Goal: Transaction & Acquisition: Purchase product/service

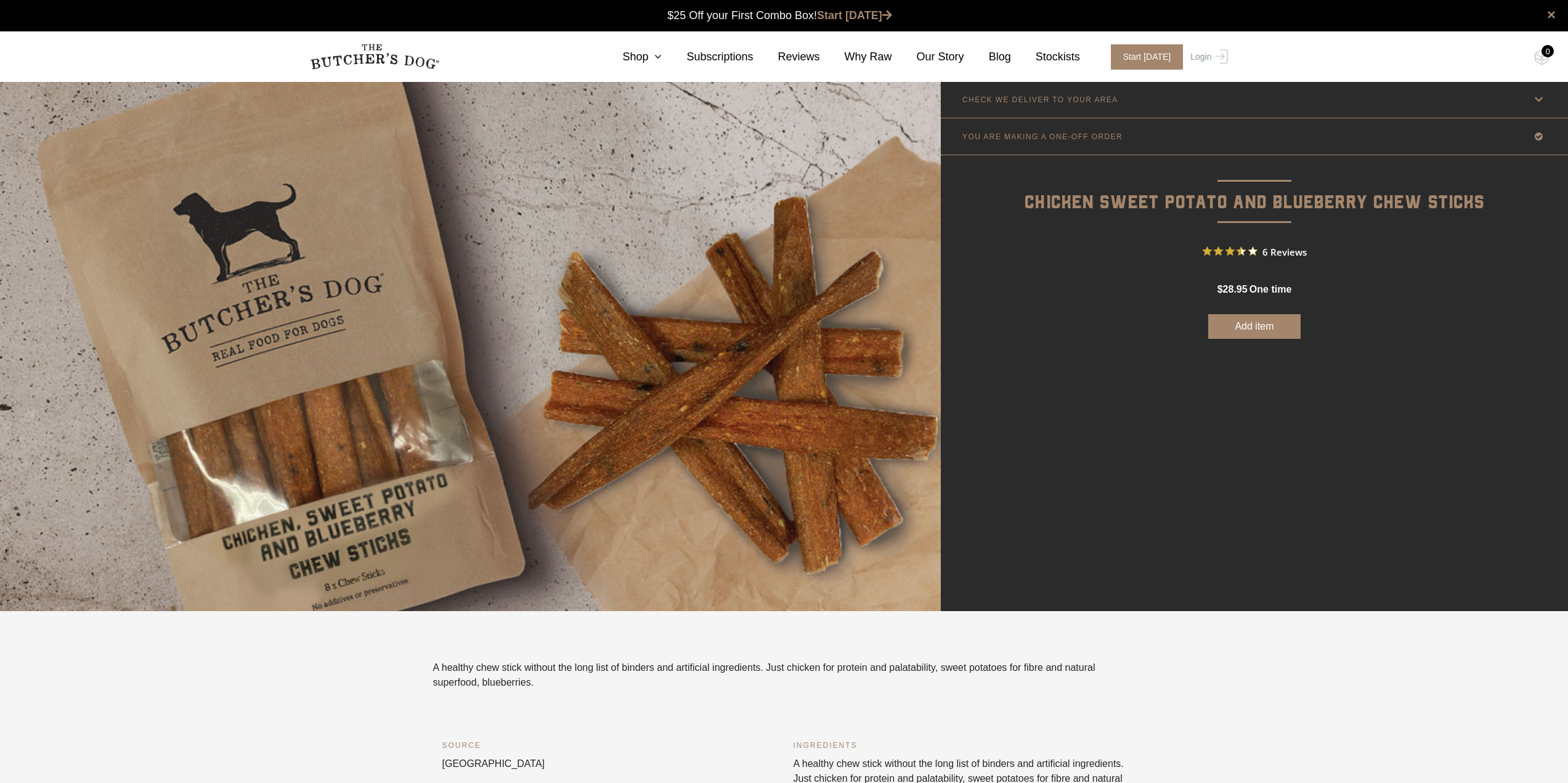
click at [1538, 96] on icon at bounding box center [1538, 99] width 15 height 15
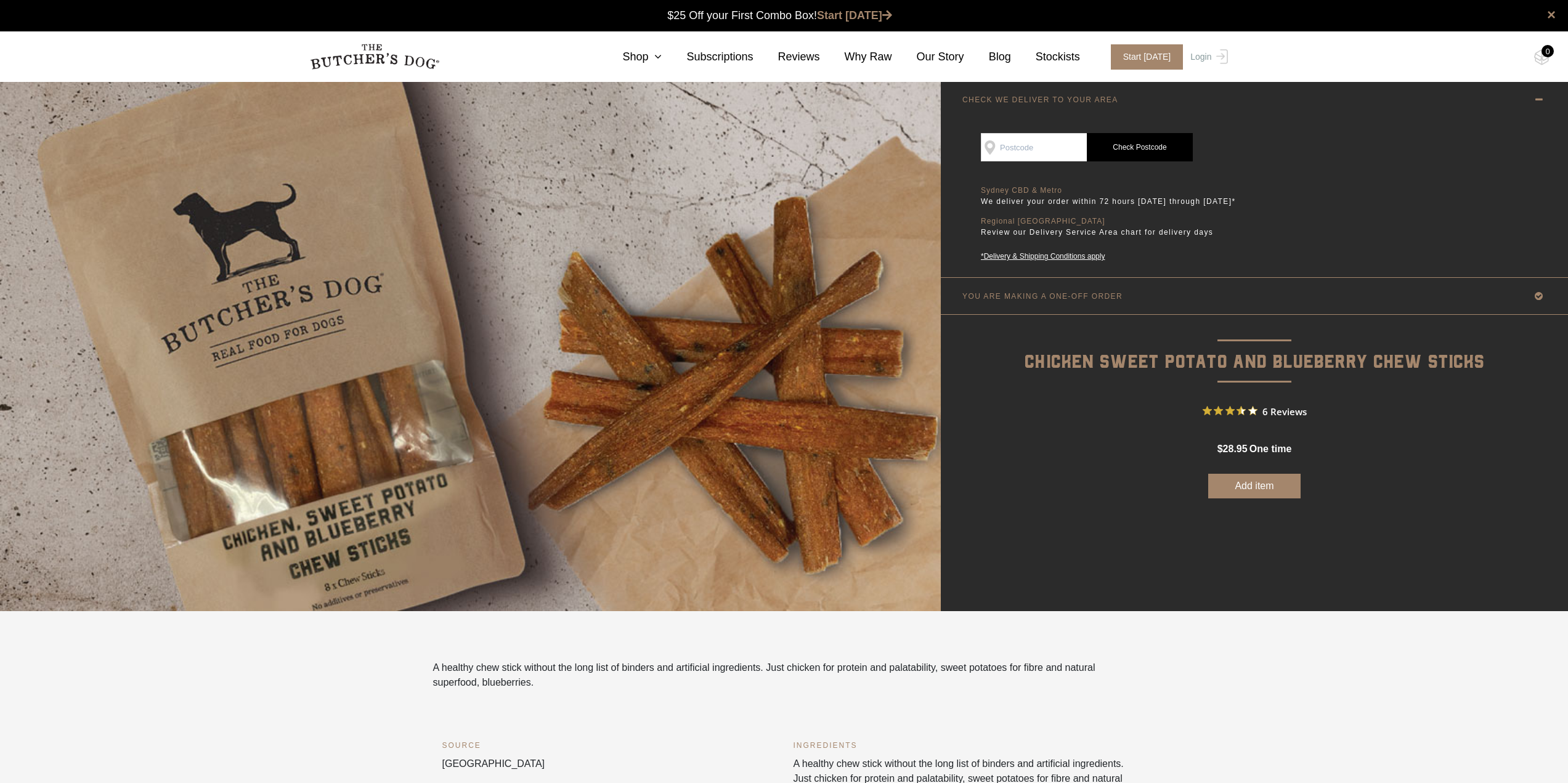
click at [1043, 143] on input "SEE IF WE DELIVER TO YOUR DOOR" at bounding box center [1033, 147] width 106 height 29
type input "2158"
click at [862, 13] on link "Start [DATE]" at bounding box center [855, 15] width 75 height 13
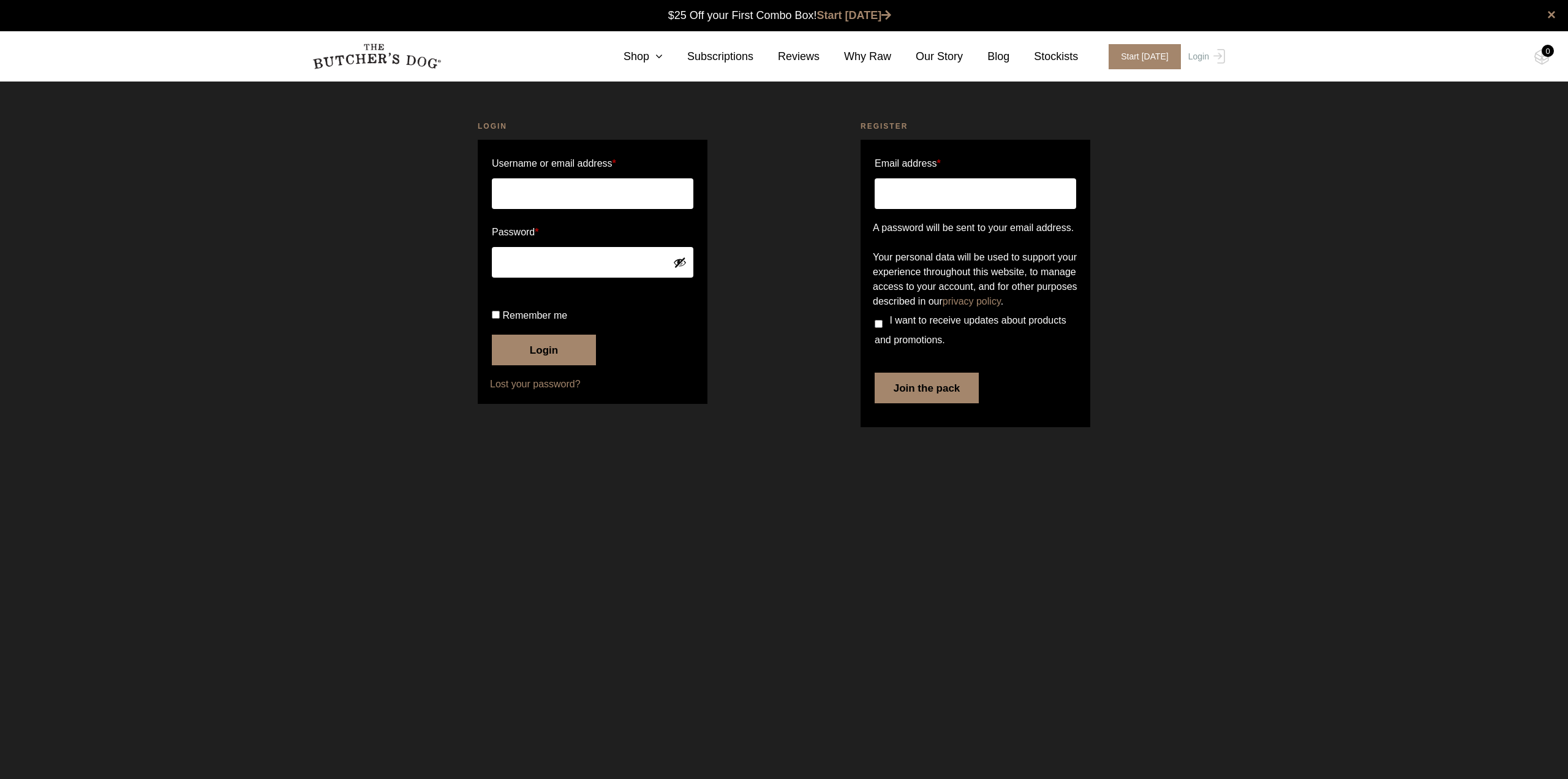
type input "terinekah@yahoo.com.au"
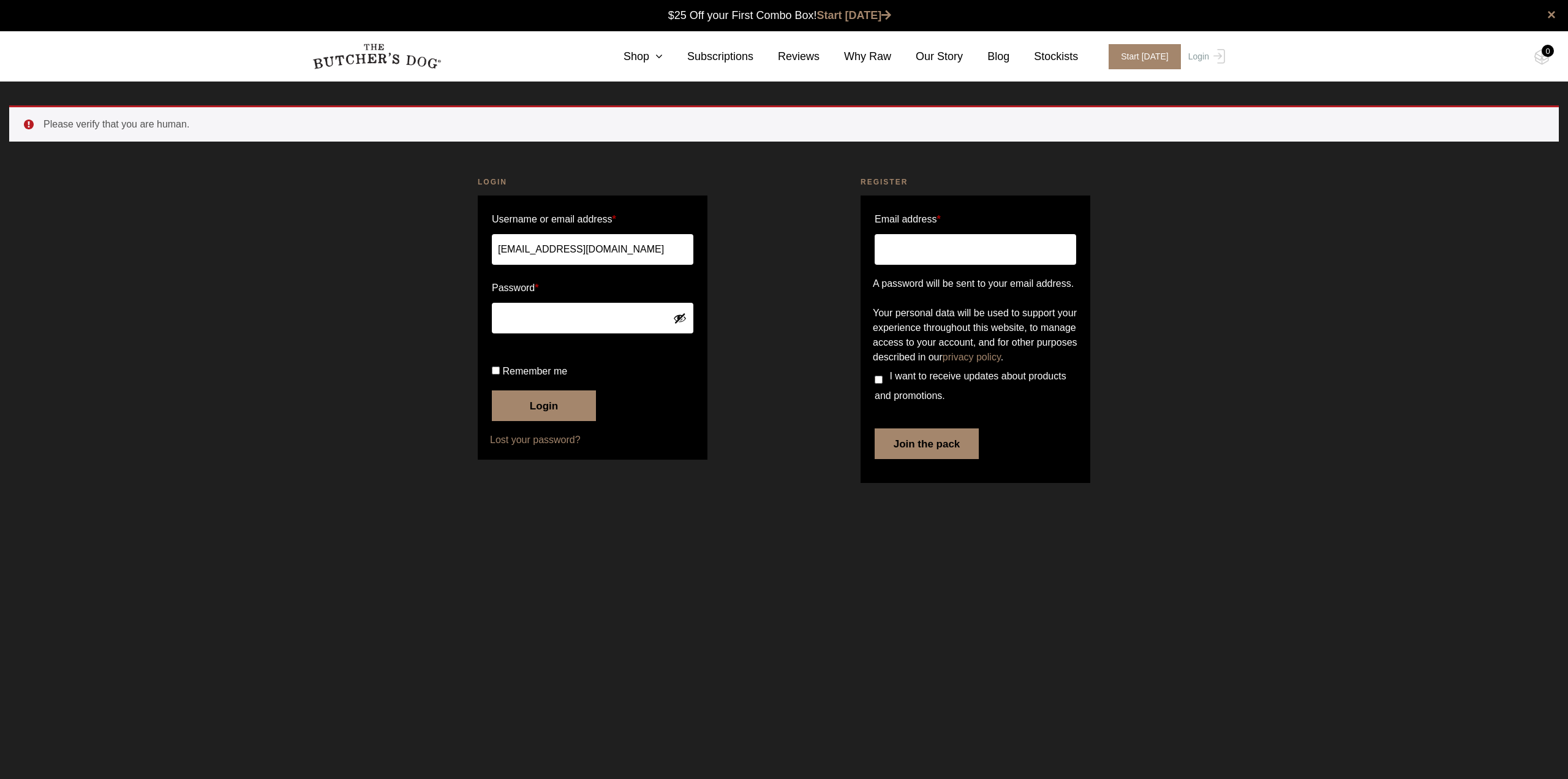
click at [497, 374] on input "Remember me" at bounding box center [495, 370] width 8 height 8
checkbox input "true"
click at [545, 421] on button "Login" at bounding box center [543, 406] width 104 height 30
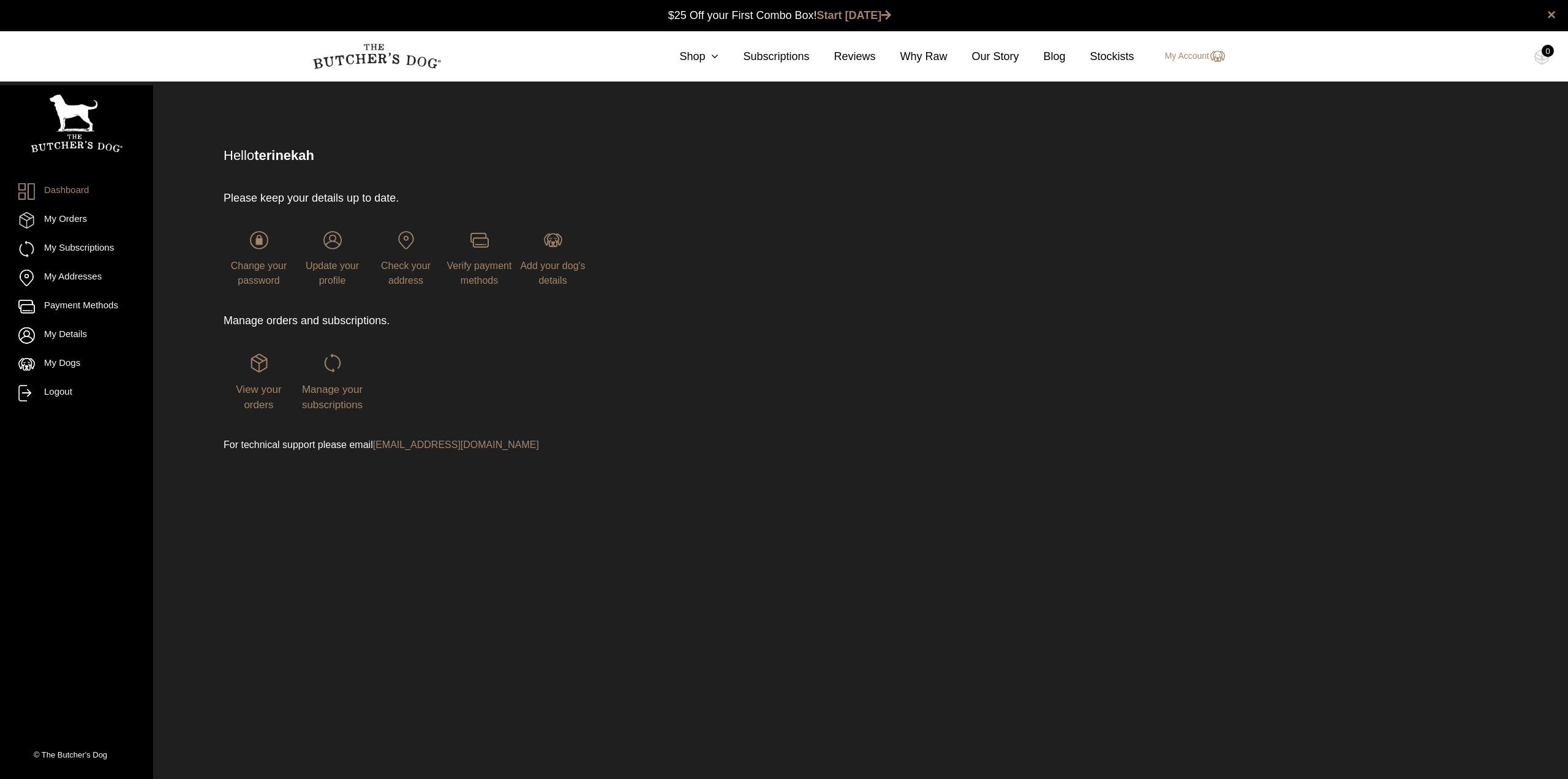
click at [74, 189] on link "Dashboard" at bounding box center [77, 192] width 117 height 17
click at [68, 333] on link "My Details" at bounding box center [77, 335] width 117 height 17
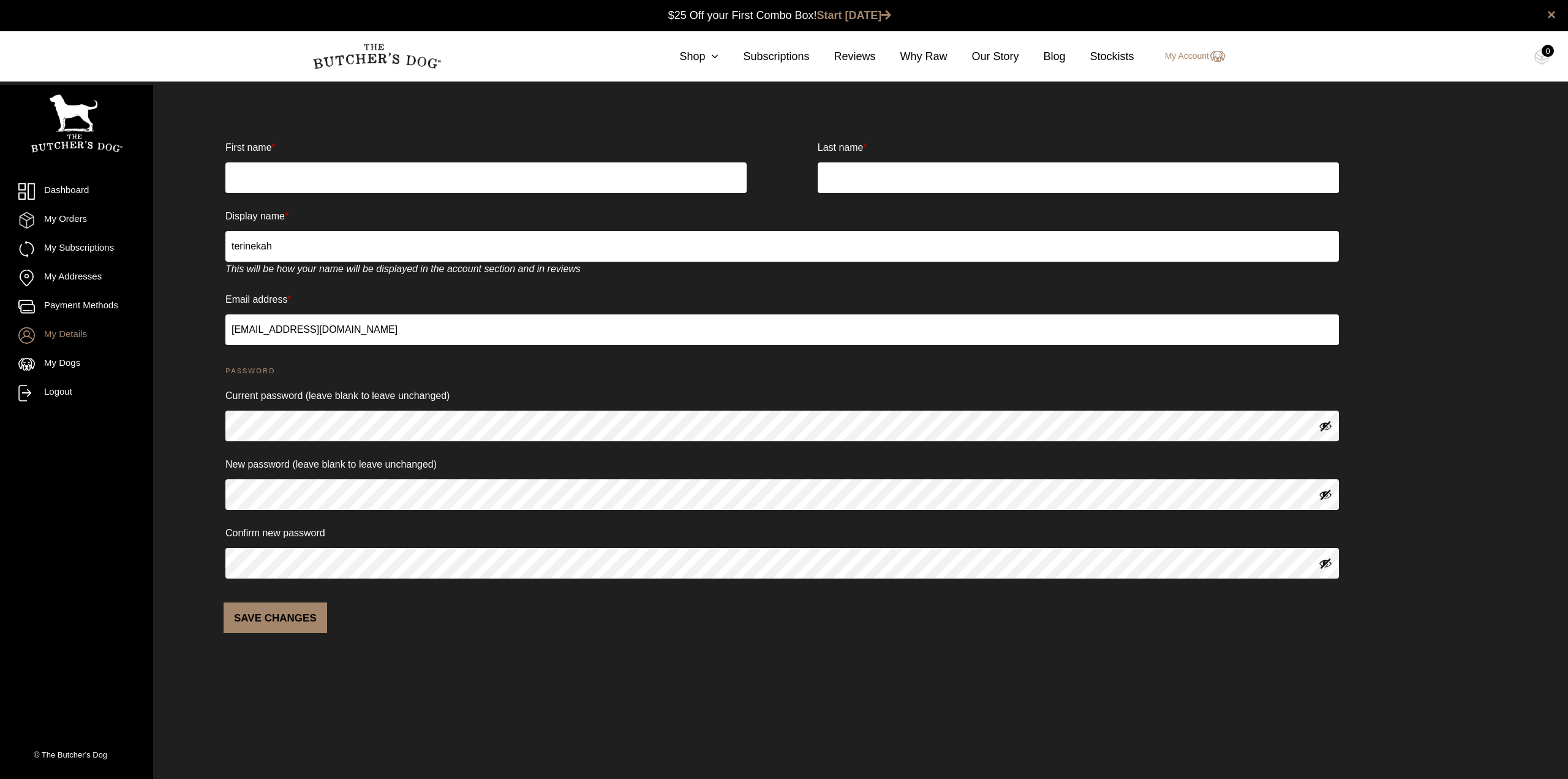
click at [311, 179] on input "First name *" at bounding box center [486, 177] width 521 height 30
type input "[PERSON_NAME]"
click at [52, 359] on link "My Dogs" at bounding box center [77, 364] width 117 height 17
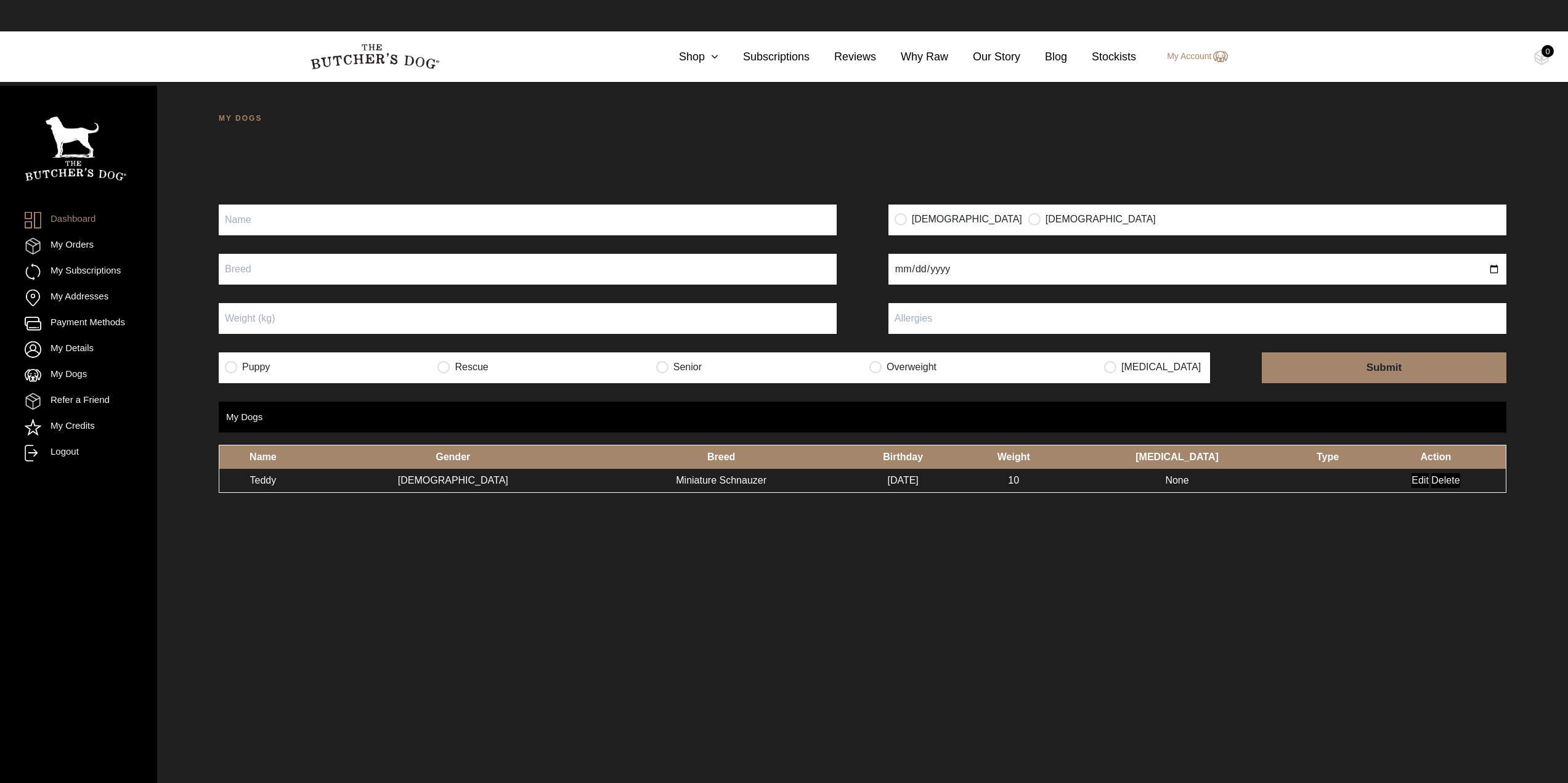
click at [271, 222] on input "Puppy" at bounding box center [528, 219] width 618 height 30
type input "Teddy"
click at [255, 262] on input "text" at bounding box center [528, 269] width 618 height 30
type input "Miniature Schnauzer"
click at [1028, 217] on label "Male" at bounding box center [1091, 219] width 127 height 13
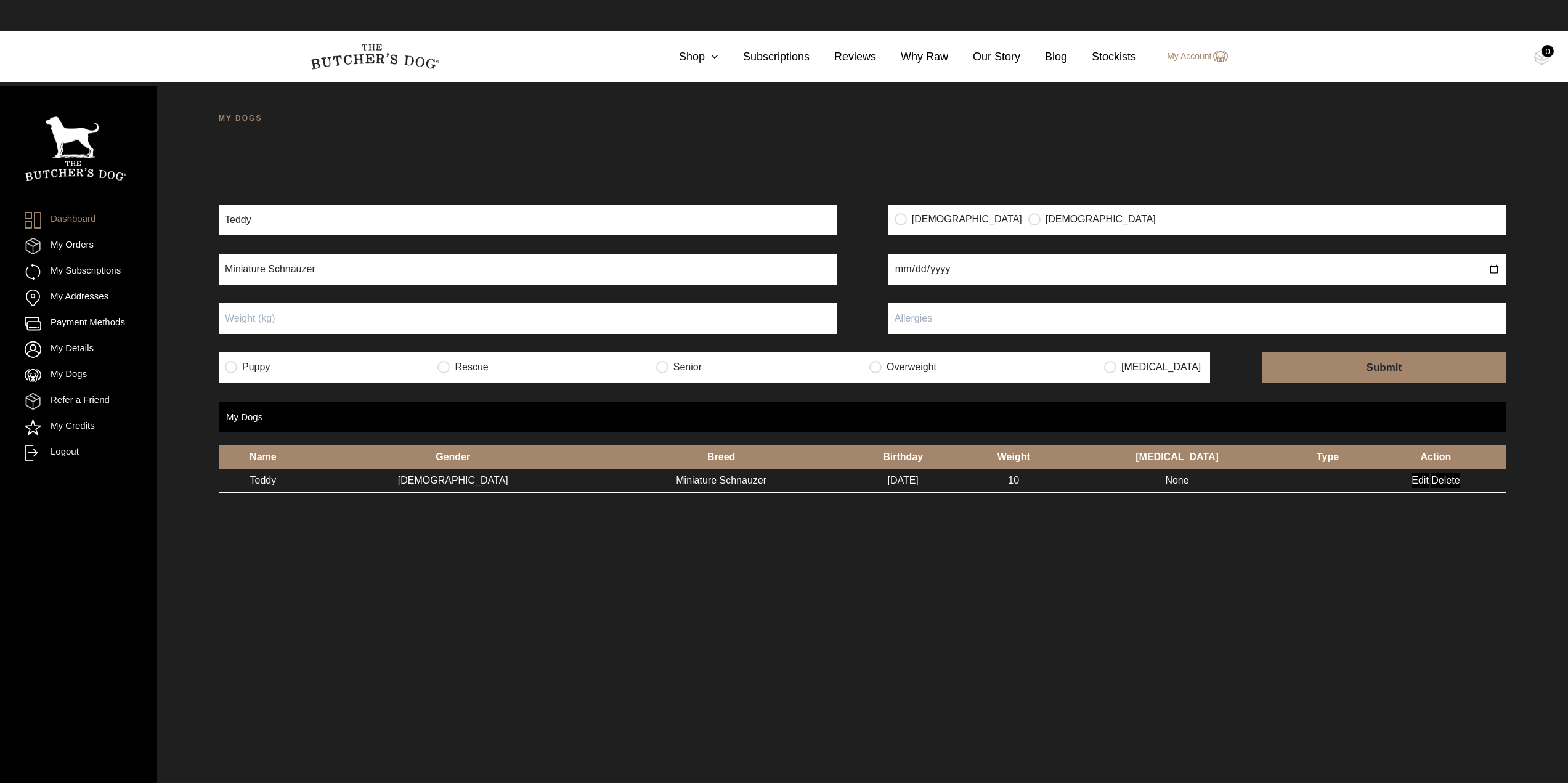
click at [1028, 219] on input "radio" at bounding box center [1034, 219] width 13 height 13
radio input "true"
click at [927, 272] on input "date" at bounding box center [1197, 269] width 618 height 30
click at [903, 269] on input "date" at bounding box center [1197, 269] width 618 height 30
type input "2024-07-01"
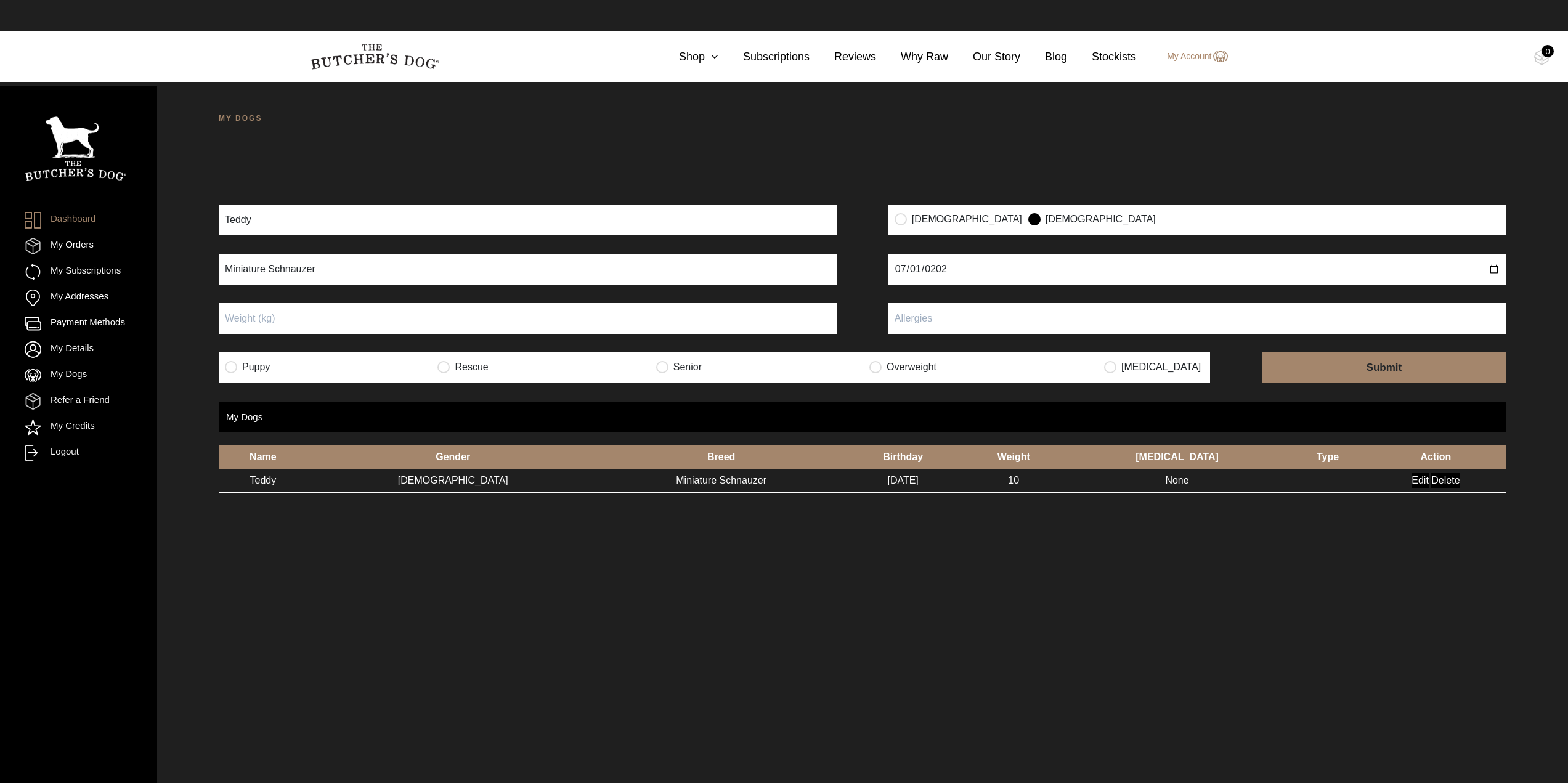
click at [1411, 478] on input "Edit" at bounding box center [1419, 480] width 17 height 14
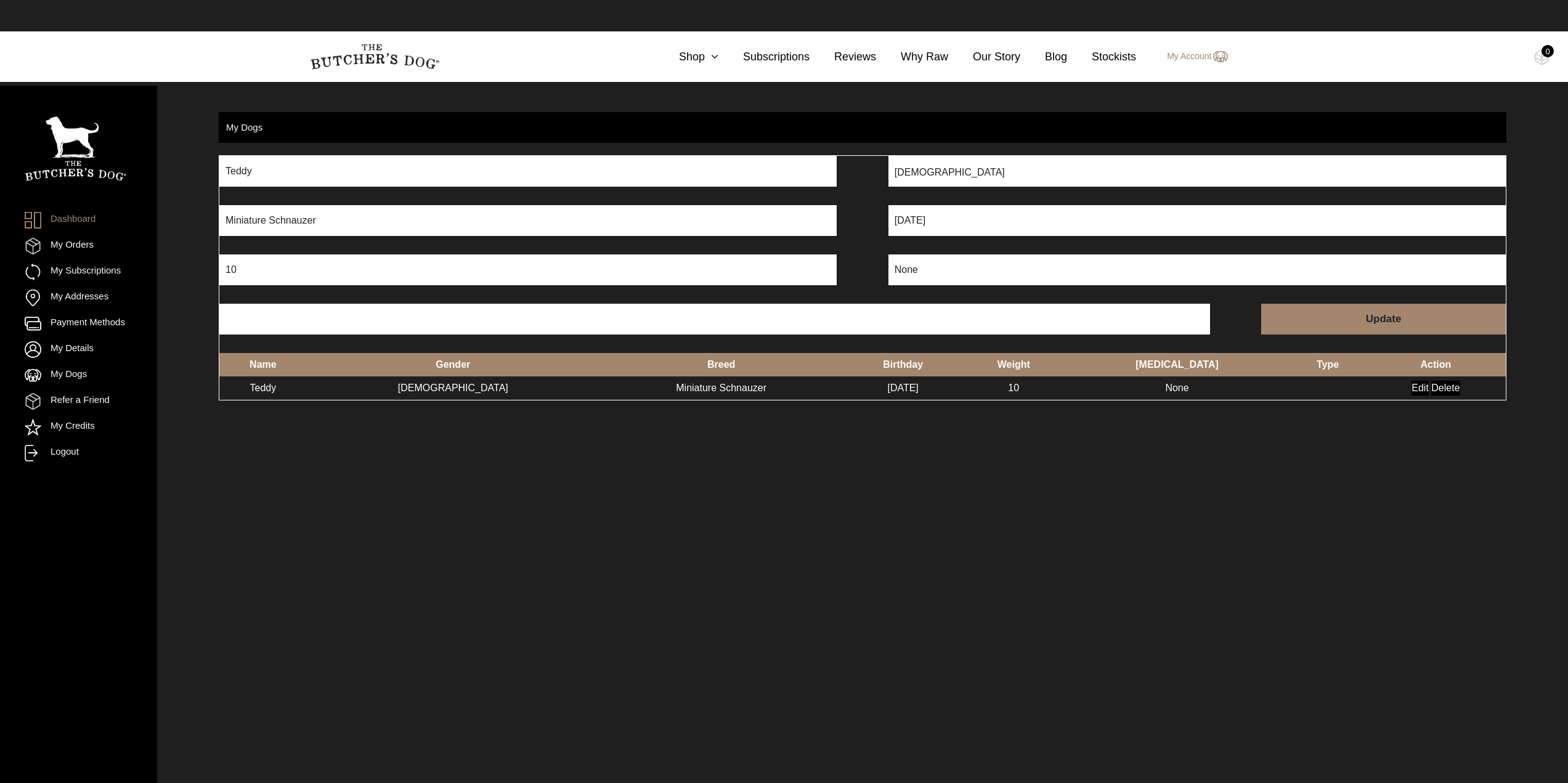
click at [230, 271] on input "10" at bounding box center [528, 270] width 617 height 30
type input "1"
type input "8.6"
click at [1381, 320] on input "Update" at bounding box center [1383, 319] width 245 height 30
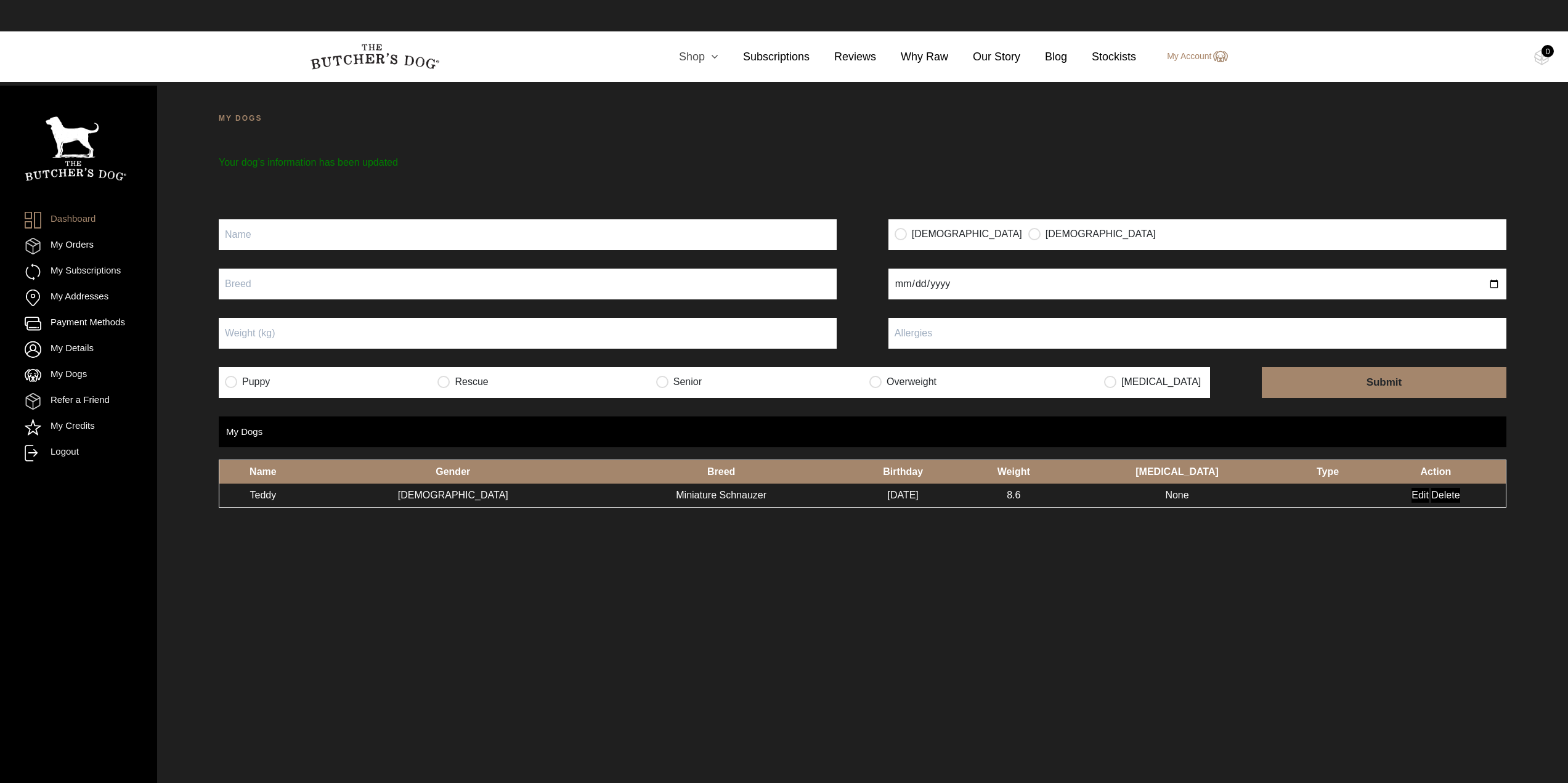
click at [719, 56] on icon at bounding box center [711, 56] width 13 height 11
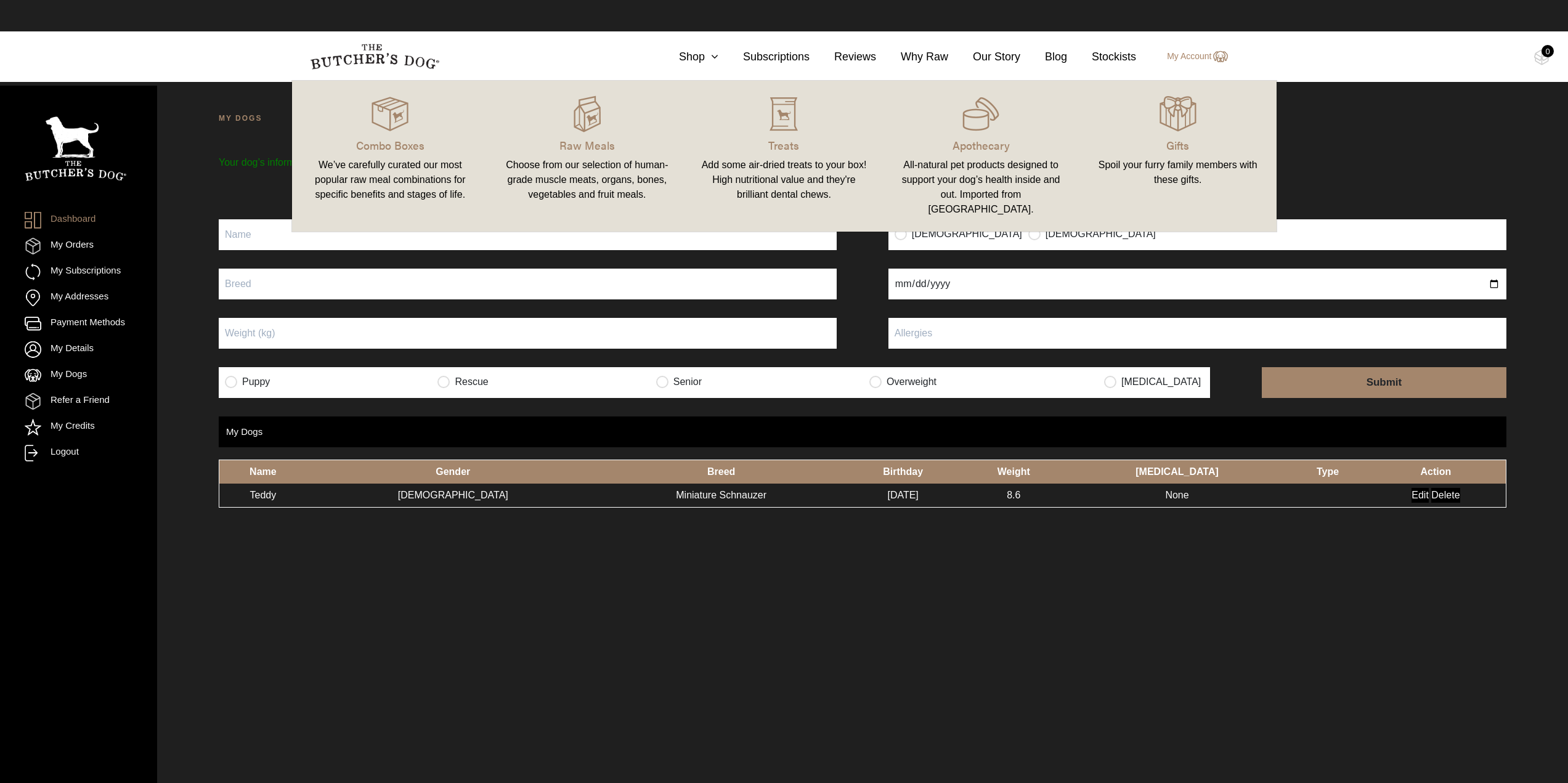
click at [760, 172] on div "Add some air-dried treats to your box! High nutritional value and they're brill…" at bounding box center [784, 179] width 168 height 44
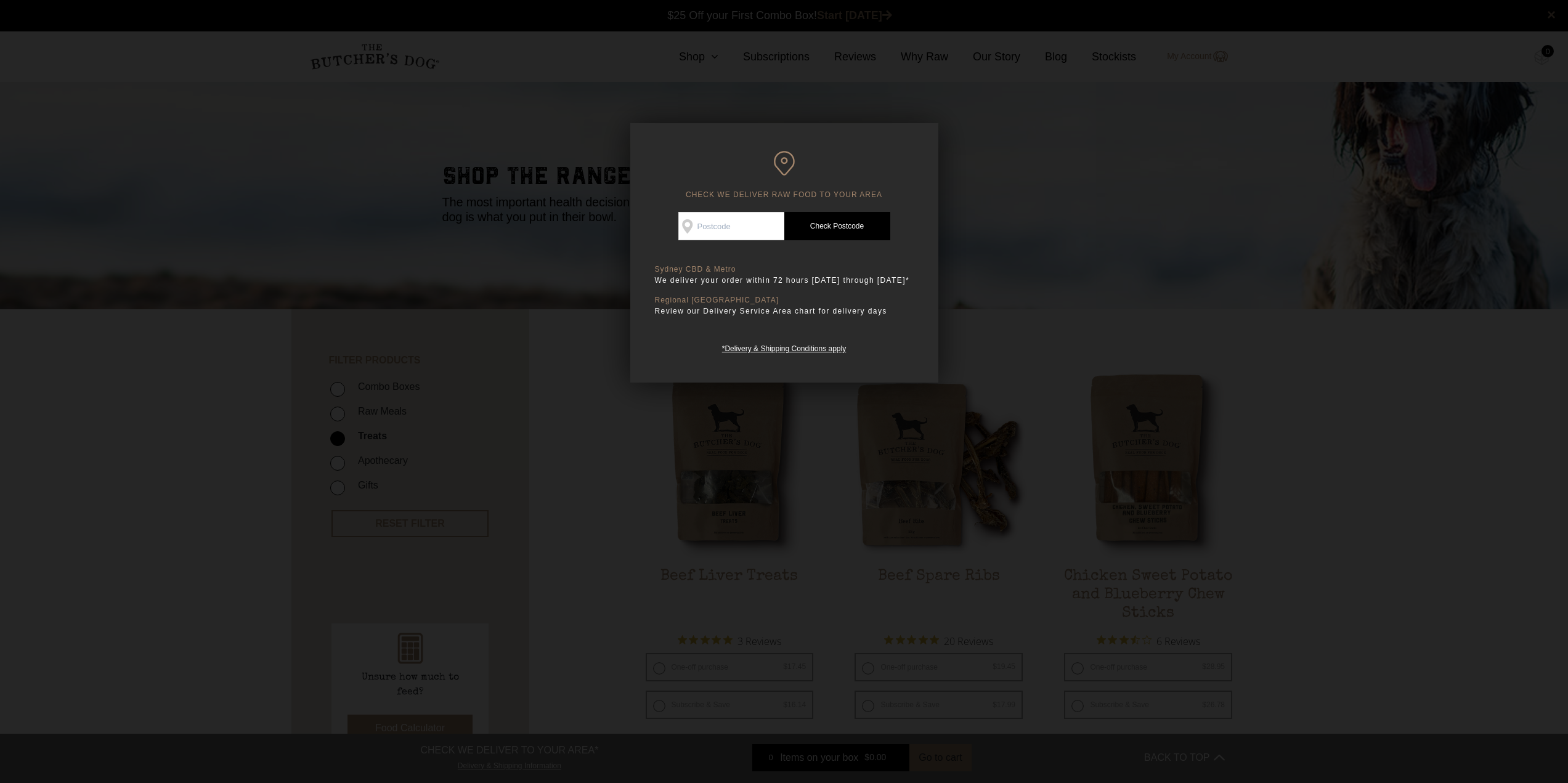
click at [731, 224] on input "Check Availability At" at bounding box center [731, 226] width 106 height 29
type input "2158"
click at [846, 222] on link "Check Postcode" at bounding box center [837, 226] width 106 height 29
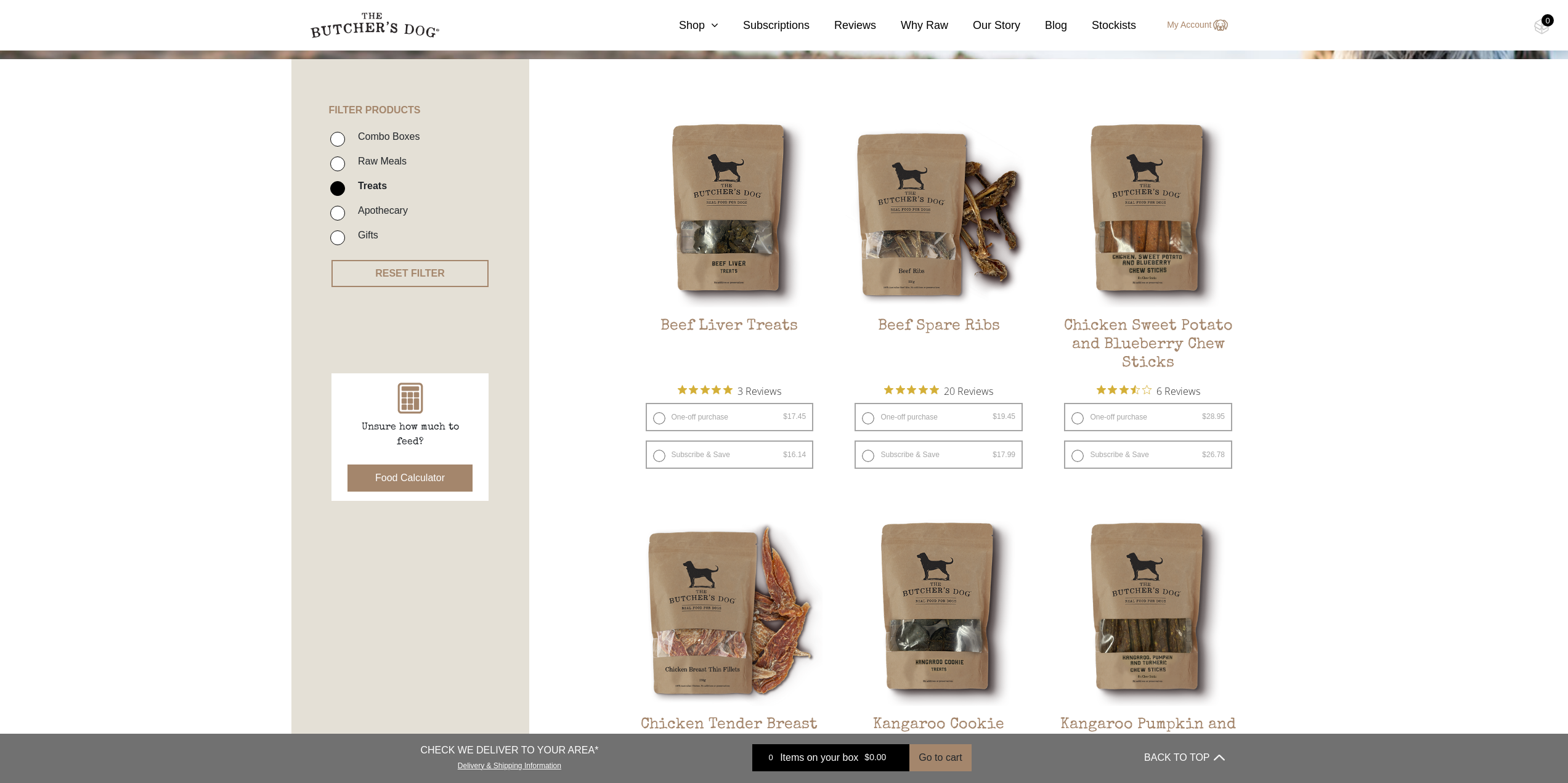
scroll to position [308, 0]
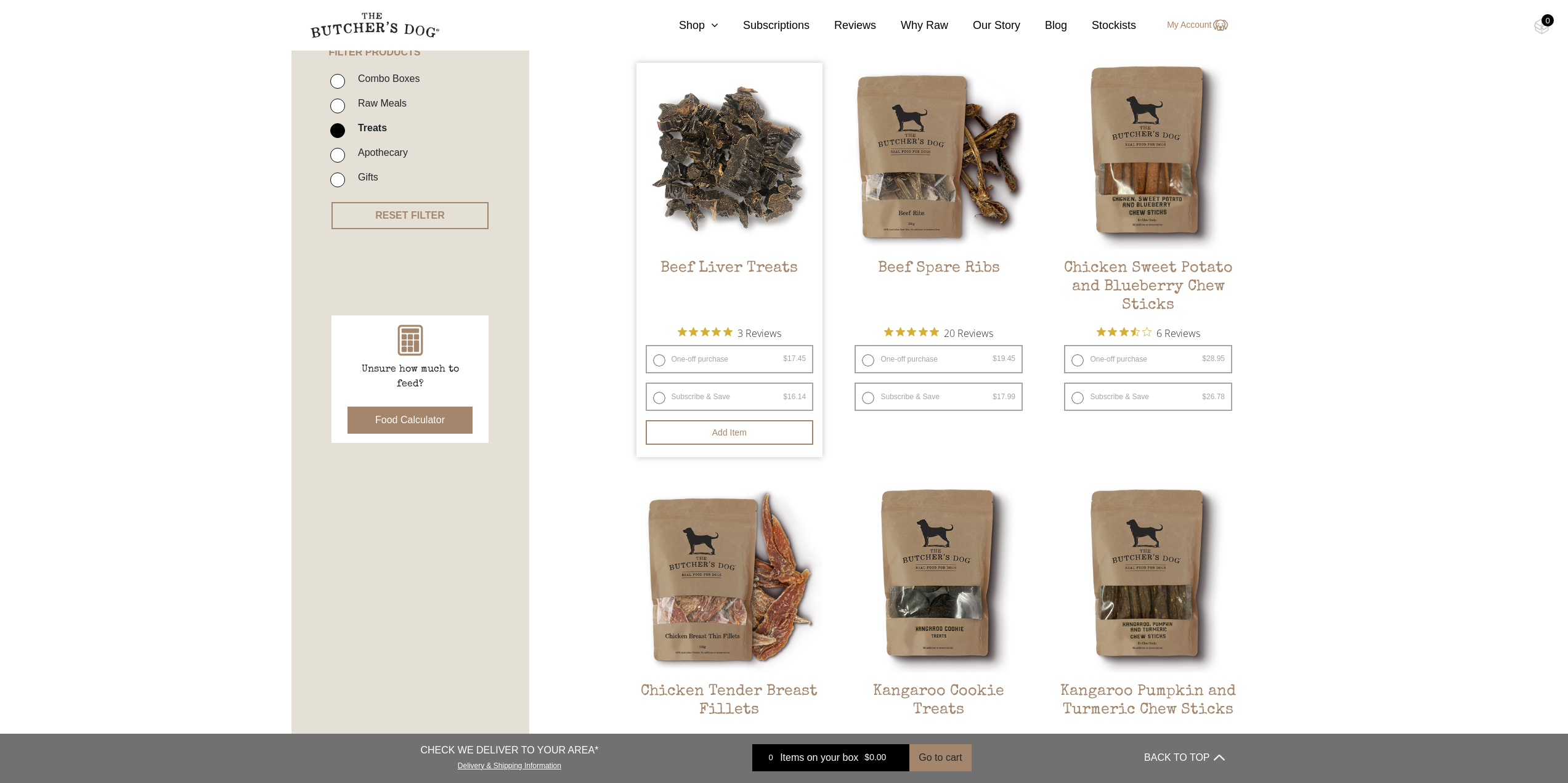
click at [691, 394] on label "Subscribe & Save $ 17.45 Original price was: $17.45. $ 16.14 Current price is: …" at bounding box center [729, 397] width 168 height 29
radio input "true"
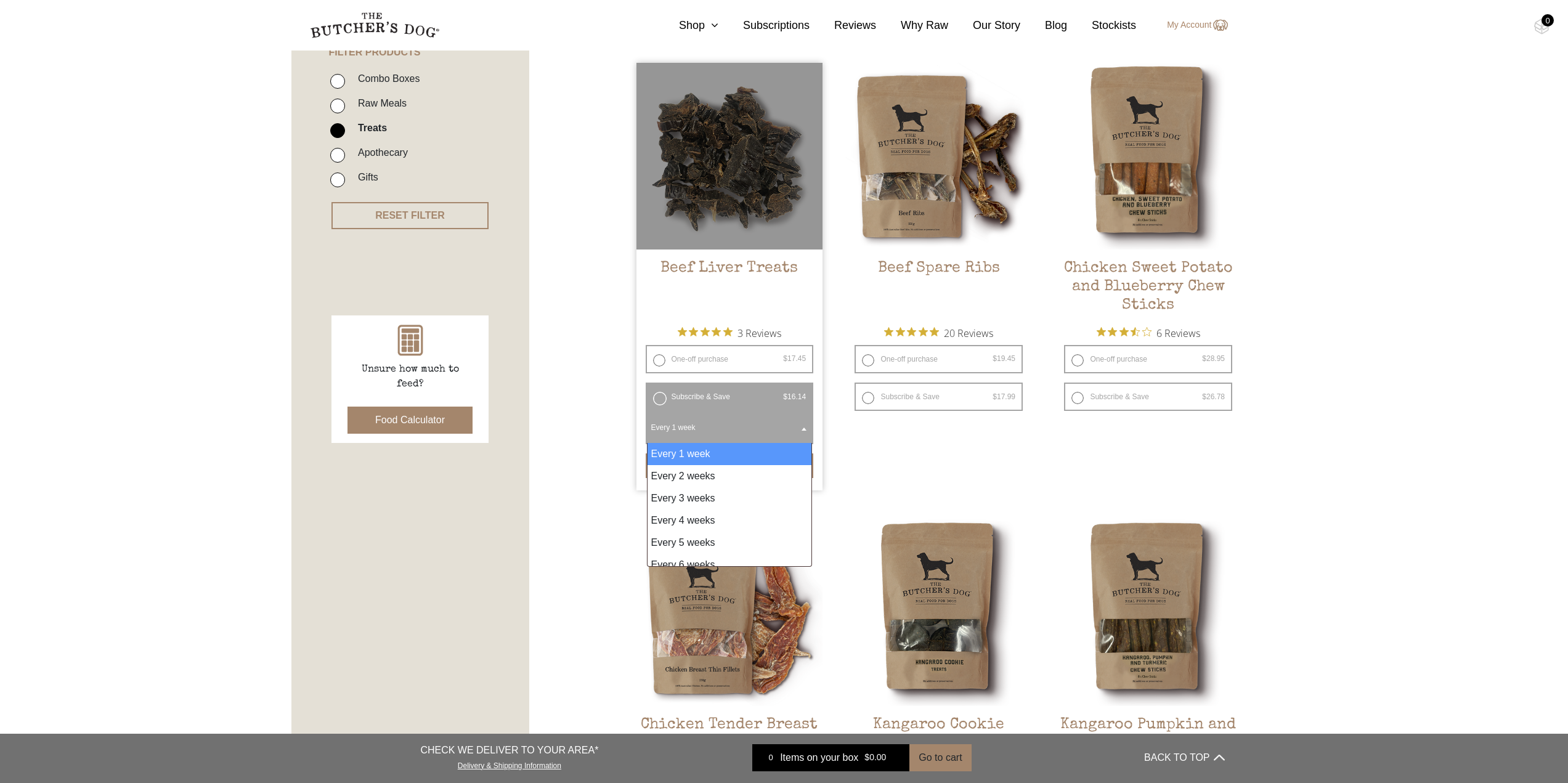
click at [805, 428] on b at bounding box center [803, 428] width 4 height 3
select select "2_week"
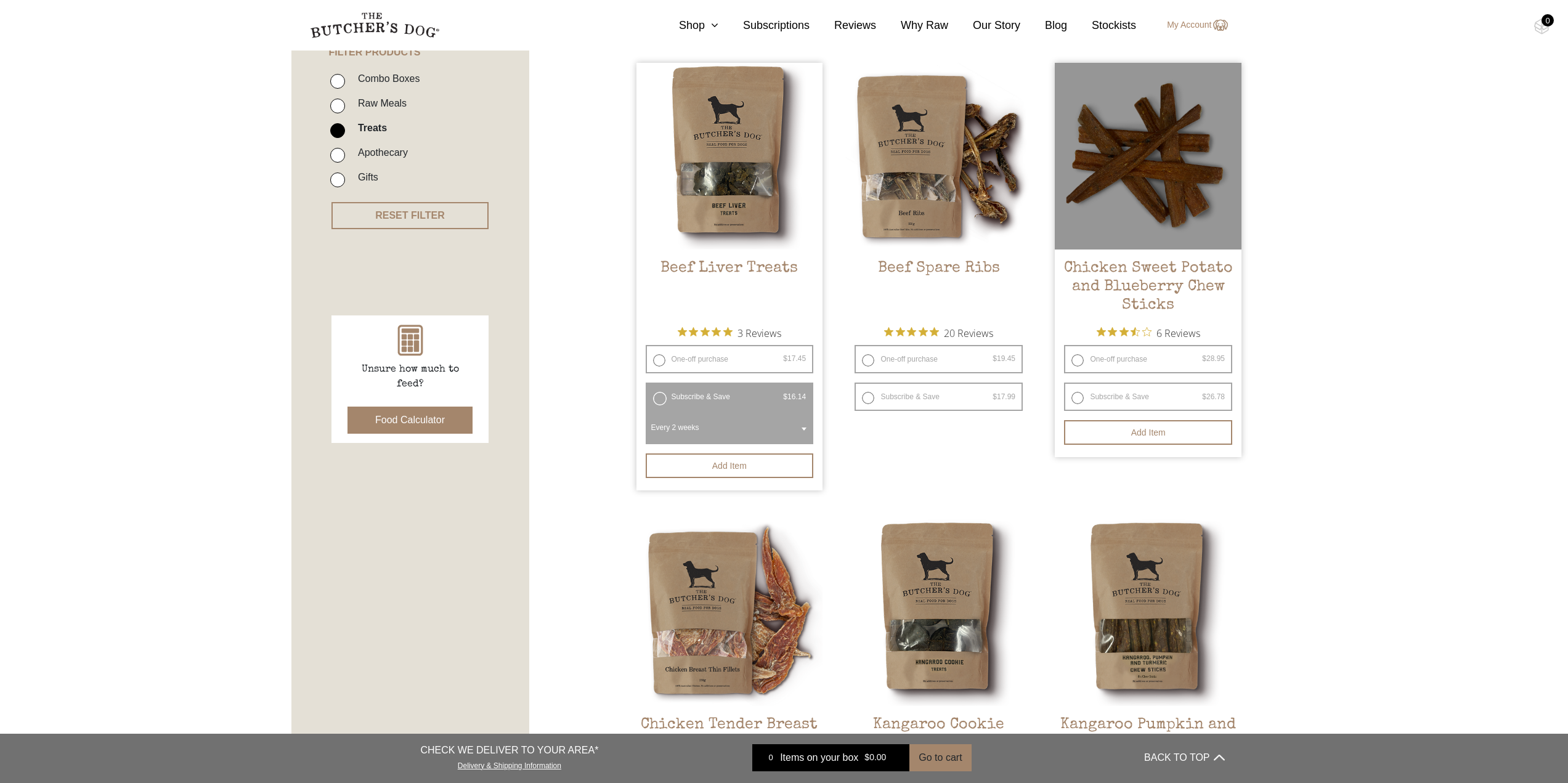
click at [1218, 393] on bdi "$ 26.78" at bounding box center [1212, 397] width 22 height 9
radio input "true"
radio input "false"
select select "2_week"
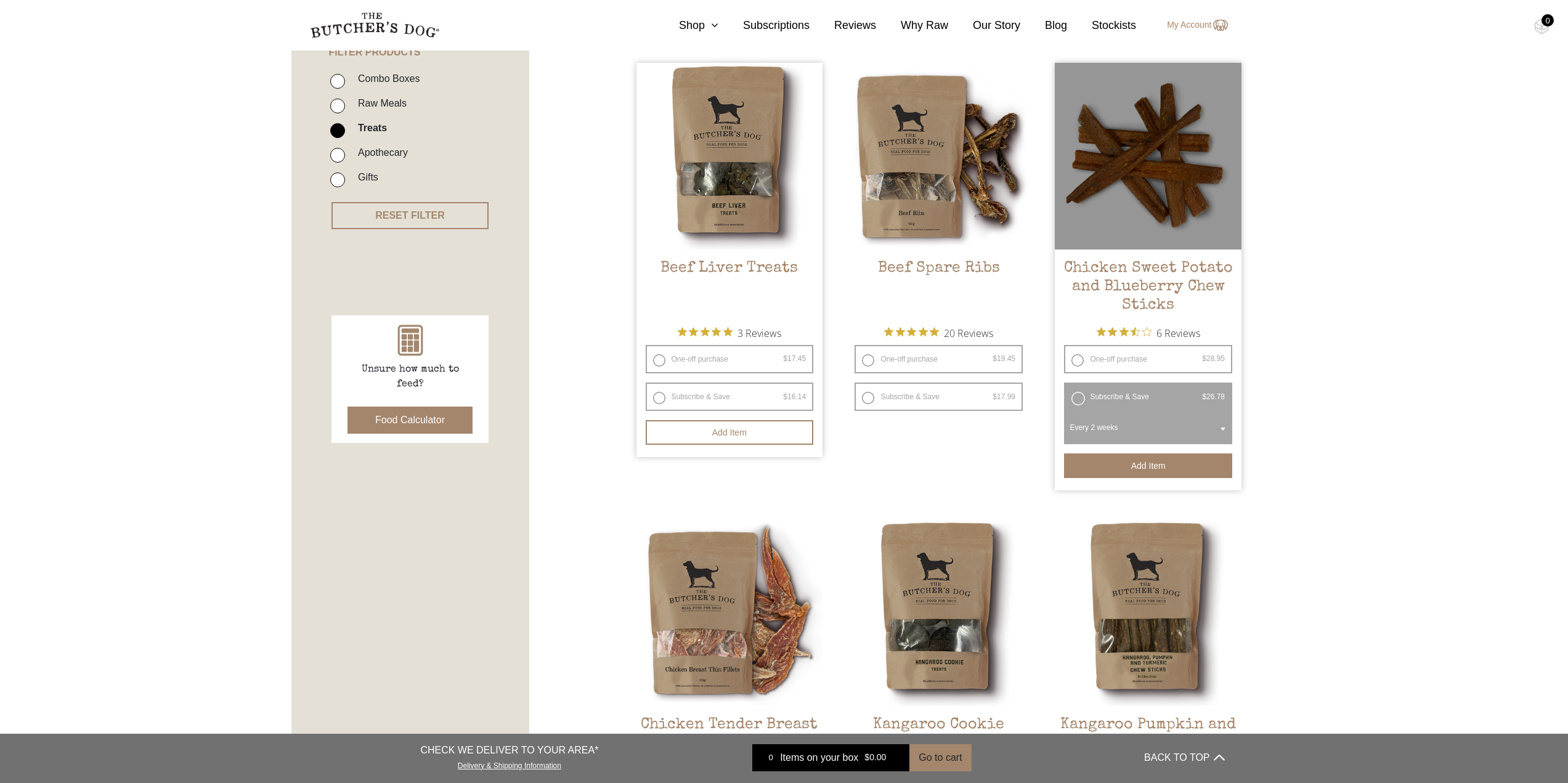
click at [1168, 460] on button "Add item" at bounding box center [1148, 465] width 168 height 24
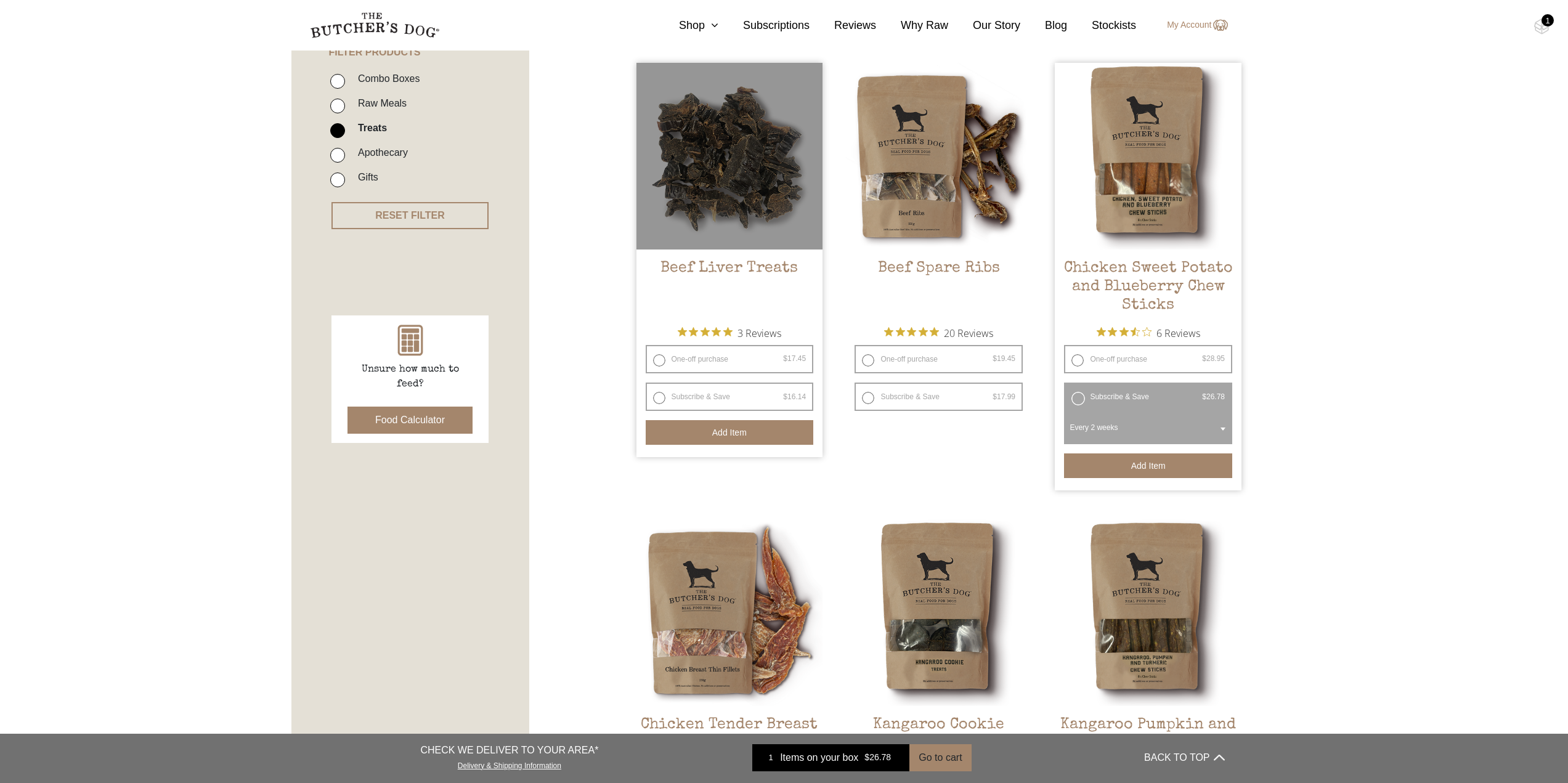
click at [744, 426] on button "Add item" at bounding box center [729, 432] width 168 height 24
click at [706, 397] on label "Subscribe & Save $ 17.45 Original price was: $17.45. $ 16.14 Current price is: …" at bounding box center [729, 397] width 168 height 29
radio input "true"
radio input "false"
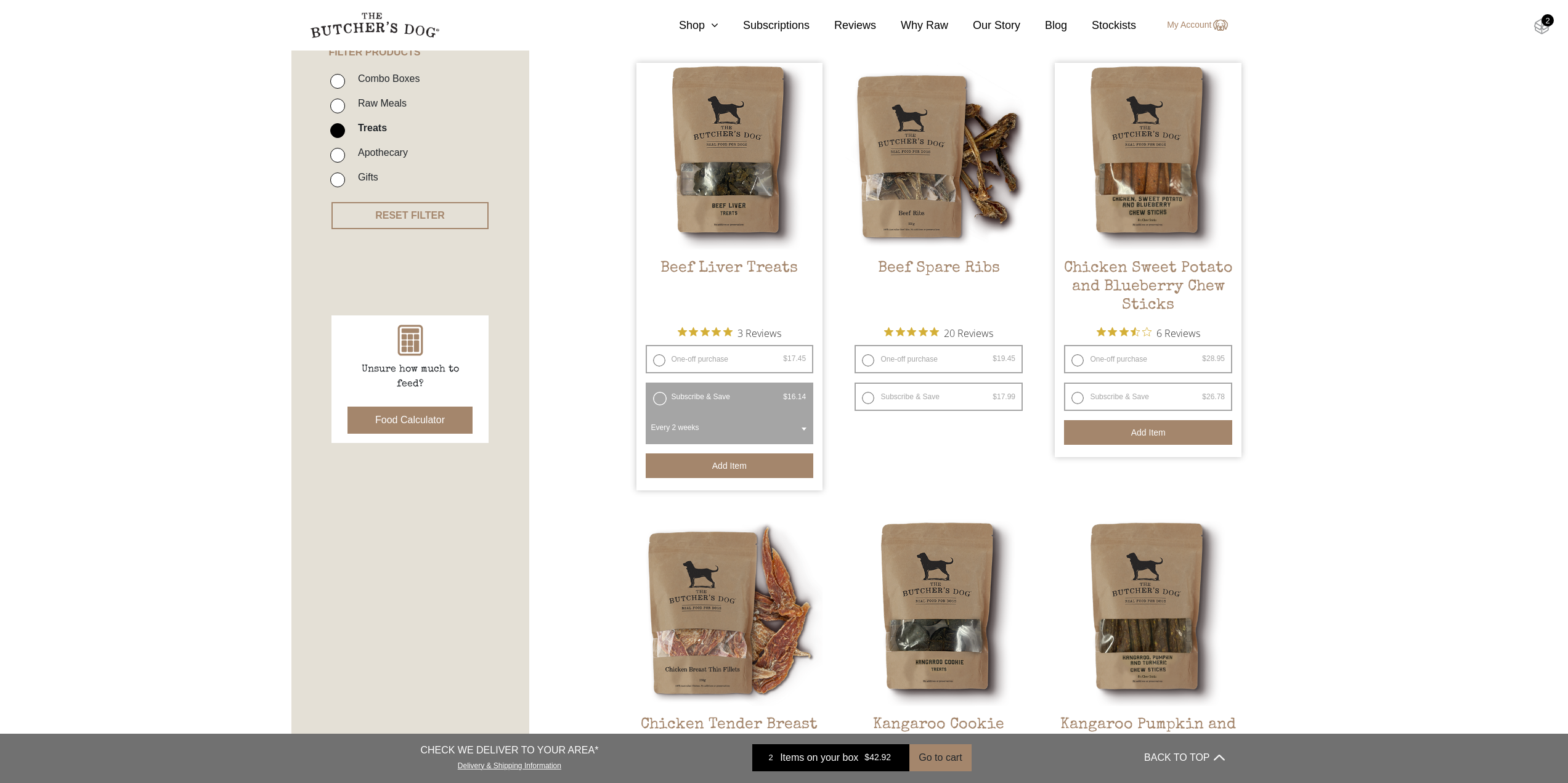
click at [1540, 25] on img at bounding box center [1541, 27] width 15 height 16
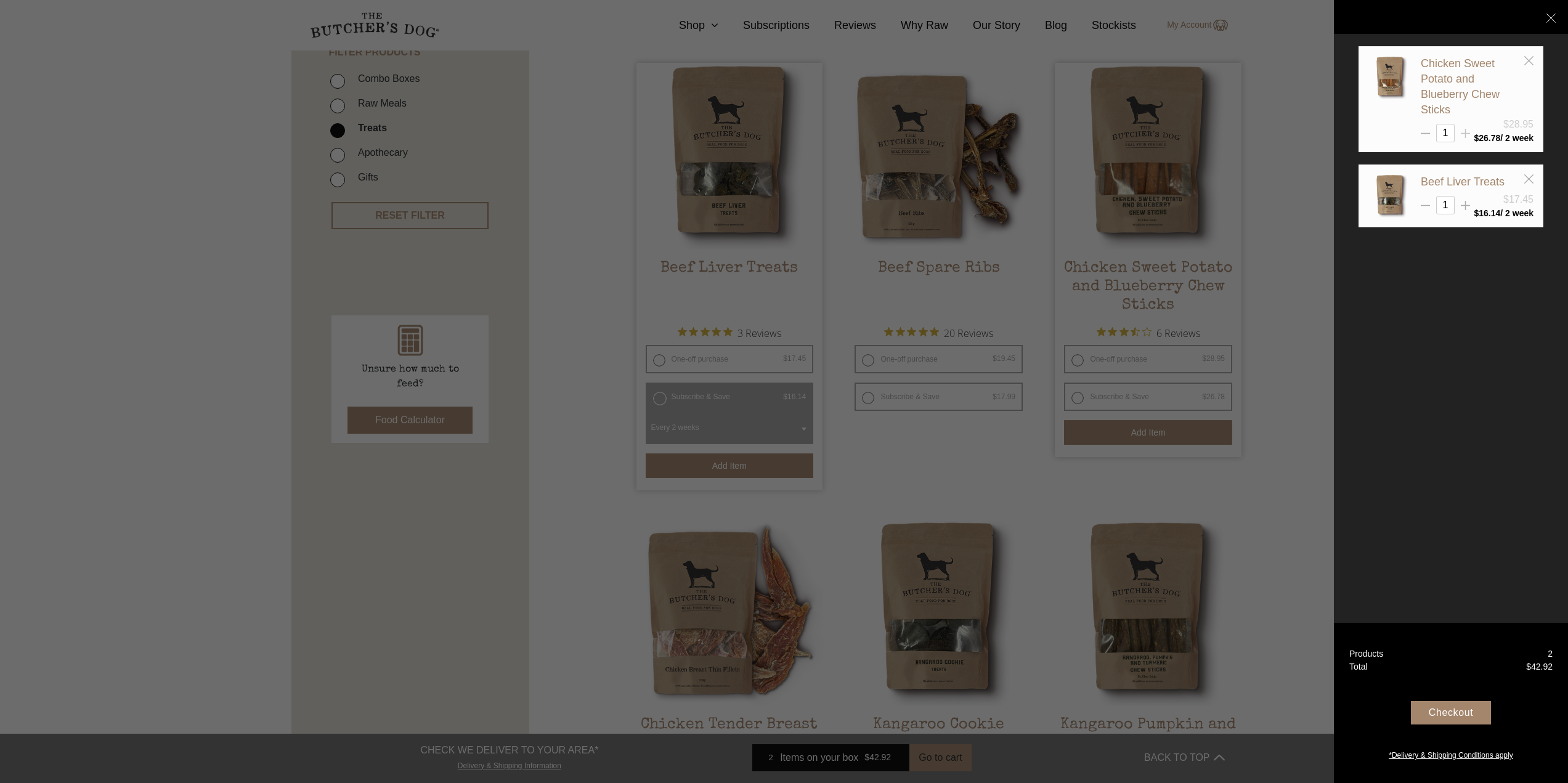
click at [1465, 132] on line at bounding box center [1465, 133] width 0 height 9
type input "2"
click at [1551, 16] on icon at bounding box center [1551, 18] width 9 height 9
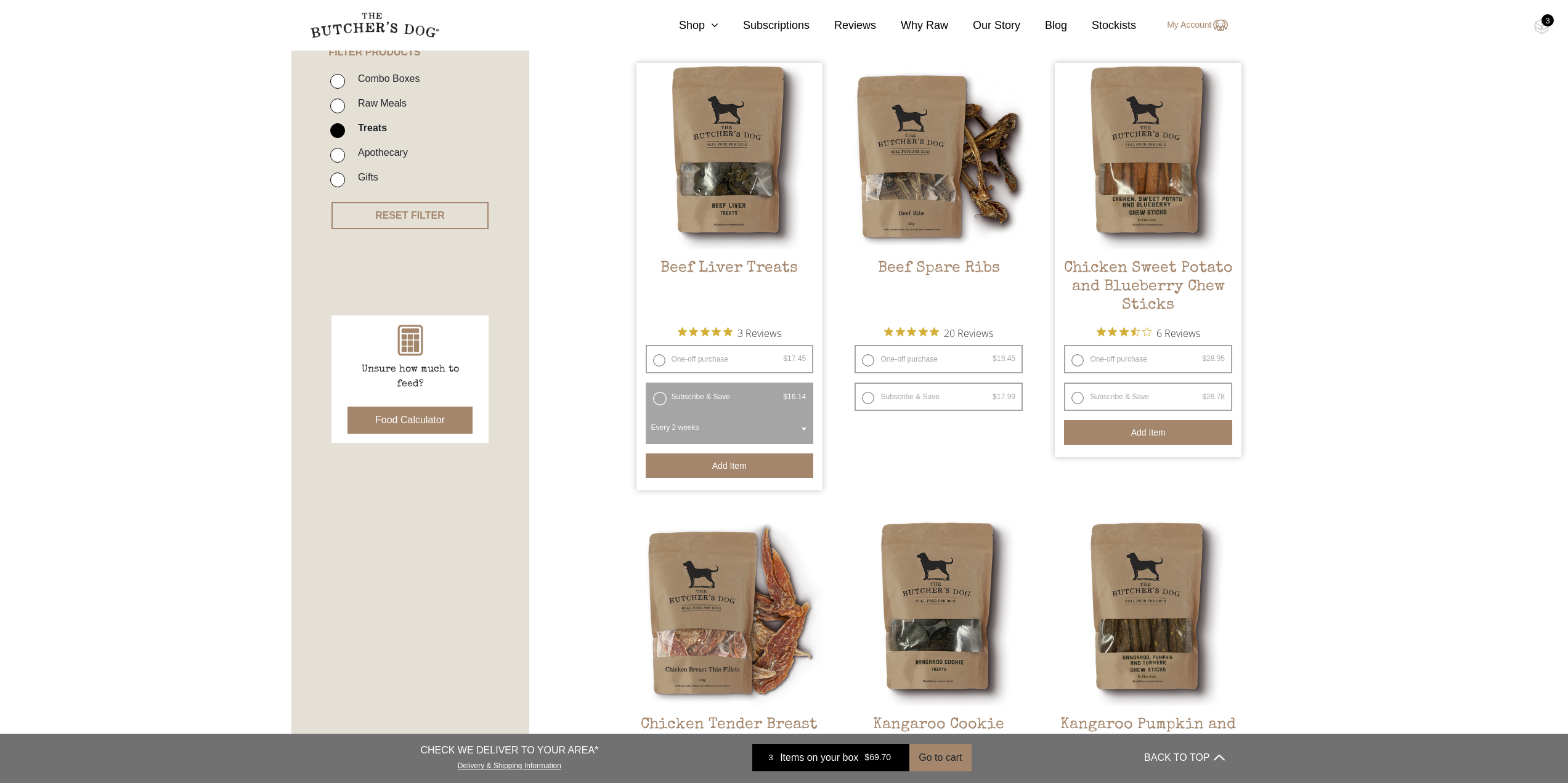
click at [403, 75] on label "Combo Boxes" at bounding box center [386, 78] width 68 height 17
click at [345, 75] on input "Combo Boxes" at bounding box center [337, 81] width 14 height 14
checkbox input "true"
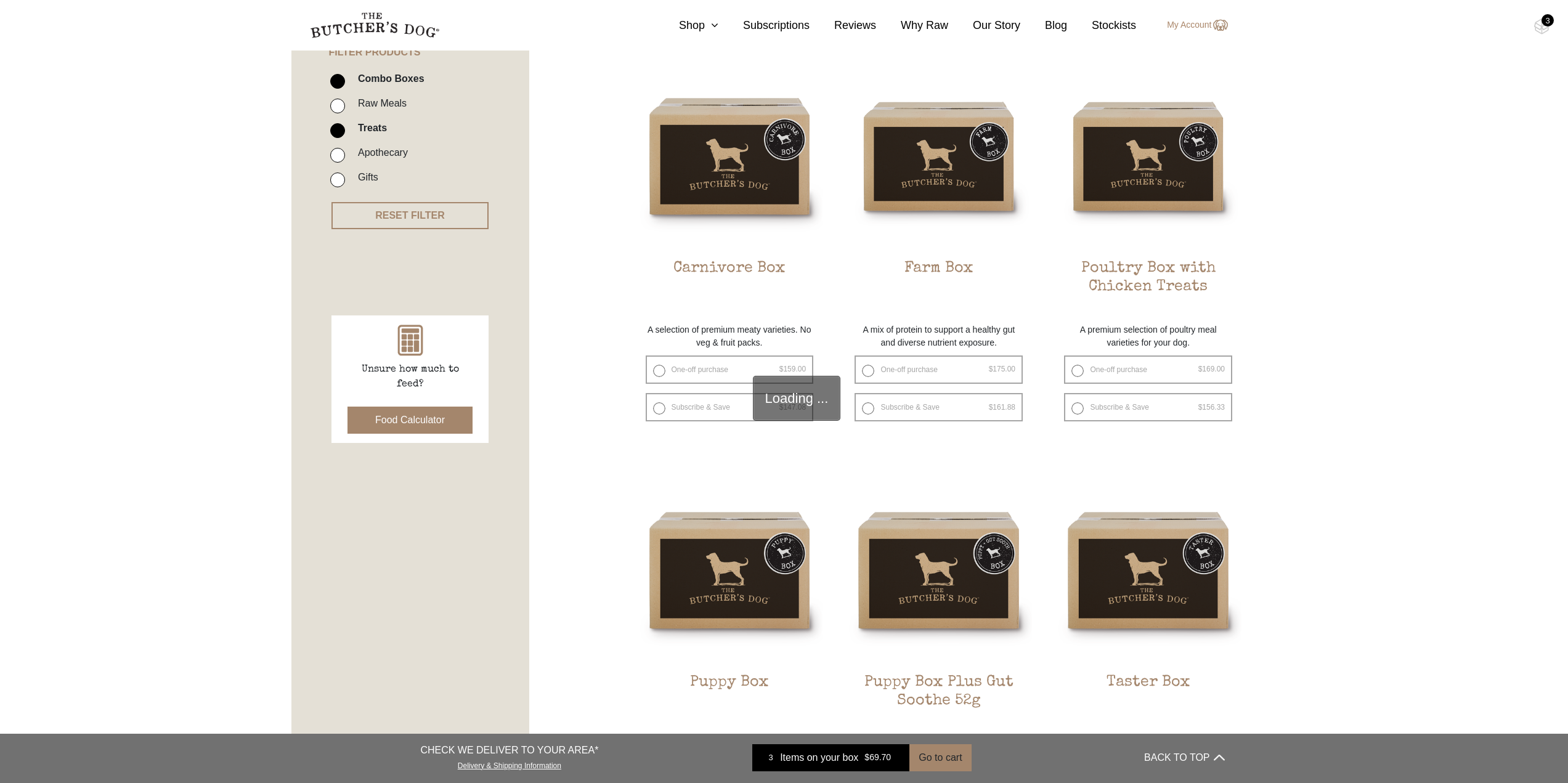
scroll to position [279, 0]
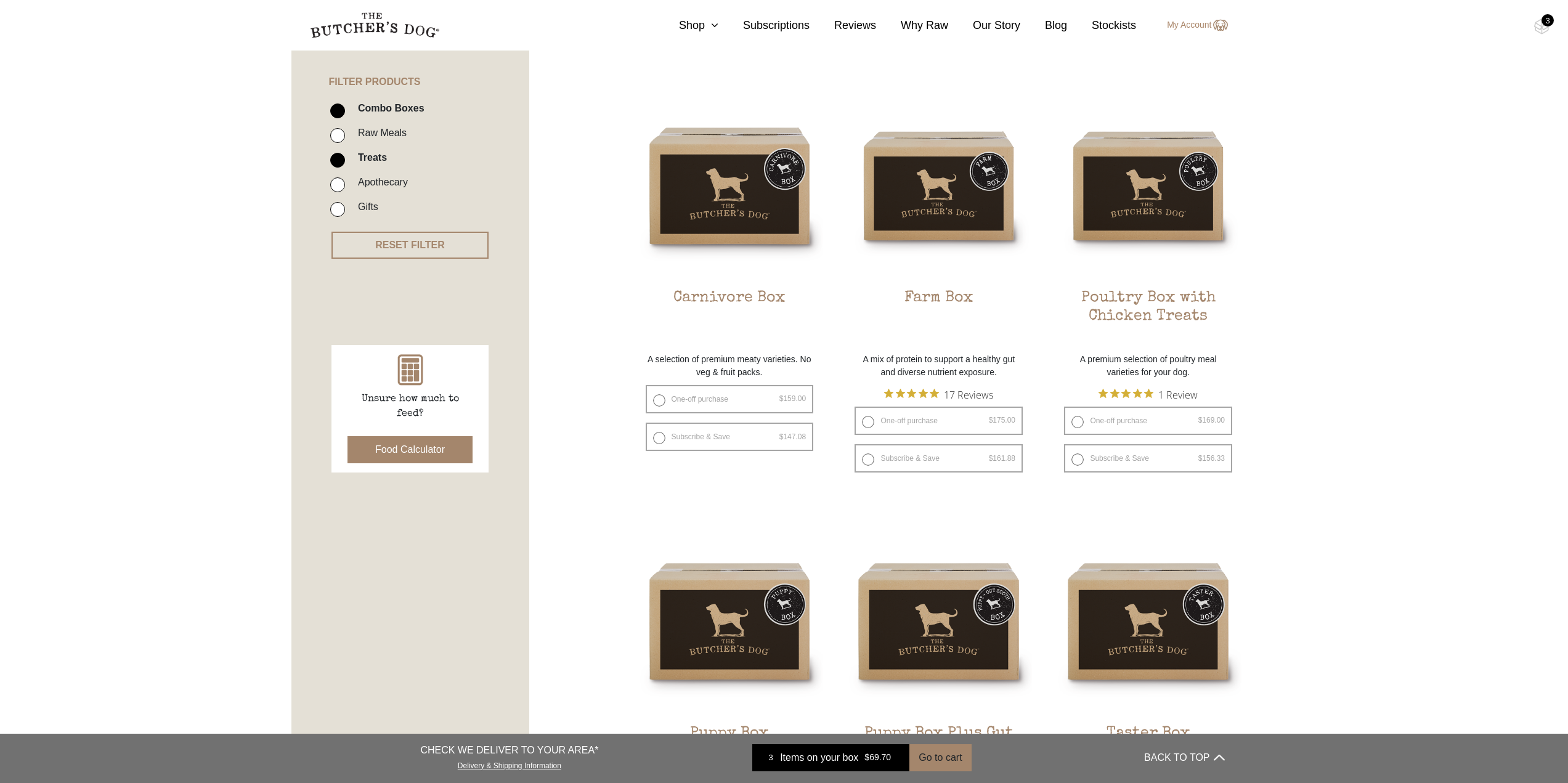
click at [338, 160] on input "Treats" at bounding box center [337, 159] width 14 height 14
checkbox input "false"
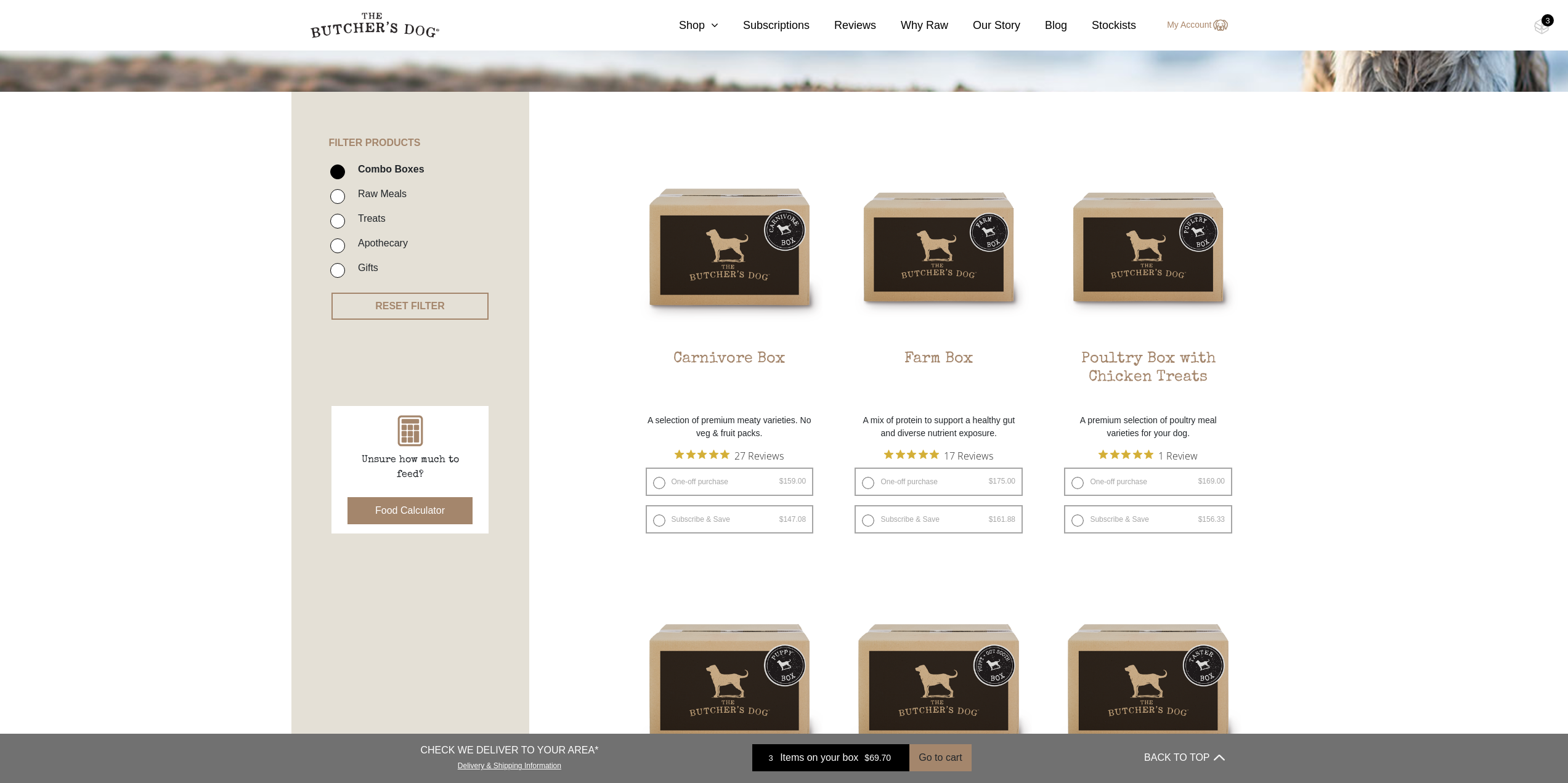
scroll to position [217, 0]
click at [423, 510] on button "Food Calculator" at bounding box center [410, 511] width 125 height 27
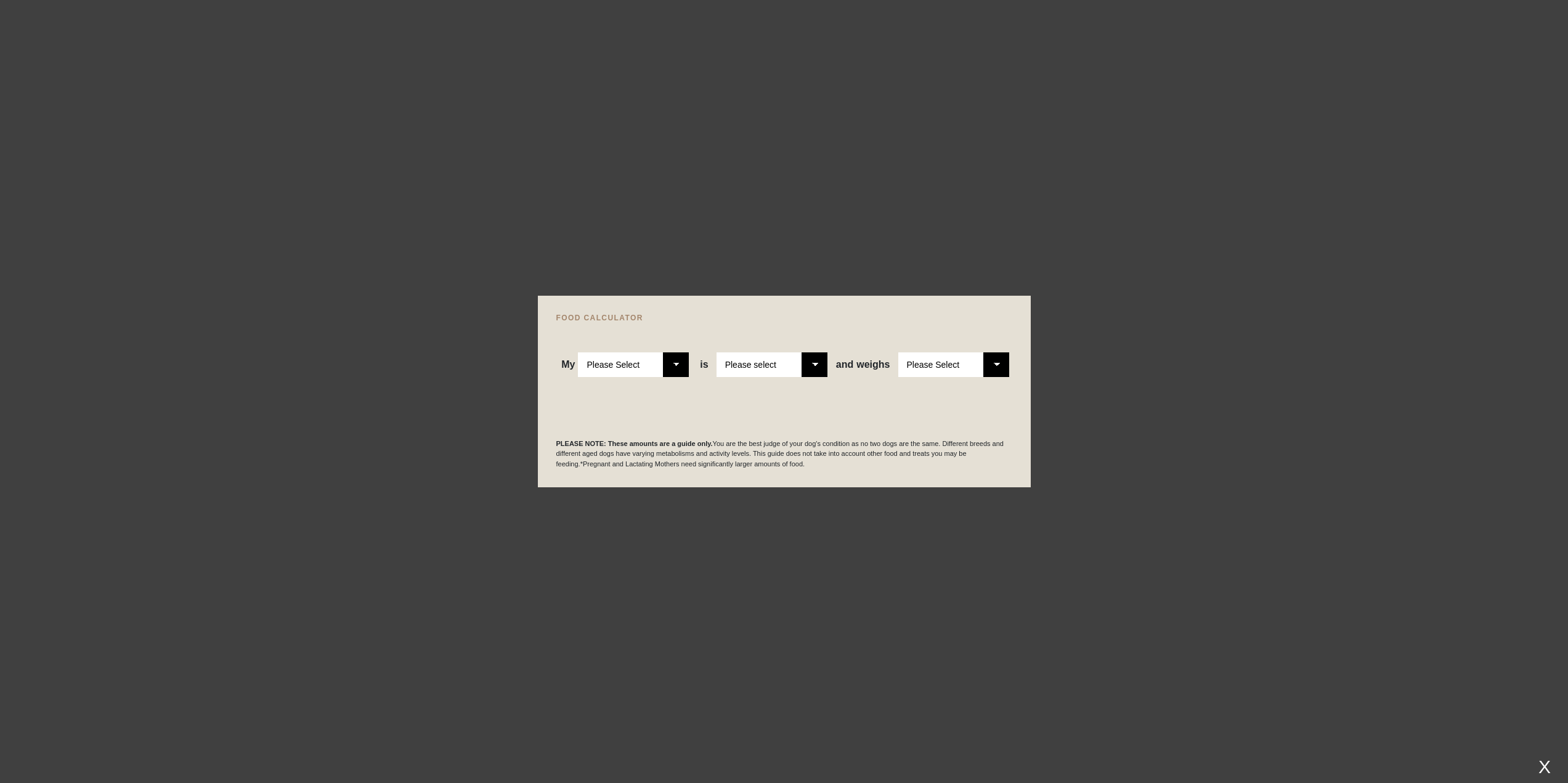
click at [673, 364] on select "Please Select Adult Dog Puppy" at bounding box center [633, 364] width 111 height 24
select select "adult"
click at [579, 352] on select "Please Select Adult Dog Puppy" at bounding box center [633, 364] width 111 height 24
click at [812, 363] on select "Please select a healthy weight overweight" at bounding box center [772, 364] width 111 height 24
select select "0"
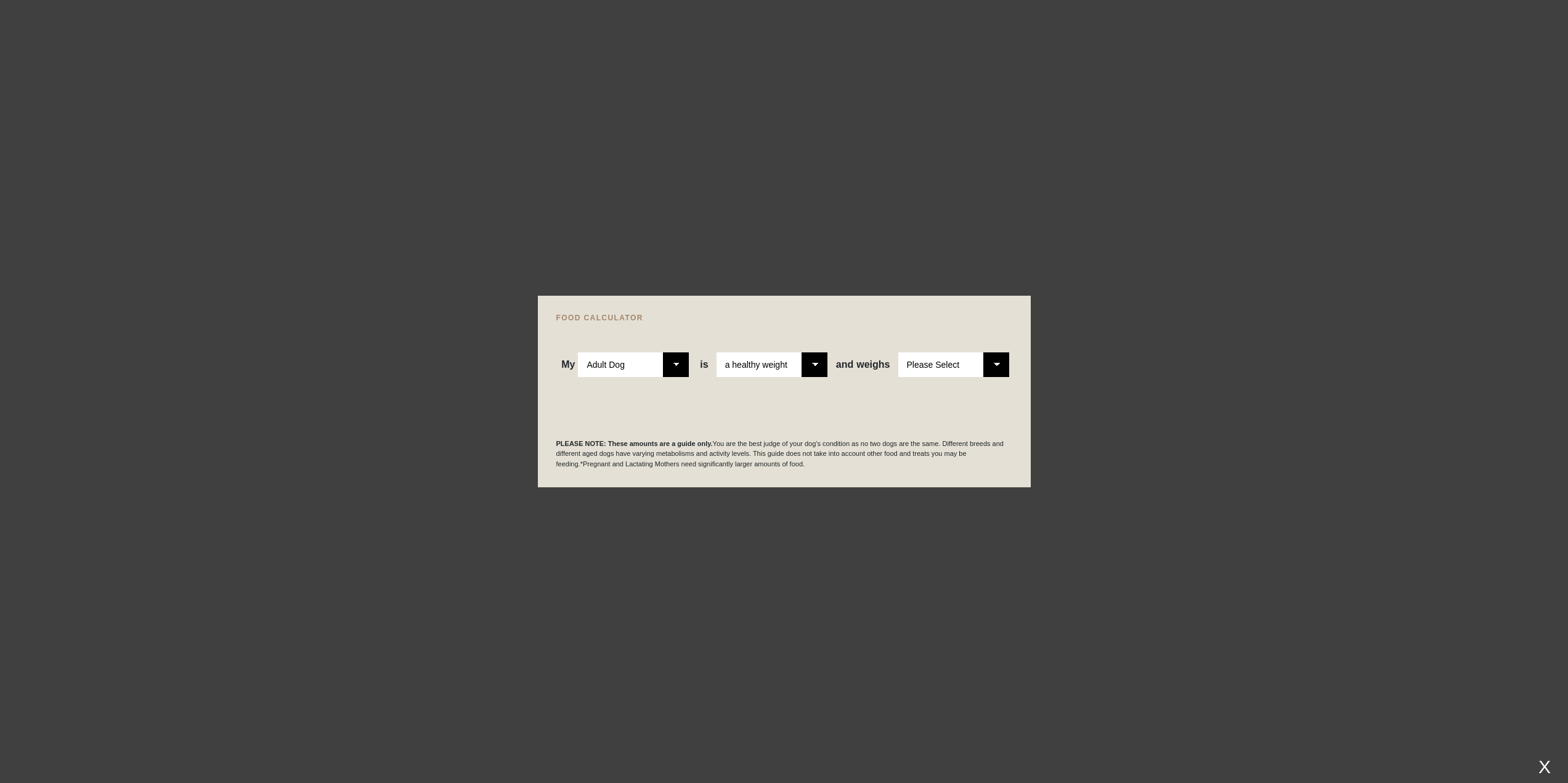
click at [718, 352] on select "Please select a healthy weight overweight" at bounding box center [772, 364] width 111 height 24
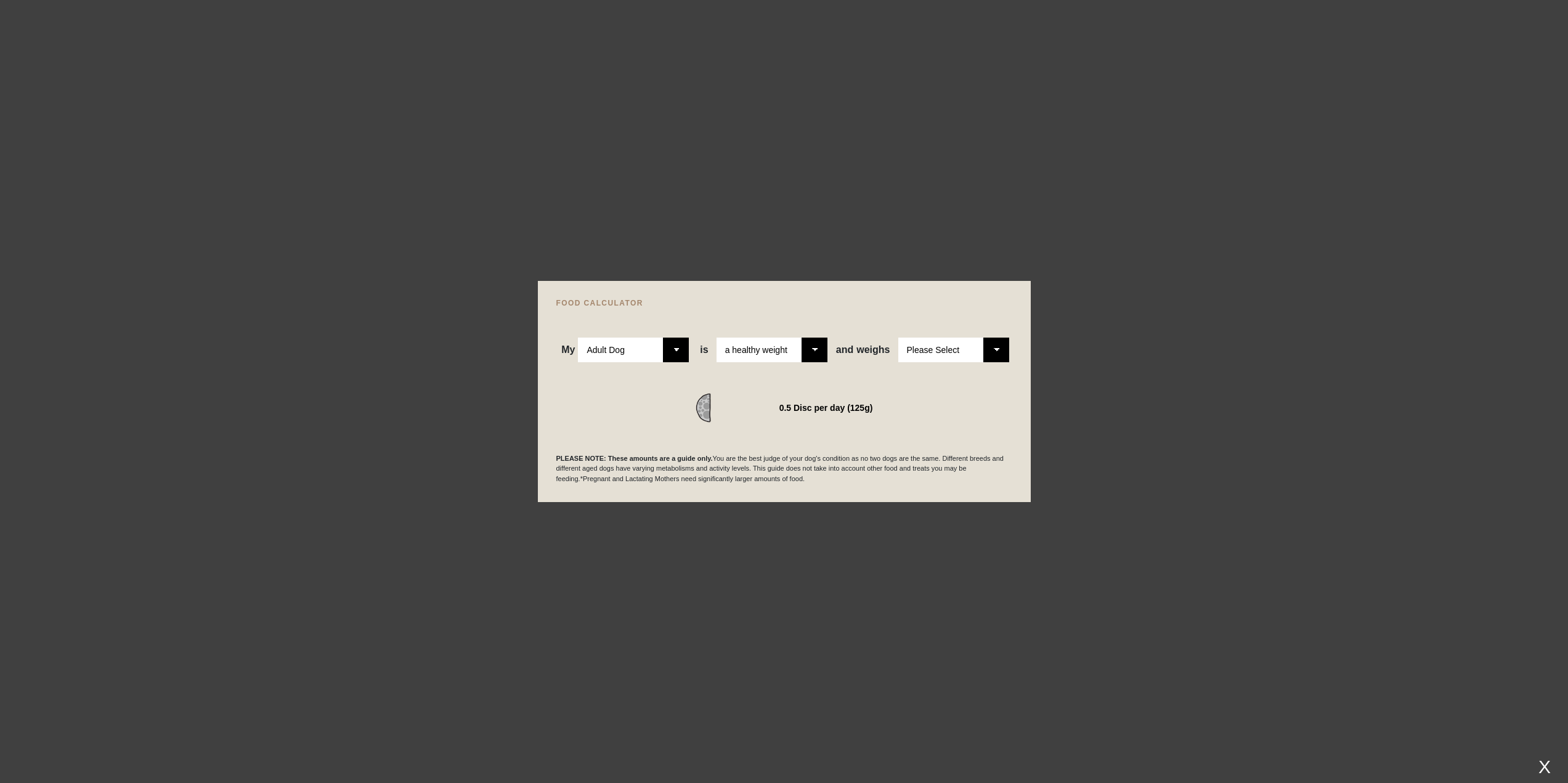
click at [997, 349] on select "Please Select 1kg 2kg 3kg 4kg 5kg 6kg 7kg 8kg 9kg 10kg 11kg 12kg 13kg 14kg 15kg…" at bounding box center [953, 349] width 111 height 24
click at [898, 338] on select "Please Select 1kg 2kg 3kg 4kg 5kg 6kg 7kg 8kg 9kg 10kg 11kg 12kg 13kg 14kg 15kg…" at bounding box center [953, 349] width 111 height 24
click at [994, 349] on select "Please Select 1kg 2kg 3kg 4kg 5kg 6kg 7kg 8kg 9kg 10kg 11kg 12kg 13kg 14kg 15kg…" at bounding box center [953, 349] width 111 height 24
select select "9"
click at [898, 338] on select "Please Select 1kg 2kg 3kg 4kg 5kg 6kg 7kg 8kg 9kg 10kg 11kg 12kg 13kg 14kg 15kg…" at bounding box center [953, 349] width 111 height 24
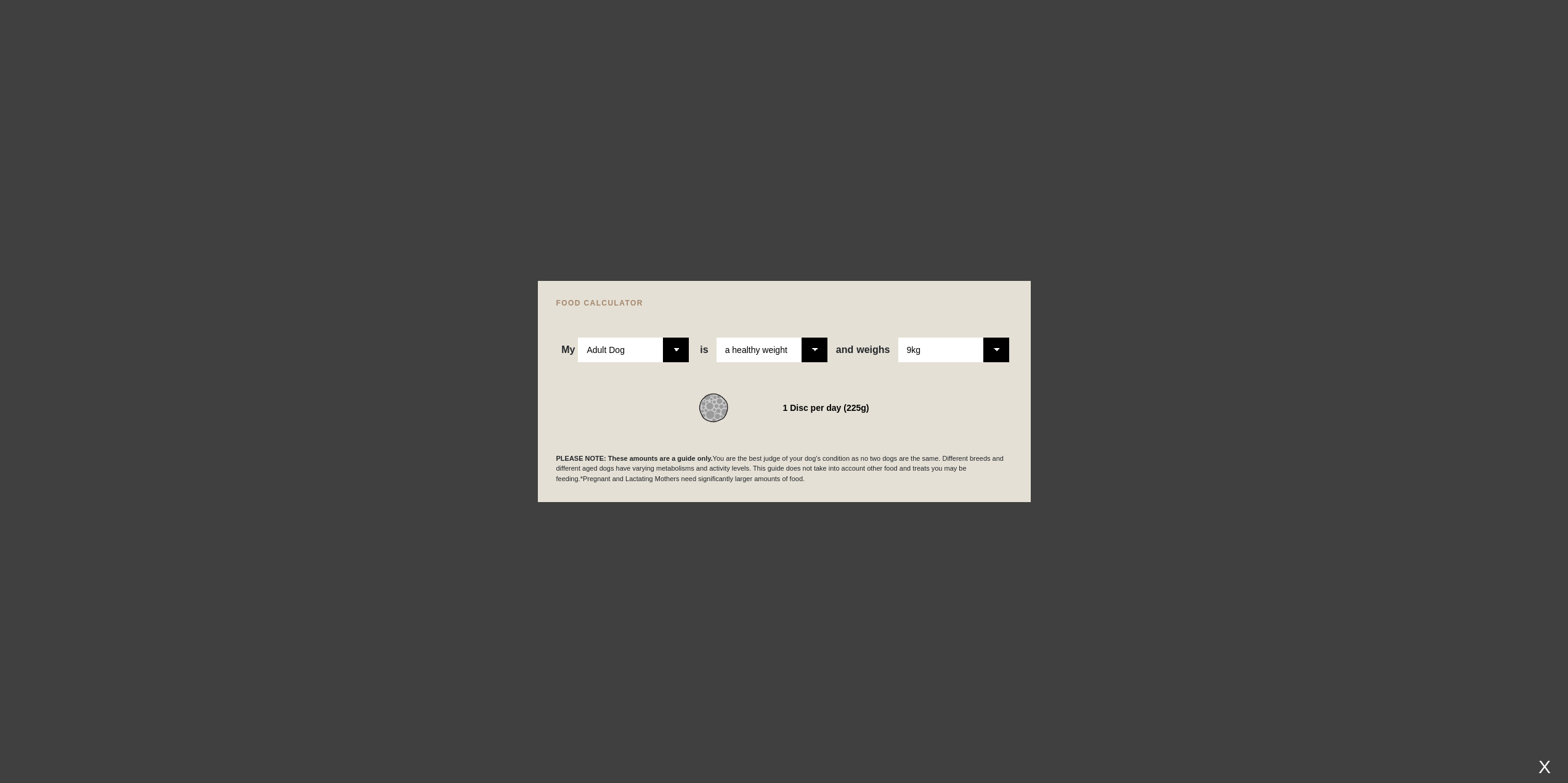
click at [1079, 407] on div at bounding box center [784, 392] width 1568 height 783
click at [1544, 764] on div "X" at bounding box center [1544, 766] width 22 height 21
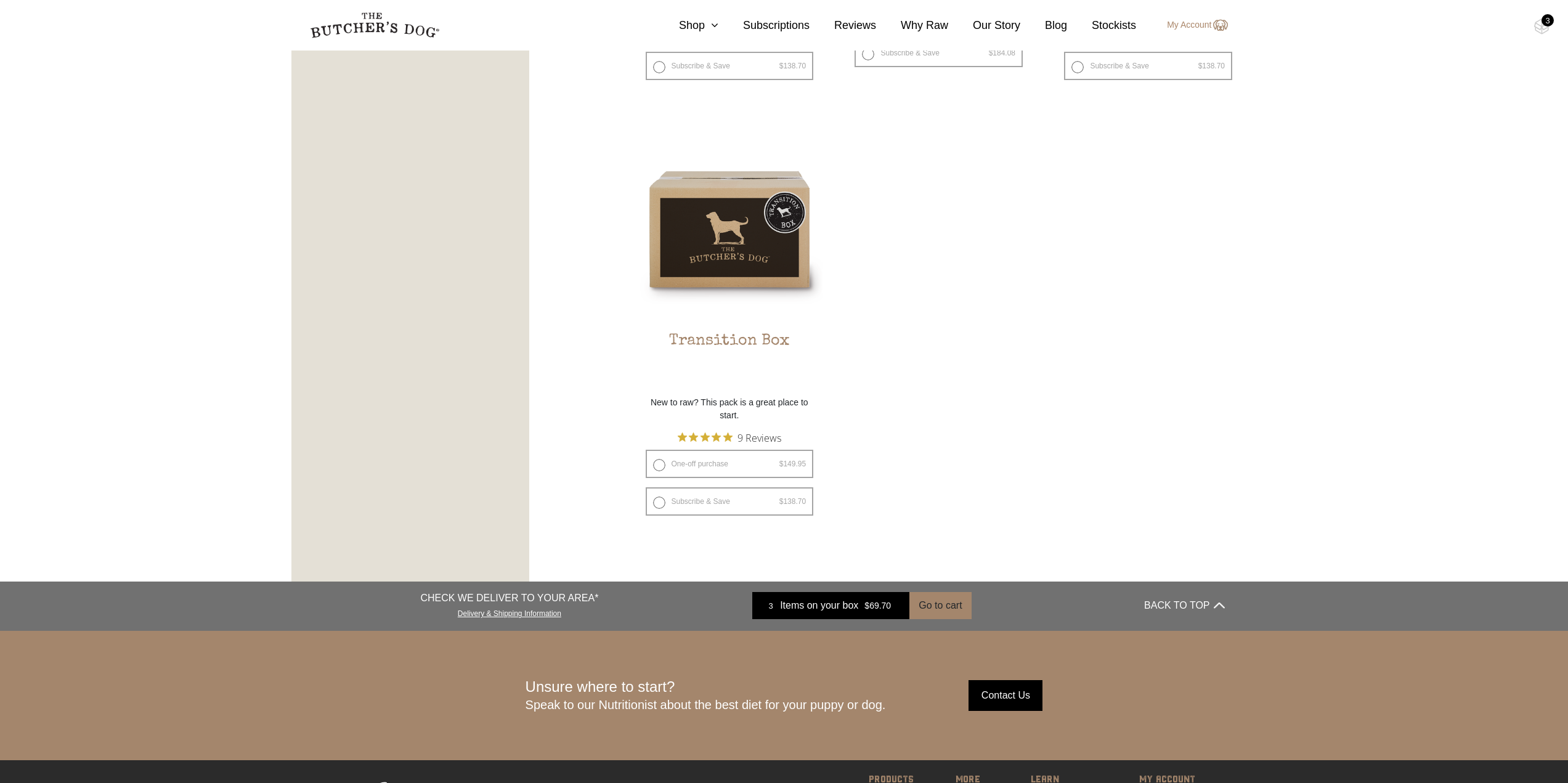
scroll to position [1108, 0]
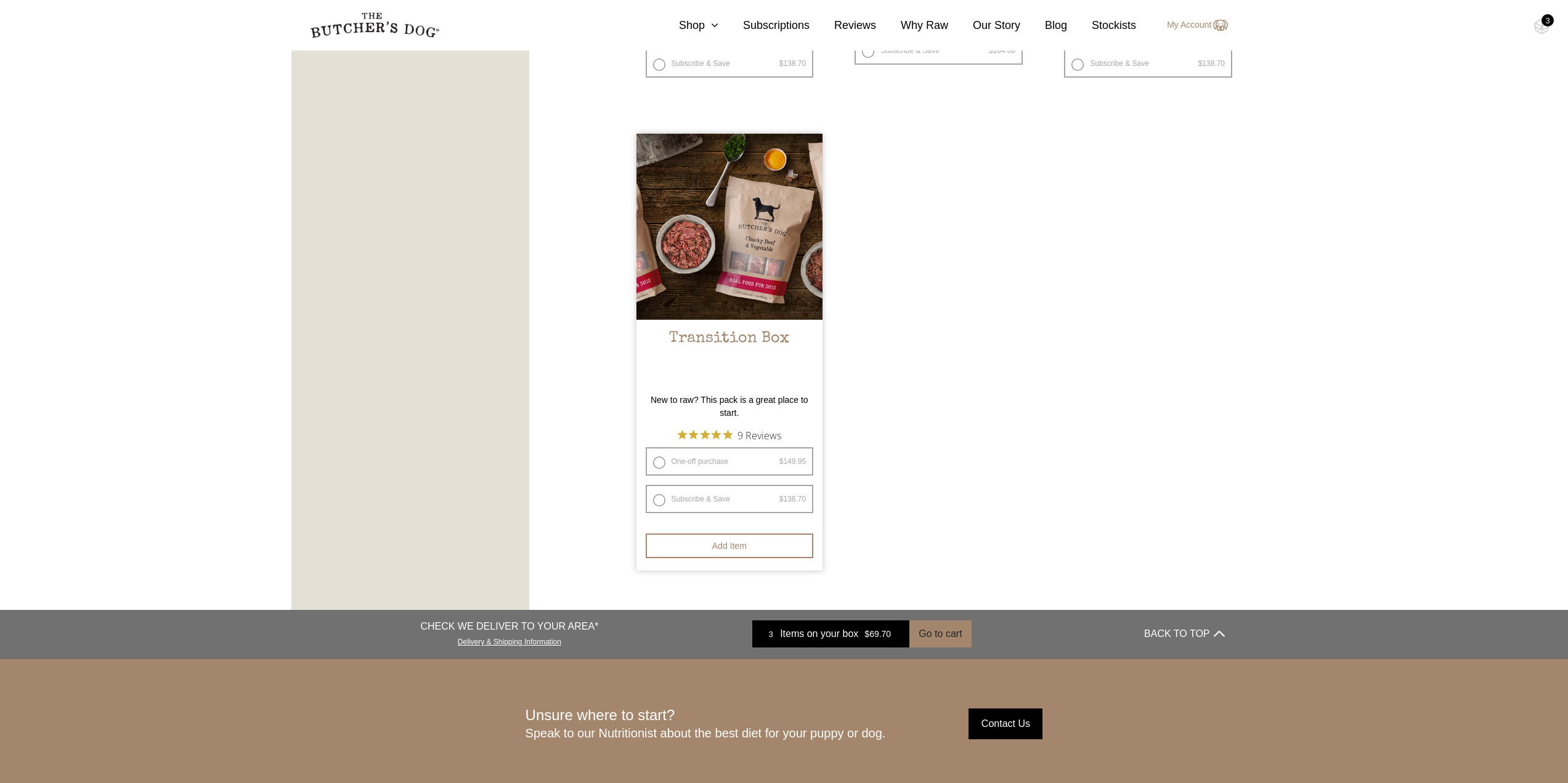
click at [739, 283] on img at bounding box center [729, 227] width 186 height 186
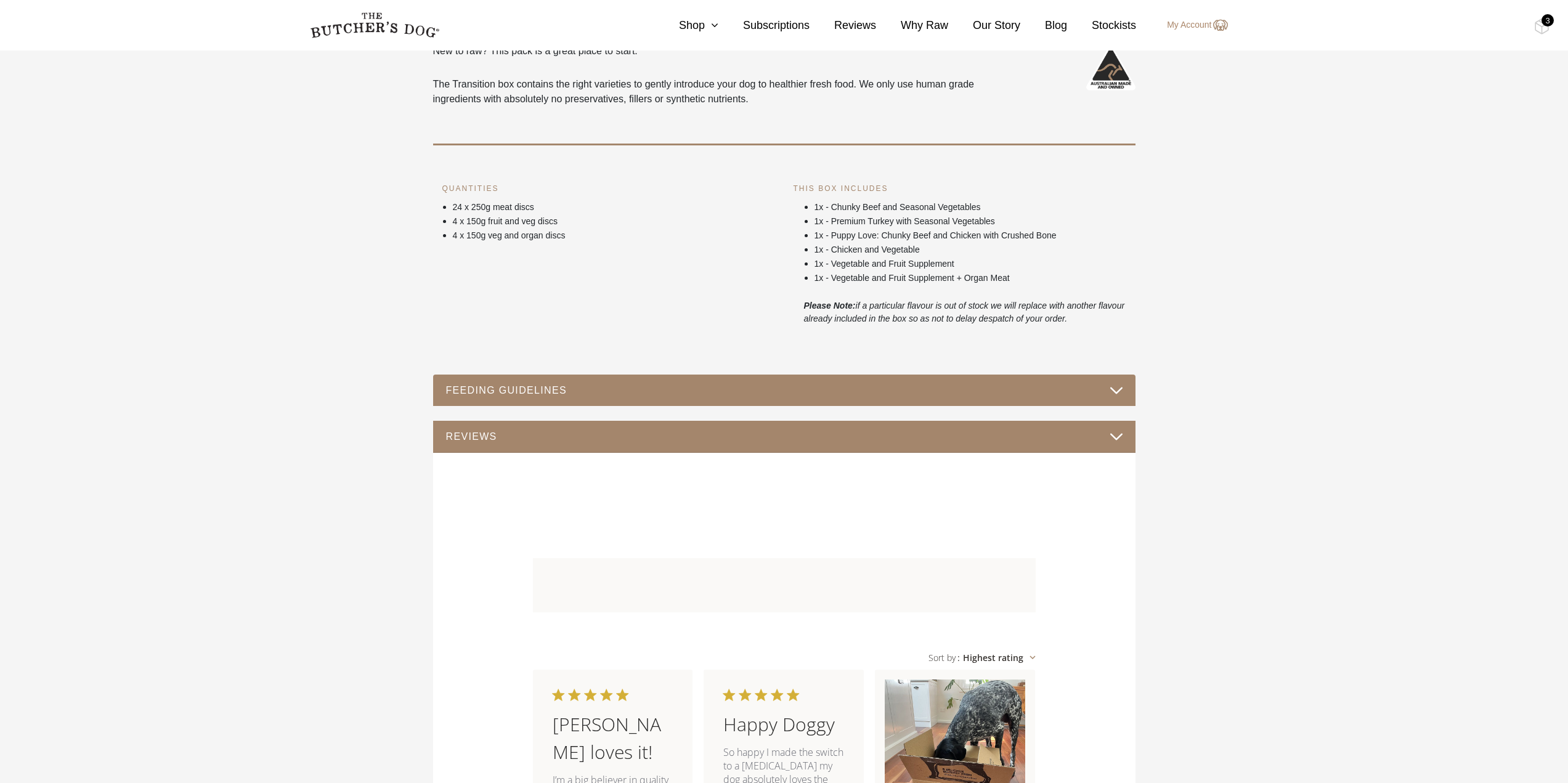
scroll to position [615, 0]
click at [1114, 387] on button "FEEDING GUIDELINES" at bounding box center [784, 390] width 677 height 17
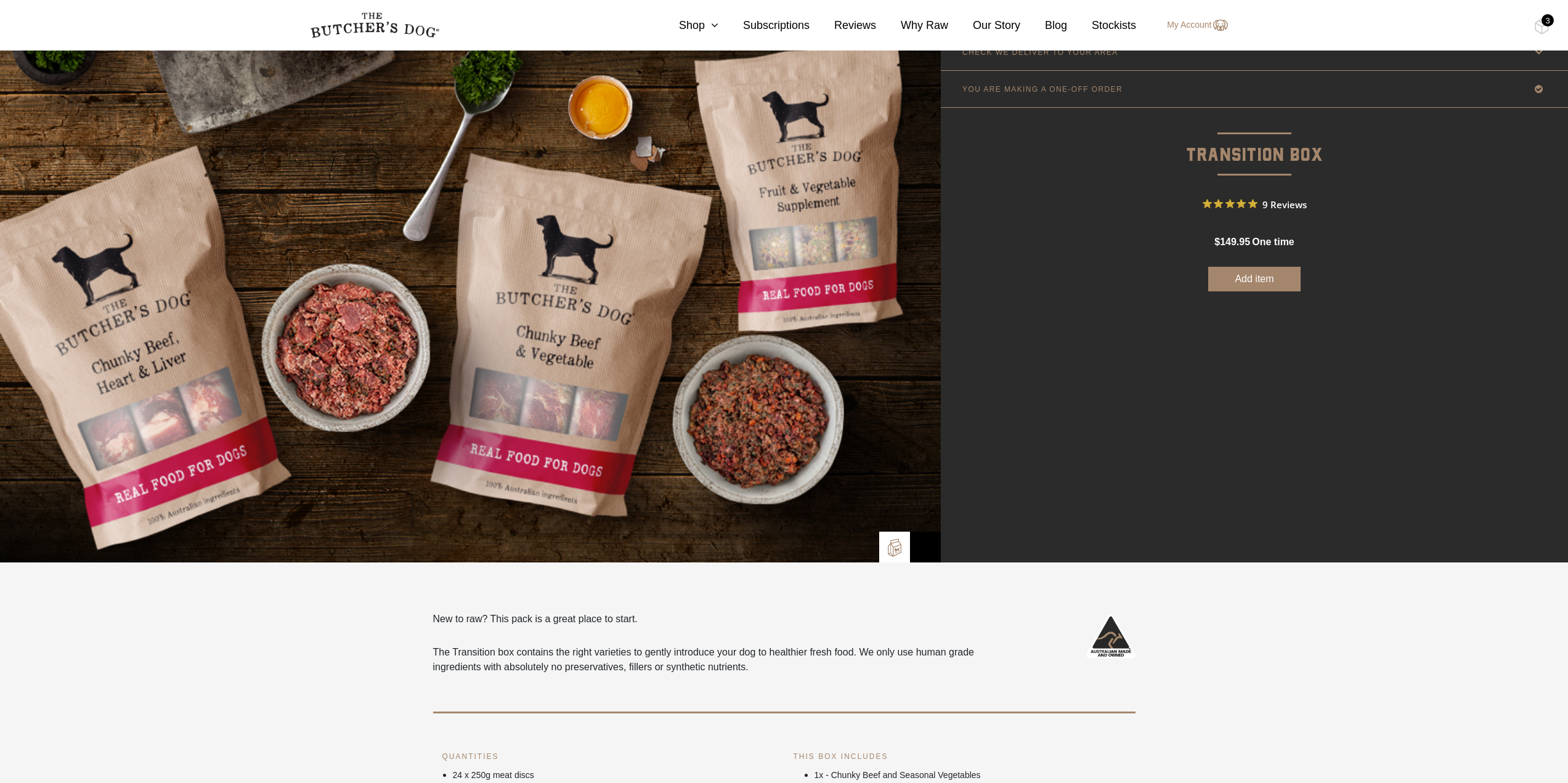
scroll to position [0, 0]
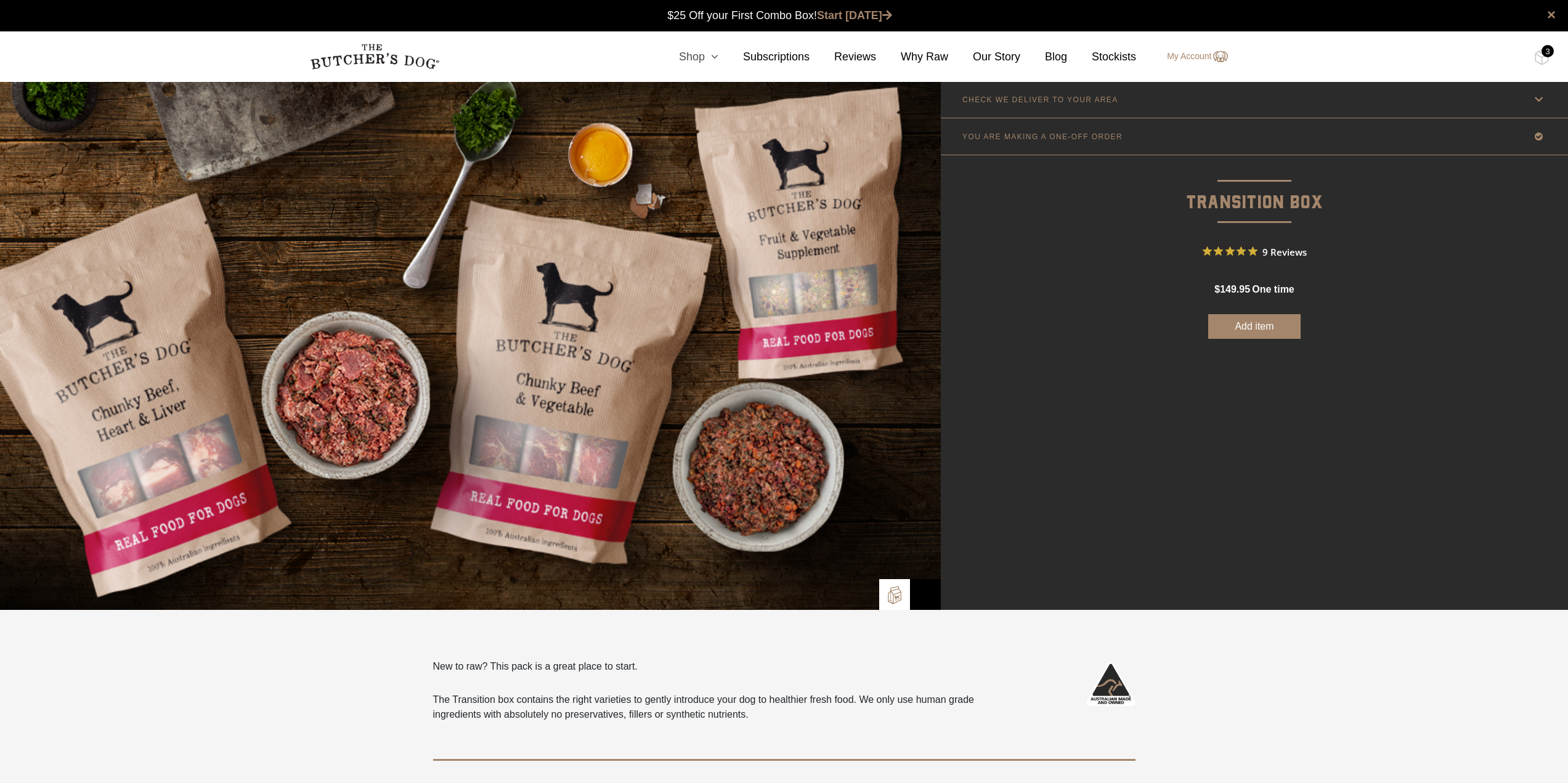
click at [719, 55] on icon at bounding box center [711, 56] width 13 height 11
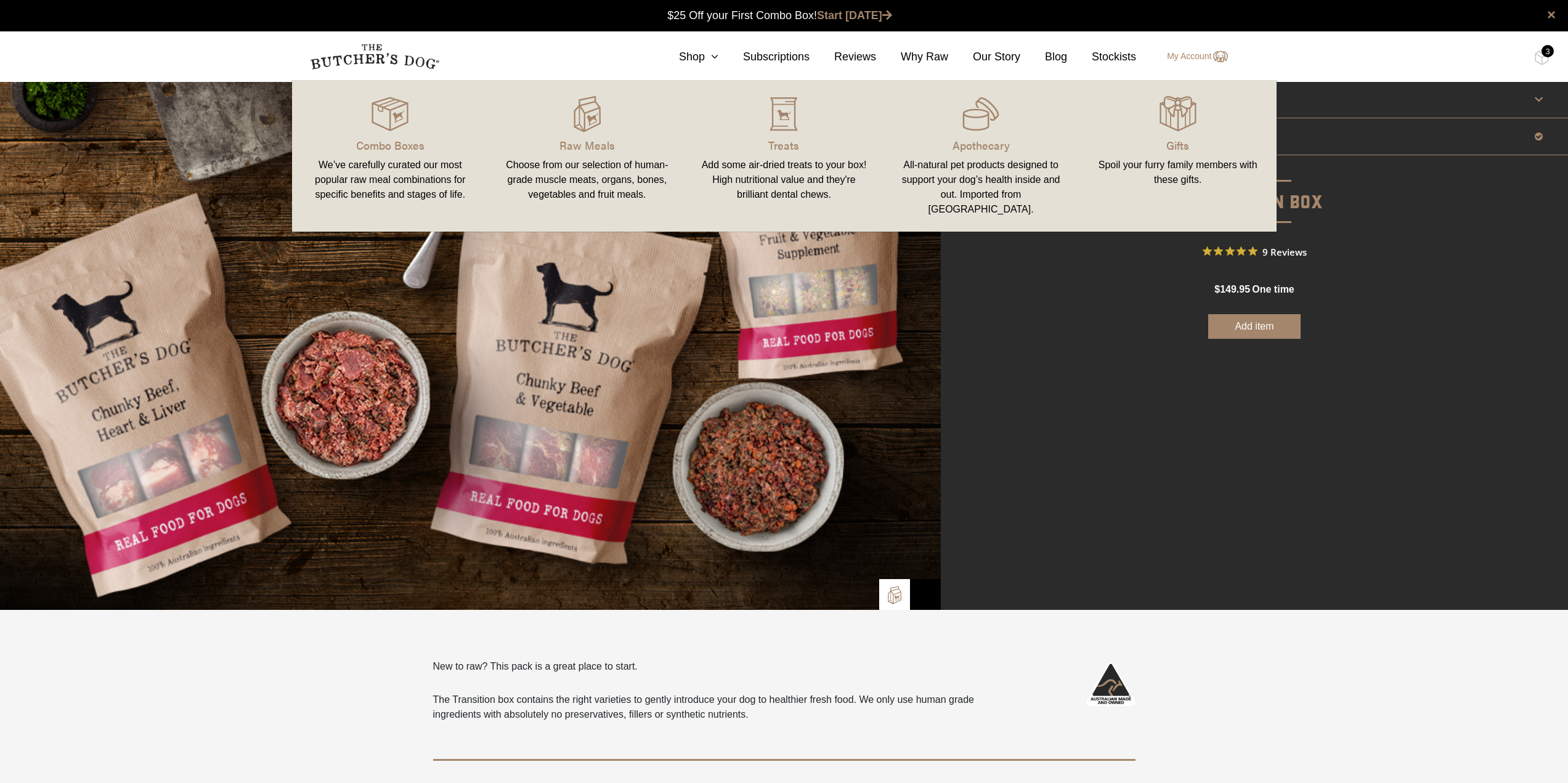
click at [415, 176] on div "We’ve carefully curated our most popular raw meal combinations for specific ben…" at bounding box center [390, 179] width 168 height 44
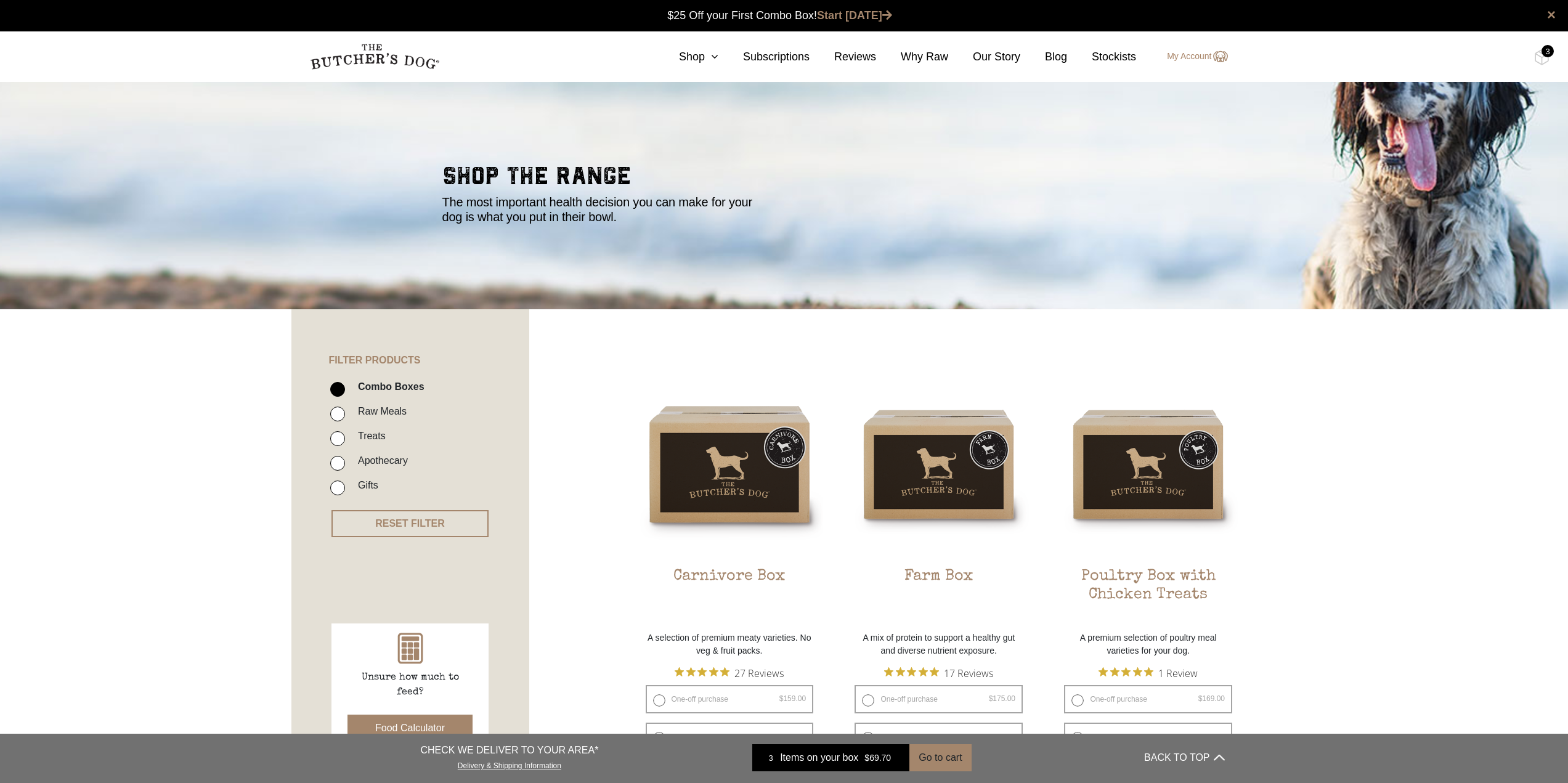
click at [389, 409] on label "Raw Meals" at bounding box center [379, 411] width 55 height 17
click at [345, 409] on input "Raw Meals" at bounding box center [337, 414] width 14 height 14
checkbox input "true"
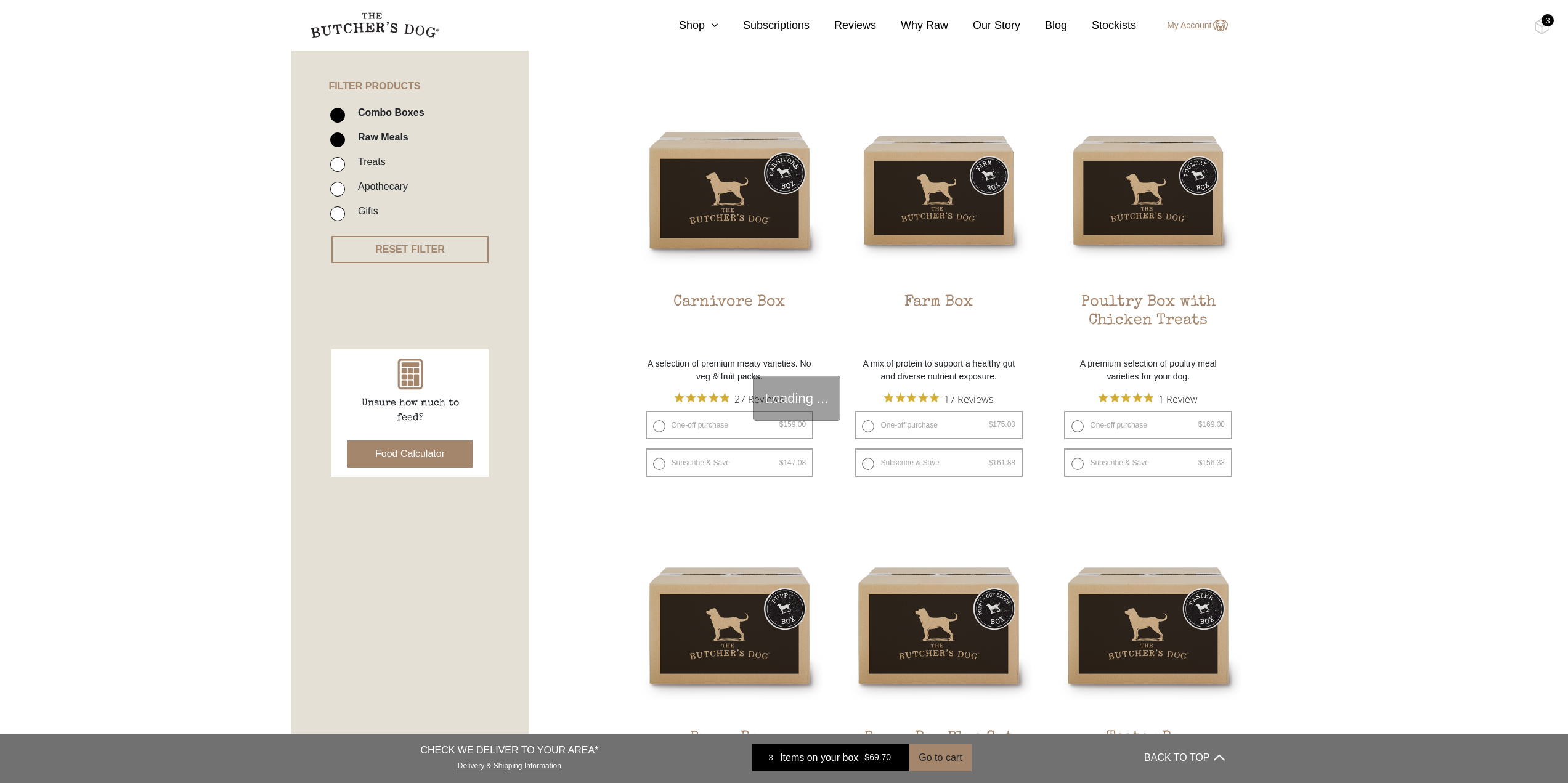
scroll to position [279, 0]
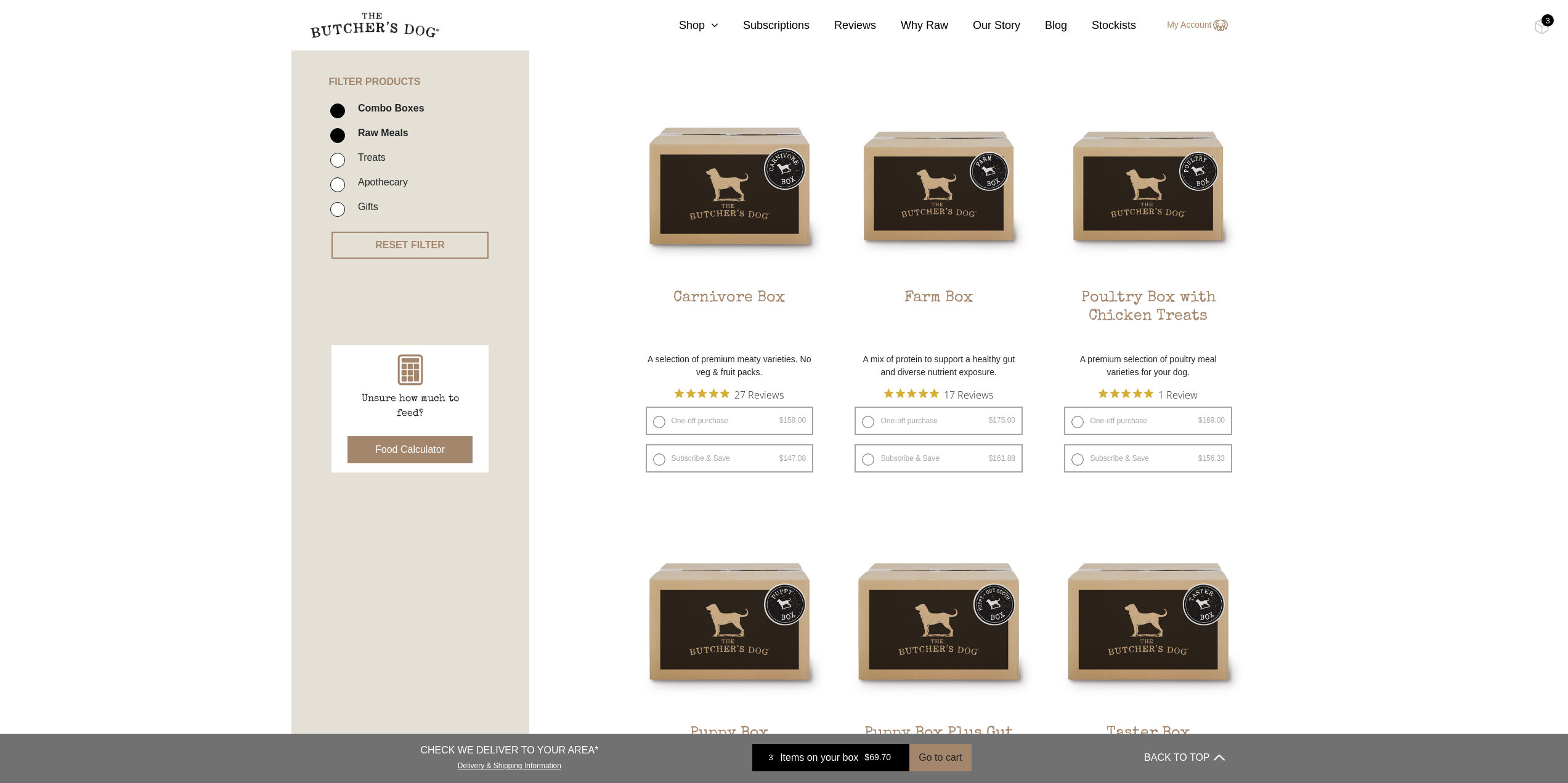
click at [337, 110] on input "Combo Boxes" at bounding box center [337, 110] width 14 height 14
checkbox input "false"
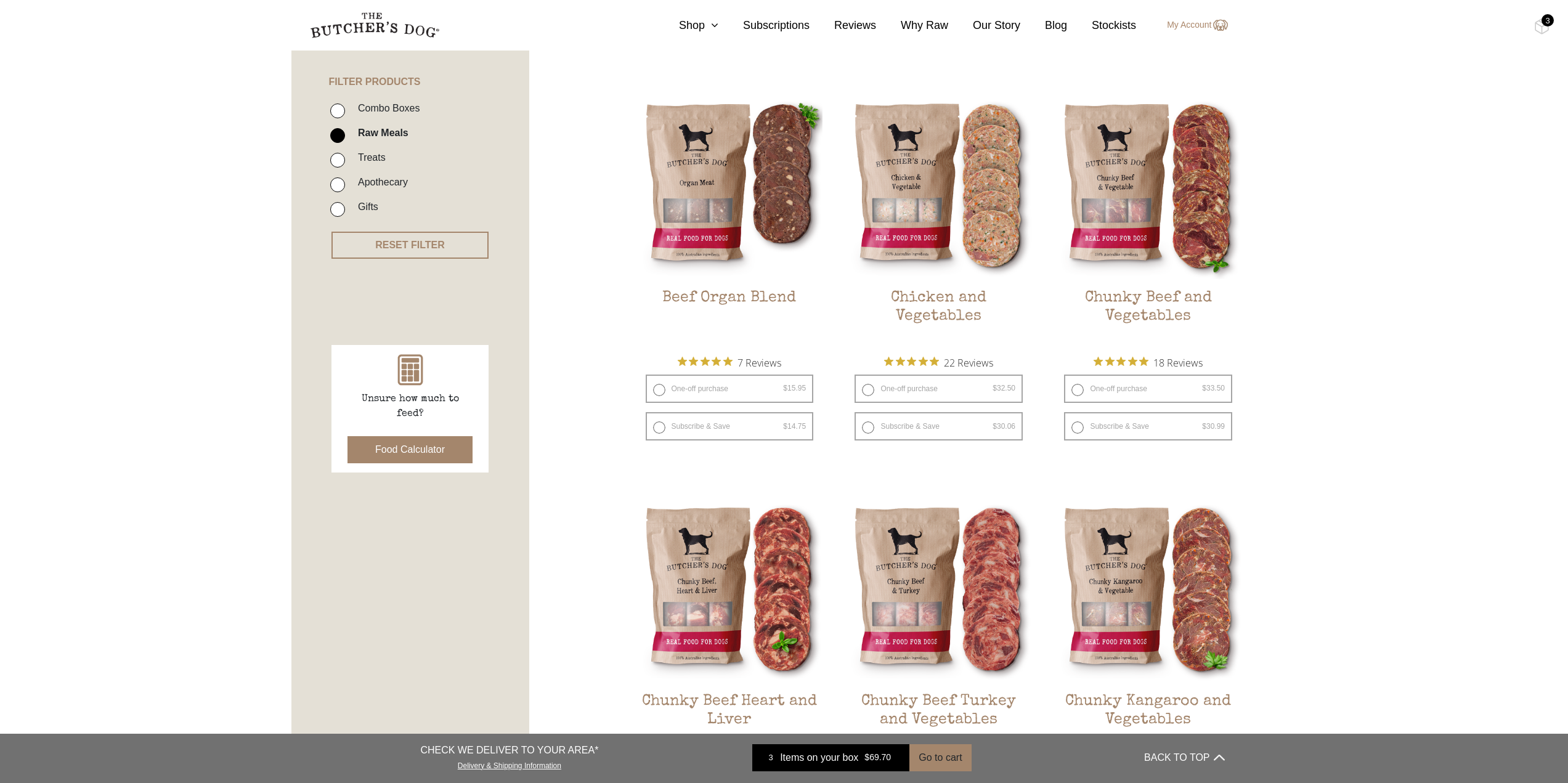
click at [403, 447] on button "Food Calculator" at bounding box center [410, 450] width 125 height 27
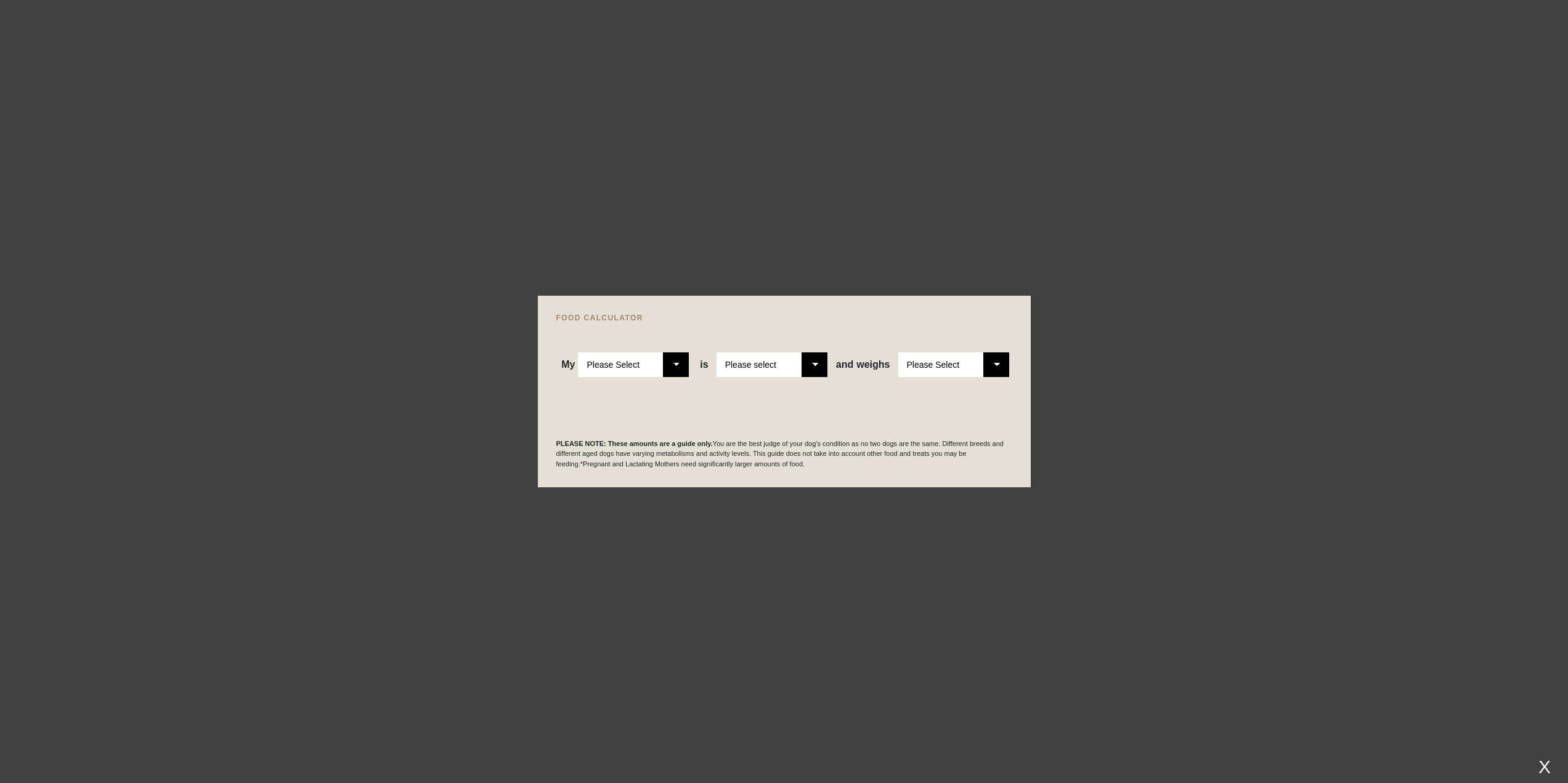
click at [674, 361] on select "Please Select Adult Dog Puppy" at bounding box center [633, 364] width 111 height 24
select select "adult"
click at [579, 352] on select "Please Select Adult Dog Puppy" at bounding box center [633, 364] width 111 height 24
click at [811, 364] on select "Please select a healthy weight overweight" at bounding box center [772, 364] width 111 height 24
select select "0"
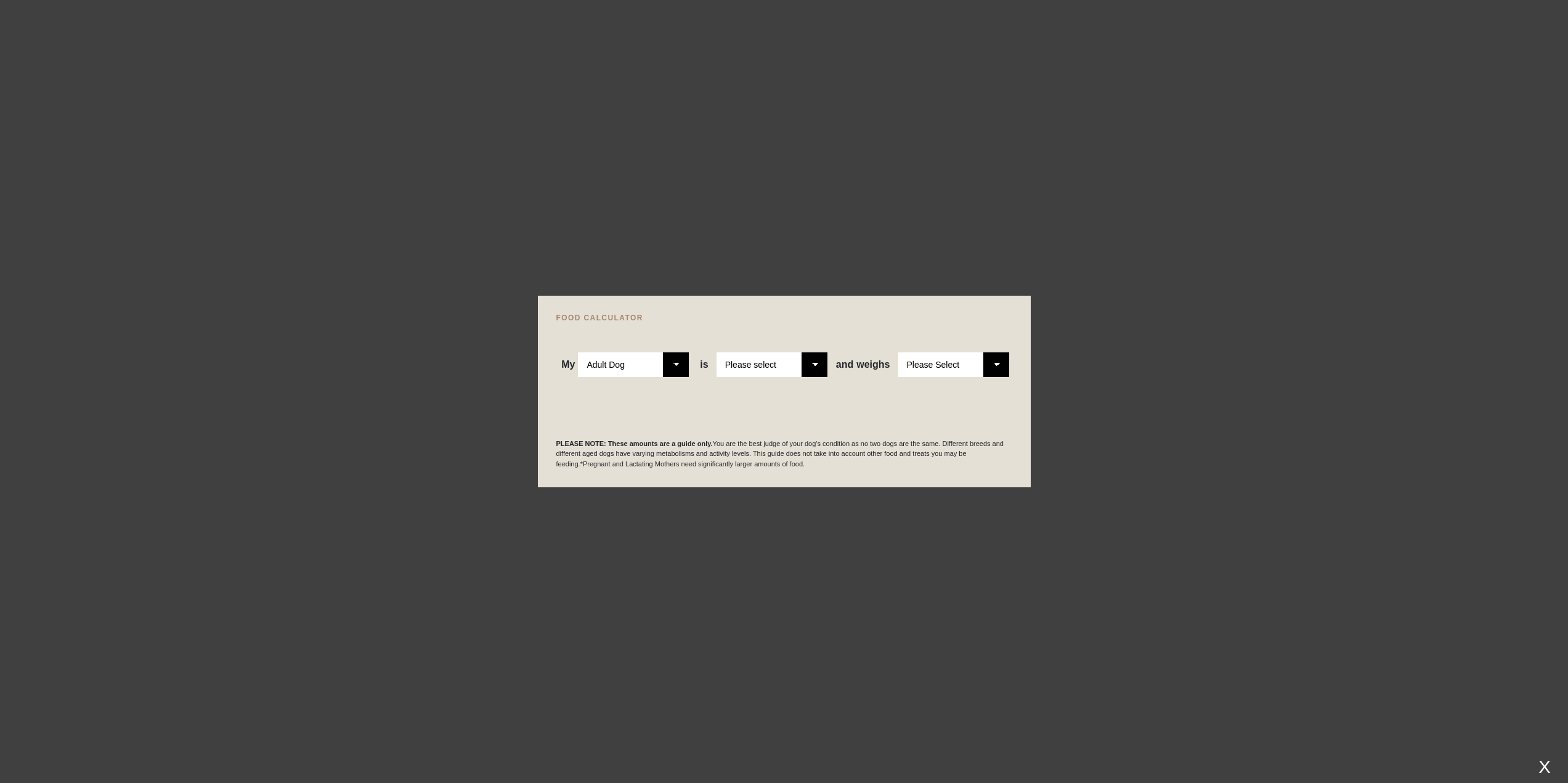
click at [718, 352] on select "Please select a healthy weight overweight" at bounding box center [772, 364] width 111 height 24
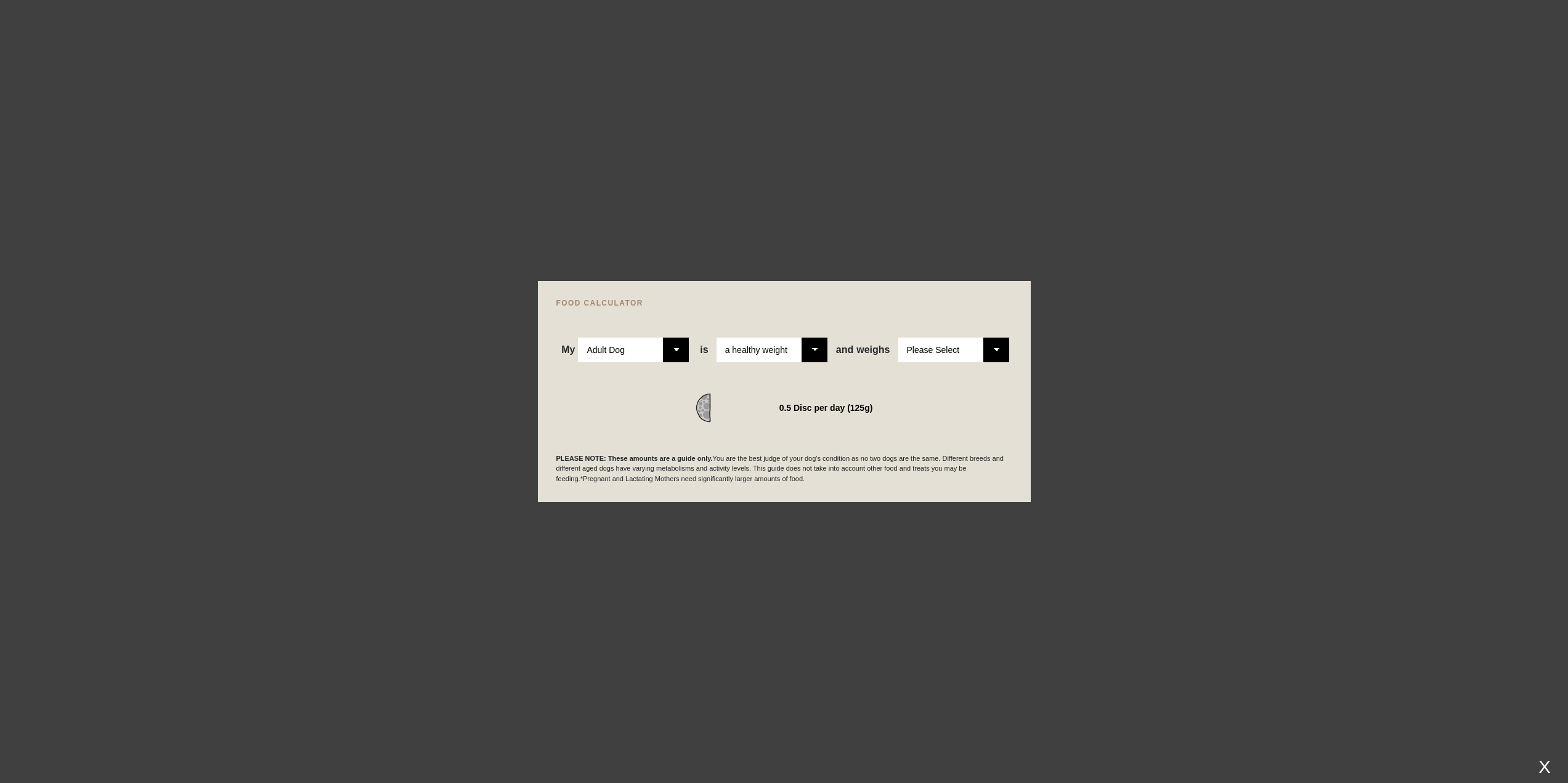
click at [996, 347] on select "Please Select 1kg 2kg 3kg 4kg 5kg 6kg 7kg 8kg 9kg 10kg 11kg 12kg 13kg 14kg 15kg…" at bounding box center [953, 349] width 111 height 24
select select "9"
click at [898, 338] on select "Please Select 1kg 2kg 3kg 4kg 5kg 6kg 7kg 8kg 9kg 10kg 11kg 12kg 13kg 14kg 15kg…" at bounding box center [953, 349] width 111 height 24
click at [1542, 762] on div "X" at bounding box center [1544, 766] width 22 height 21
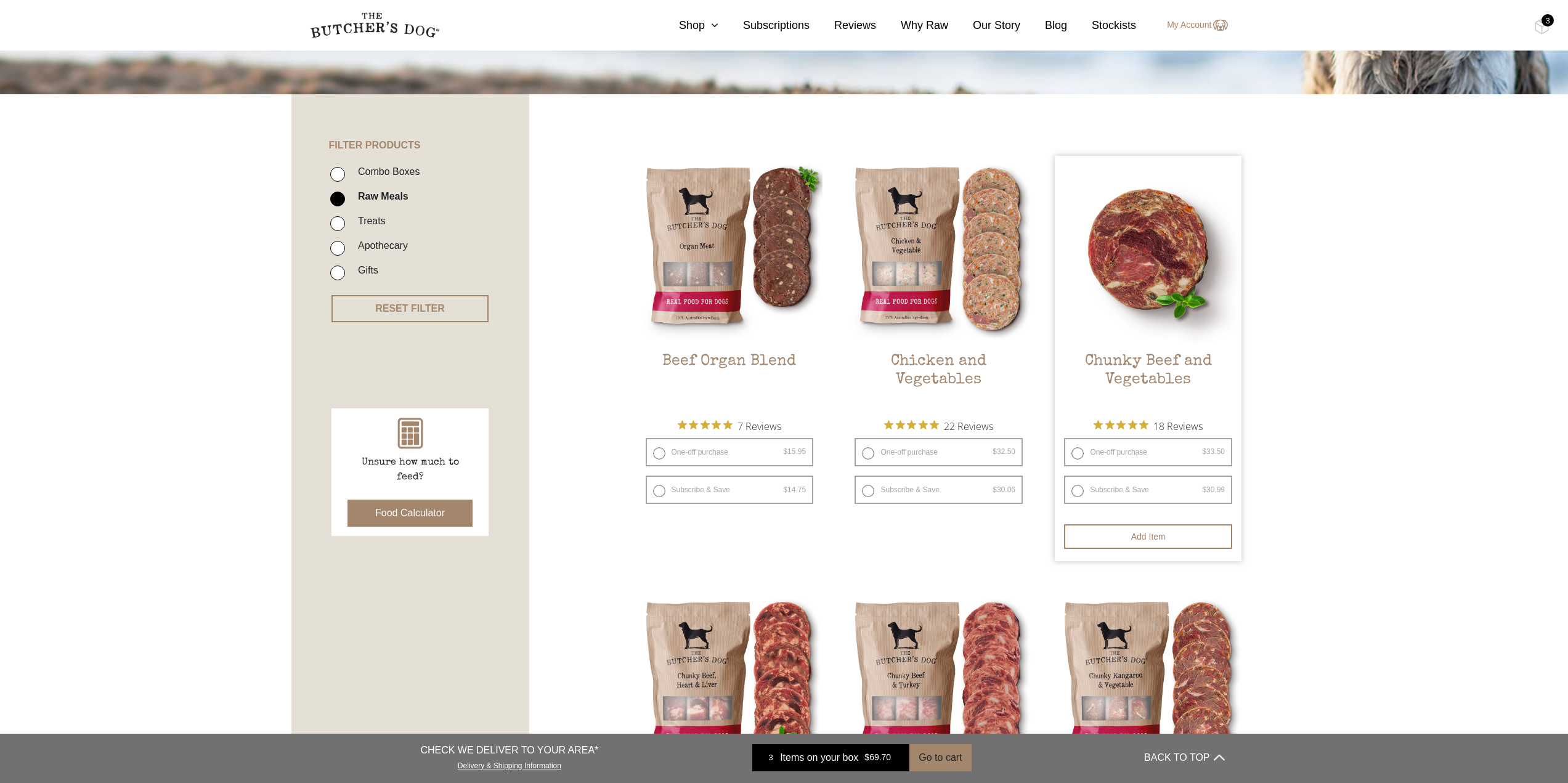
scroll to position [210, 0]
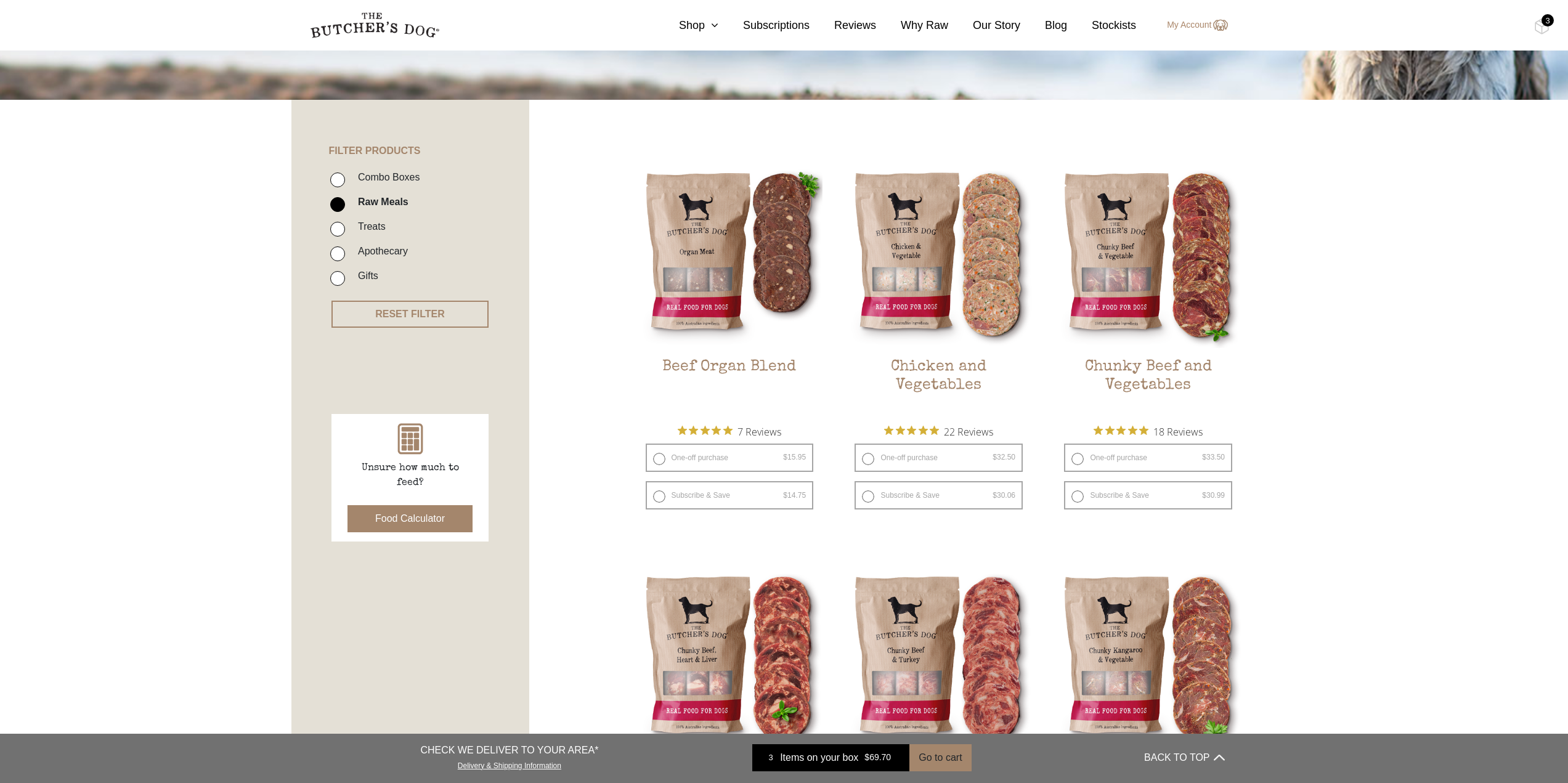
click at [395, 173] on label "Combo Boxes" at bounding box center [386, 176] width 68 height 17
click at [345, 173] on input "Combo Boxes" at bounding box center [337, 179] width 14 height 14
checkbox input "true"
click at [340, 204] on input "Raw Meals" at bounding box center [337, 204] width 14 height 14
checkbox input "false"
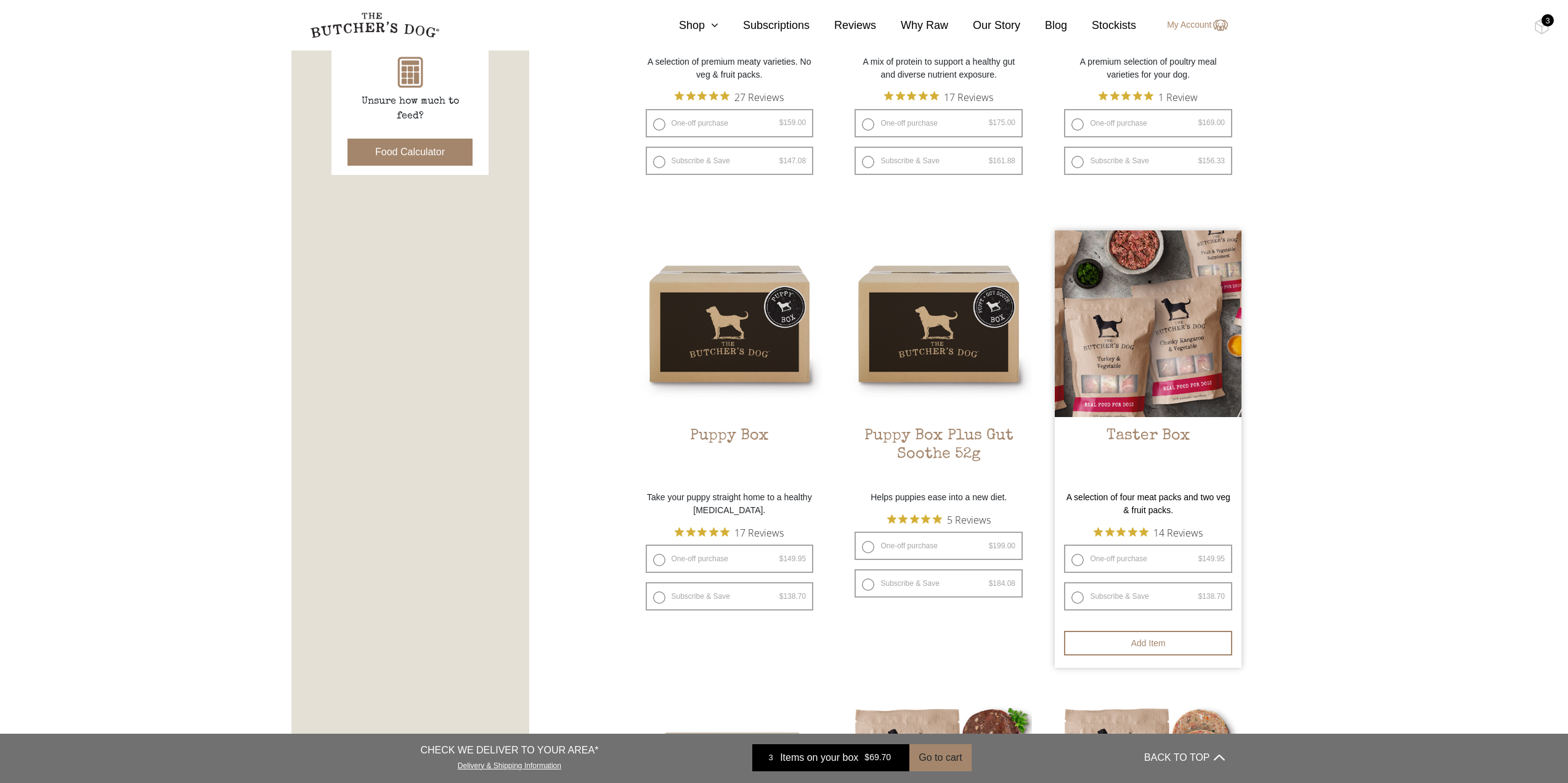
scroll to position [586, 0]
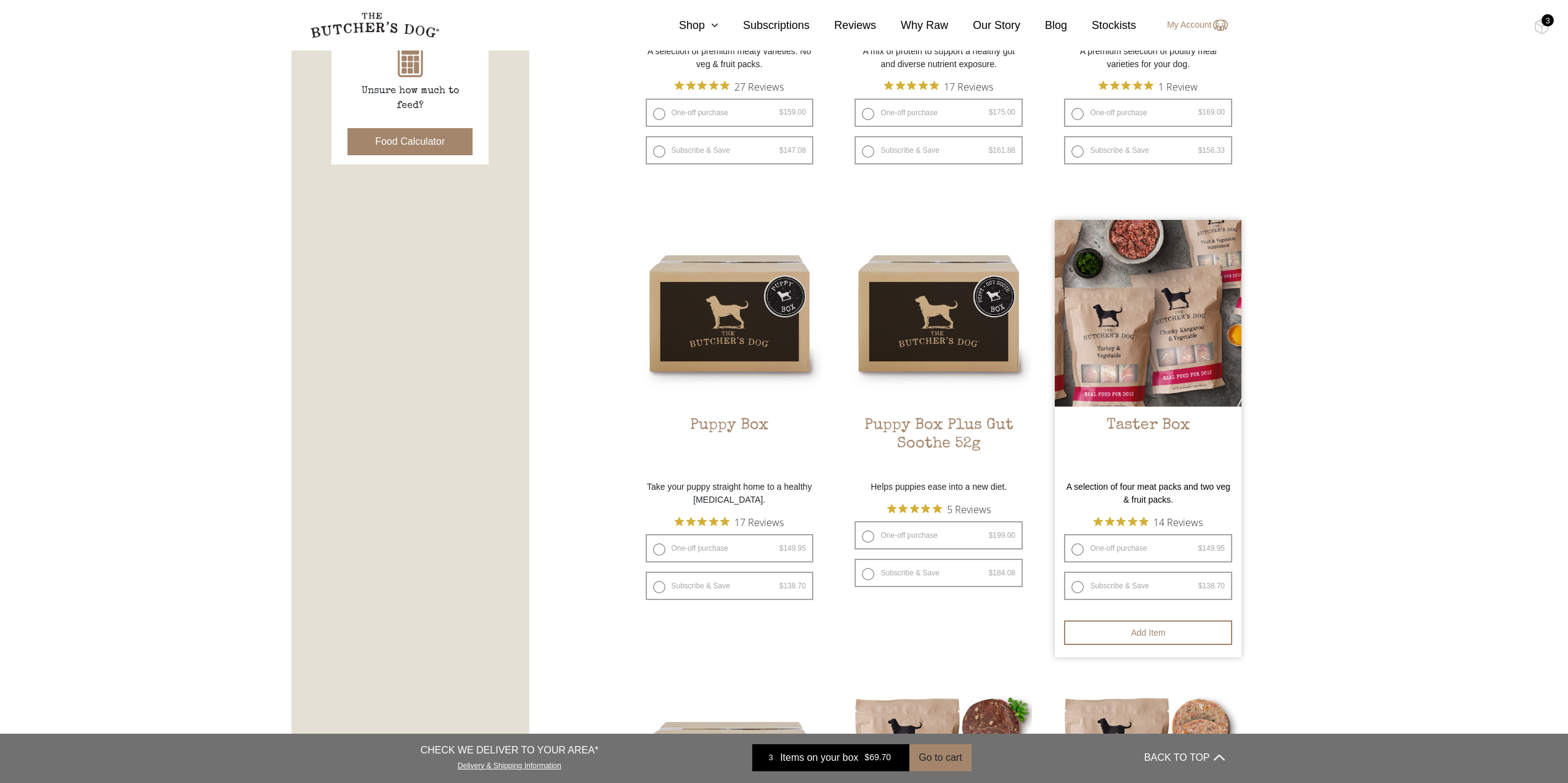
click at [1181, 329] on img at bounding box center [1148, 313] width 186 height 186
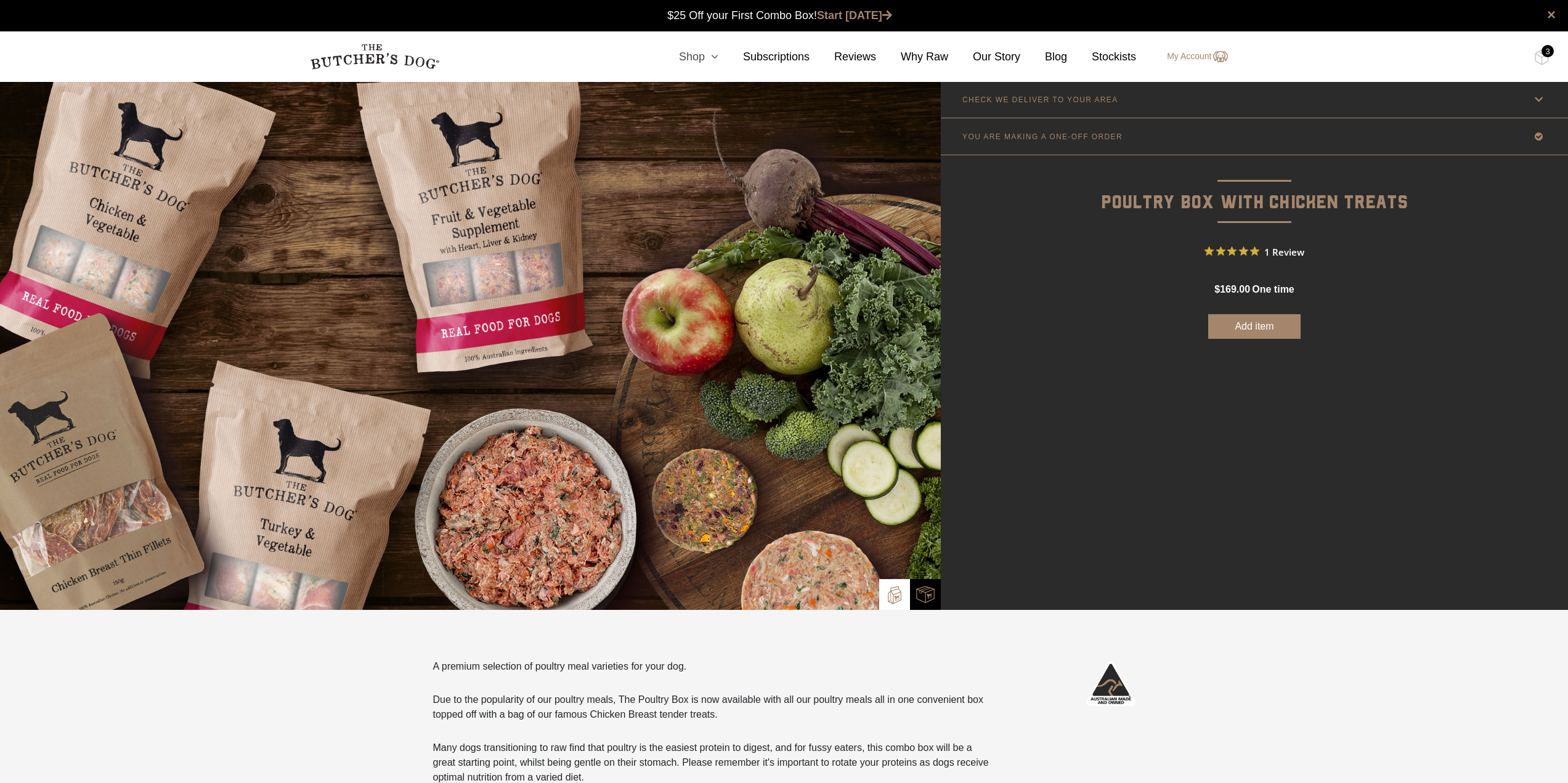
click at [719, 53] on icon at bounding box center [711, 56] width 13 height 11
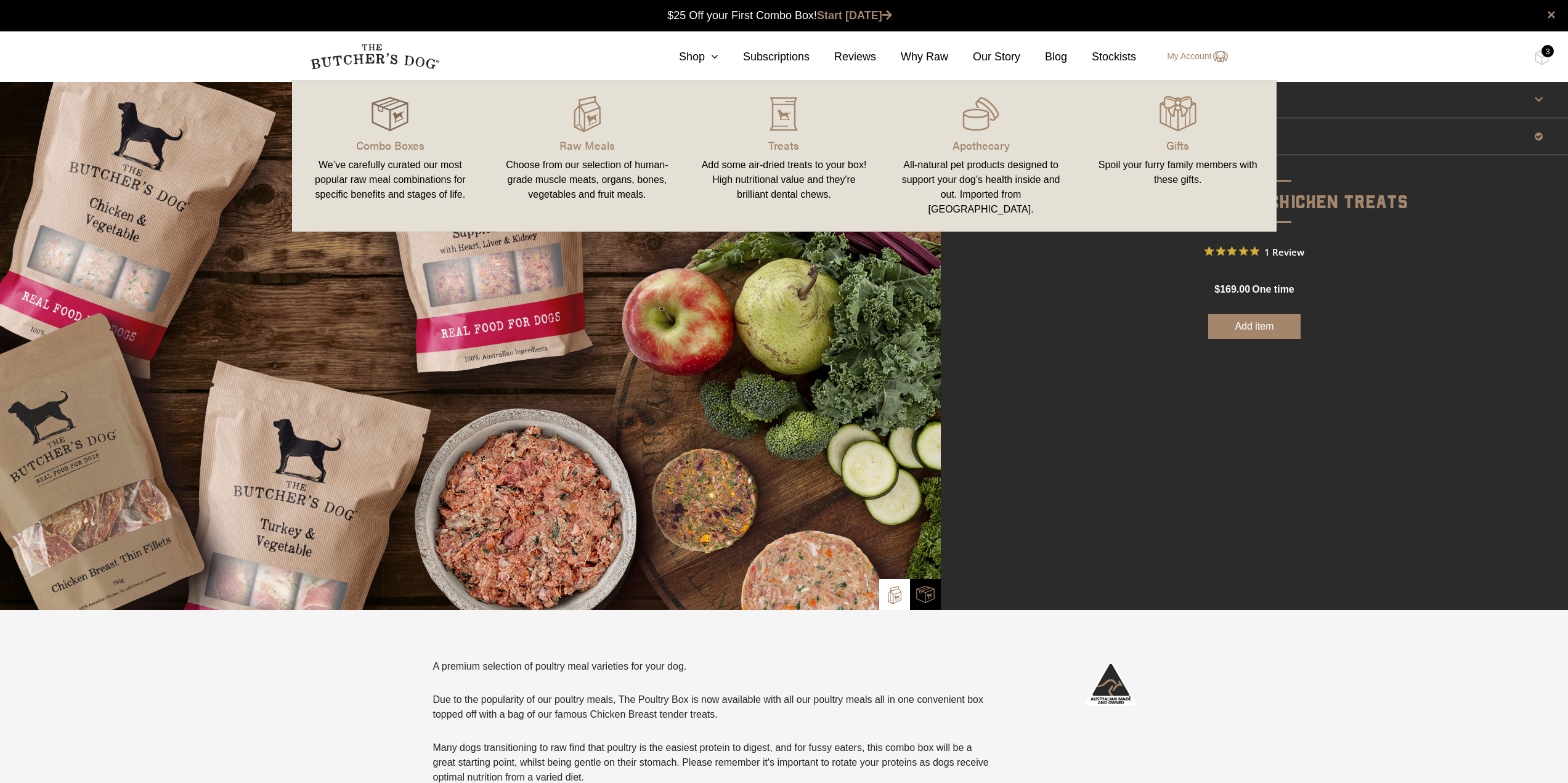
click at [398, 119] on img at bounding box center [390, 114] width 37 height 37
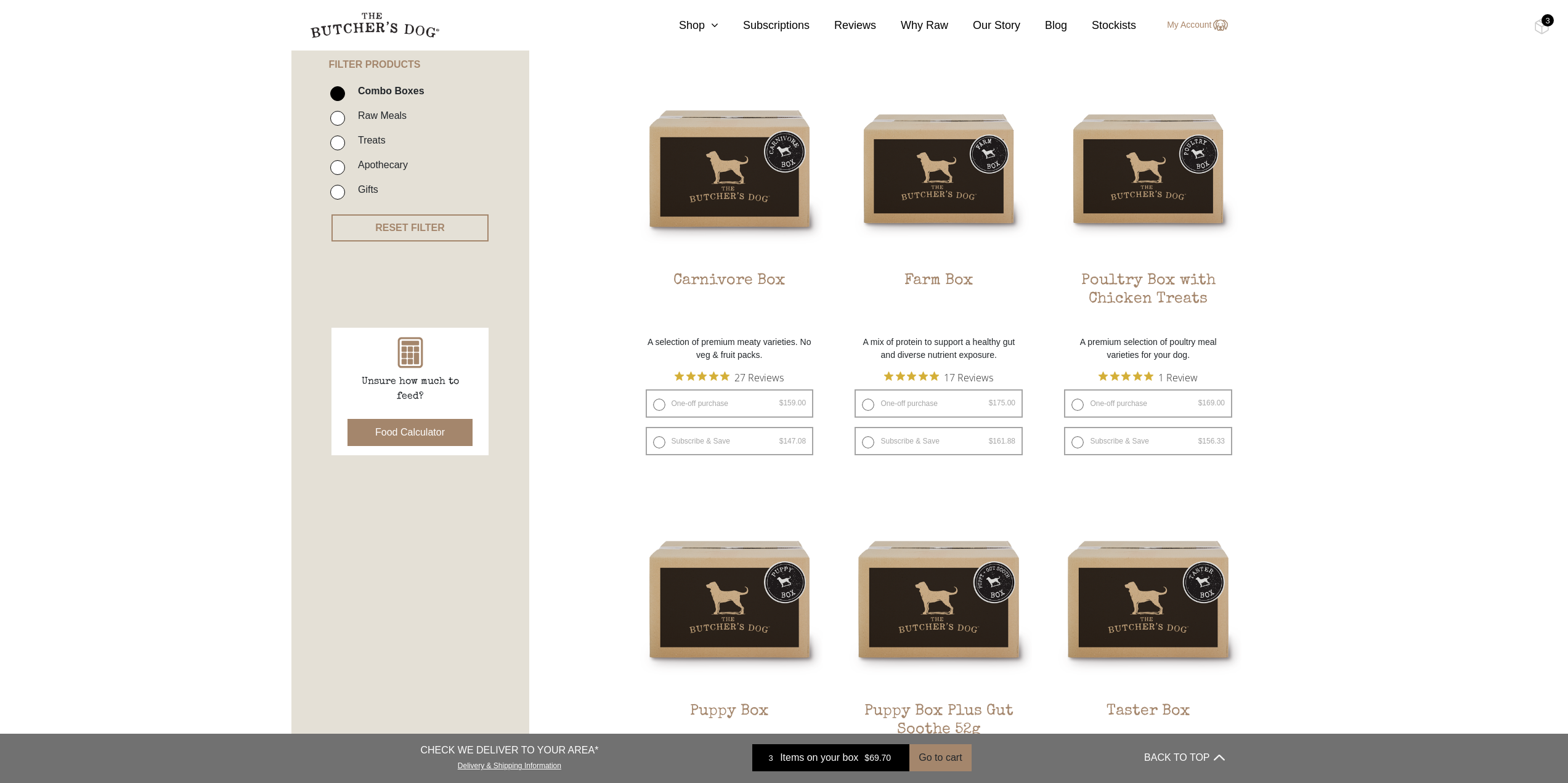
scroll to position [246, 0]
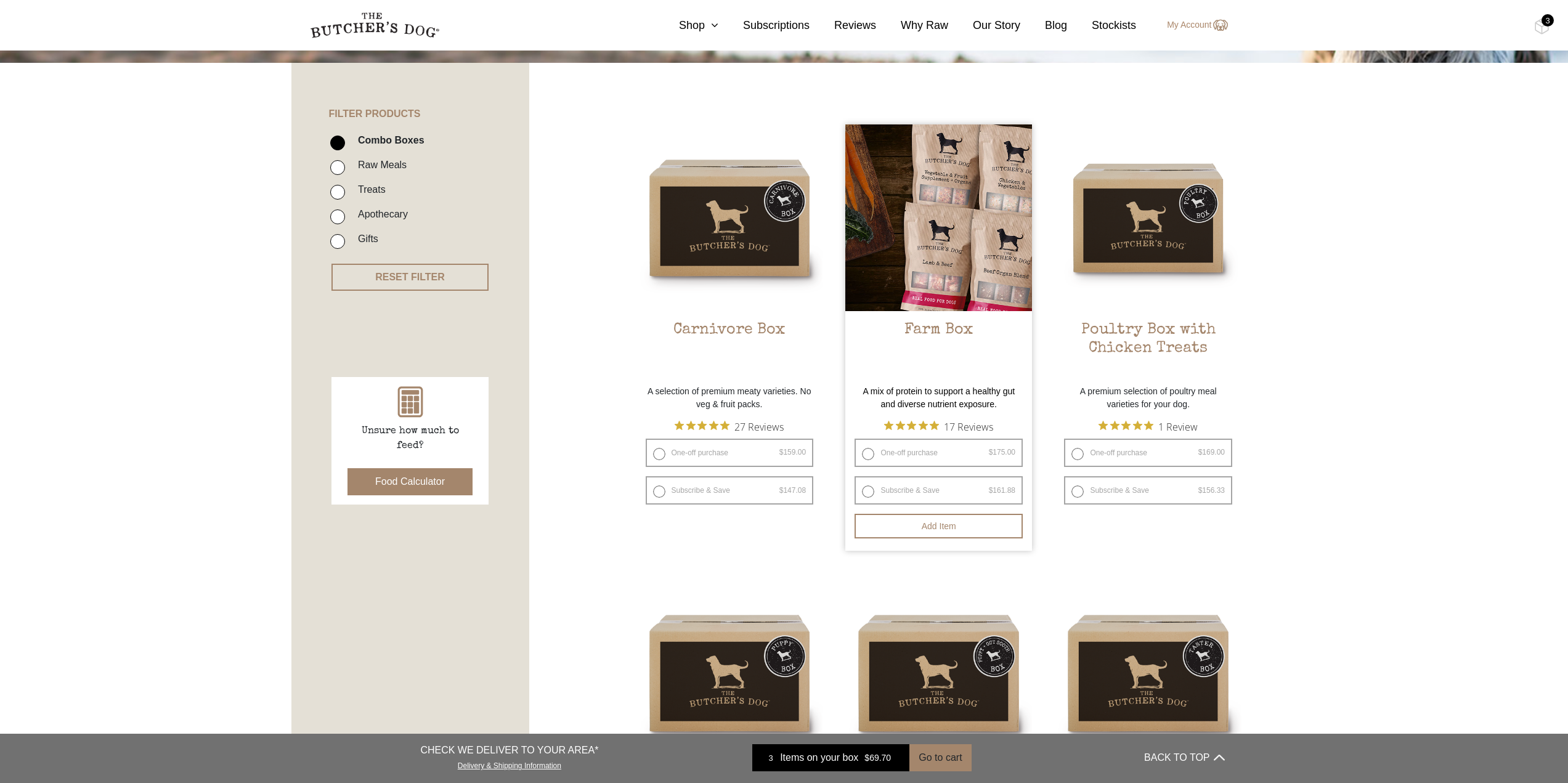
click at [972, 214] on img at bounding box center [938, 218] width 186 height 186
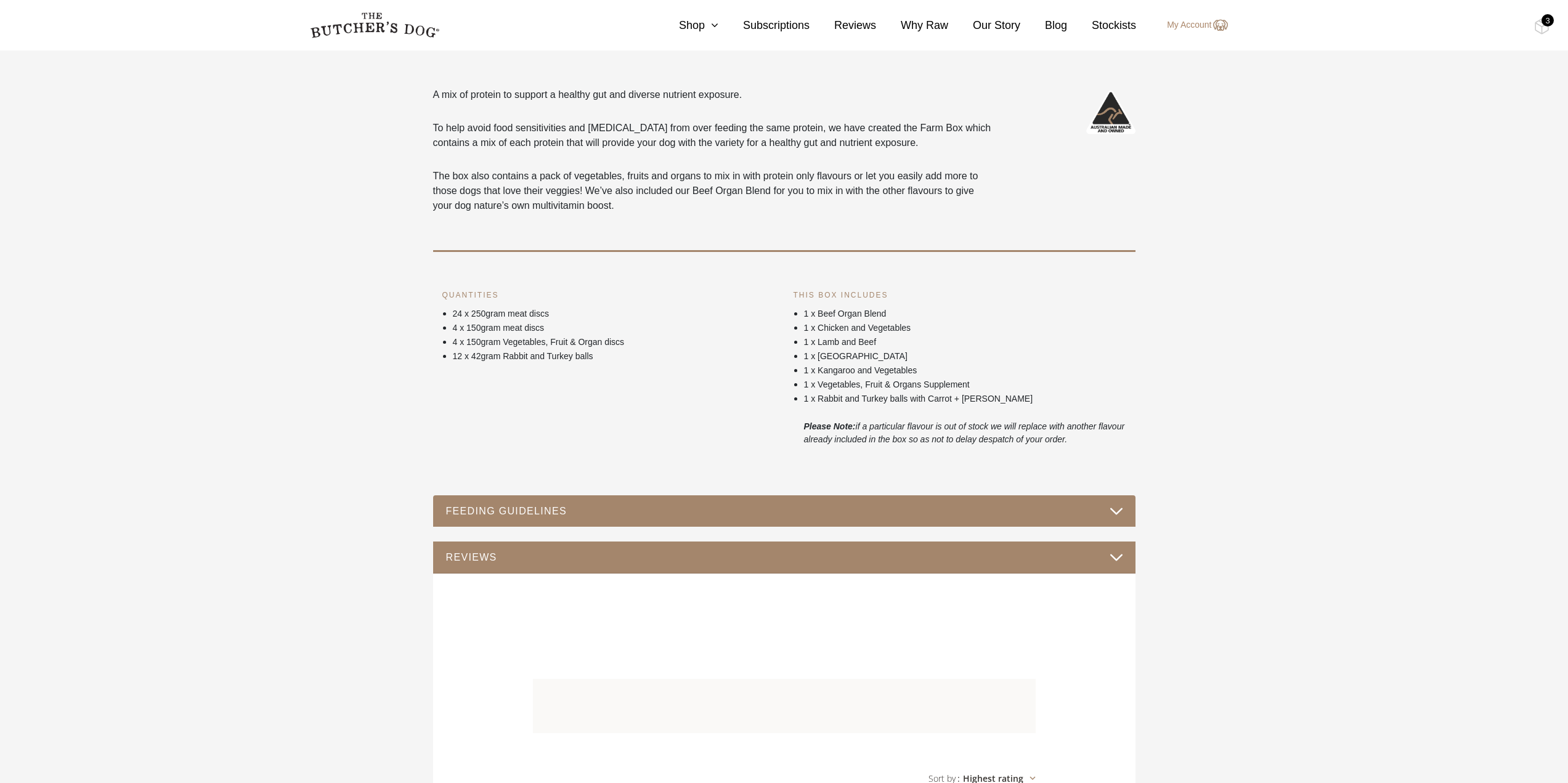
scroll to position [615, 0]
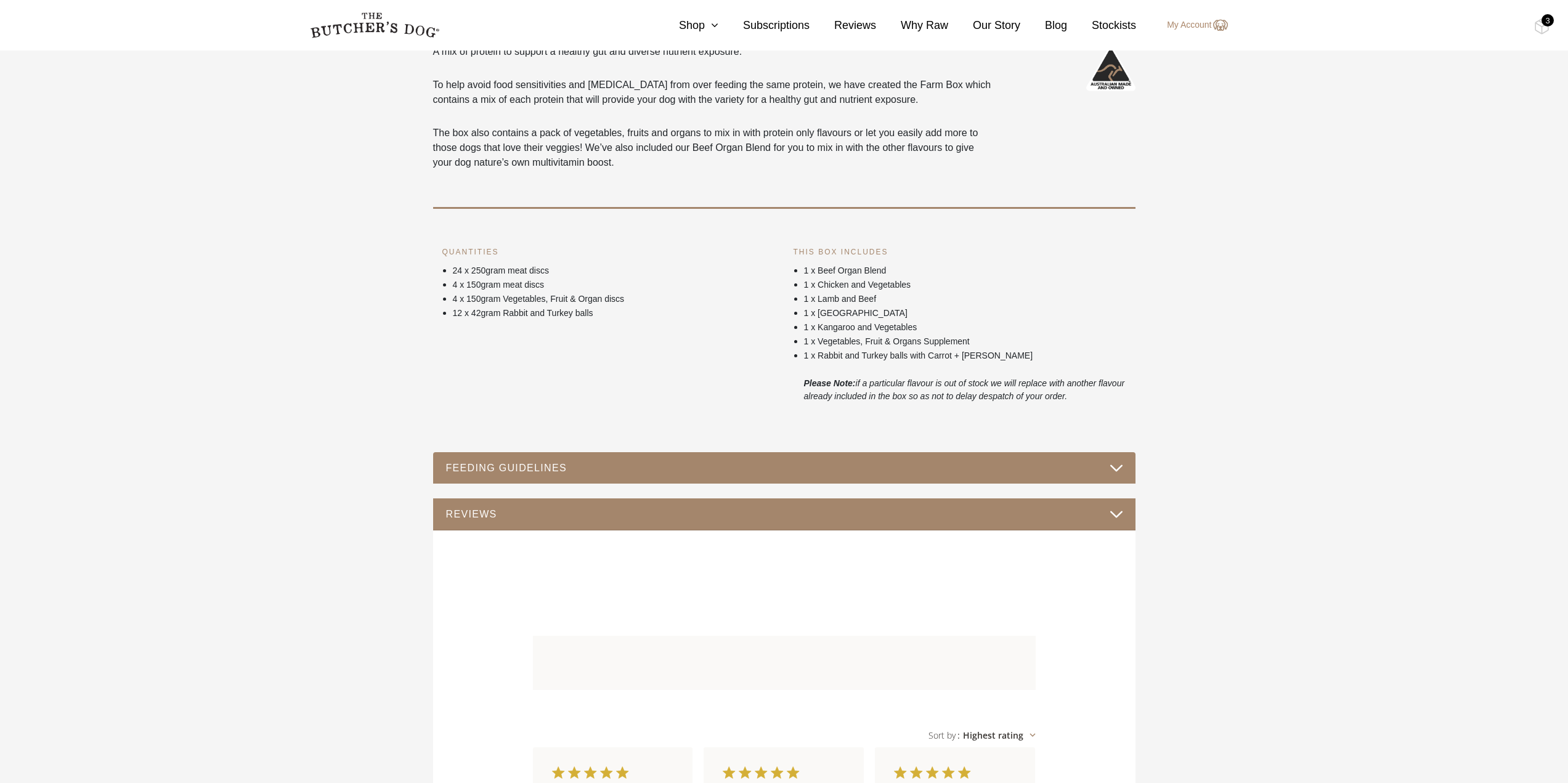
click at [1116, 464] on button "FEEDING GUIDELINES" at bounding box center [784, 468] width 677 height 17
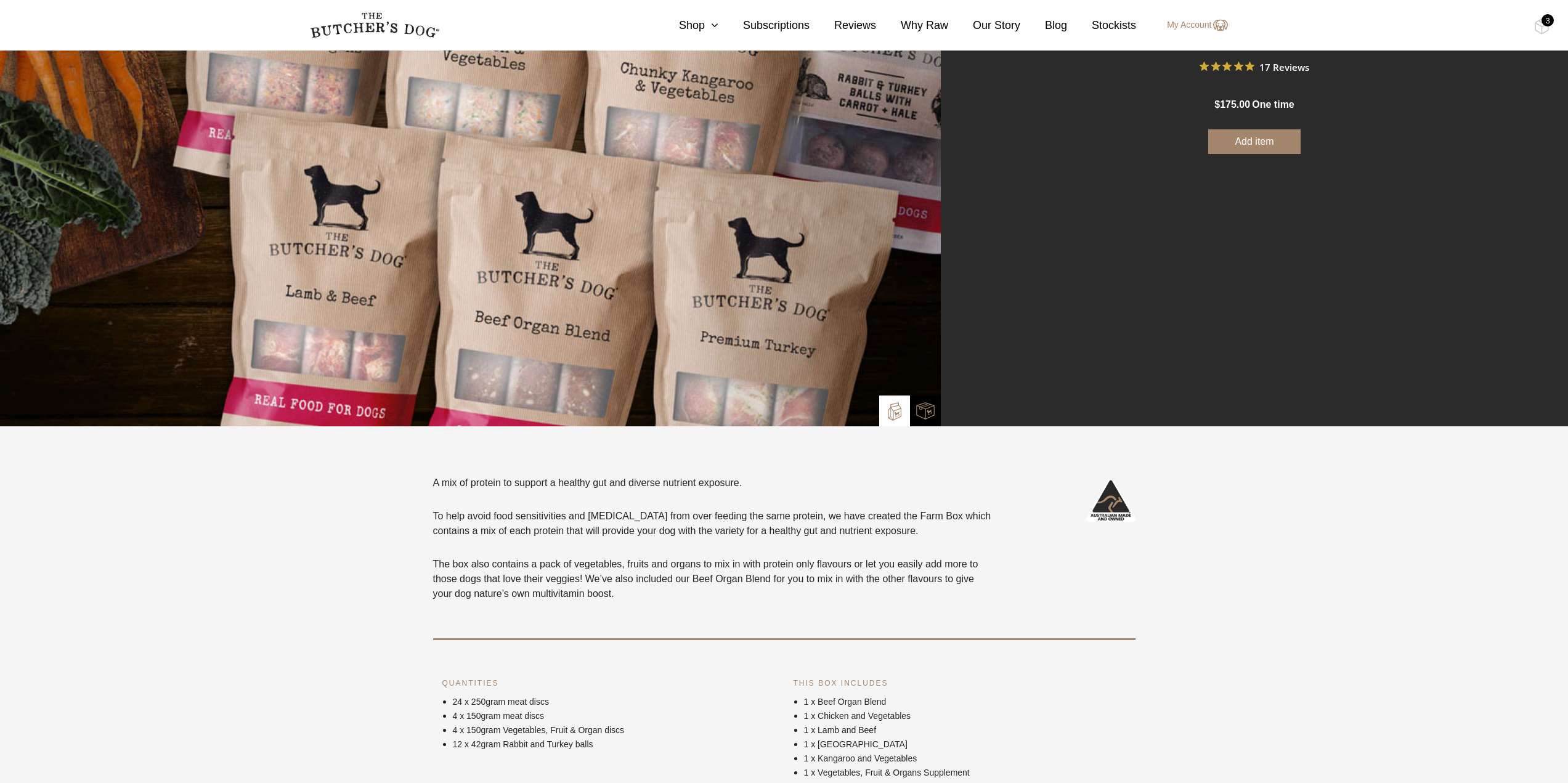
scroll to position [0, 0]
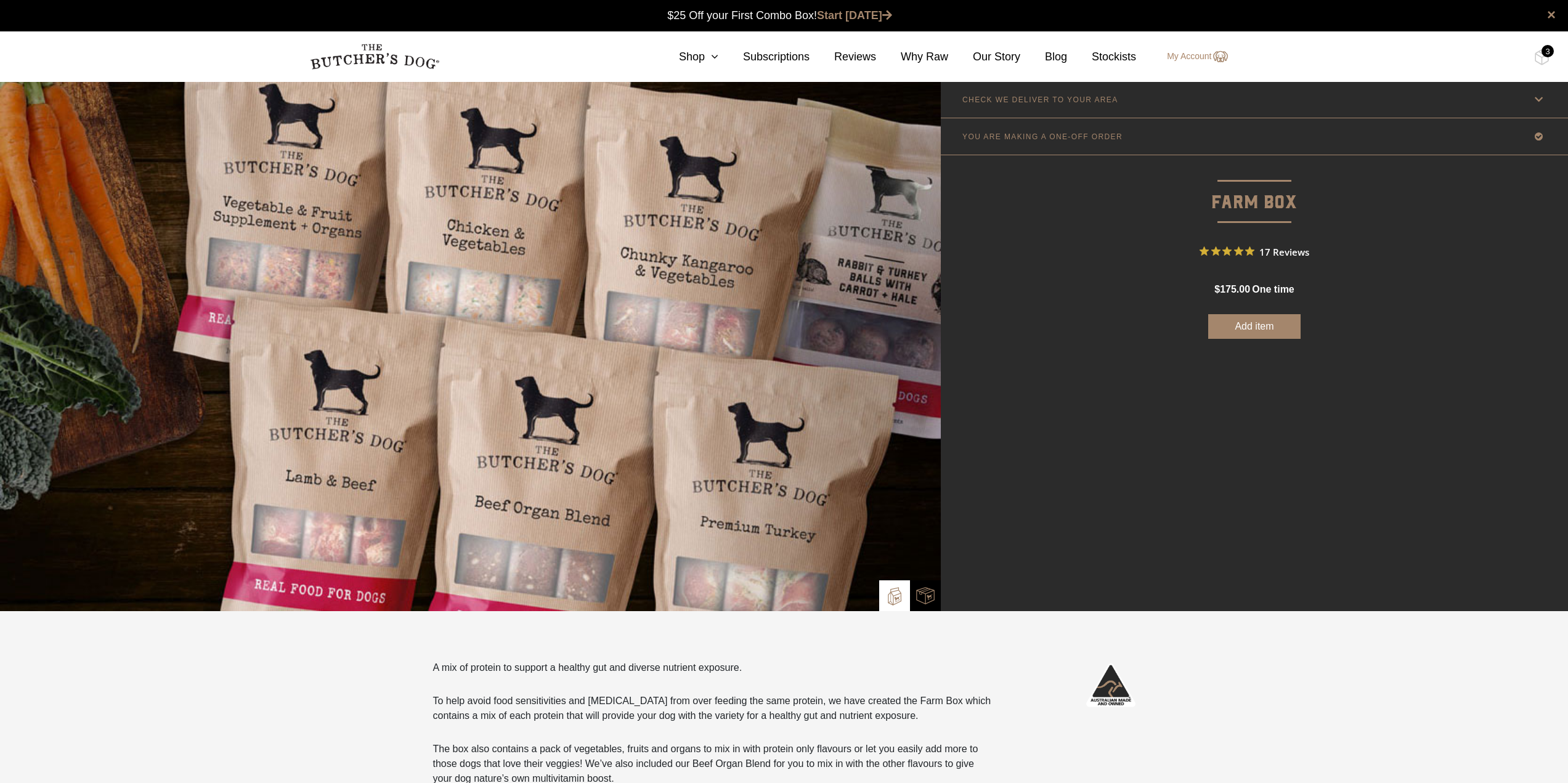
click at [1256, 327] on button "Add item" at bounding box center [1254, 326] width 92 height 24
click at [1544, 54] on div "3" at bounding box center [1547, 51] width 13 height 13
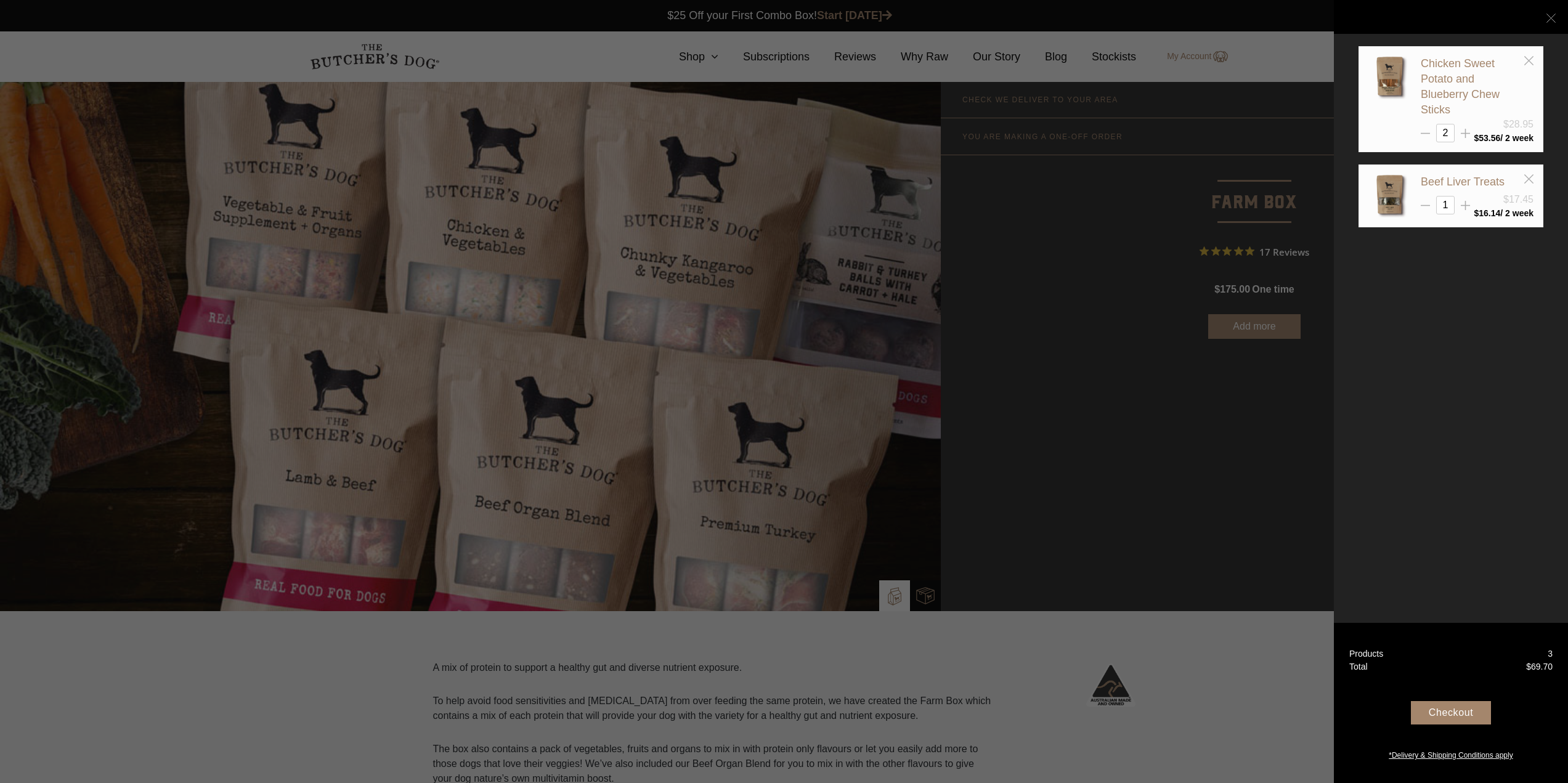
click at [1548, 17] on icon at bounding box center [1551, 18] width 9 height 9
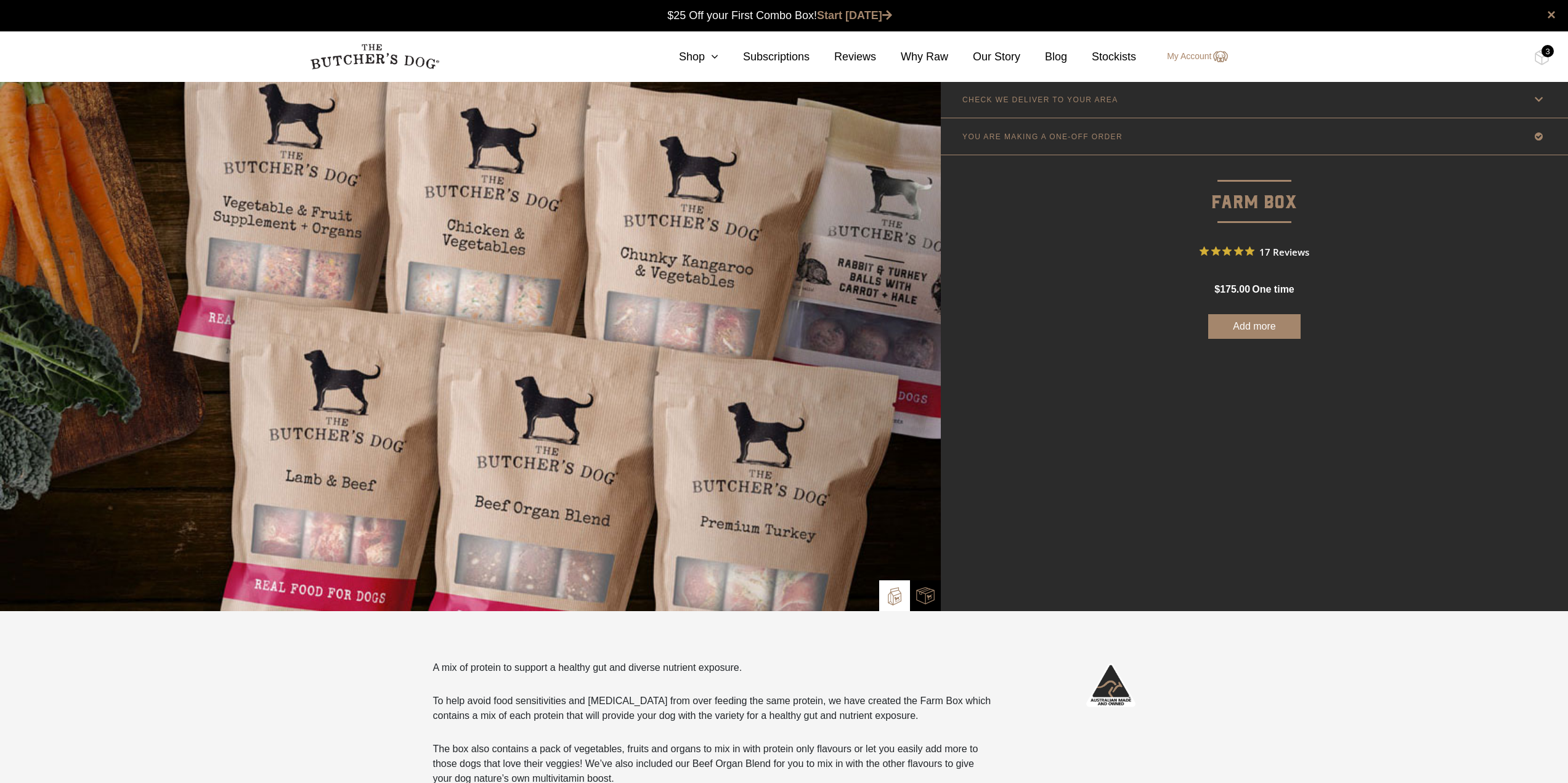
click at [1532, 95] on icon at bounding box center [1538, 99] width 15 height 15
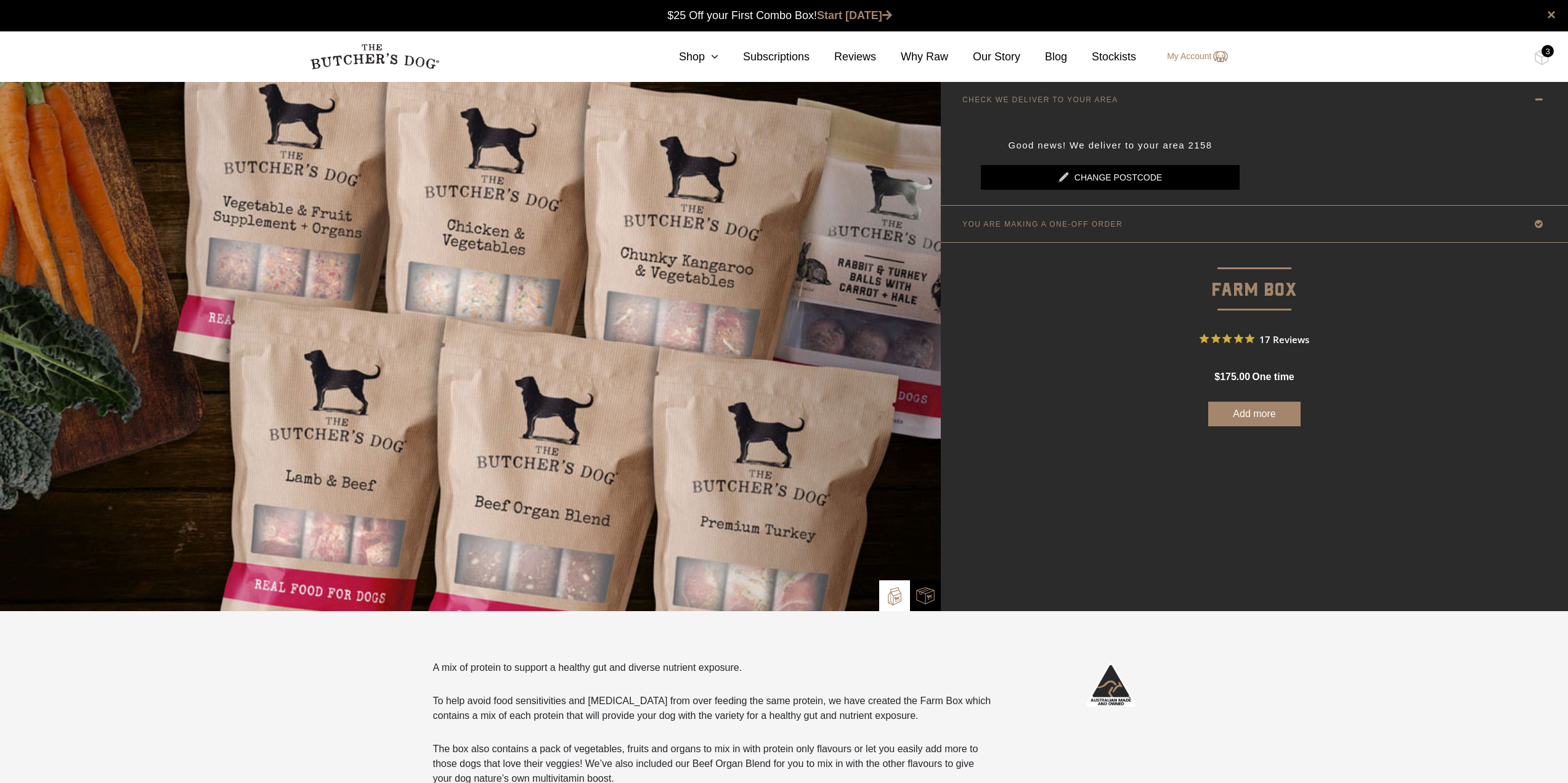
click at [1534, 219] on icon at bounding box center [1538, 223] width 15 height 15
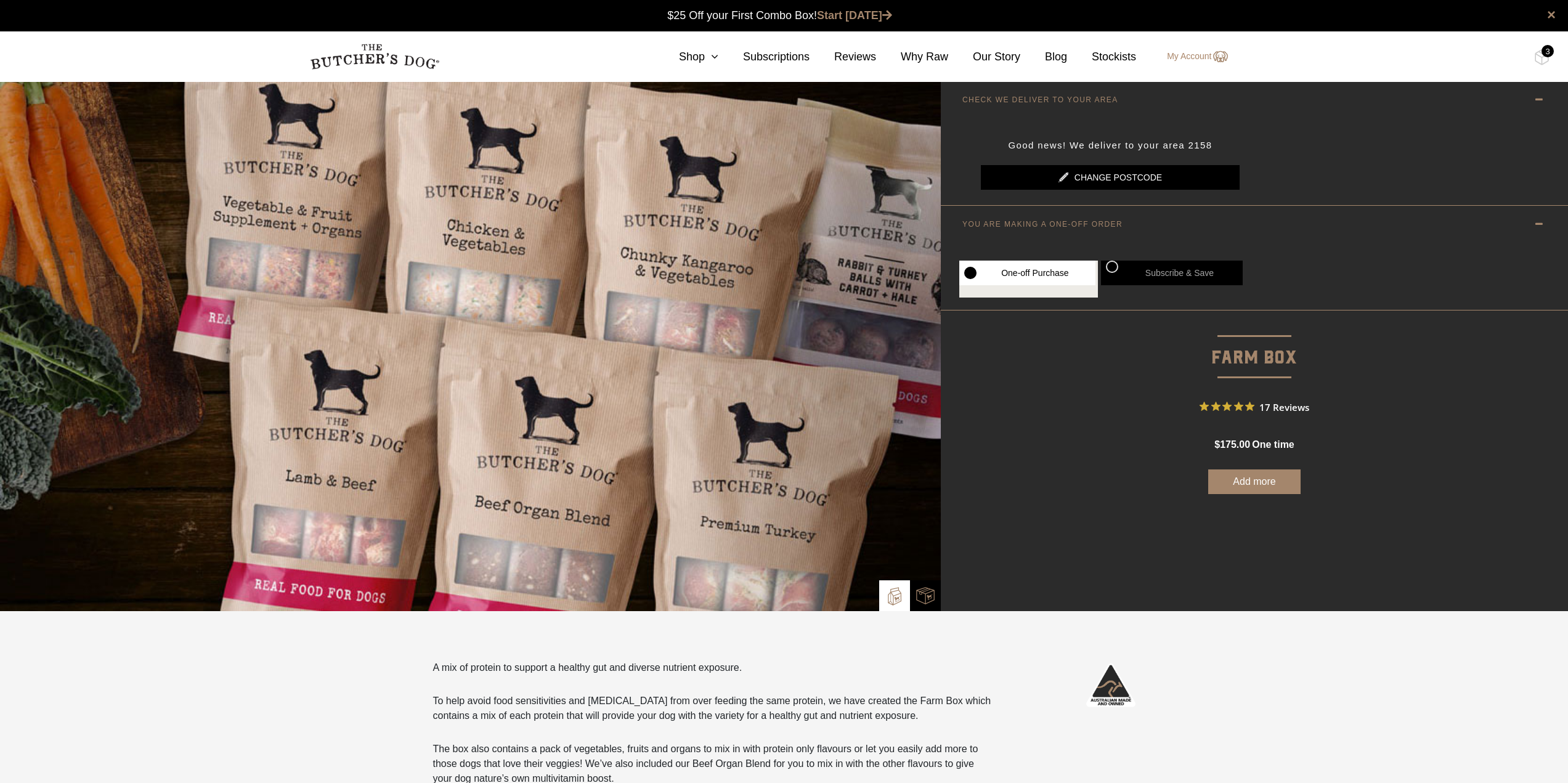
click at [1150, 272] on label "Subscribe & Save" at bounding box center [1171, 272] width 142 height 24
radio input "true"
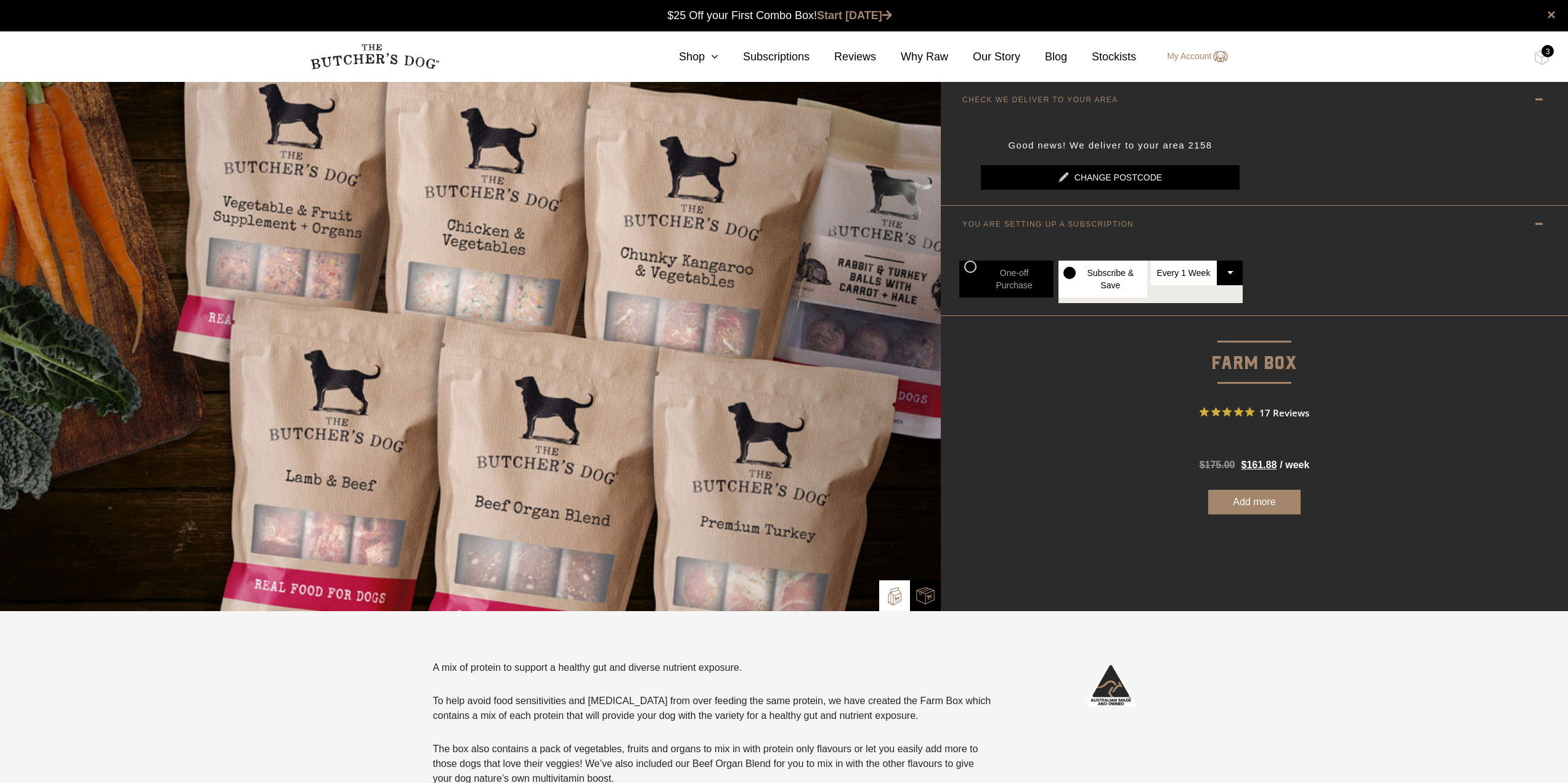
click at [1228, 271] on select "Every 1 Week Every 2 Weeks Every 3 Weeks Every 4 Weeks Every 5 Weeks Every 6 We…" at bounding box center [1196, 272] width 92 height 24
select select "2_week"
click at [1150, 261] on select "Every 1 Week Every 2 Weeks Every 3 Weeks Every 4 Weeks Every 5 Weeks Every 6 We…" at bounding box center [1196, 272] width 92 height 24
radio input "true"
click at [1119, 279] on label "Subscribe & Save" at bounding box center [1102, 279] width 89 height 37
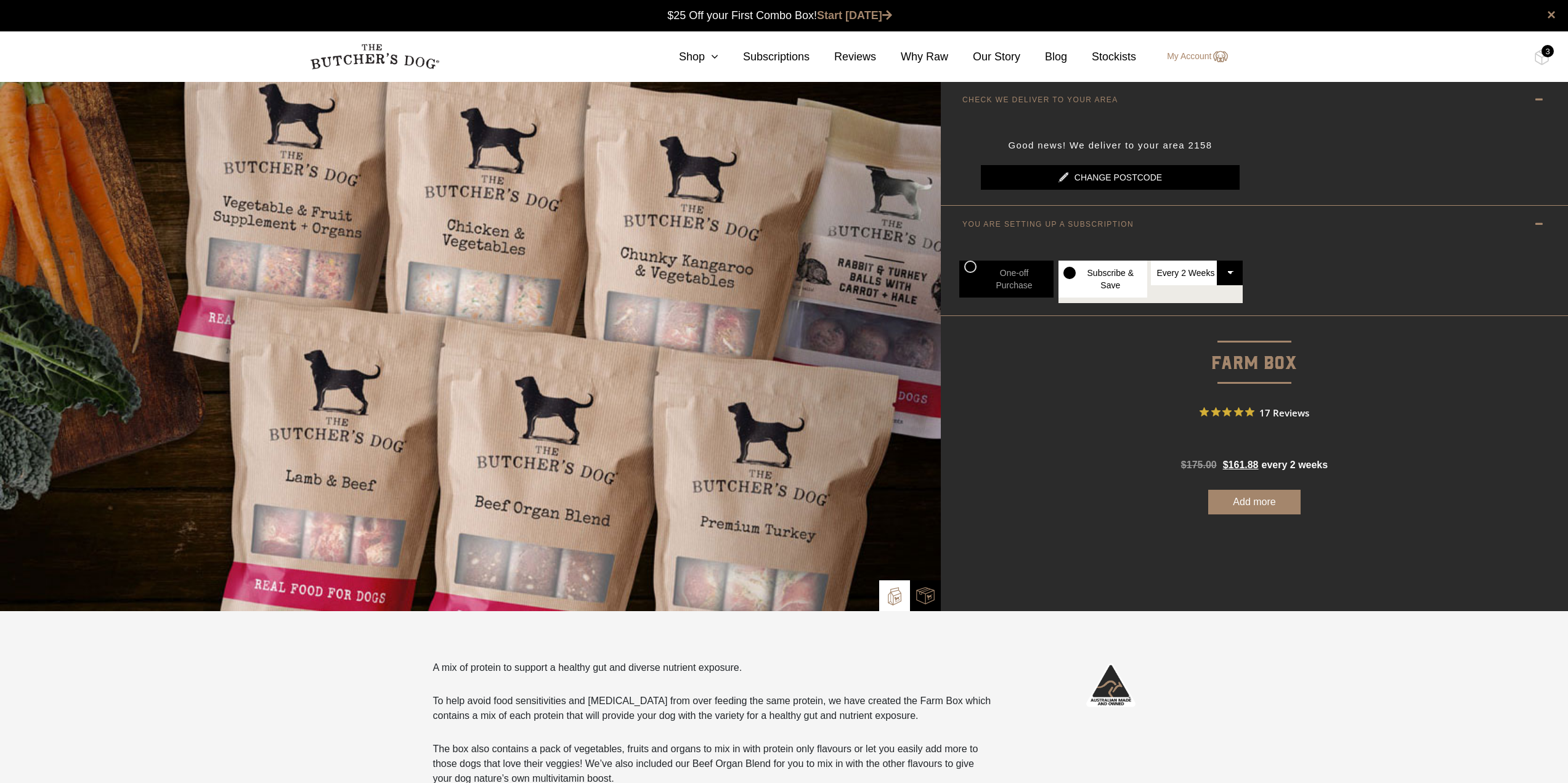
click at [1248, 503] on button "Add more" at bounding box center [1254, 502] width 92 height 24
click at [1544, 53] on div "3" at bounding box center [1547, 51] width 13 height 13
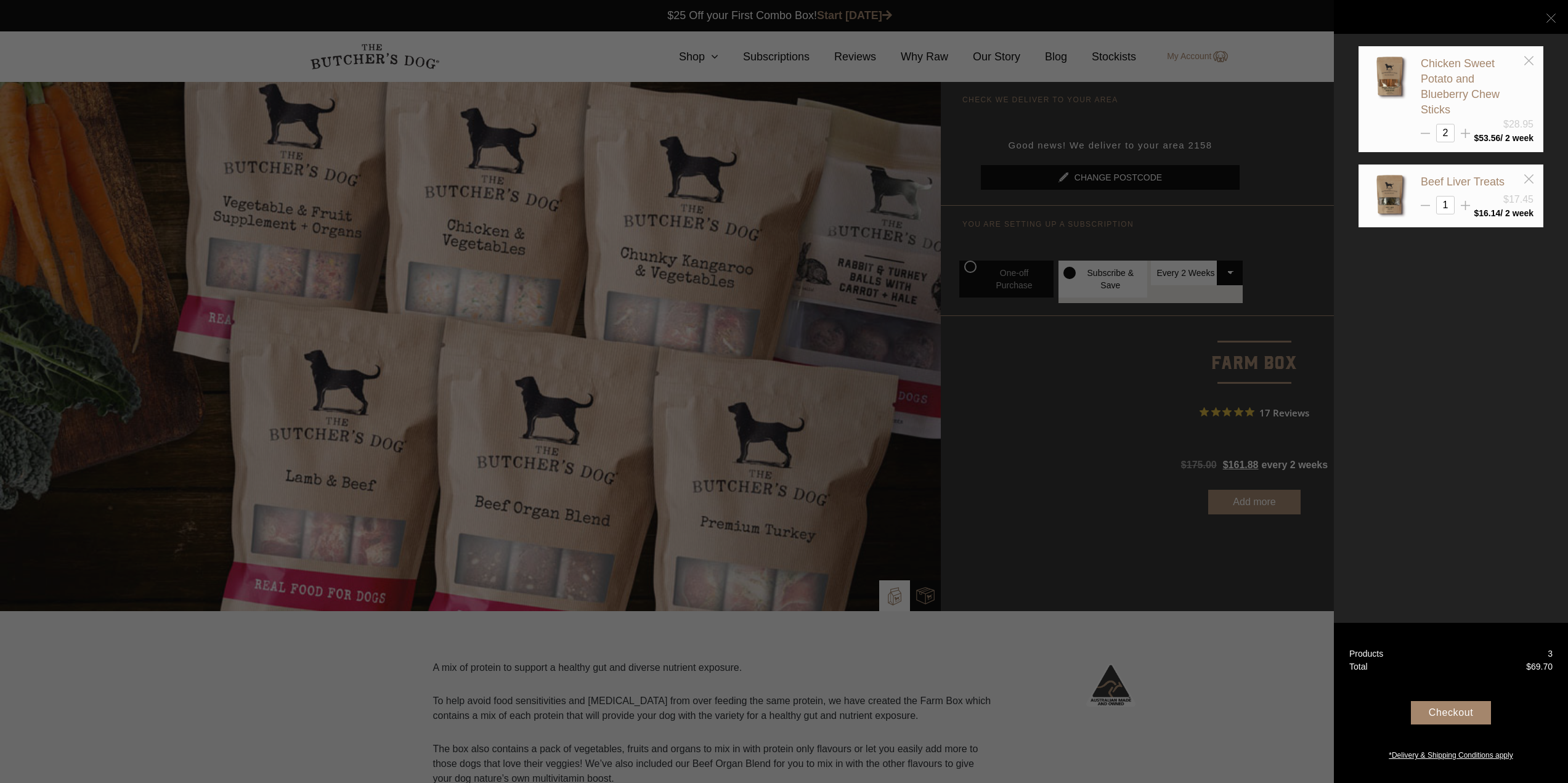
click at [1552, 19] on line at bounding box center [1551, 18] width 9 height 9
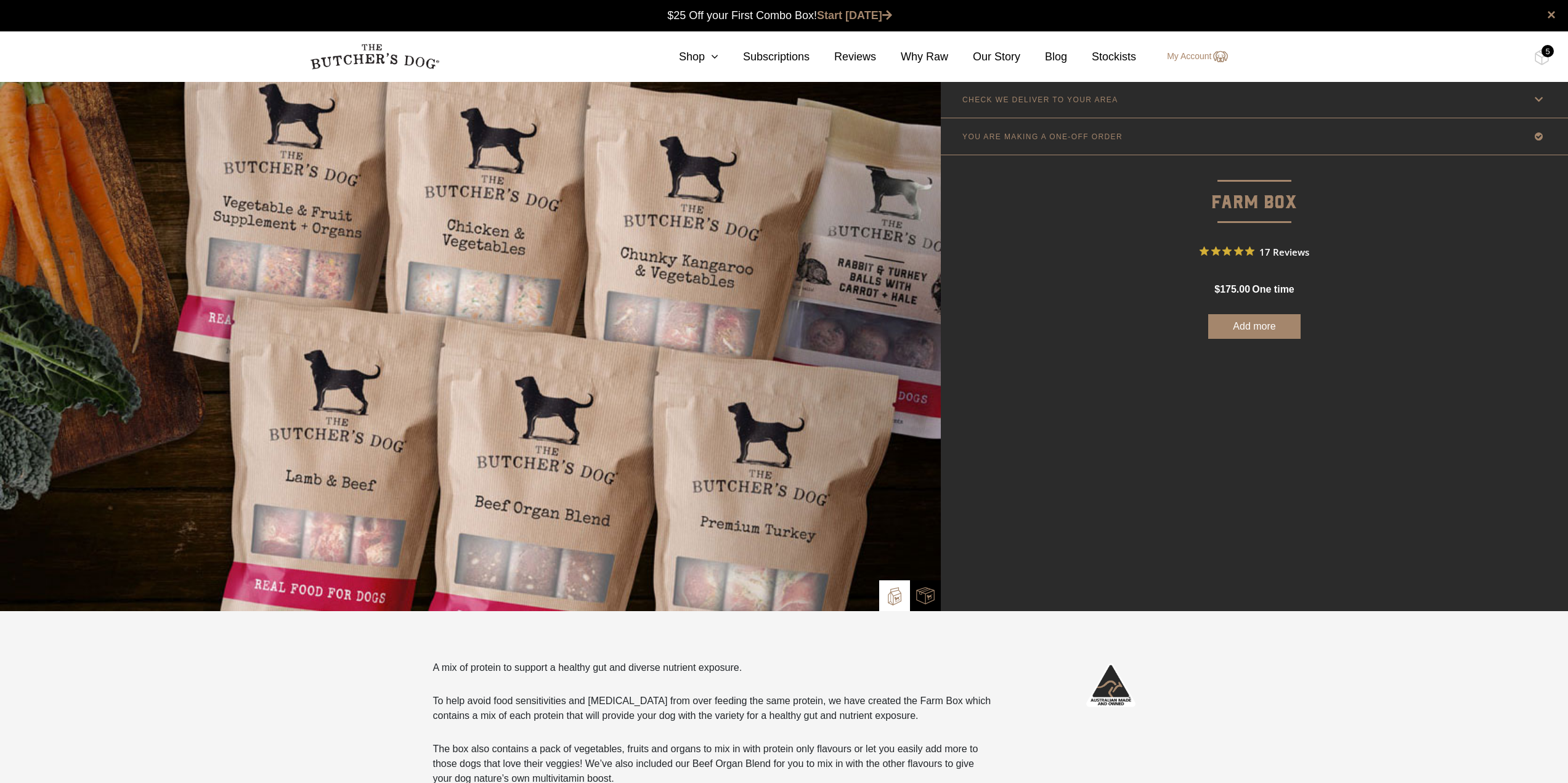
click at [1545, 53] on div "5" at bounding box center [1547, 51] width 13 height 13
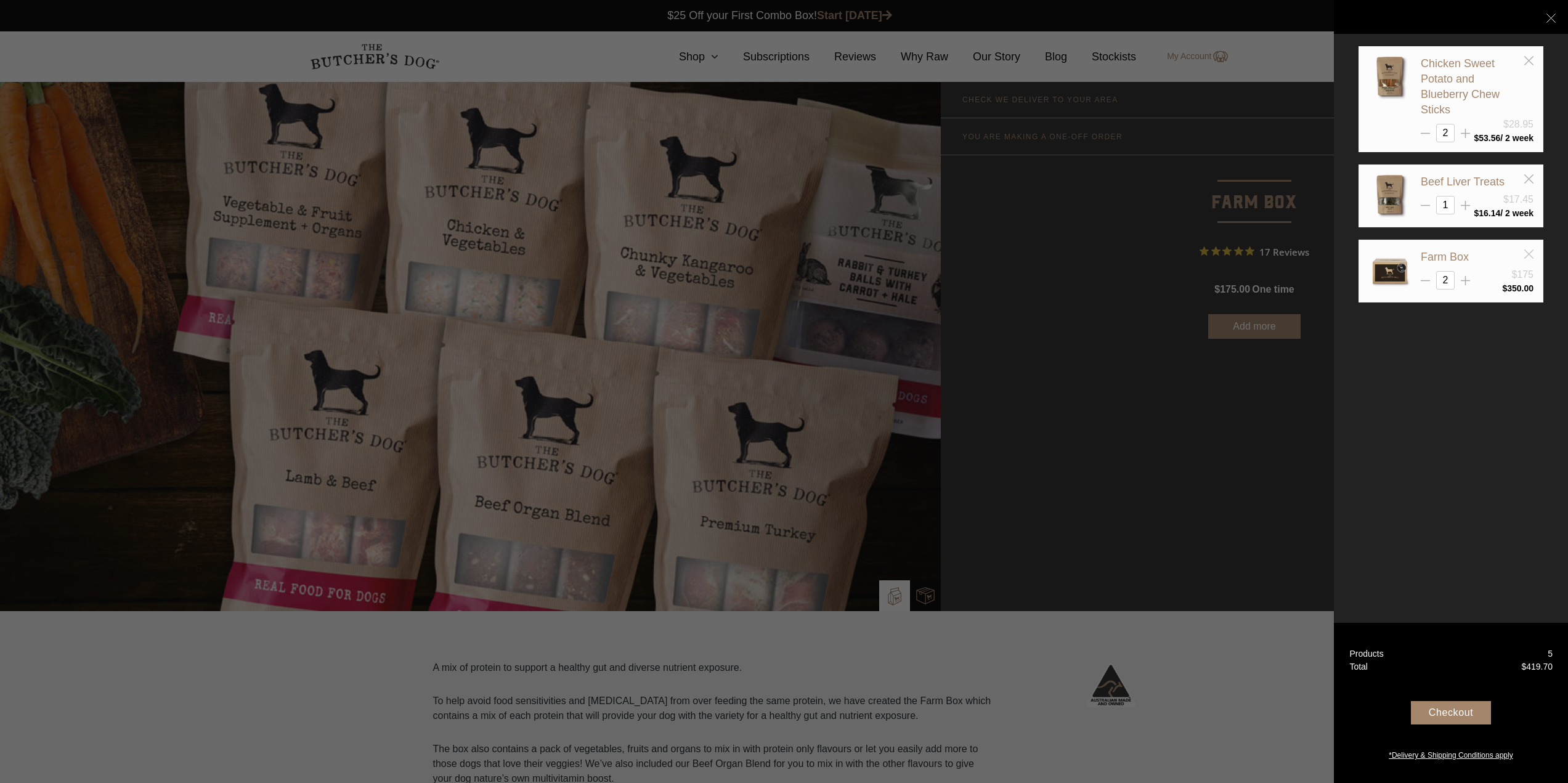
click at [1530, 251] on icon at bounding box center [1529, 254] width 9 height 9
click at [1124, 300] on div at bounding box center [784, 392] width 1568 height 783
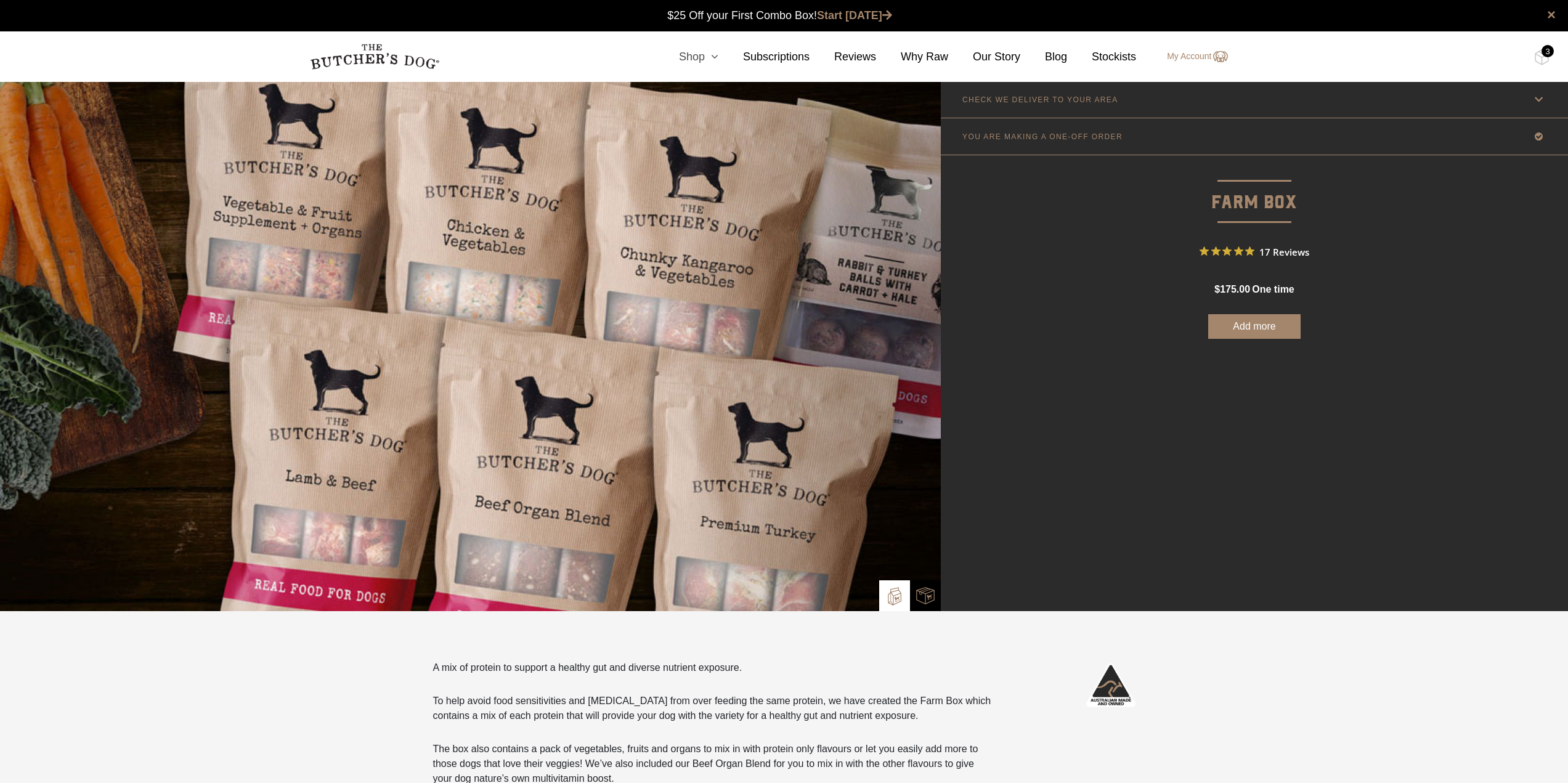
click at [719, 56] on icon at bounding box center [711, 56] width 13 height 11
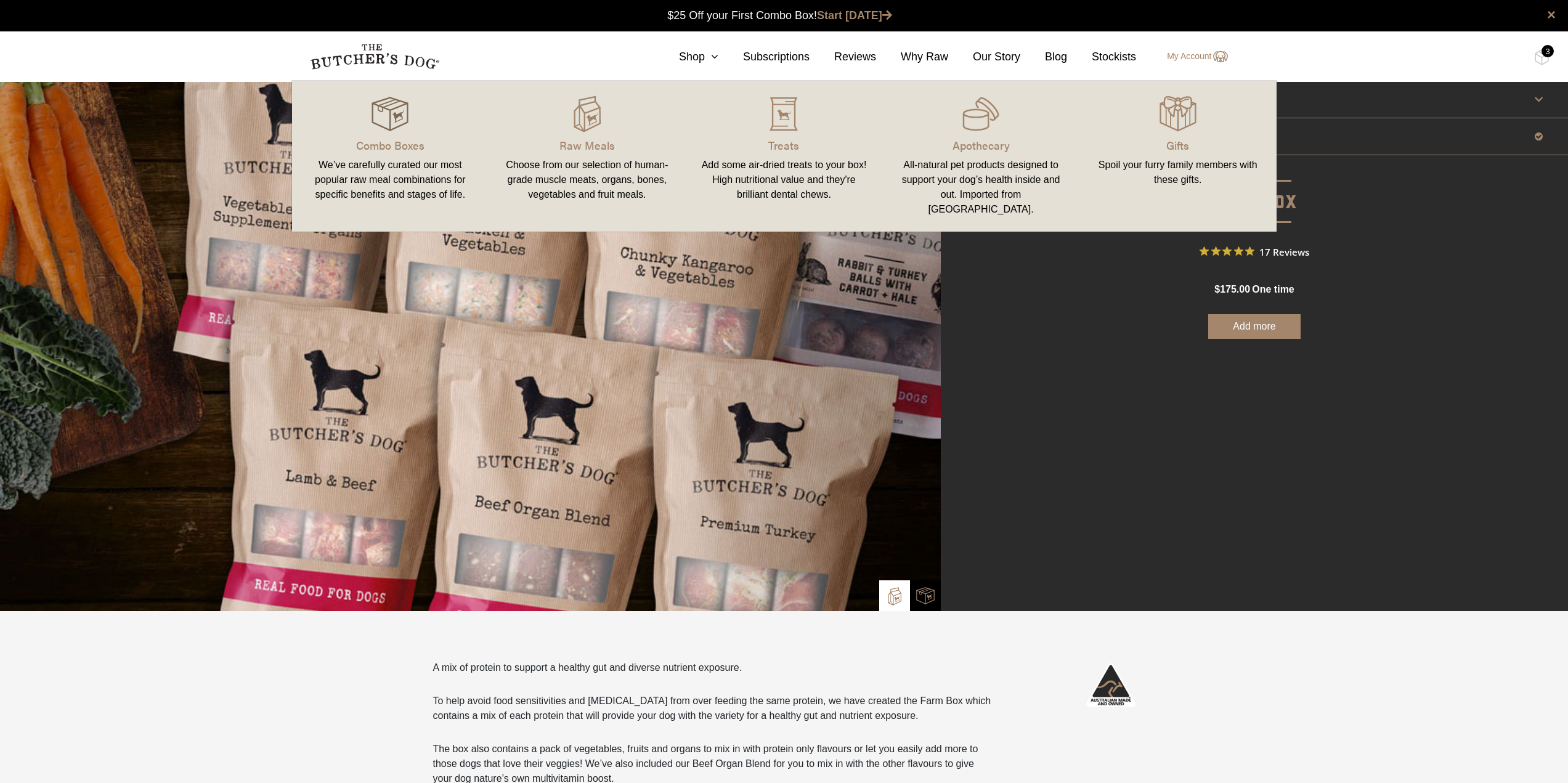
click at [383, 131] on img at bounding box center [390, 114] width 37 height 37
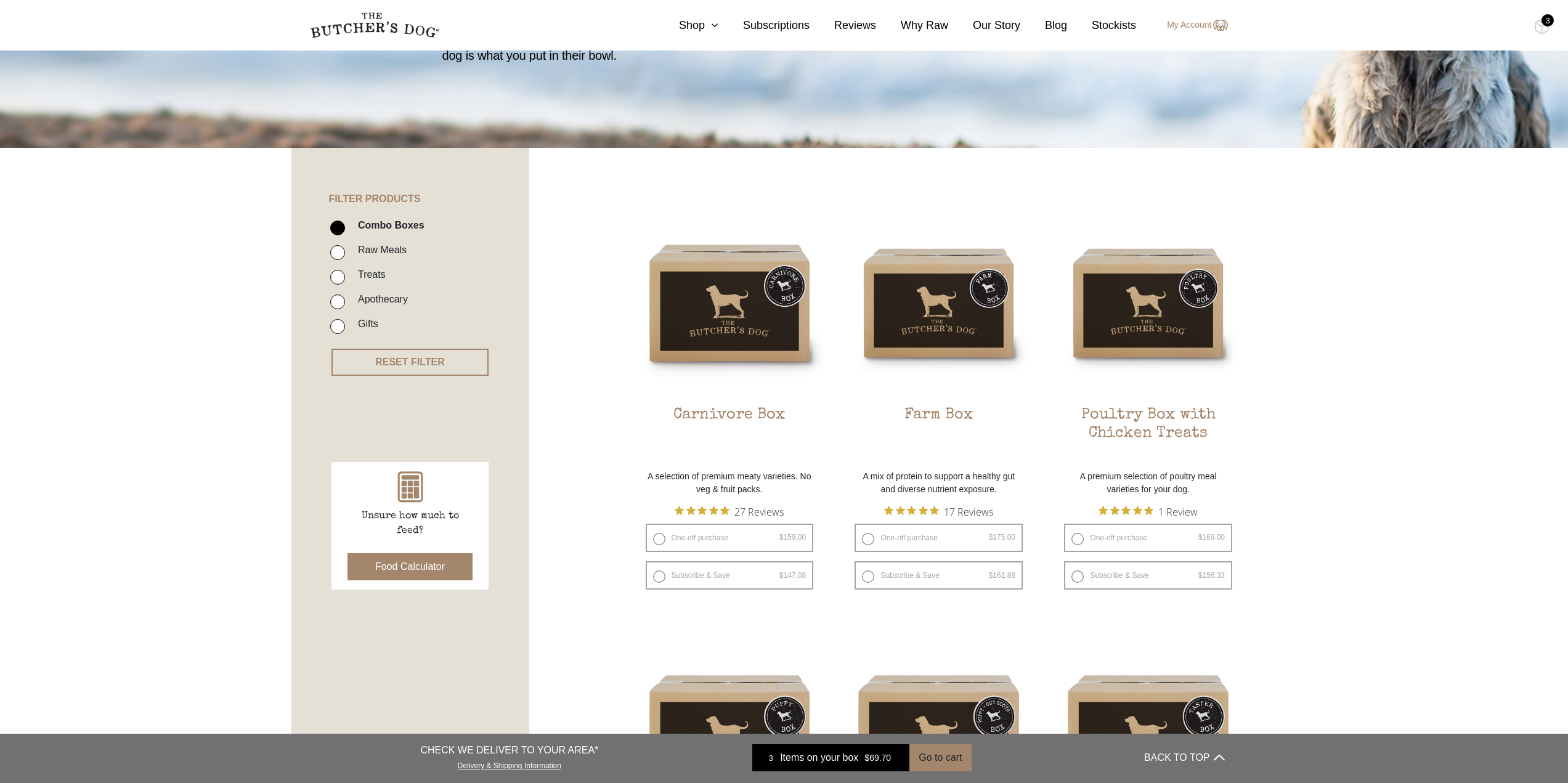
scroll to position [185, 0]
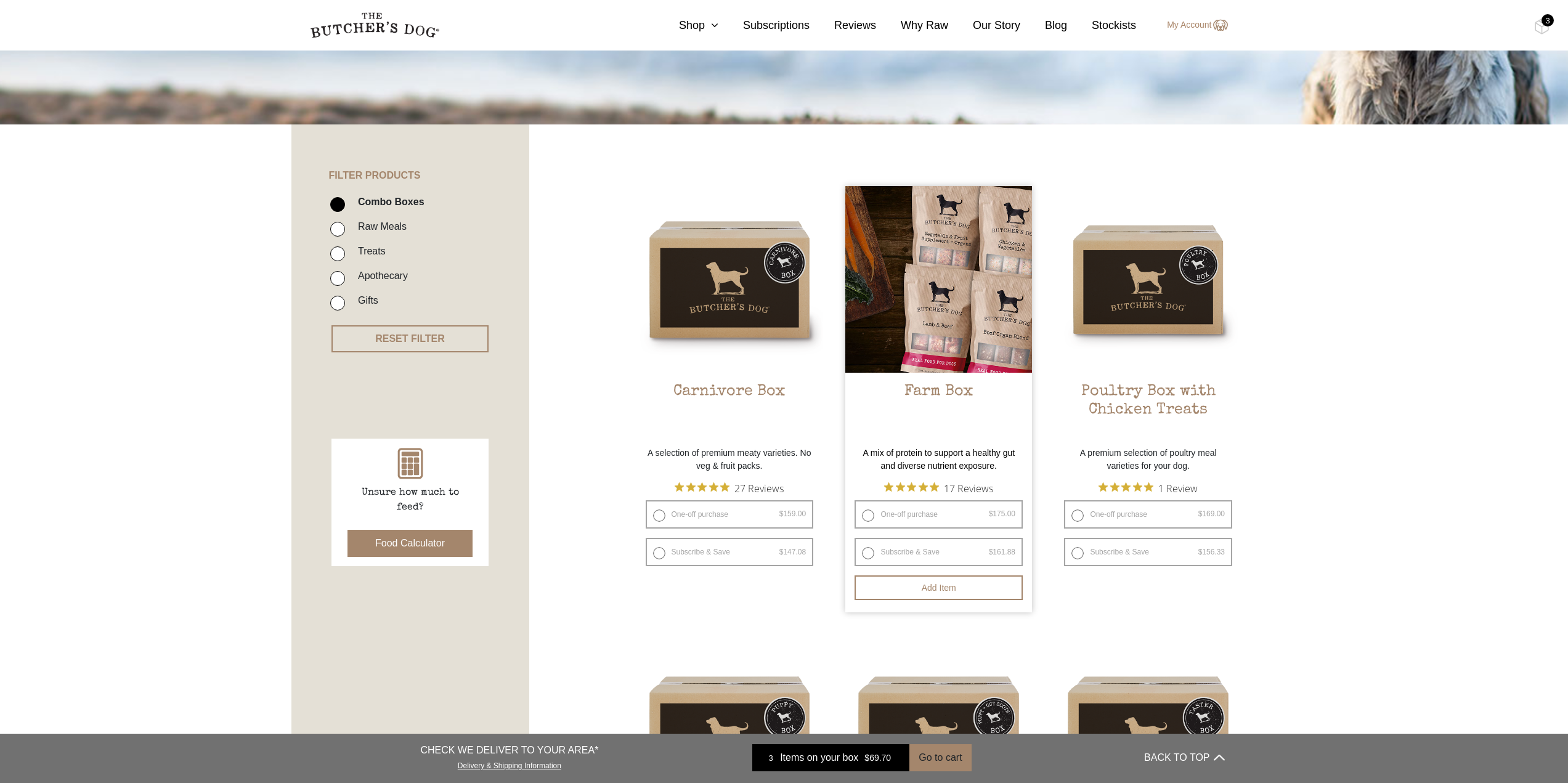
click at [963, 334] on img at bounding box center [938, 280] width 186 height 186
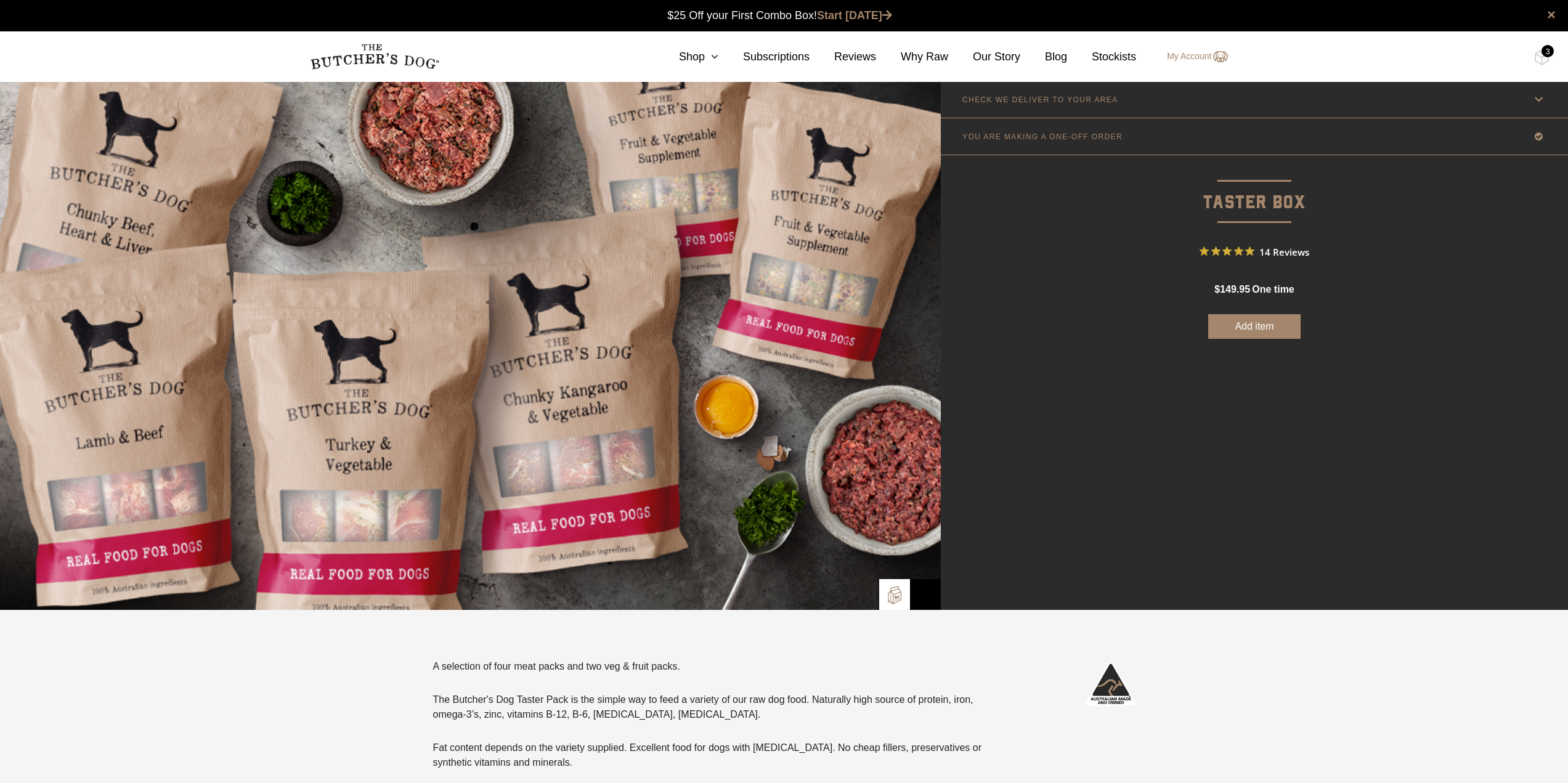
click at [1256, 323] on button "Add item" at bounding box center [1254, 326] width 92 height 24
click at [719, 52] on icon at bounding box center [711, 56] width 13 height 11
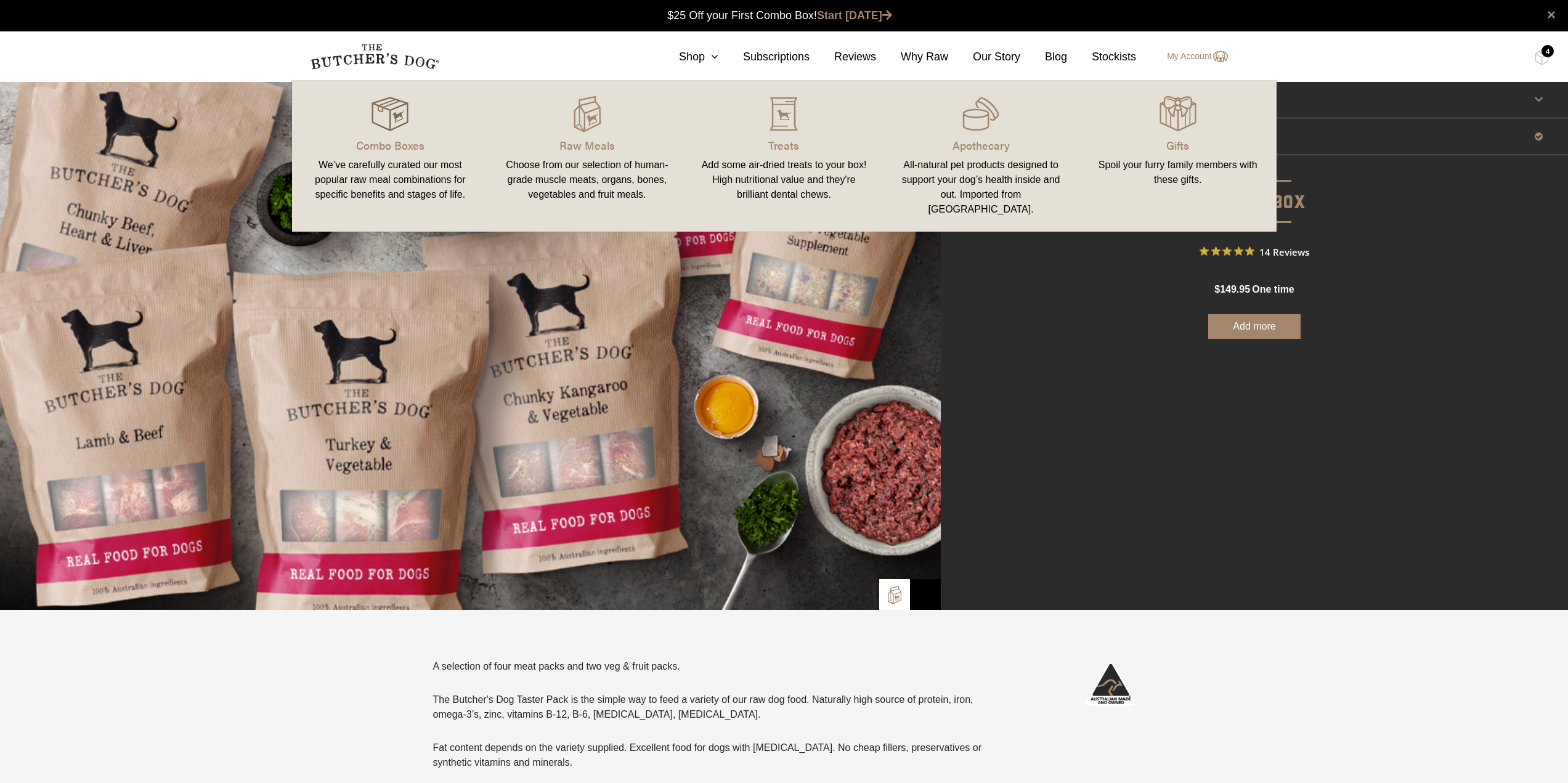
click at [378, 115] on img at bounding box center [390, 114] width 37 height 37
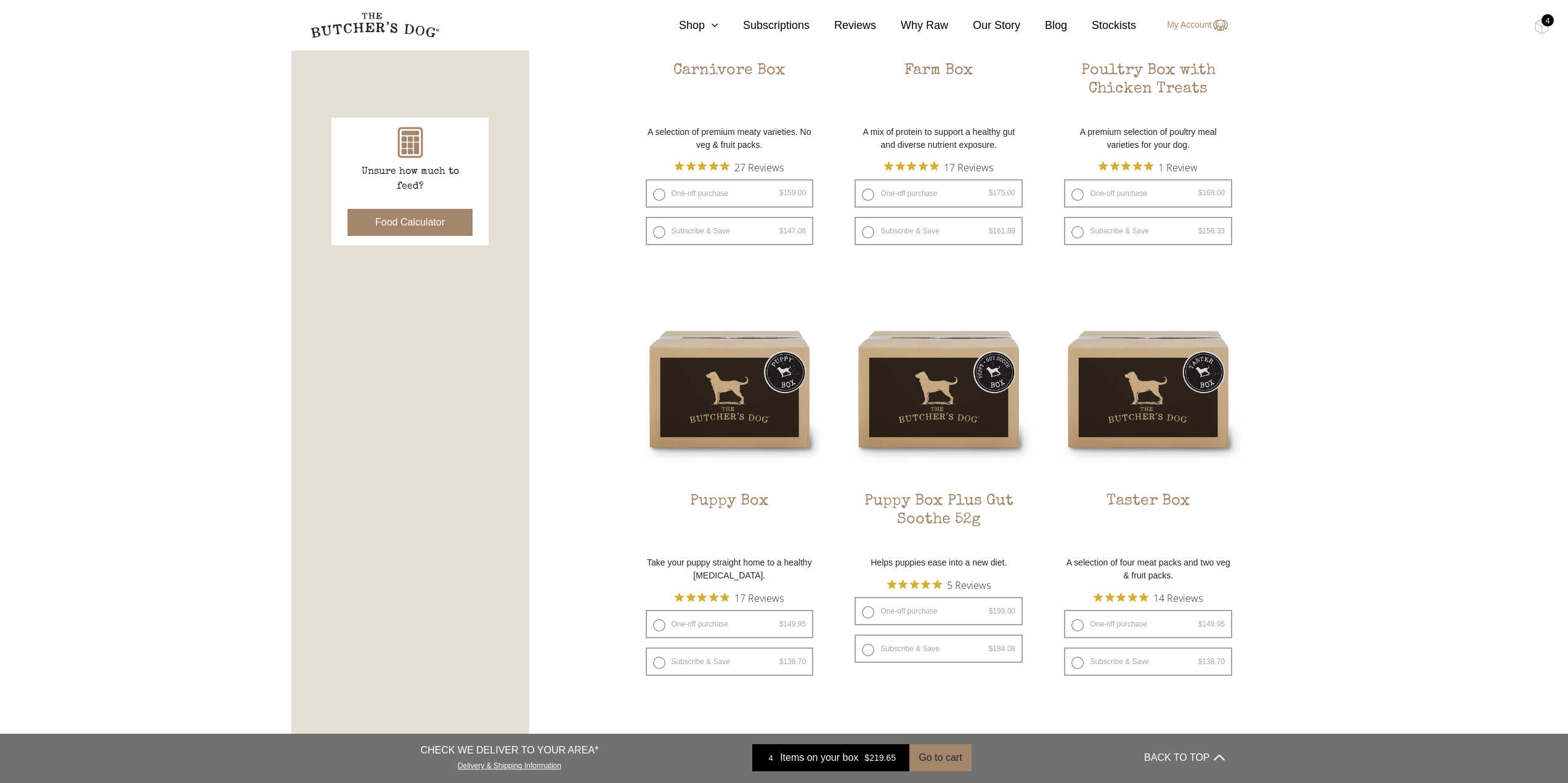
scroll to position [555, 0]
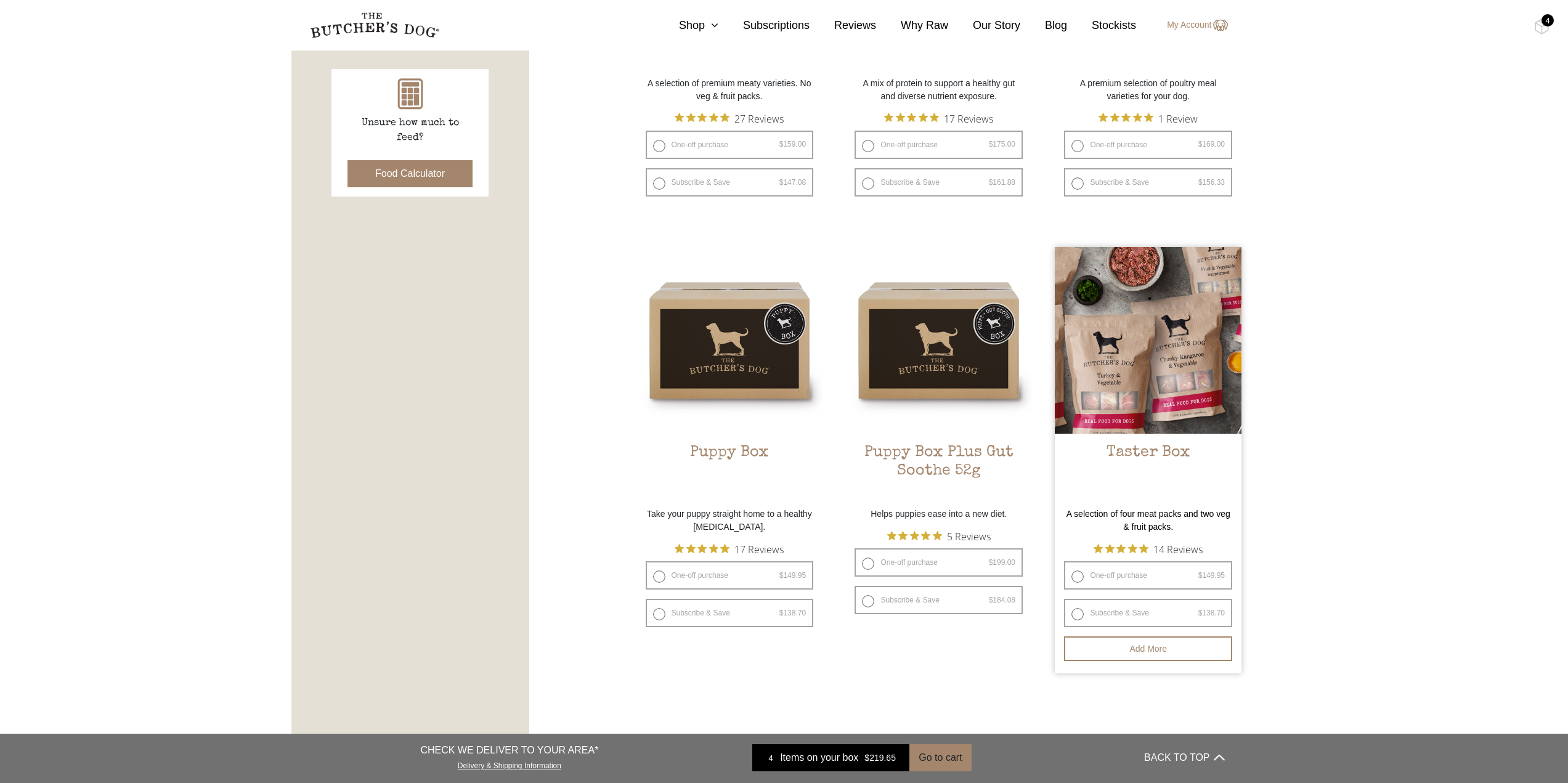
click at [1083, 573] on label "One-off purchase $ 149.95 — or subscribe and save 7.5%" at bounding box center [1148, 575] width 168 height 29
radio input "true"
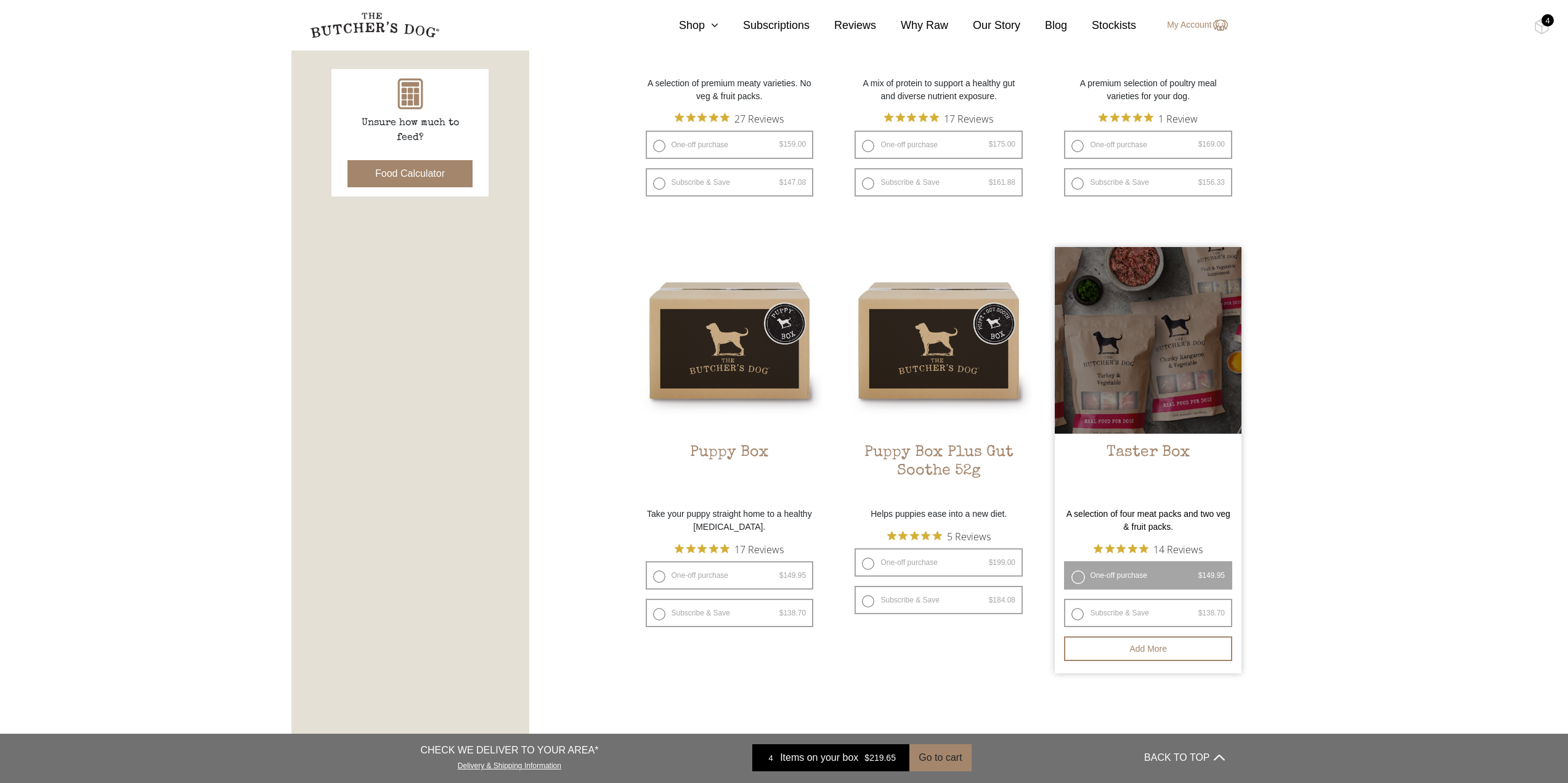
click at [1137, 607] on label "Subscribe & Save $ 149.95 Original price was: $149.95. $ 138.70 Current price i…" at bounding box center [1148, 613] width 168 height 29
radio input "true"
radio input "false"
select select "2_week"
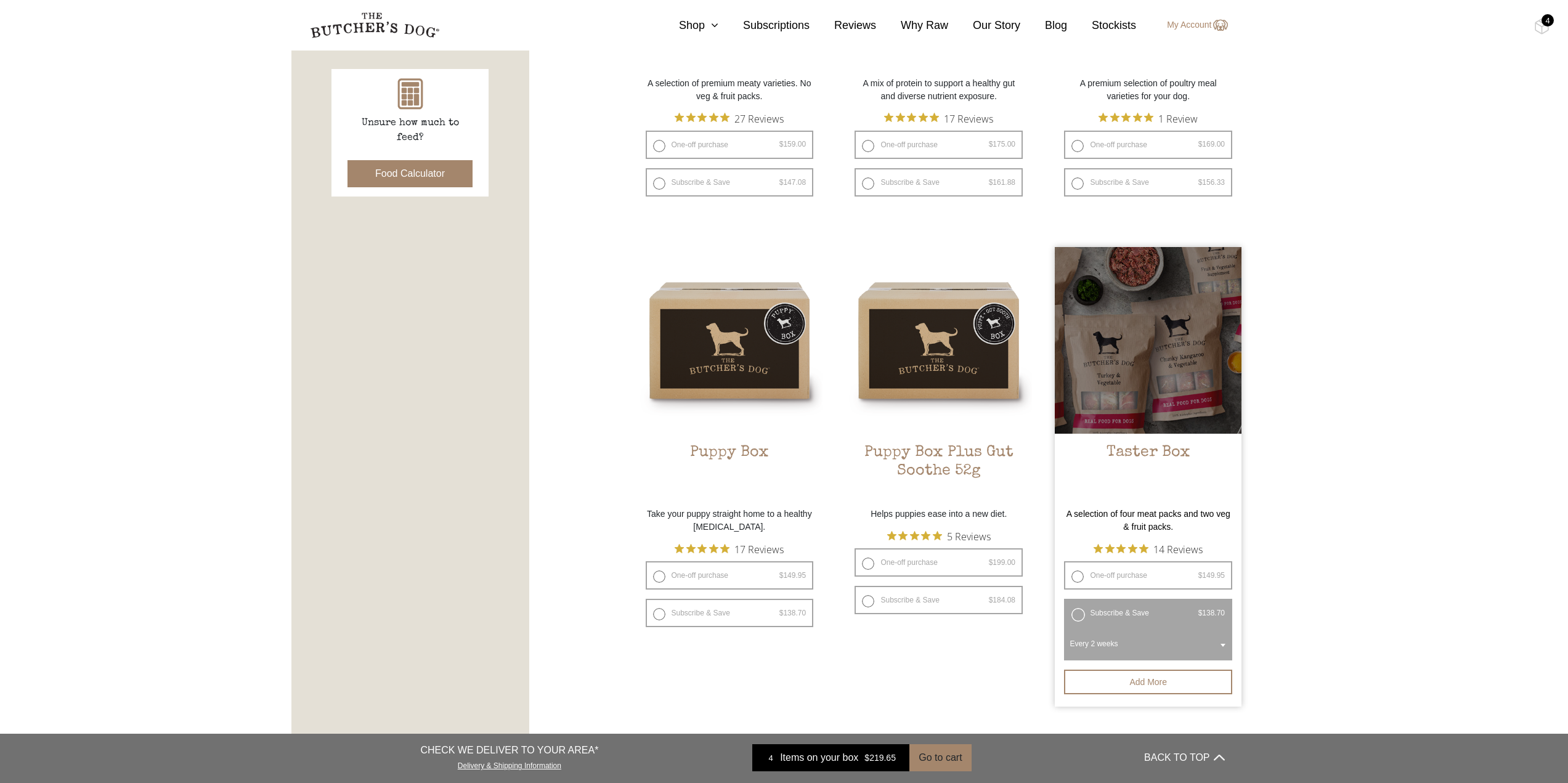
click at [1110, 576] on label "One-off purchase $ 149.95 — or subscribe and save 7.5%" at bounding box center [1148, 575] width 168 height 29
radio input "true"
radio input "false"
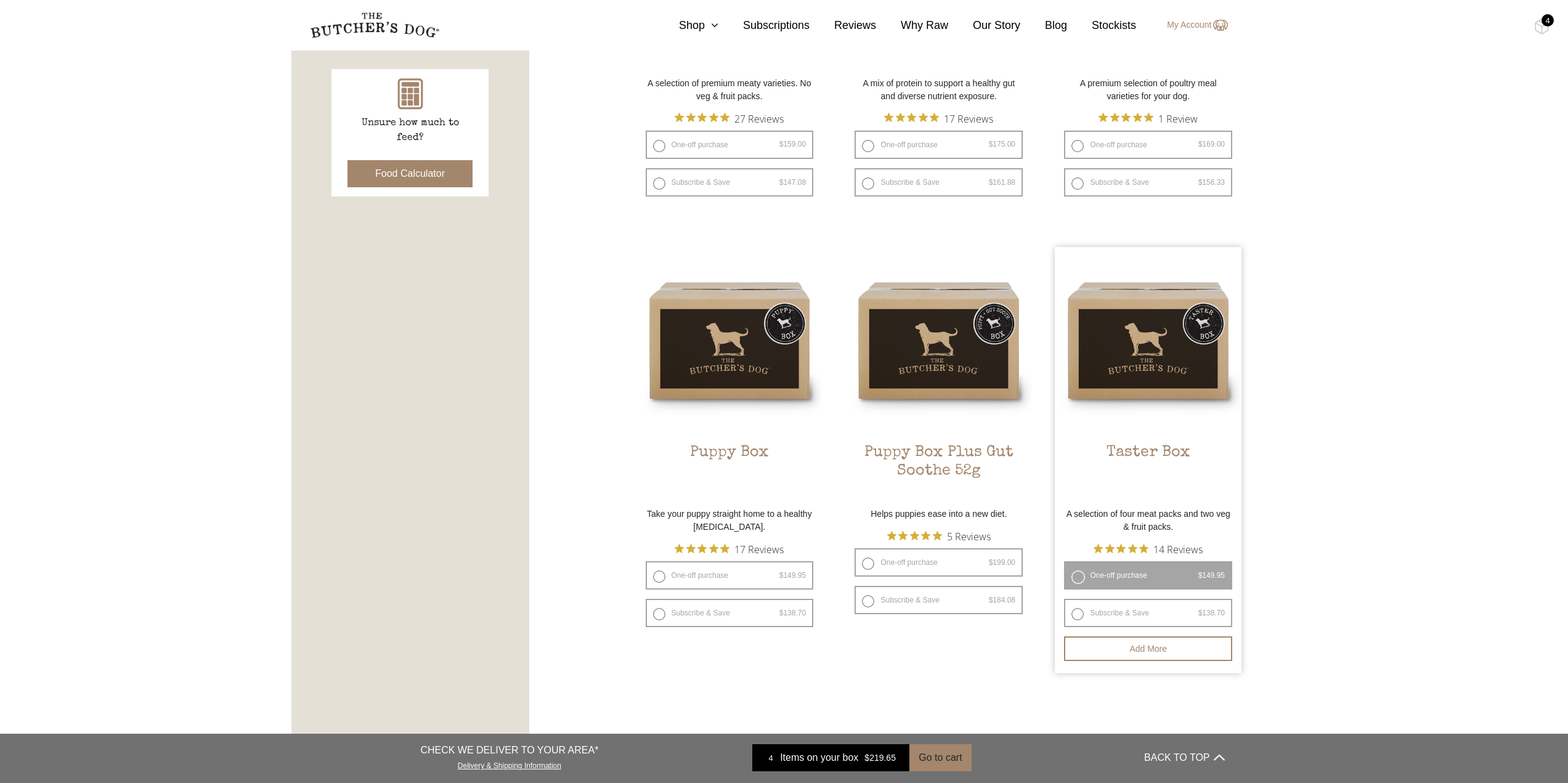
click at [1547, 23] on div "4" at bounding box center [1547, 21] width 13 height 13
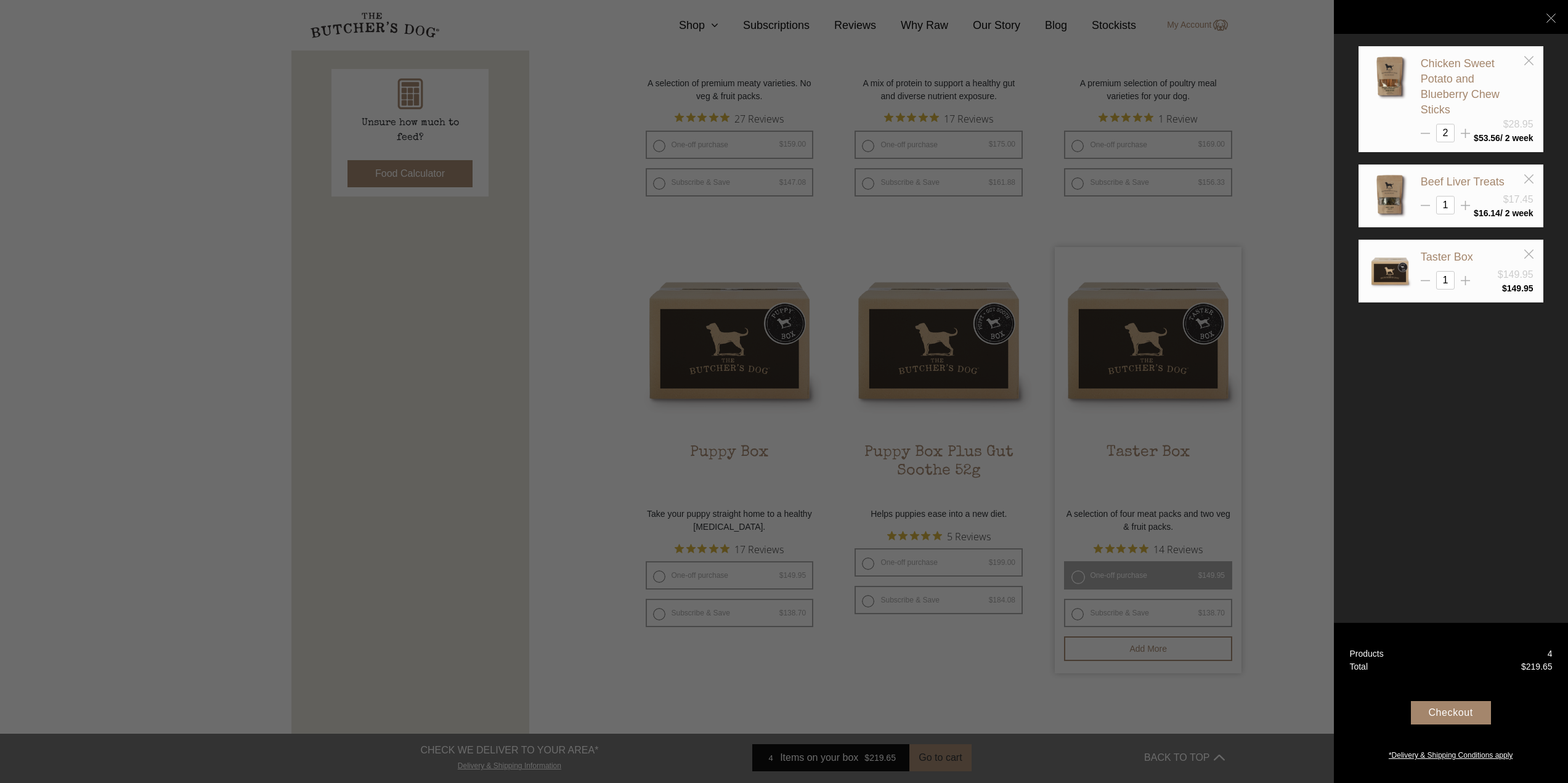
click at [1413, 352] on div "Chicken Sweet Potato and Blueberry Chew Sticks $28.95 2 $ 53.56 1 $" at bounding box center [1451, 205] width 185 height 318
click at [1553, 9] on div "Your Box" at bounding box center [1450, 17] width 234 height 34
click at [1548, 17] on icon at bounding box center [1551, 18] width 9 height 9
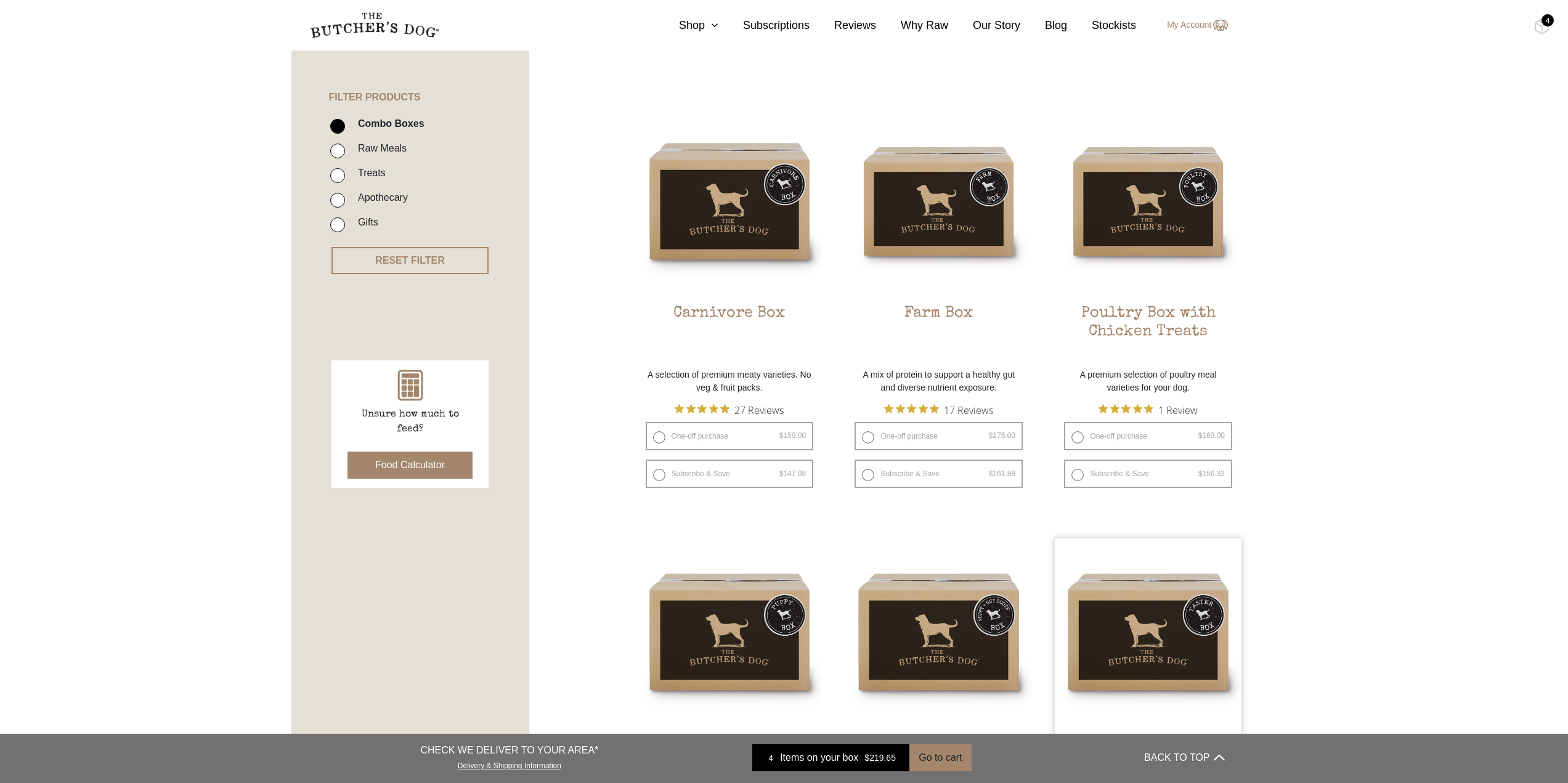
scroll to position [185, 0]
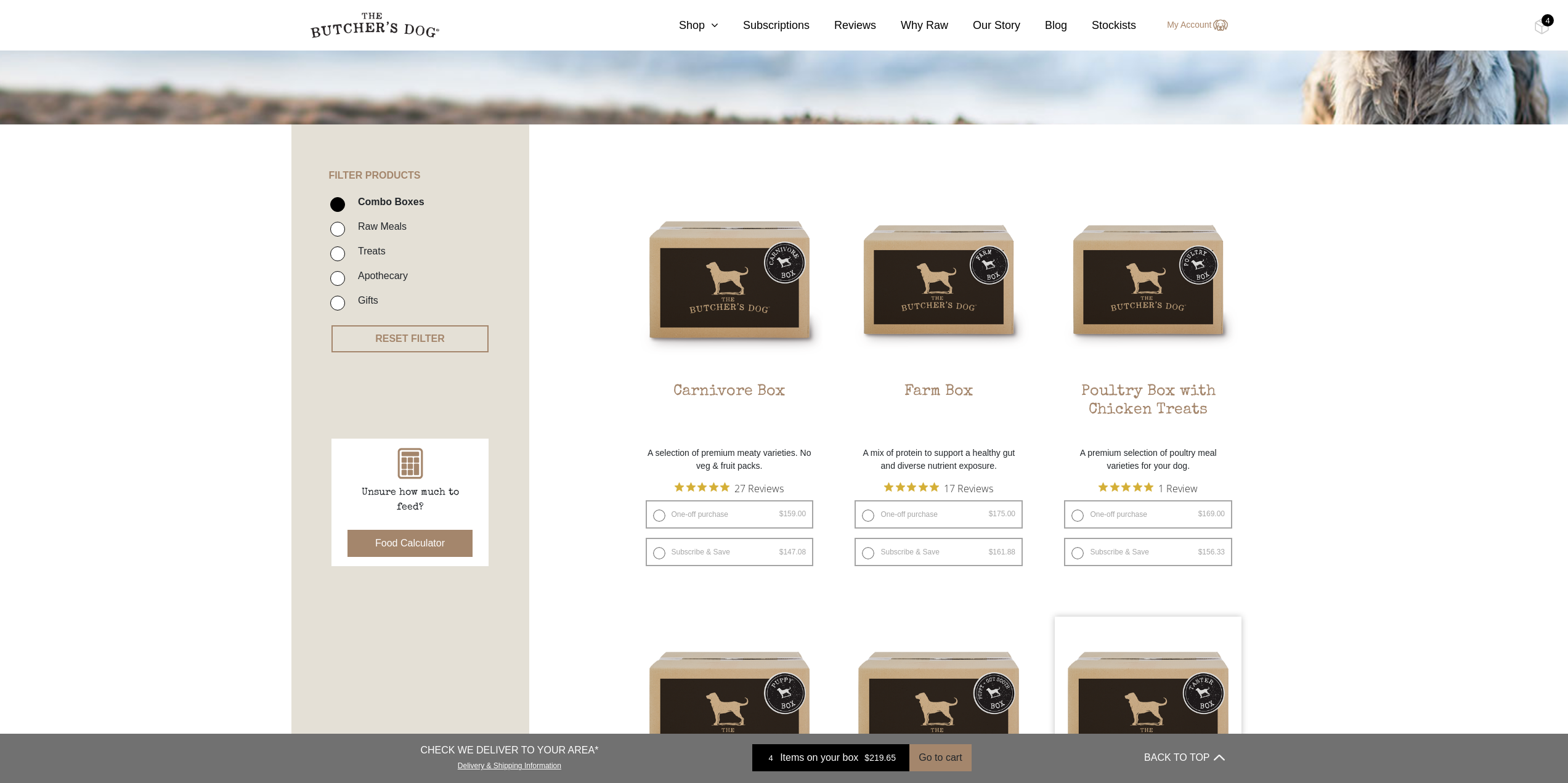
click at [338, 278] on input "Apothecary" at bounding box center [337, 278] width 14 height 14
checkbox input "true"
click at [334, 204] on input "Combo Boxes" at bounding box center [337, 204] width 14 height 14
checkbox input "false"
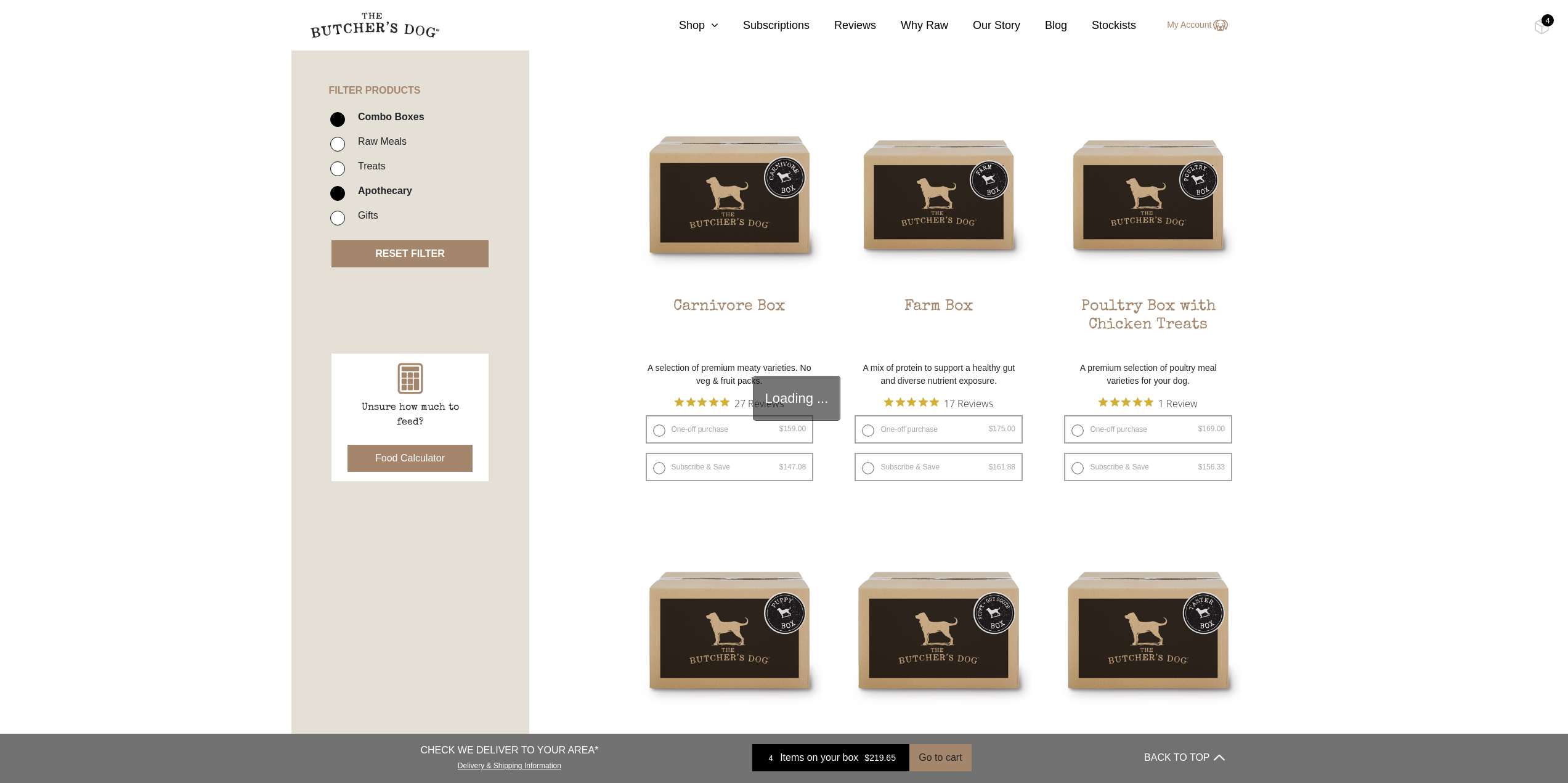
scroll to position [279, 0]
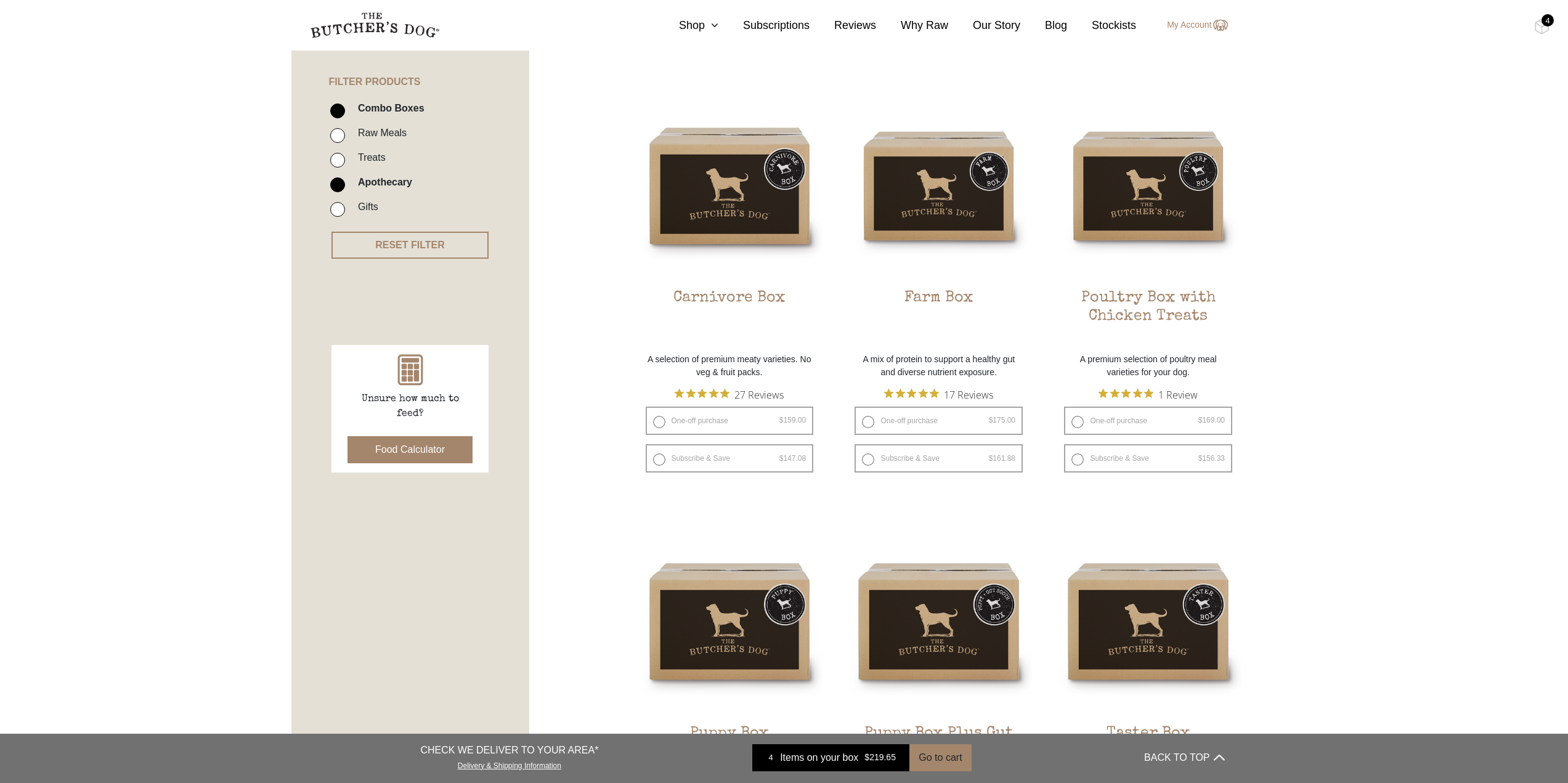
click at [340, 109] on input "Combo Boxes" at bounding box center [337, 110] width 14 height 14
checkbox input "false"
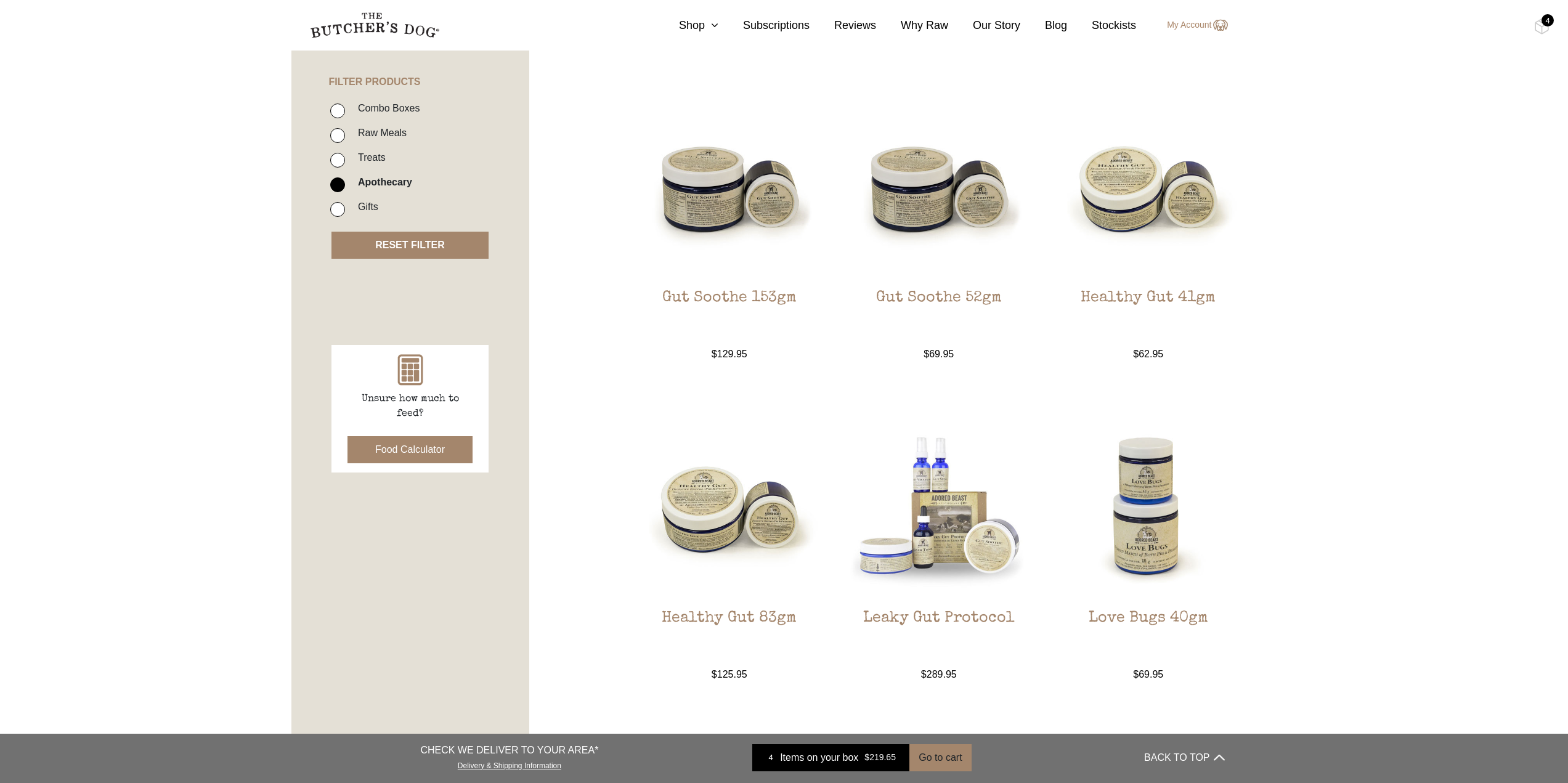
click at [418, 239] on button "RESET FILTER" at bounding box center [409, 245] width 157 height 27
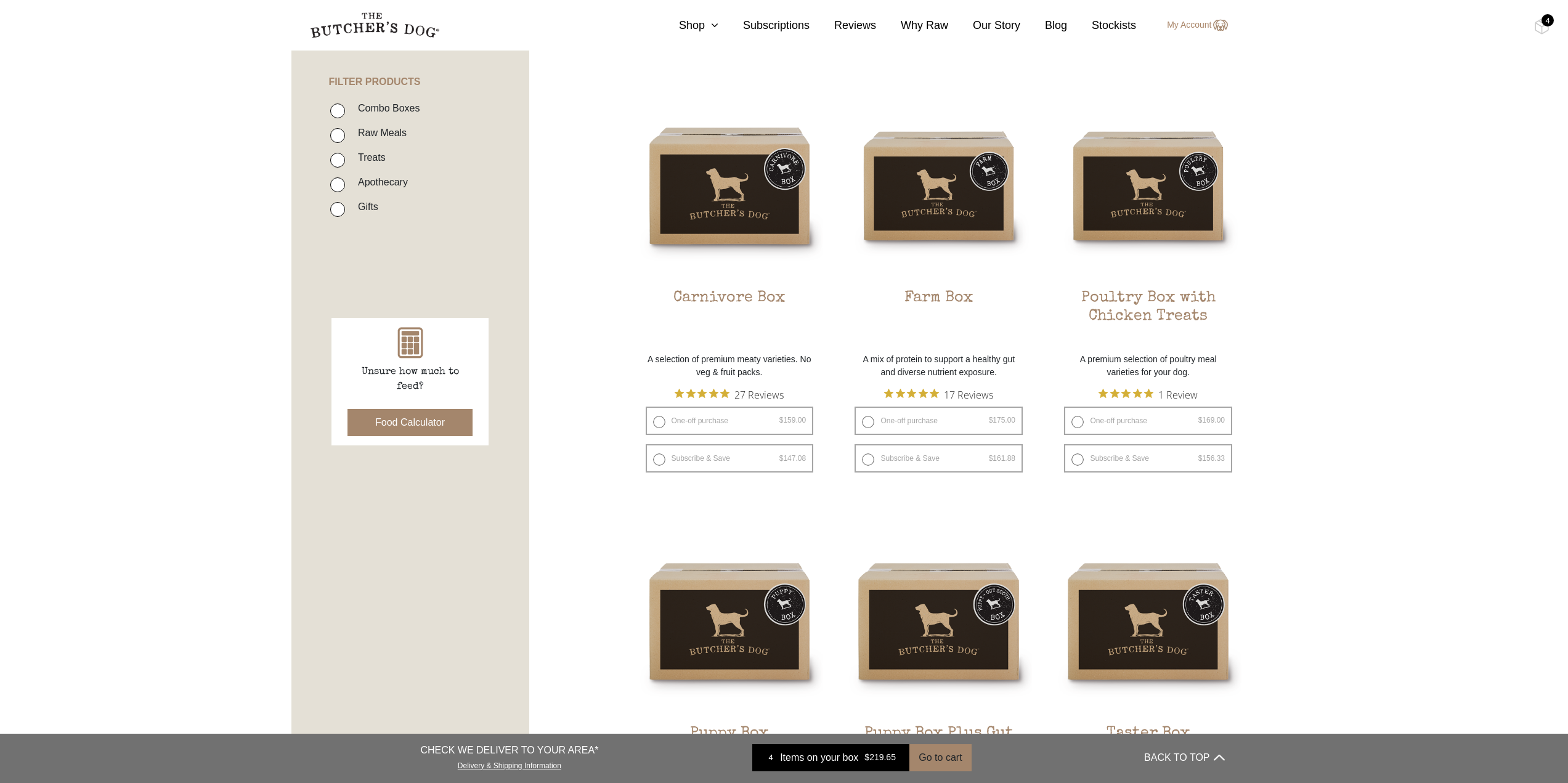
click at [336, 182] on input "Apothecary" at bounding box center [337, 185] width 14 height 14
checkbox input "true"
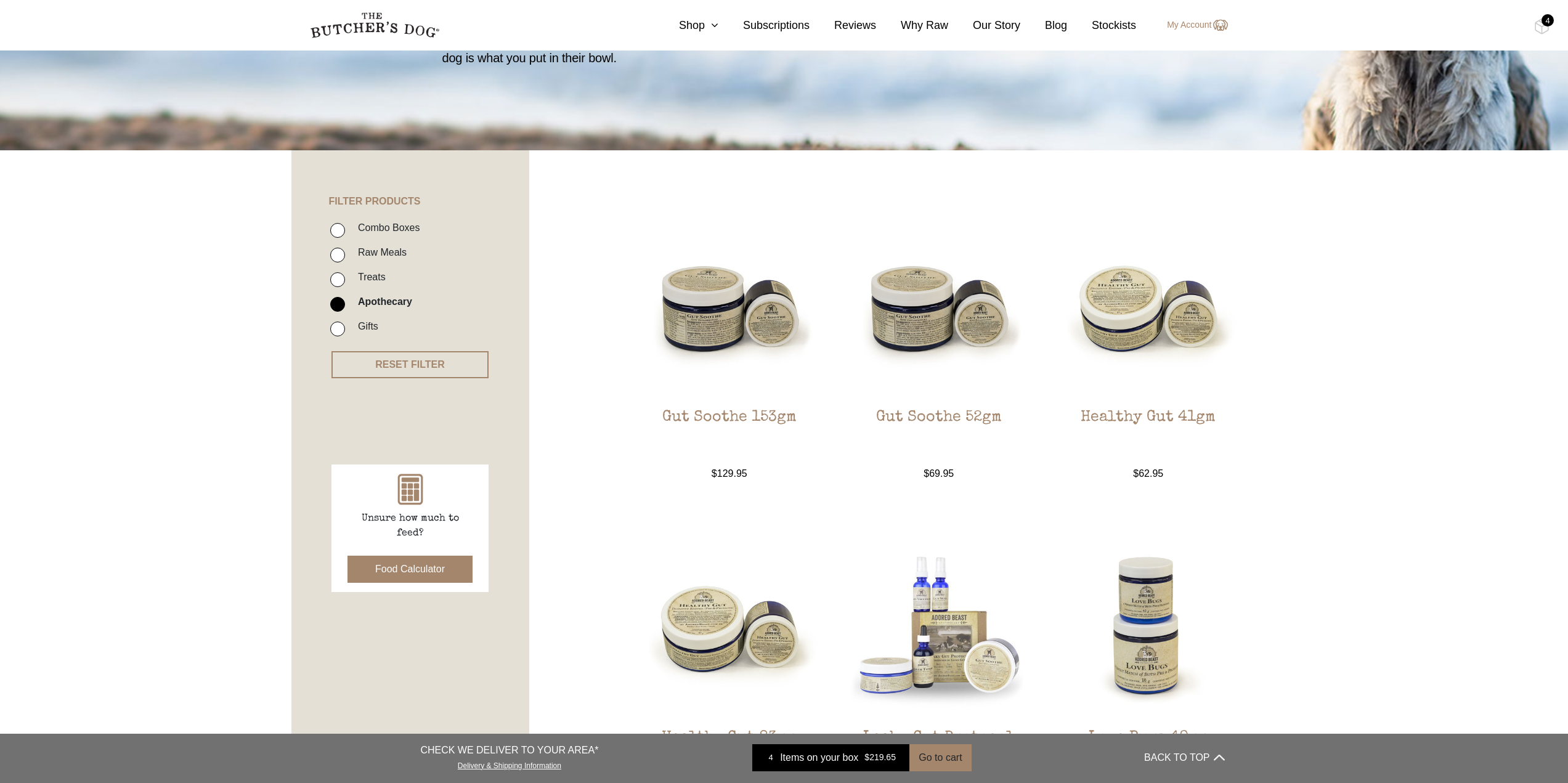
scroll to position [155, 0]
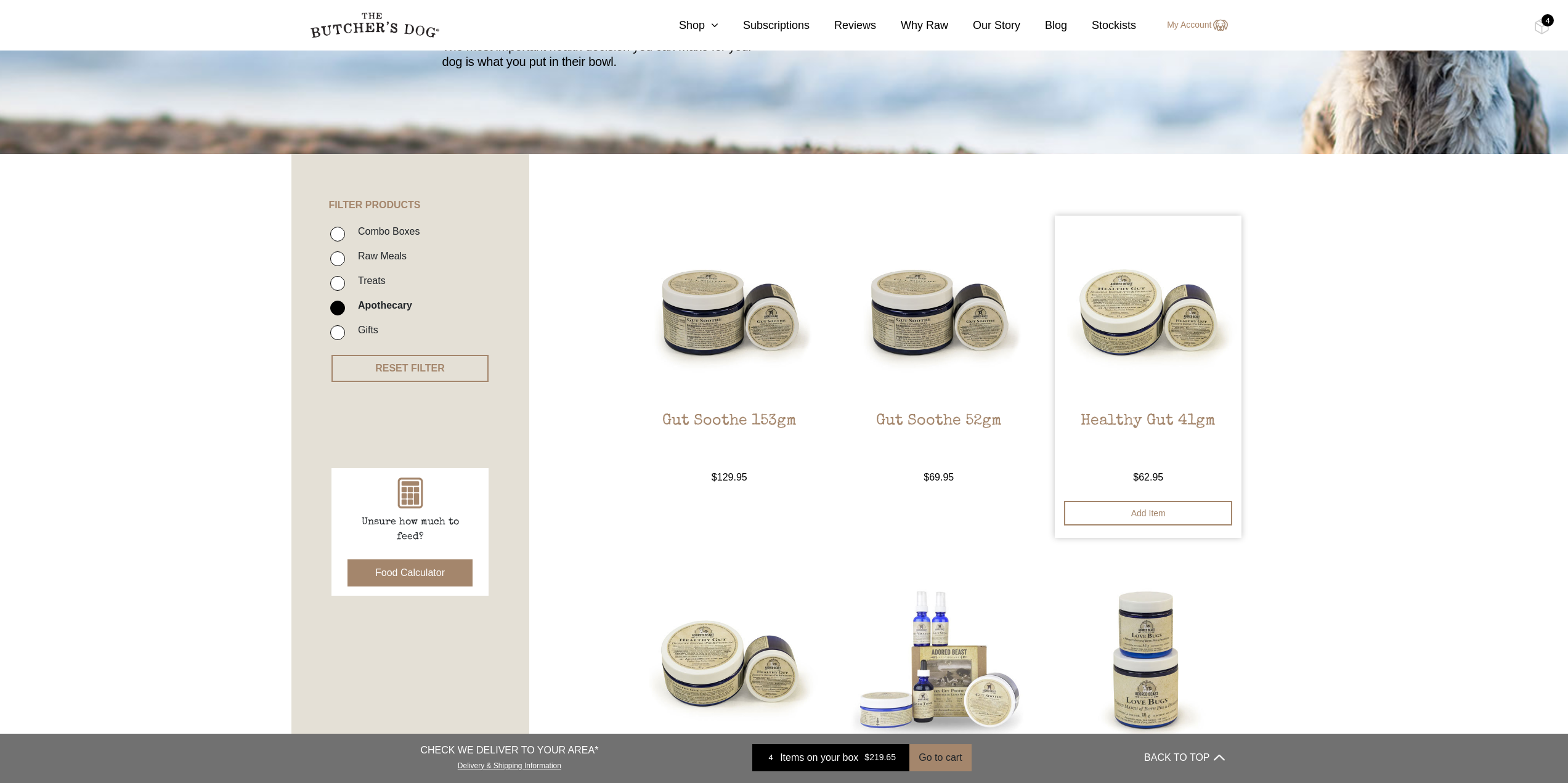
click at [1162, 359] on img at bounding box center [1148, 309] width 186 height 186
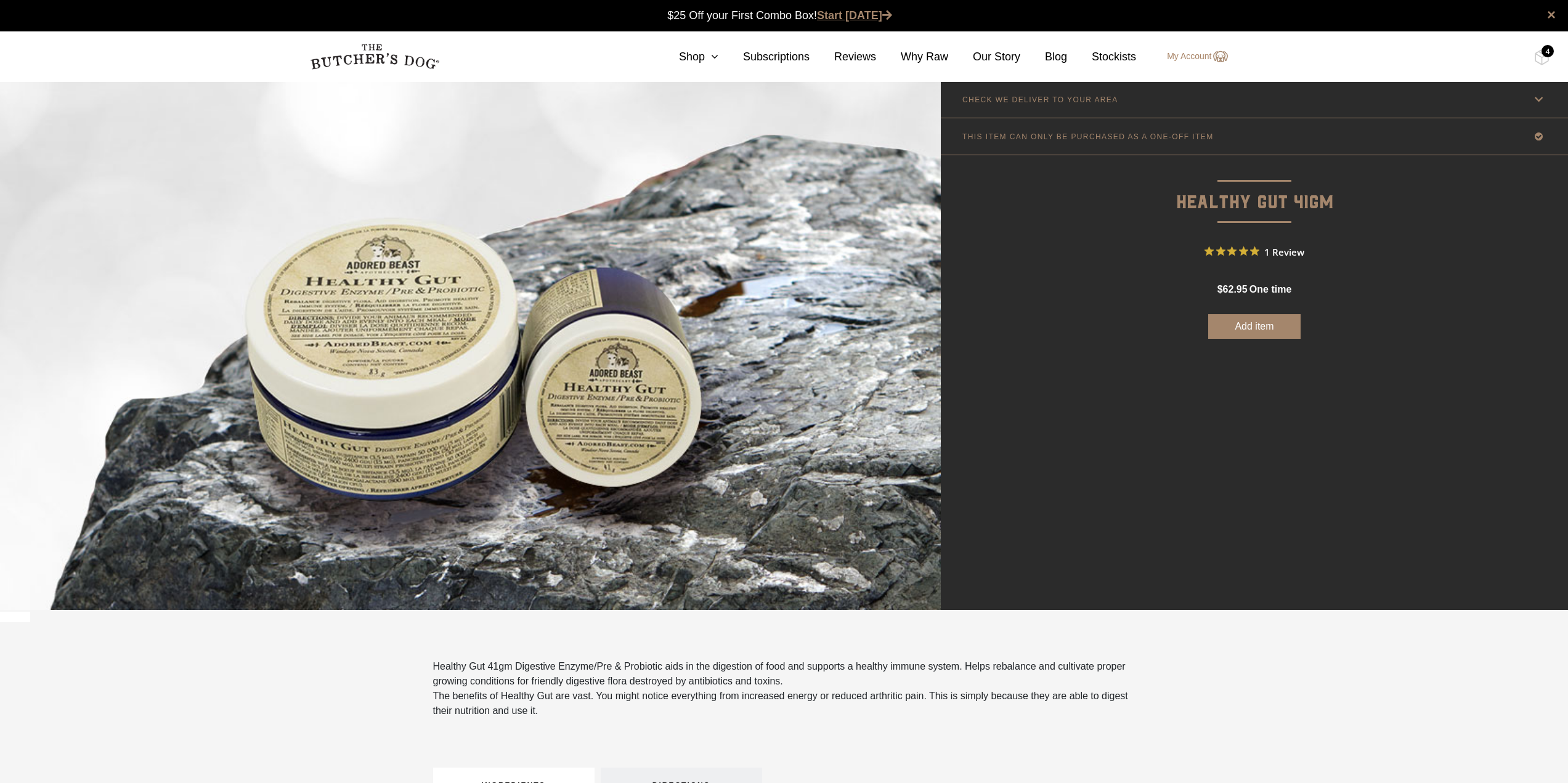
click at [861, 13] on link "Start [DATE]" at bounding box center [855, 15] width 75 height 13
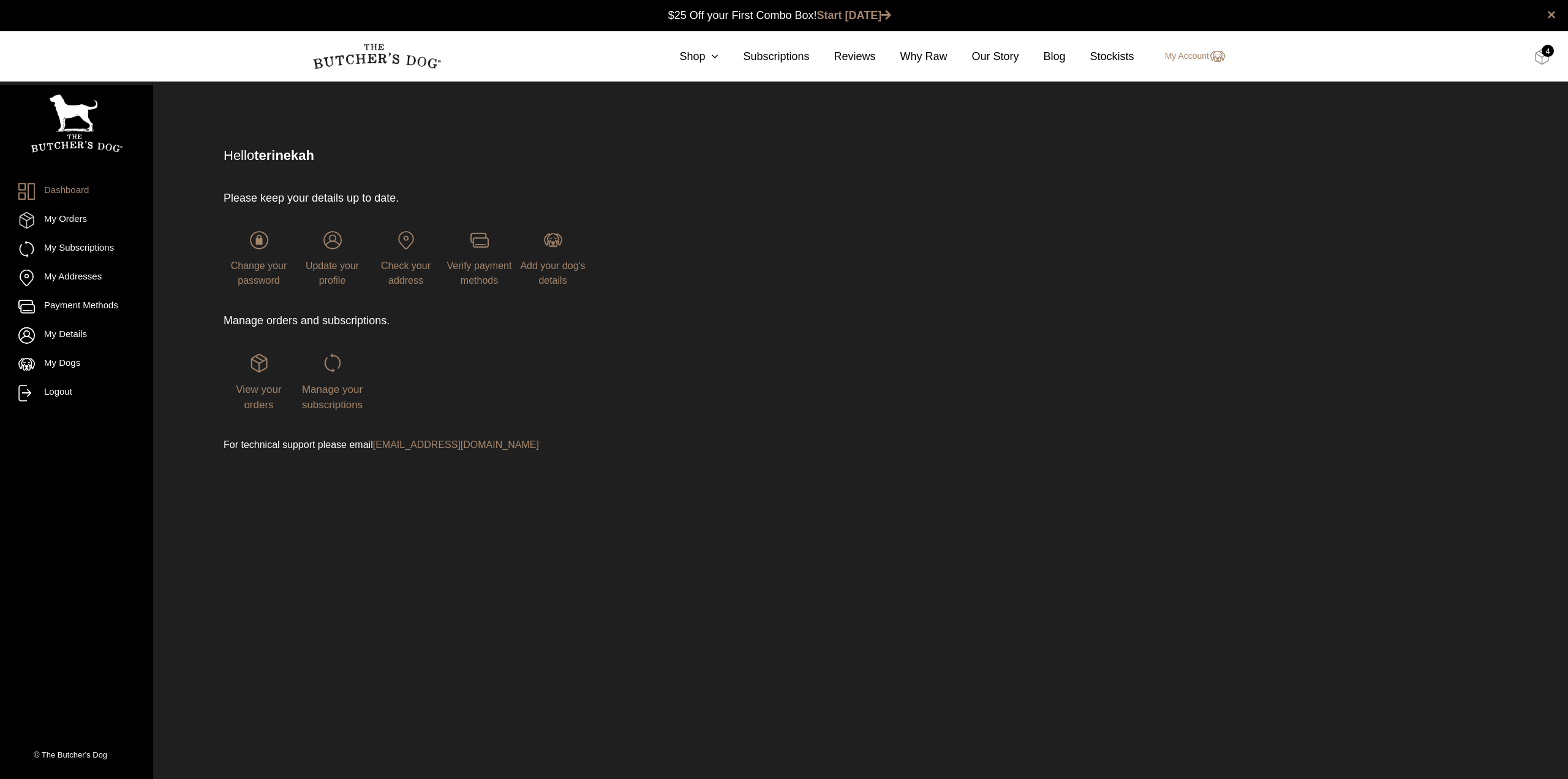
click at [1540, 54] on img at bounding box center [1541, 57] width 15 height 16
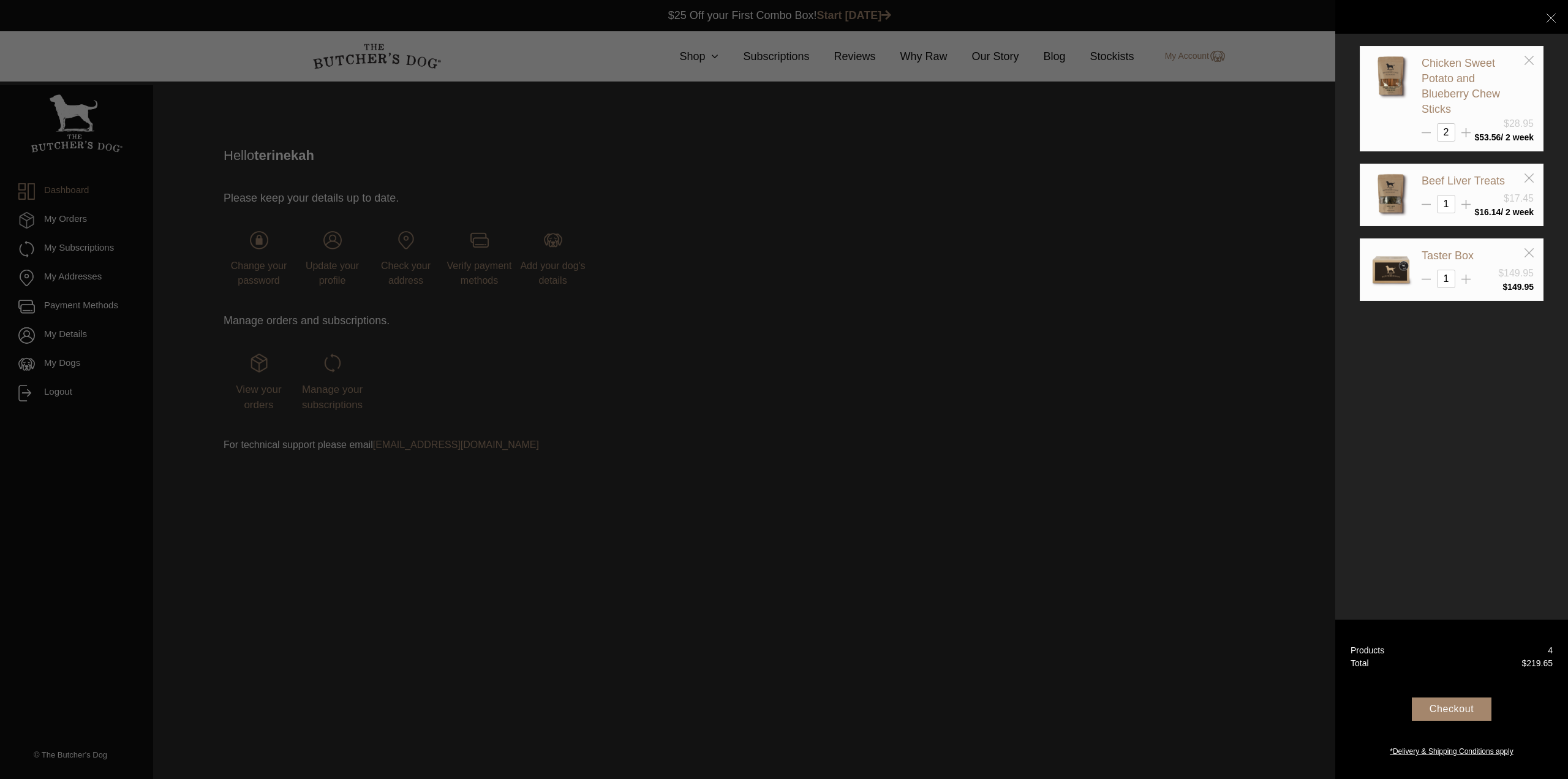
click at [1443, 707] on div "Checkout" at bounding box center [1451, 709] width 79 height 23
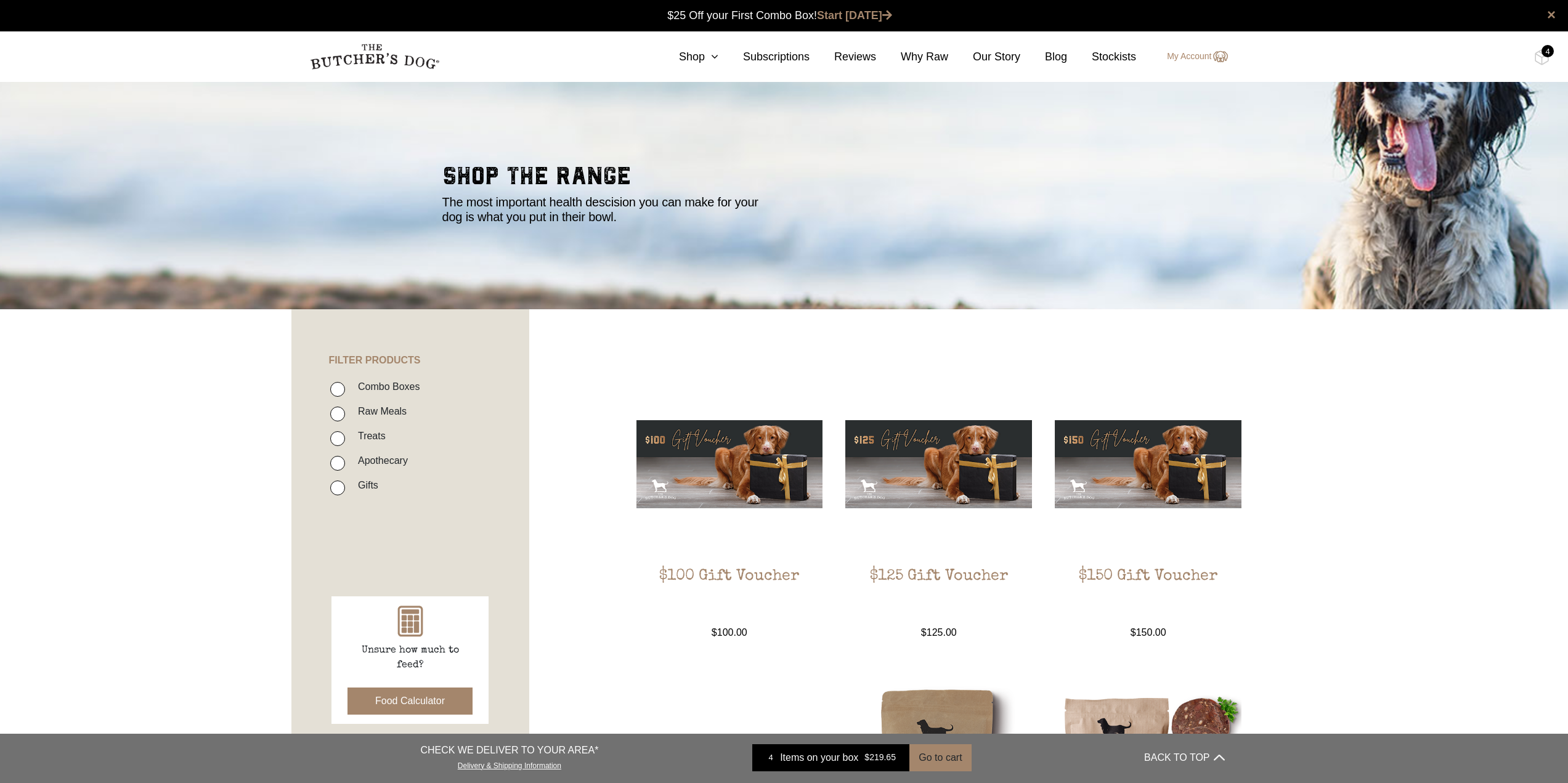
click at [387, 383] on label "Combo Boxes" at bounding box center [386, 386] width 68 height 17
click at [345, 383] on input "Combo Boxes" at bounding box center [337, 389] width 14 height 14
checkbox input "true"
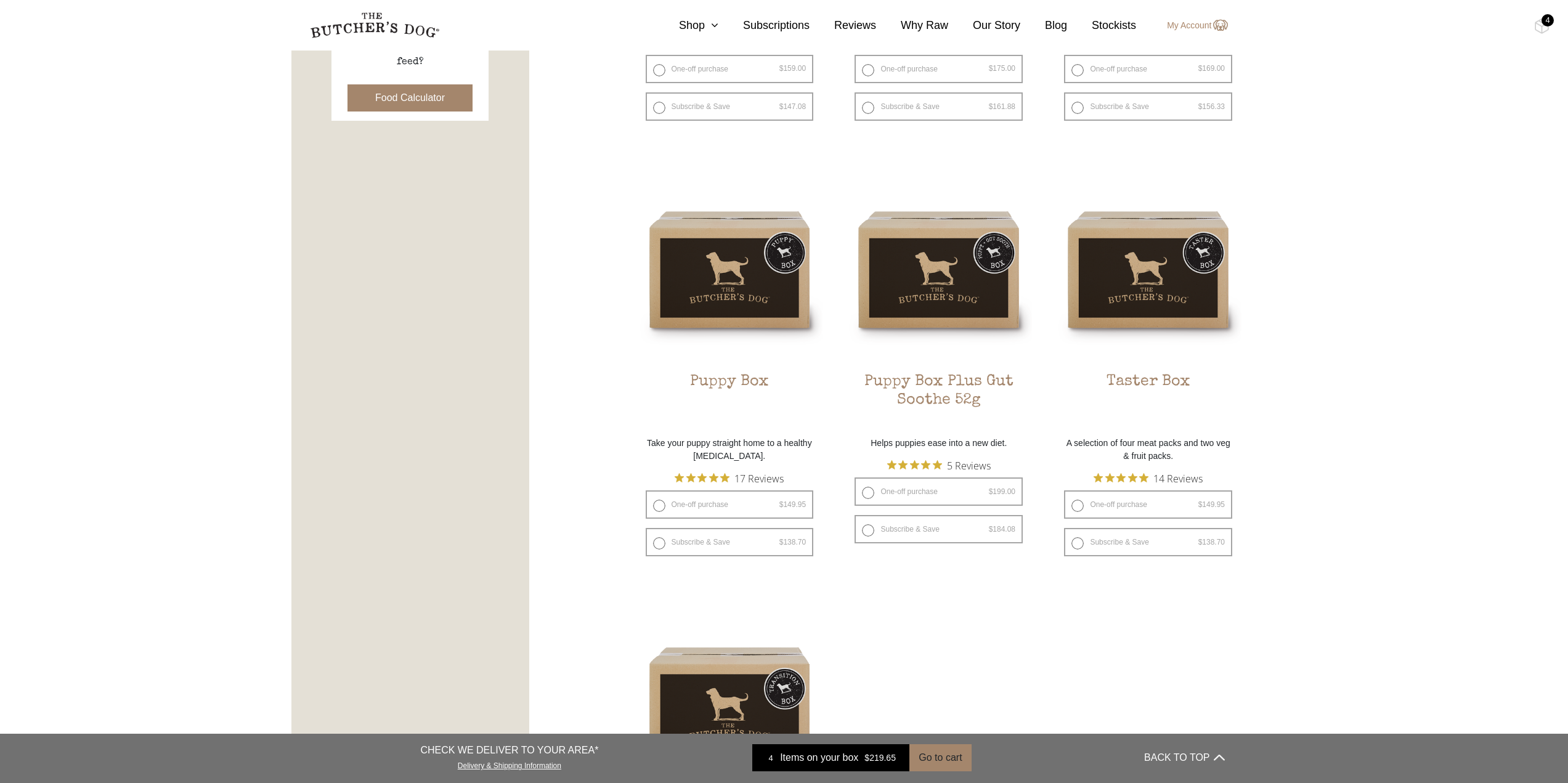
scroll to position [648, 0]
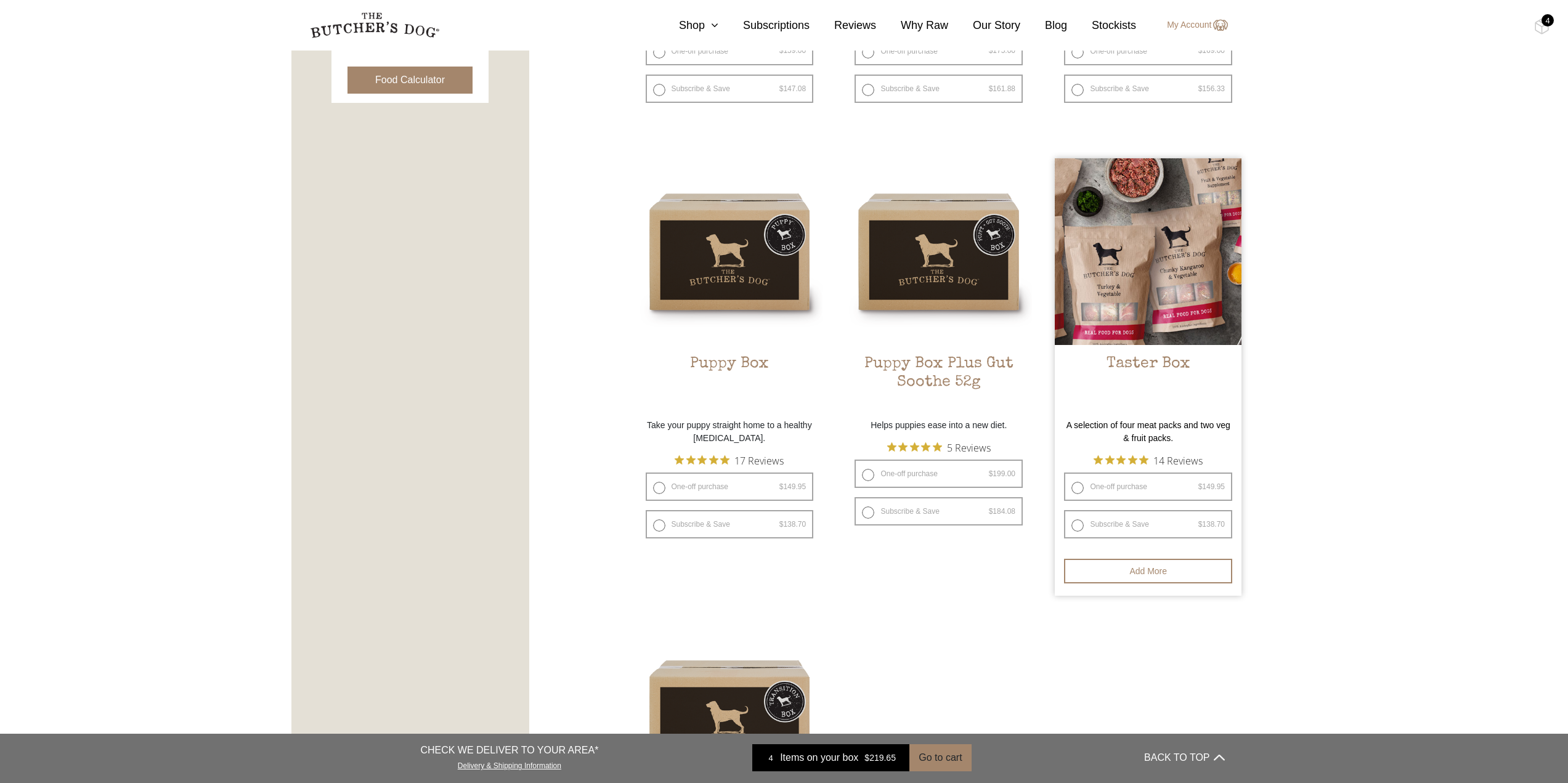
click at [1208, 520] on bdi "$ 138.70" at bounding box center [1211, 524] width 27 height 9
radio input "true"
select select "2_week"
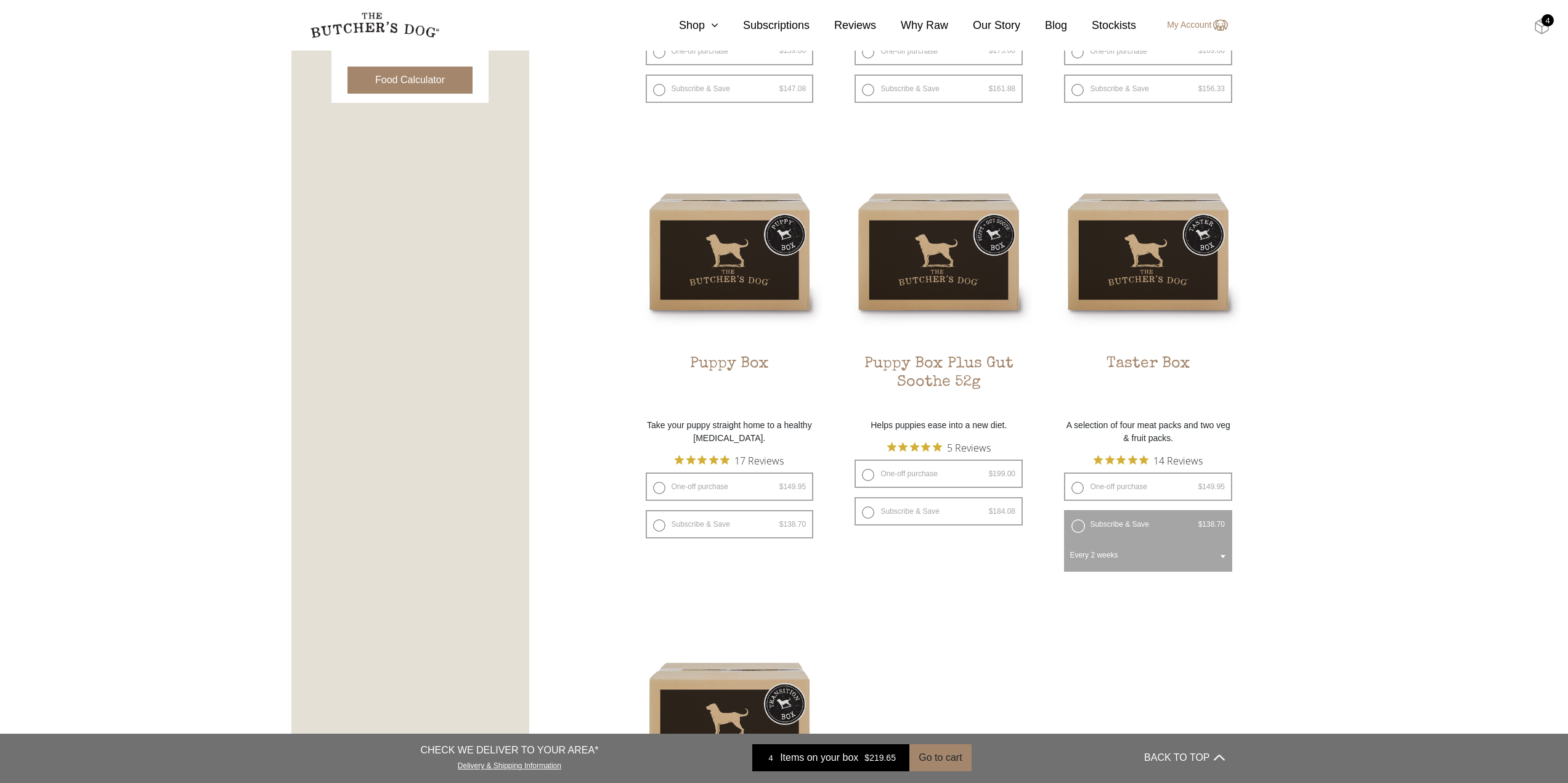
click at [1534, 24] on img at bounding box center [1541, 27] width 15 height 16
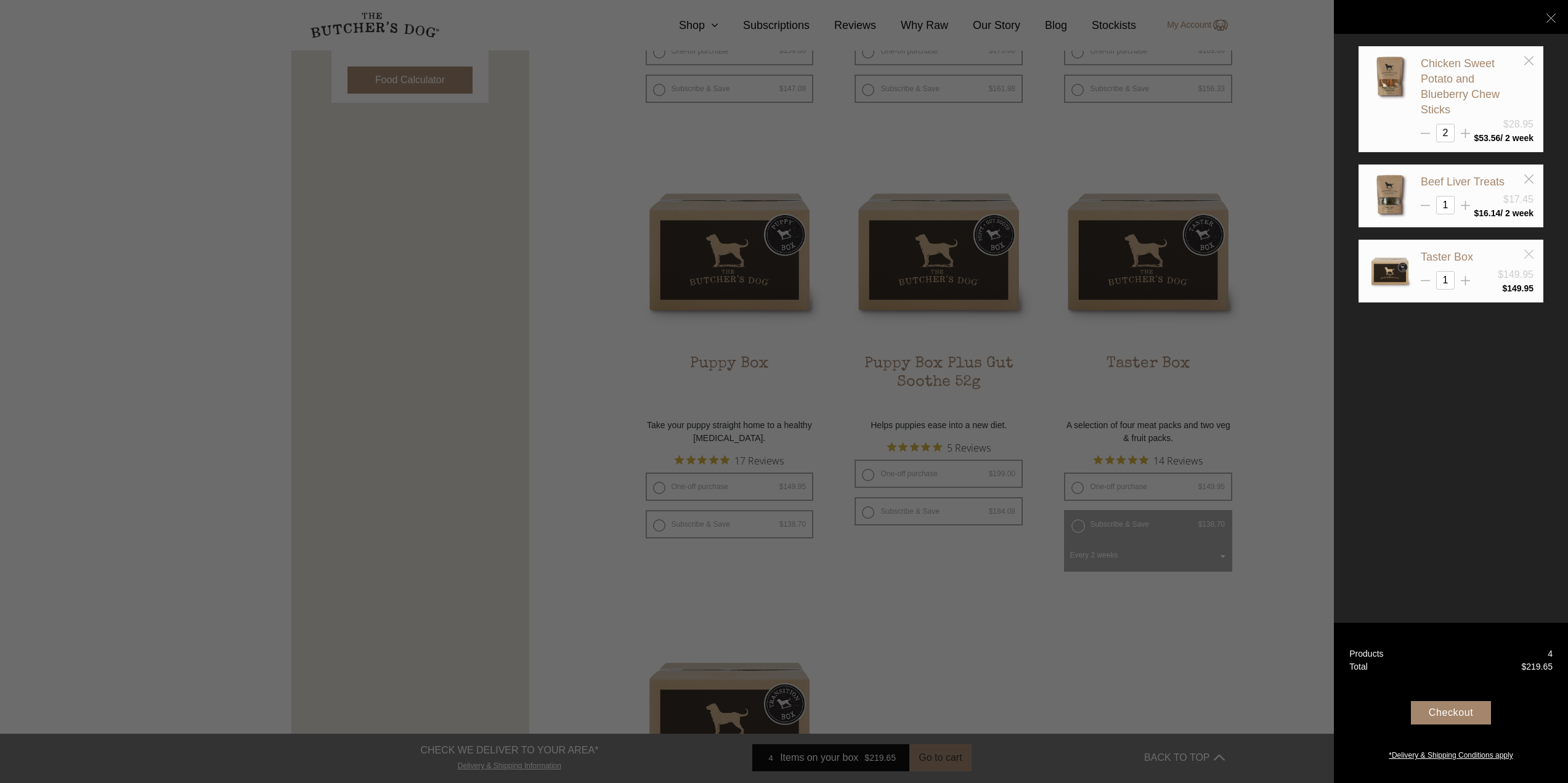
click at [1526, 251] on line at bounding box center [1529, 254] width 9 height 9
click at [1550, 17] on line at bounding box center [1551, 18] width 9 height 9
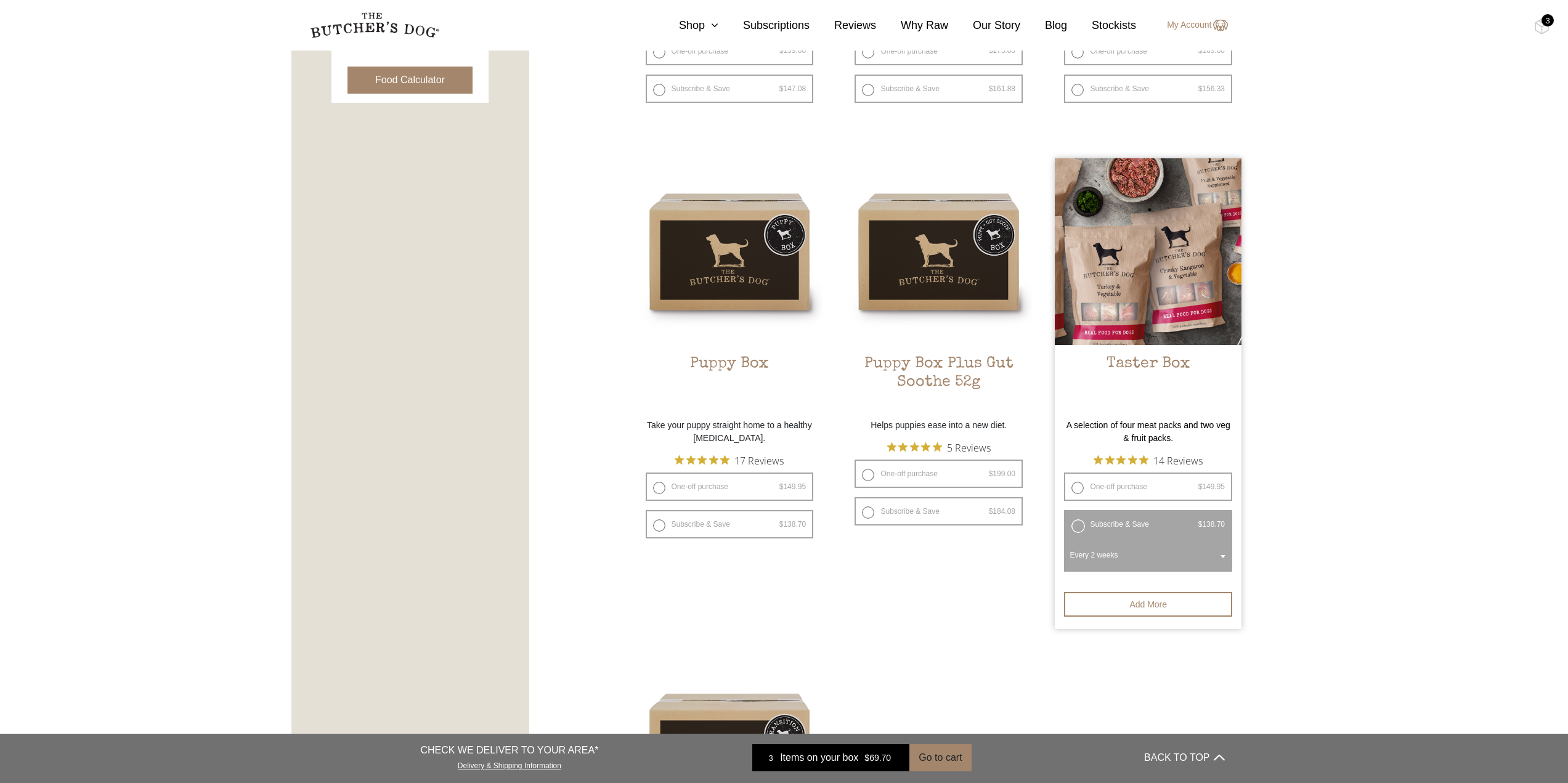
click at [1083, 525] on label "Subscribe & Save $ 149.95 Original price was: $149.95. $ 138.70 Current price i…" at bounding box center [1148, 524] width 168 height 29
click at [1140, 604] on button "Add more" at bounding box center [1148, 604] width 168 height 24
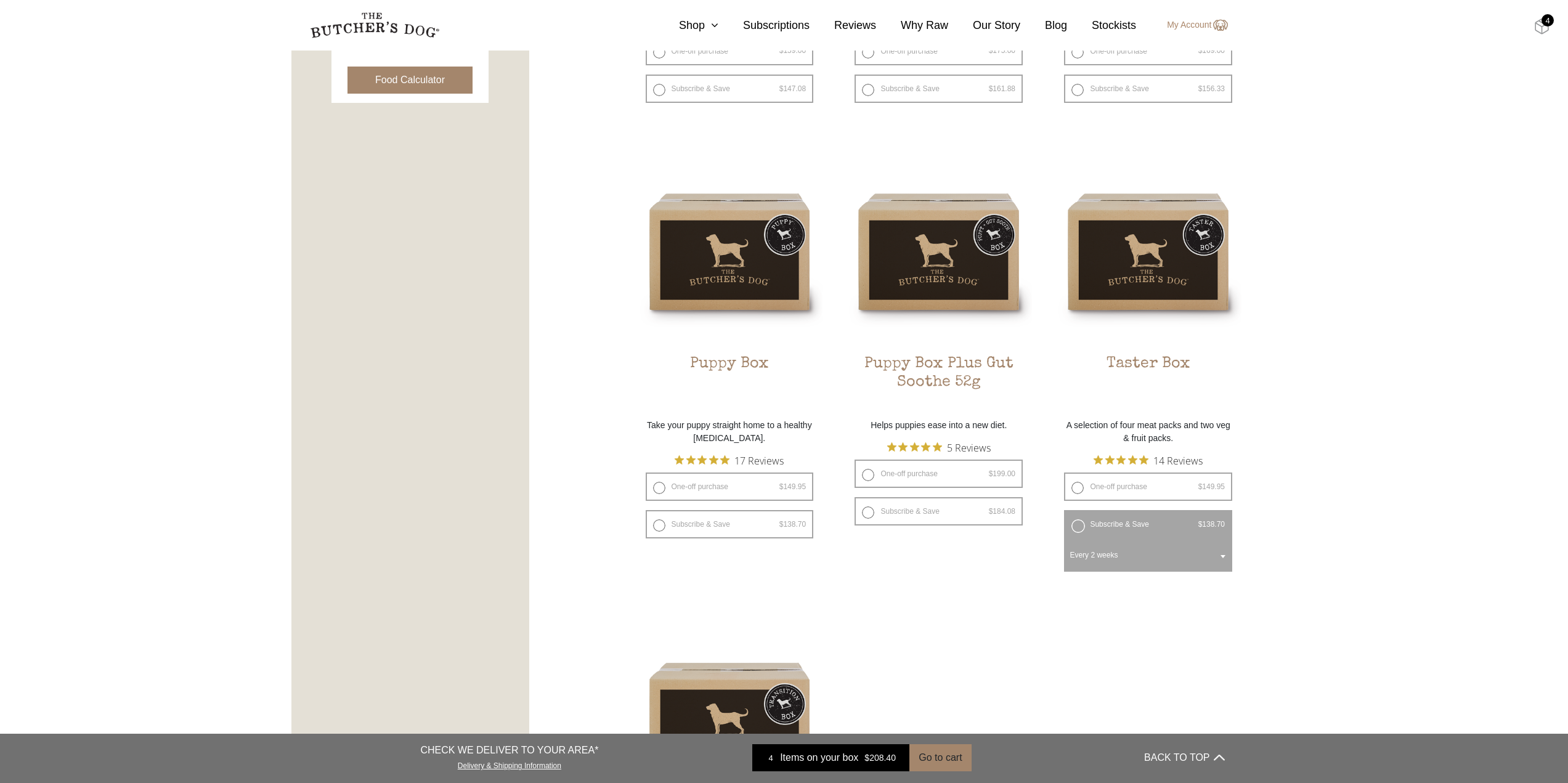
click at [1539, 19] on img at bounding box center [1541, 27] width 15 height 16
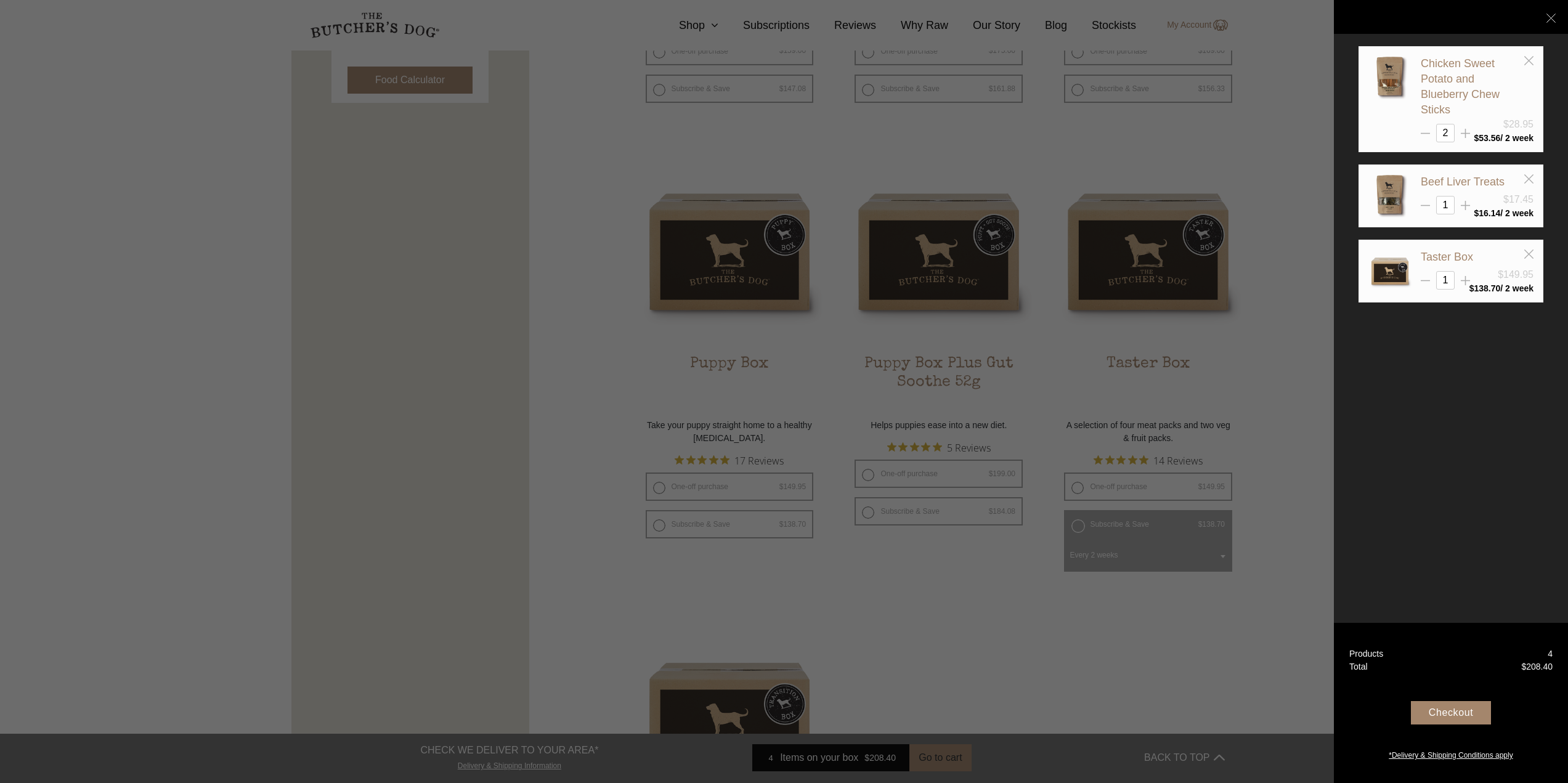
click at [1230, 332] on div at bounding box center [784, 392] width 1568 height 783
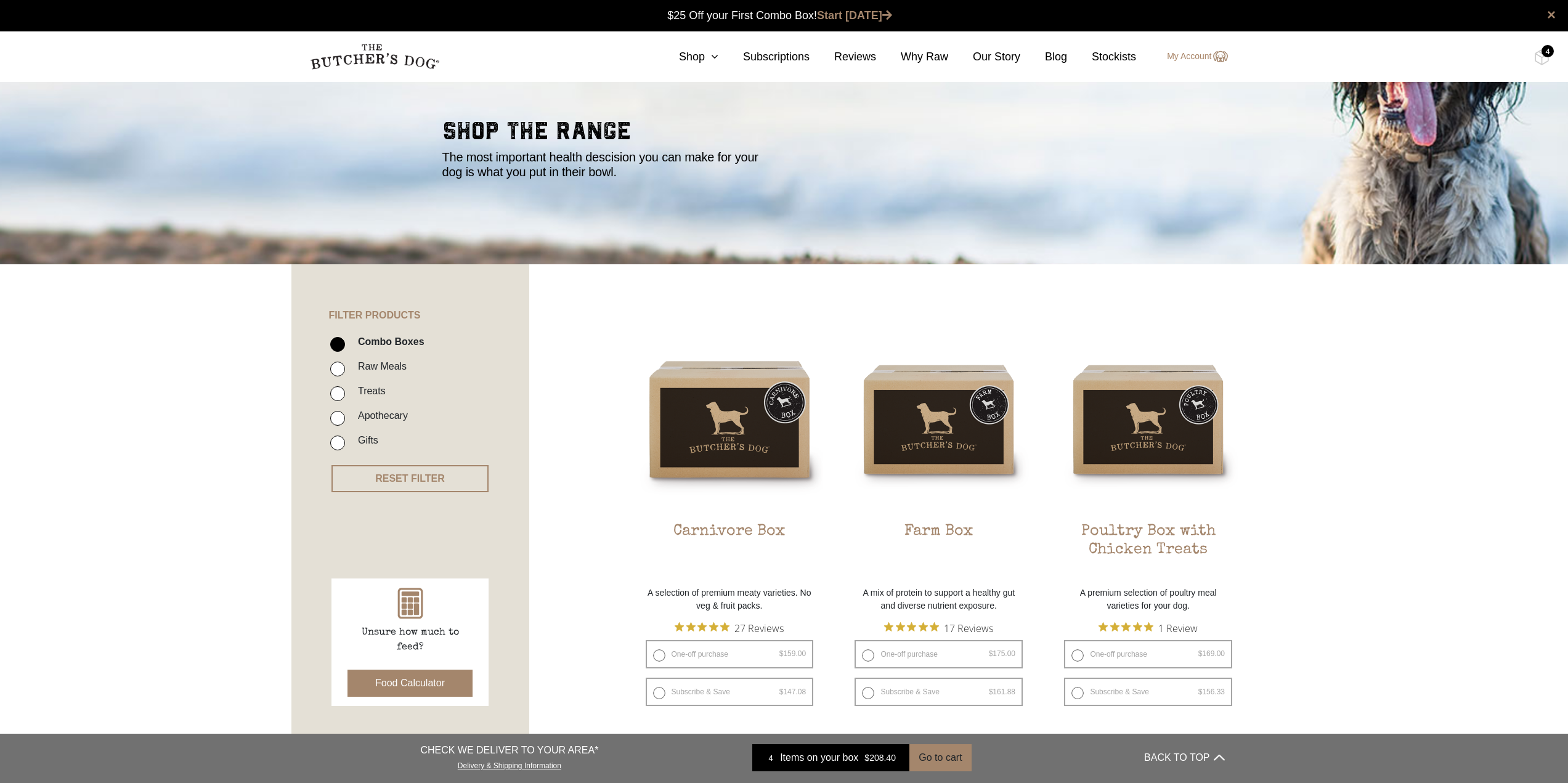
scroll to position [0, 0]
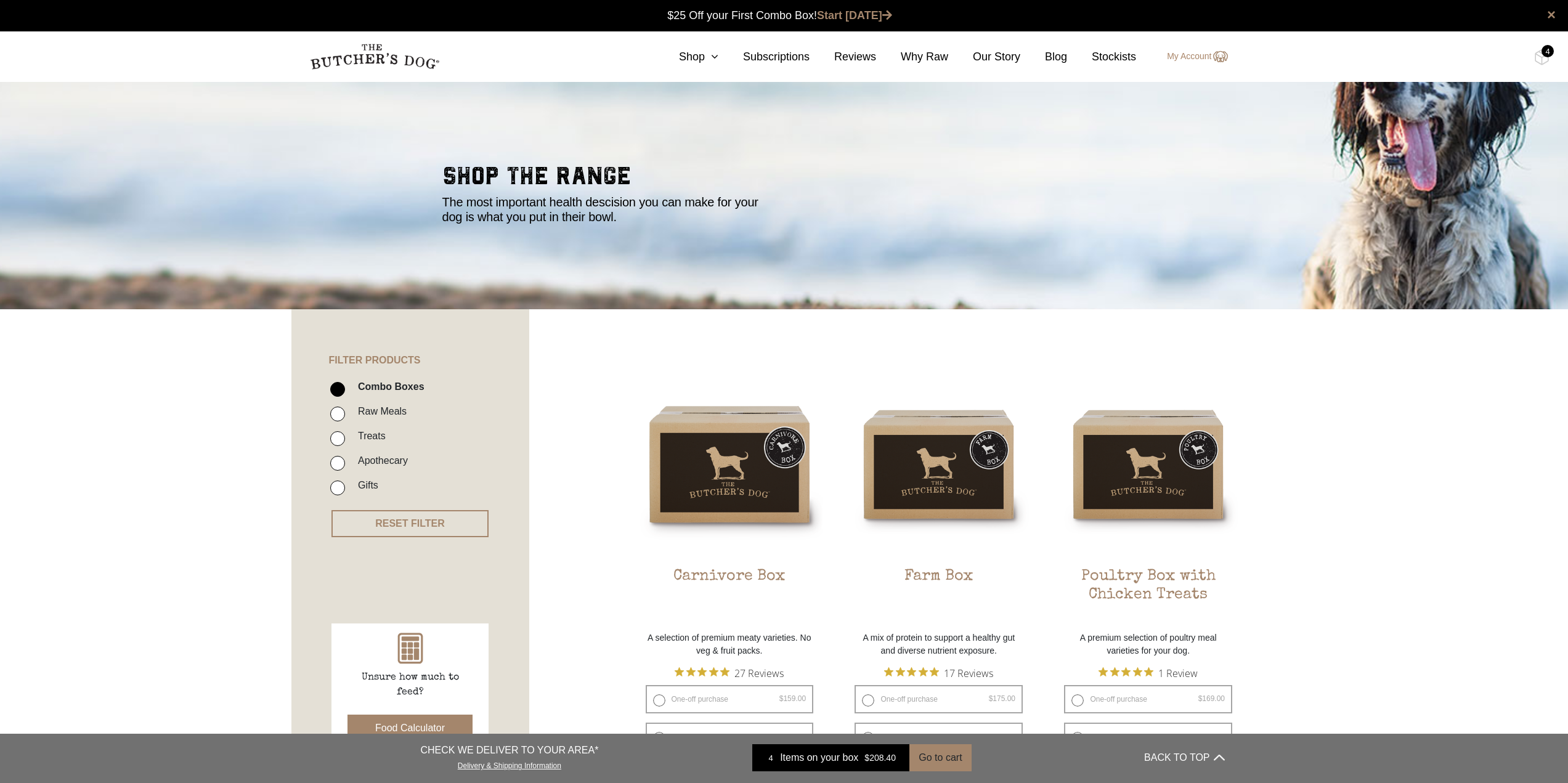
click at [1546, 56] on div "4" at bounding box center [1547, 51] width 13 height 13
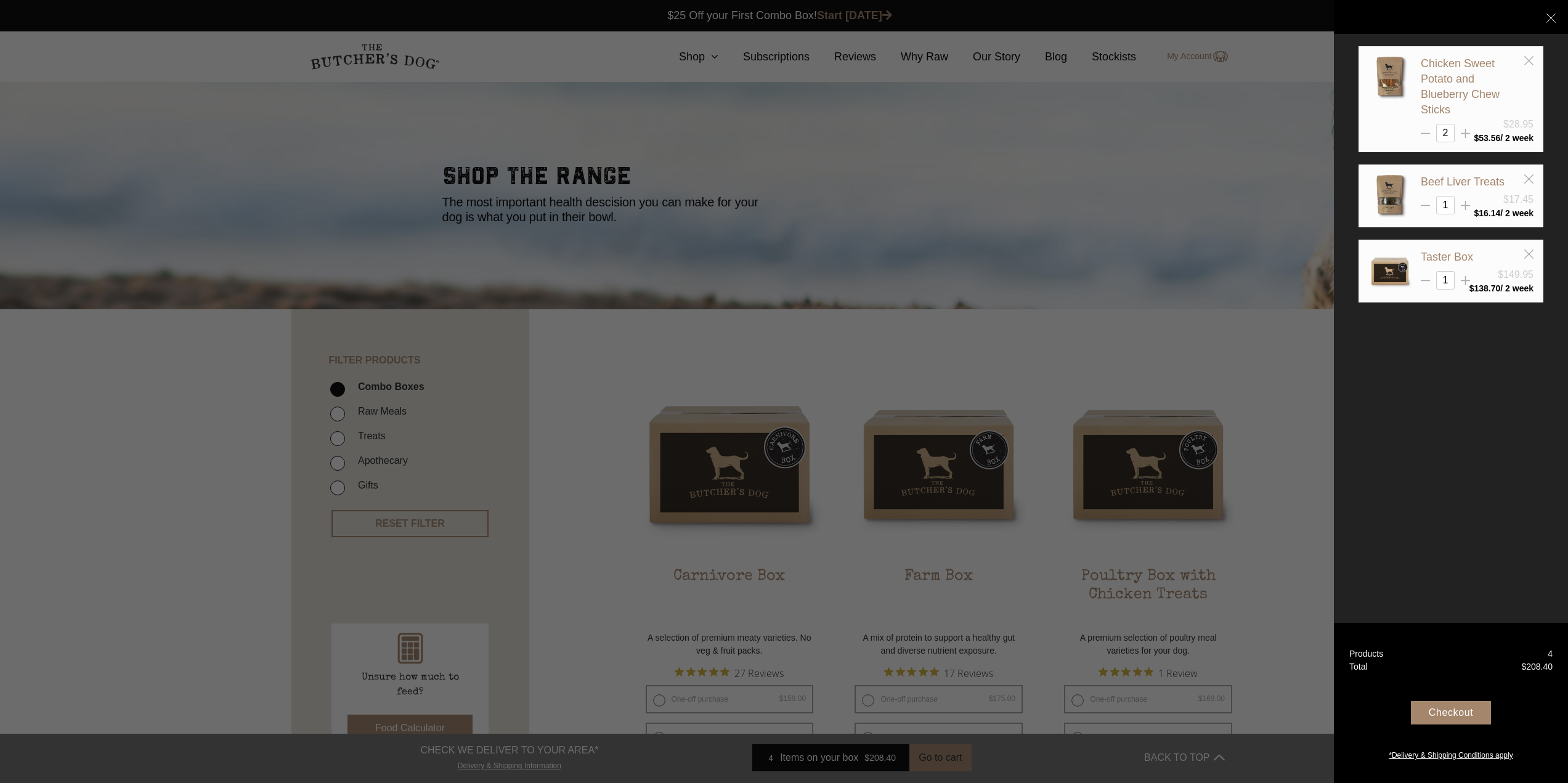
click at [1477, 709] on div "Checkout" at bounding box center [1450, 712] width 80 height 23
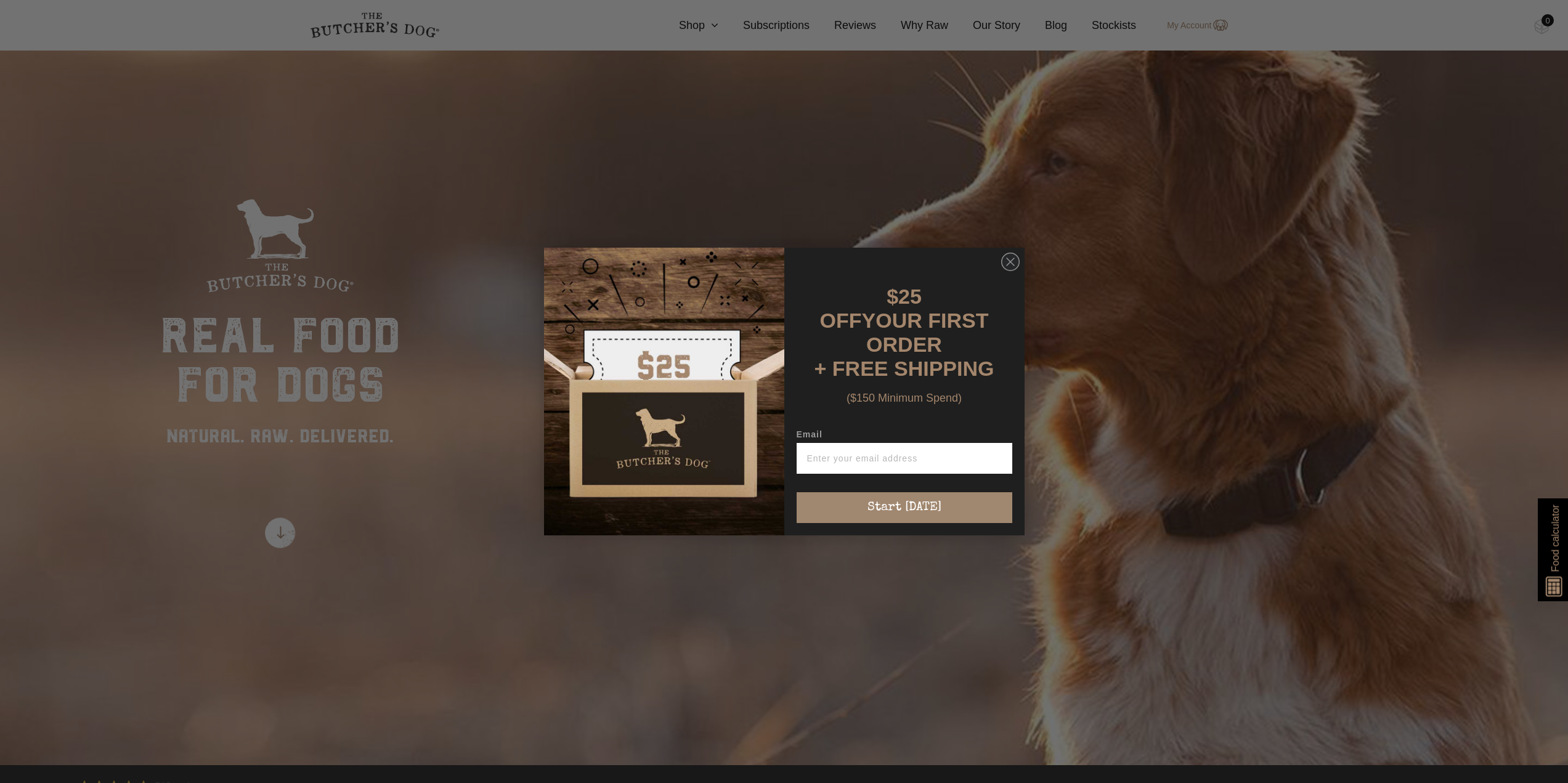
scroll to position [185, 0]
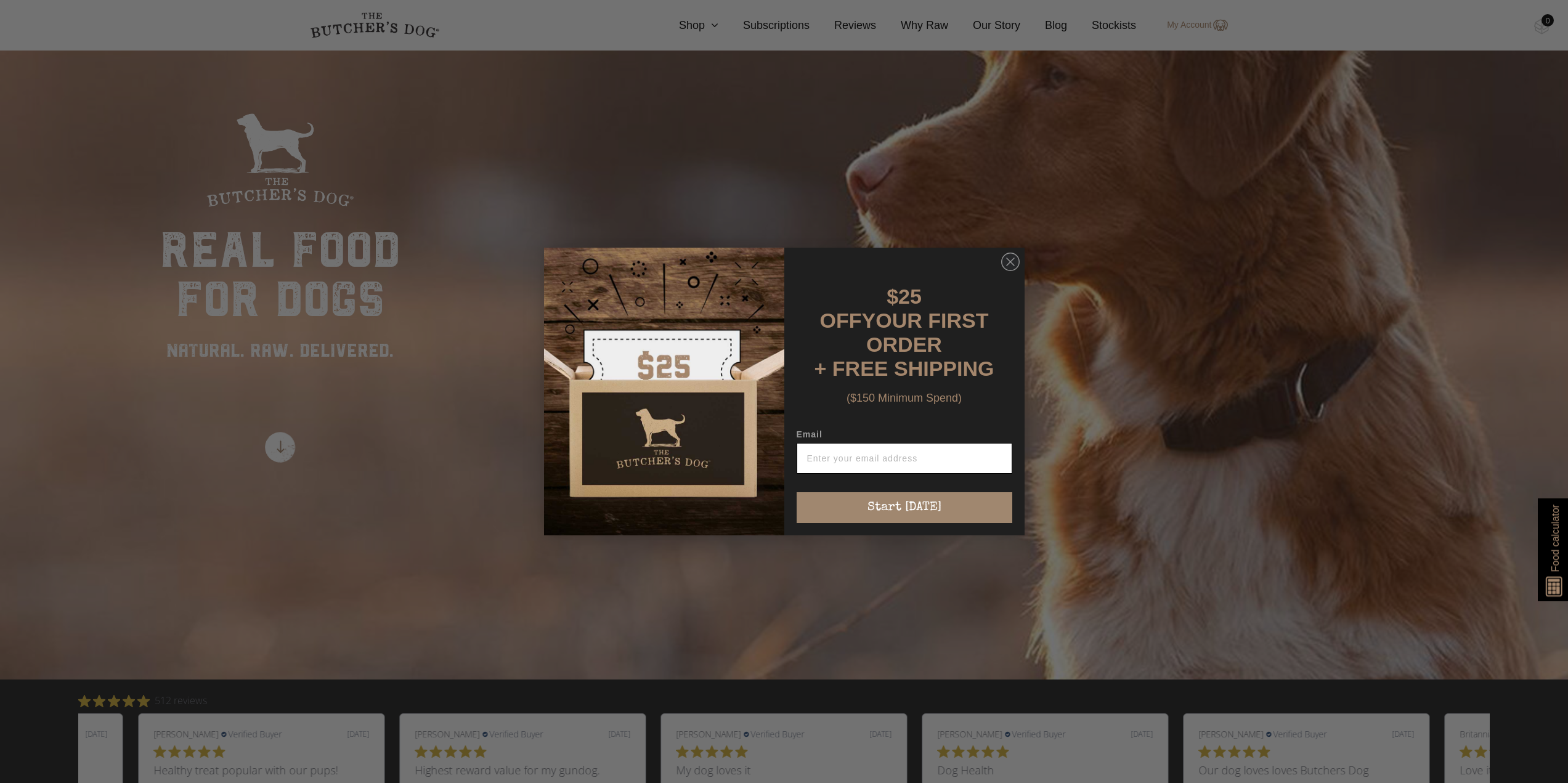
click at [866, 459] on input "Email" at bounding box center [904, 458] width 216 height 30
type input "collins_kath@yahoo.com.au"
click at [933, 505] on button "Start [DATE]" at bounding box center [904, 507] width 216 height 30
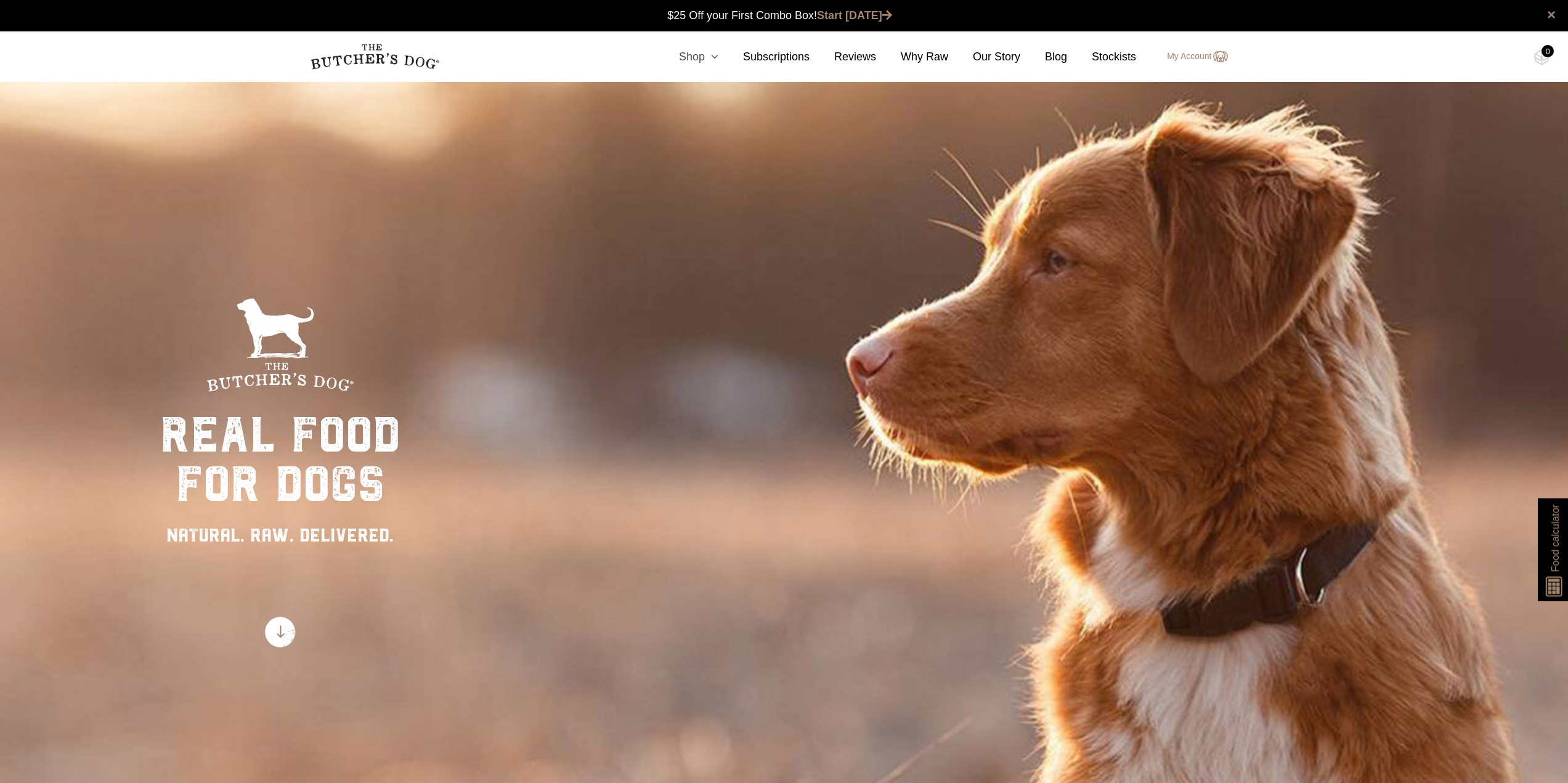
click at [719, 56] on icon at bounding box center [711, 56] width 13 height 11
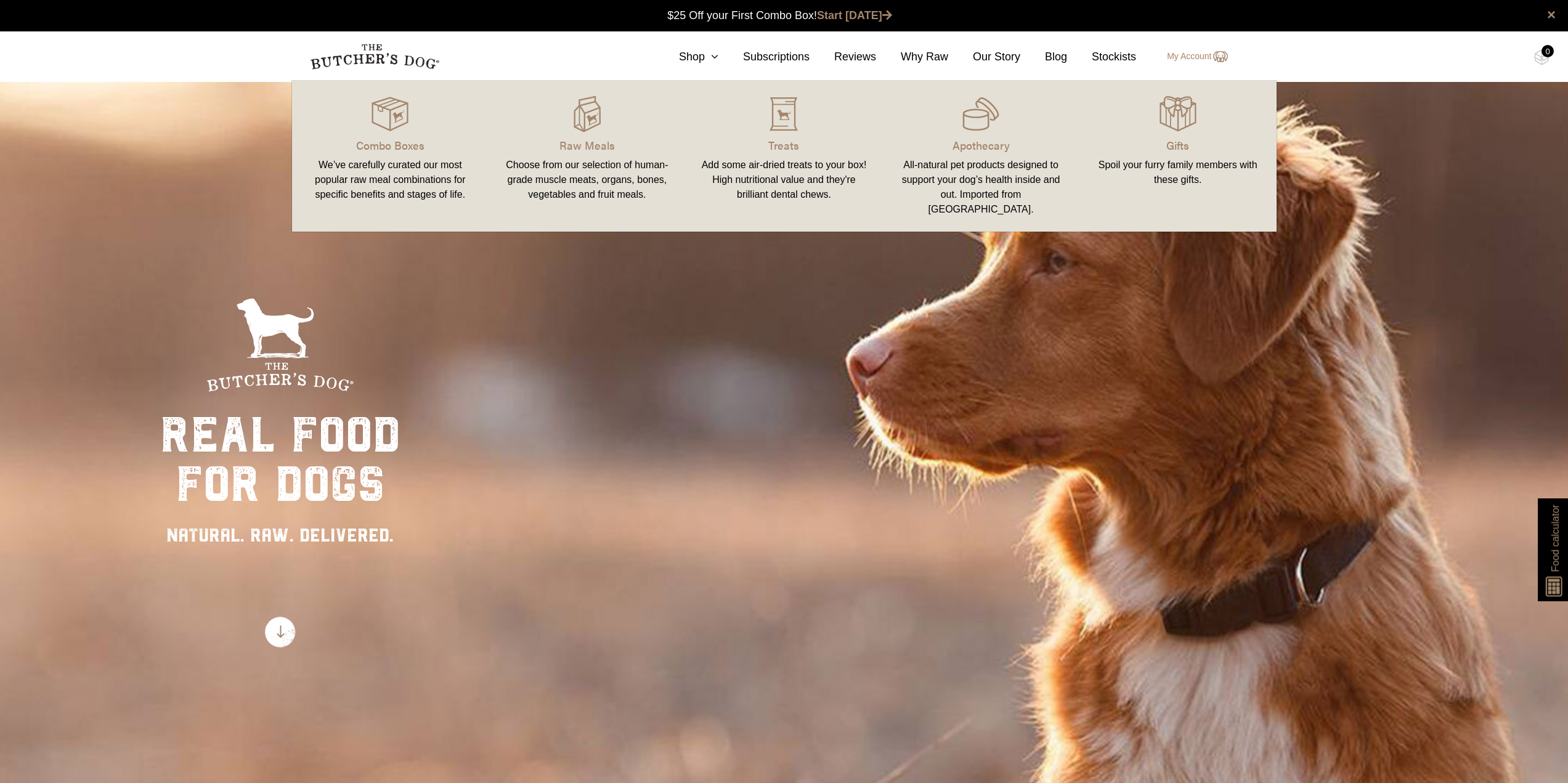
click at [433, 157] on link "Combo Boxes We’ve carefully curated our most popular raw meal combinations for …" at bounding box center [391, 156] width 197 height 126
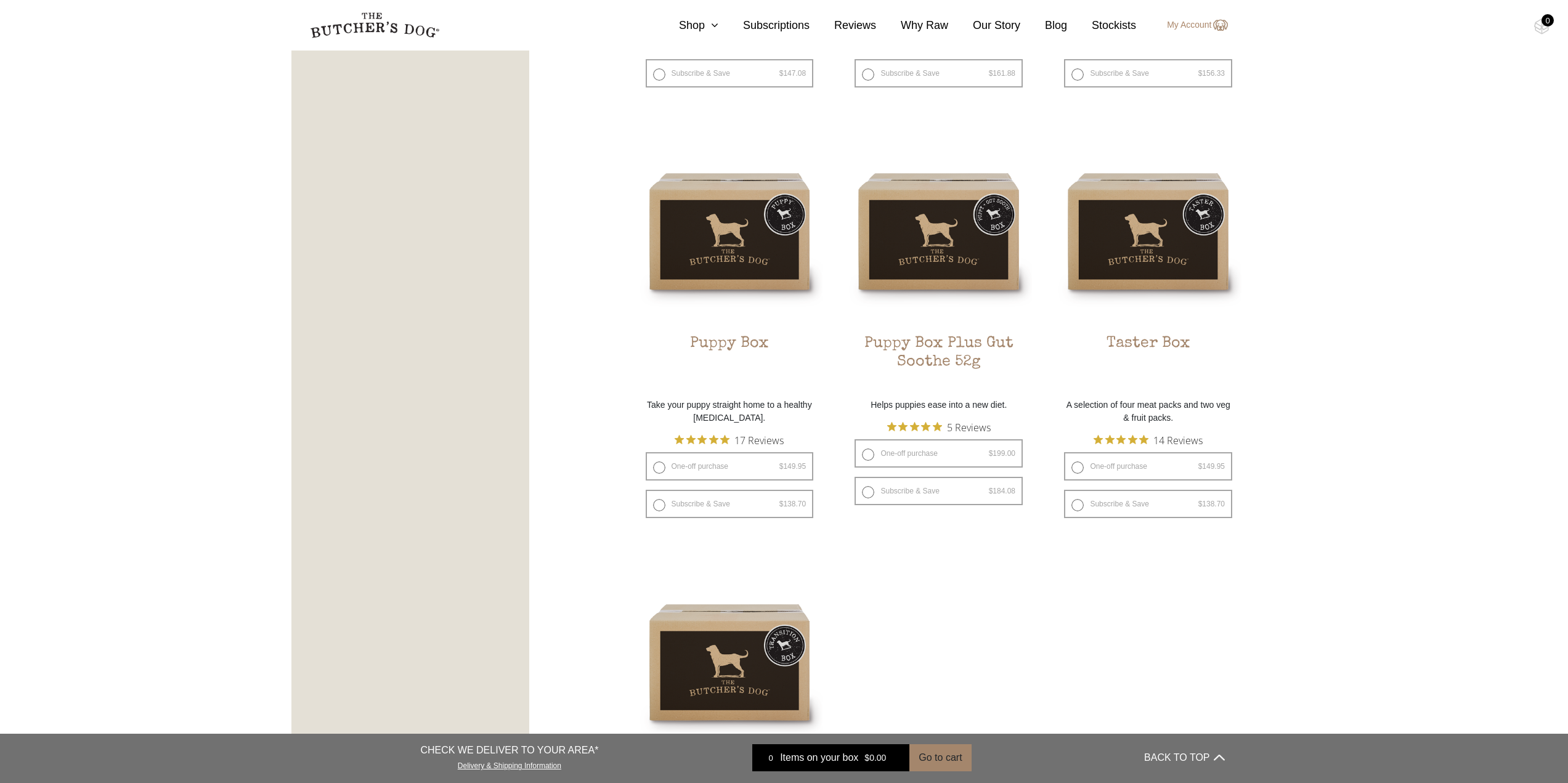
scroll to position [739, 0]
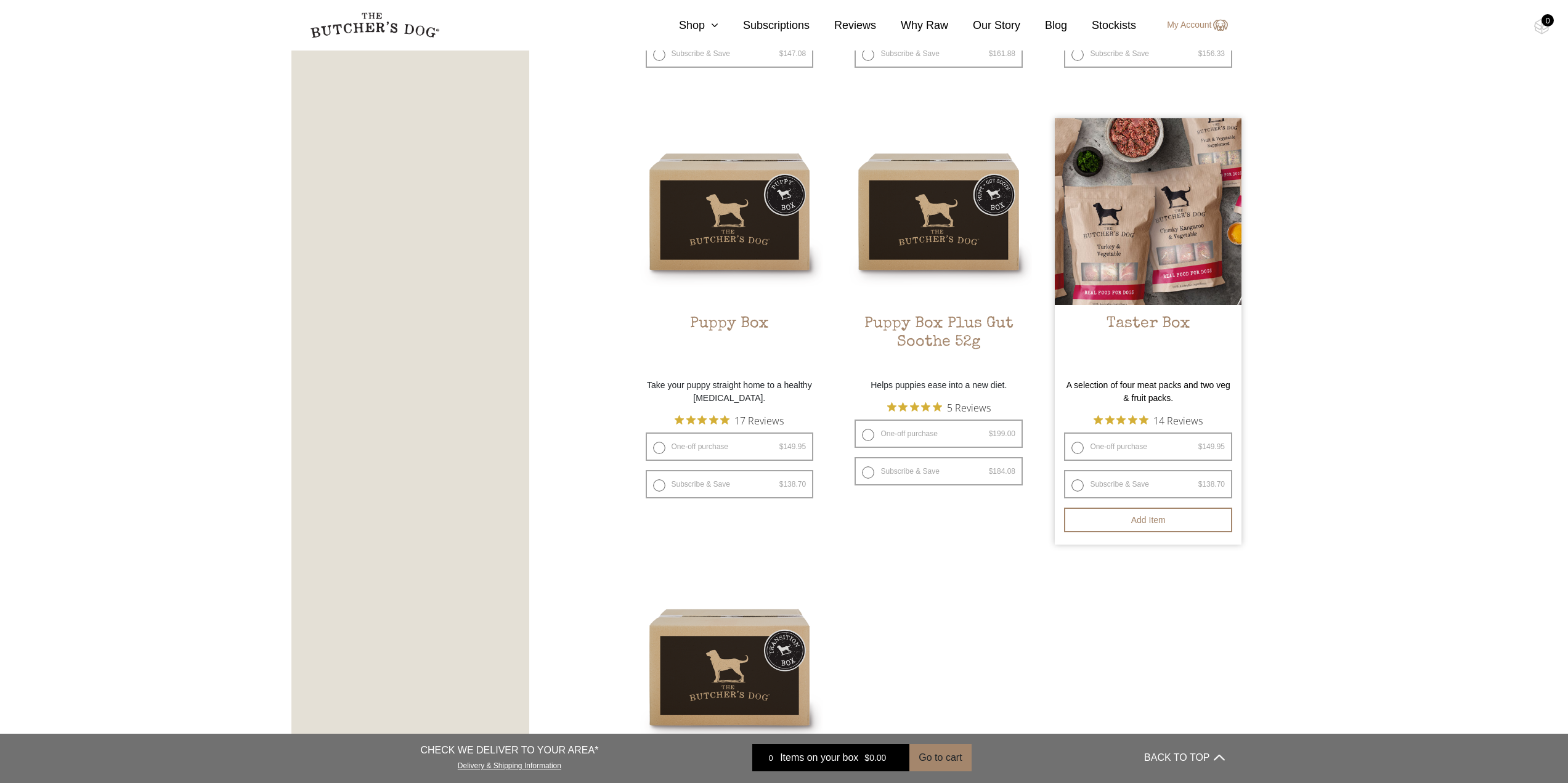
click at [1126, 478] on label "Subscribe & Save $ 149.95 Original price was: $149.95. $ 138.70 Current price i…" at bounding box center [1148, 485] width 168 height 29
radio input "true"
select select "2_week"
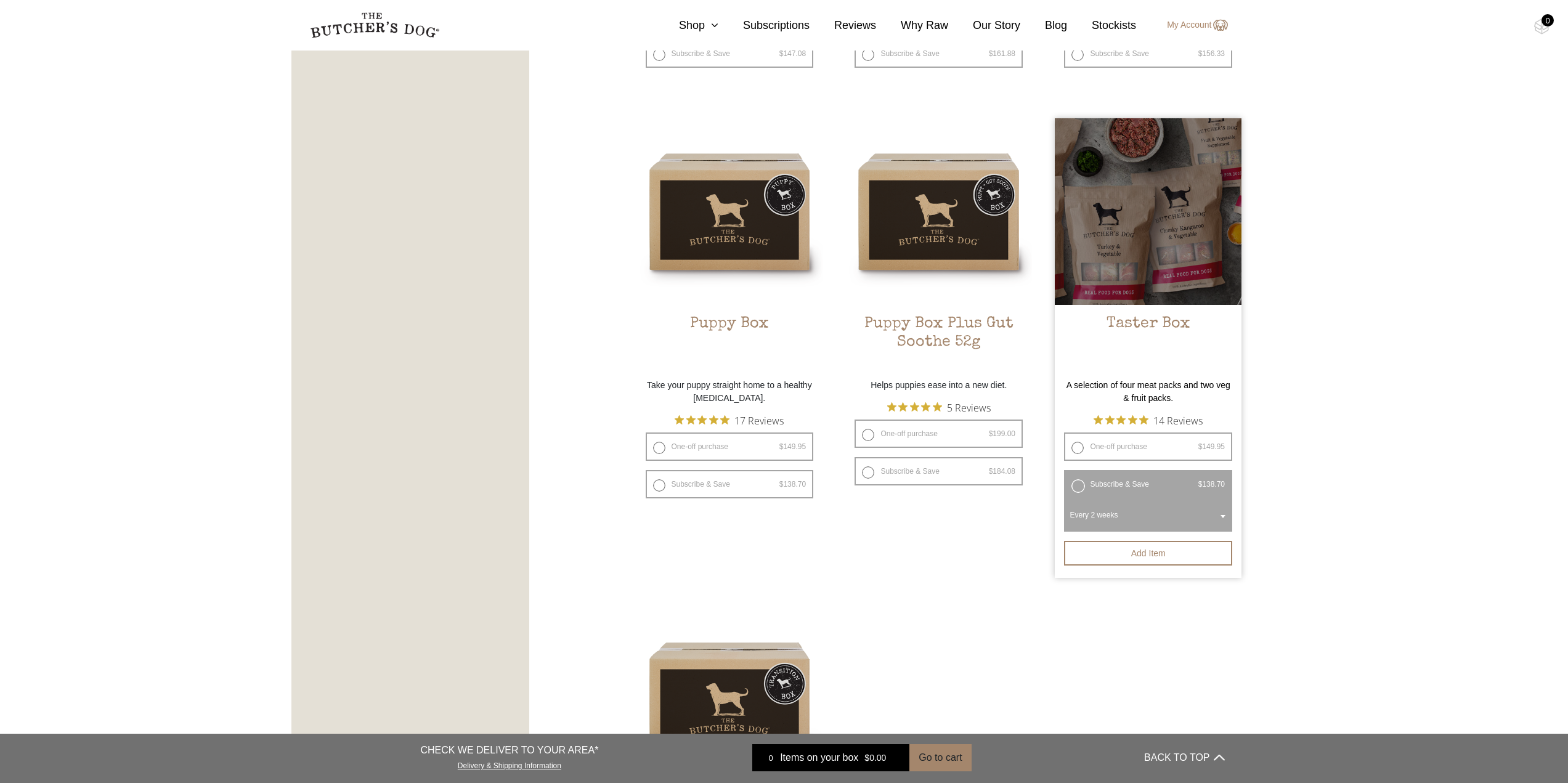
click at [1221, 516] on b at bounding box center [1222, 516] width 4 height 3
click at [1174, 265] on div at bounding box center [1148, 211] width 186 height 186
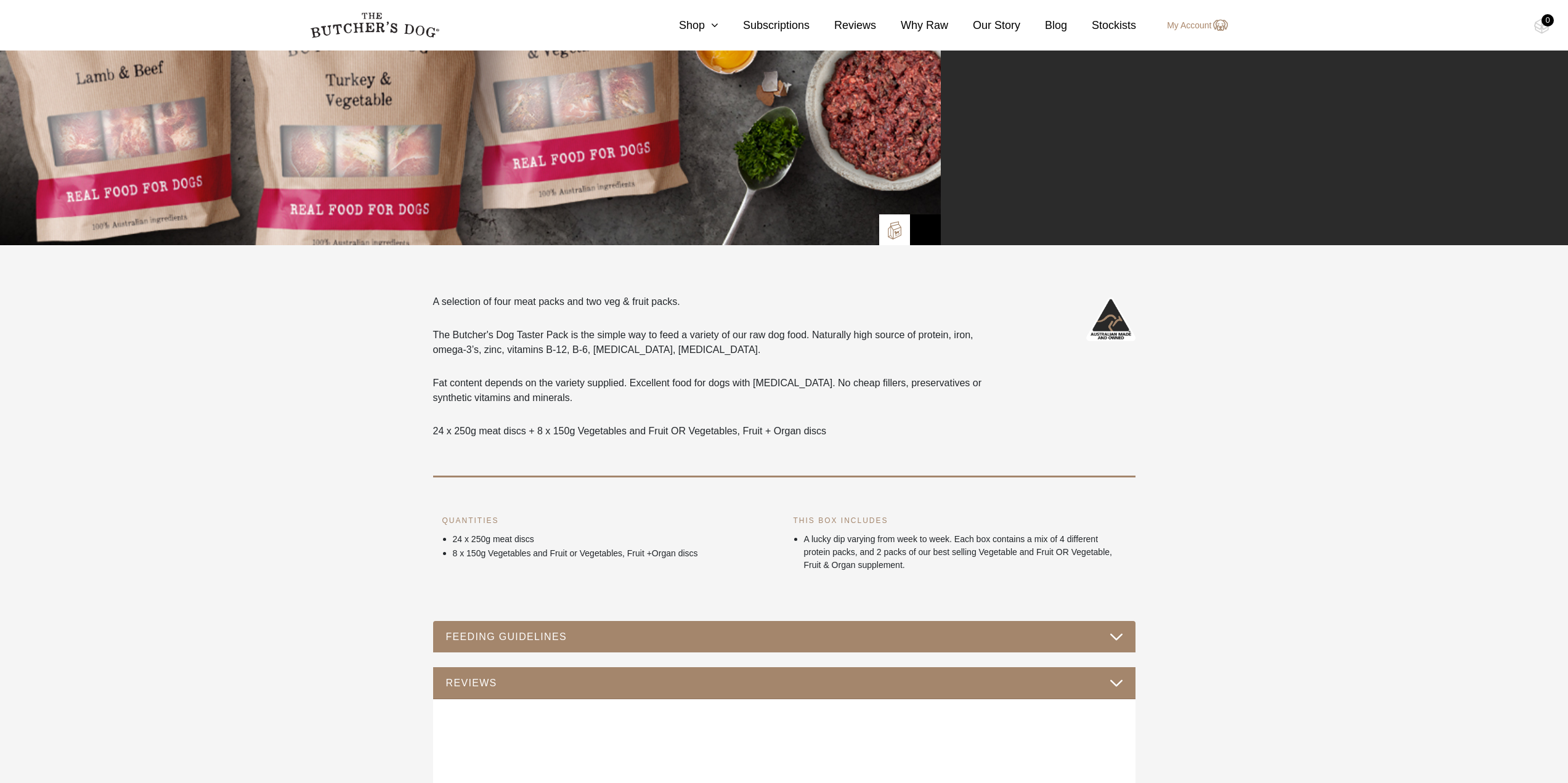
scroll to position [431, 0]
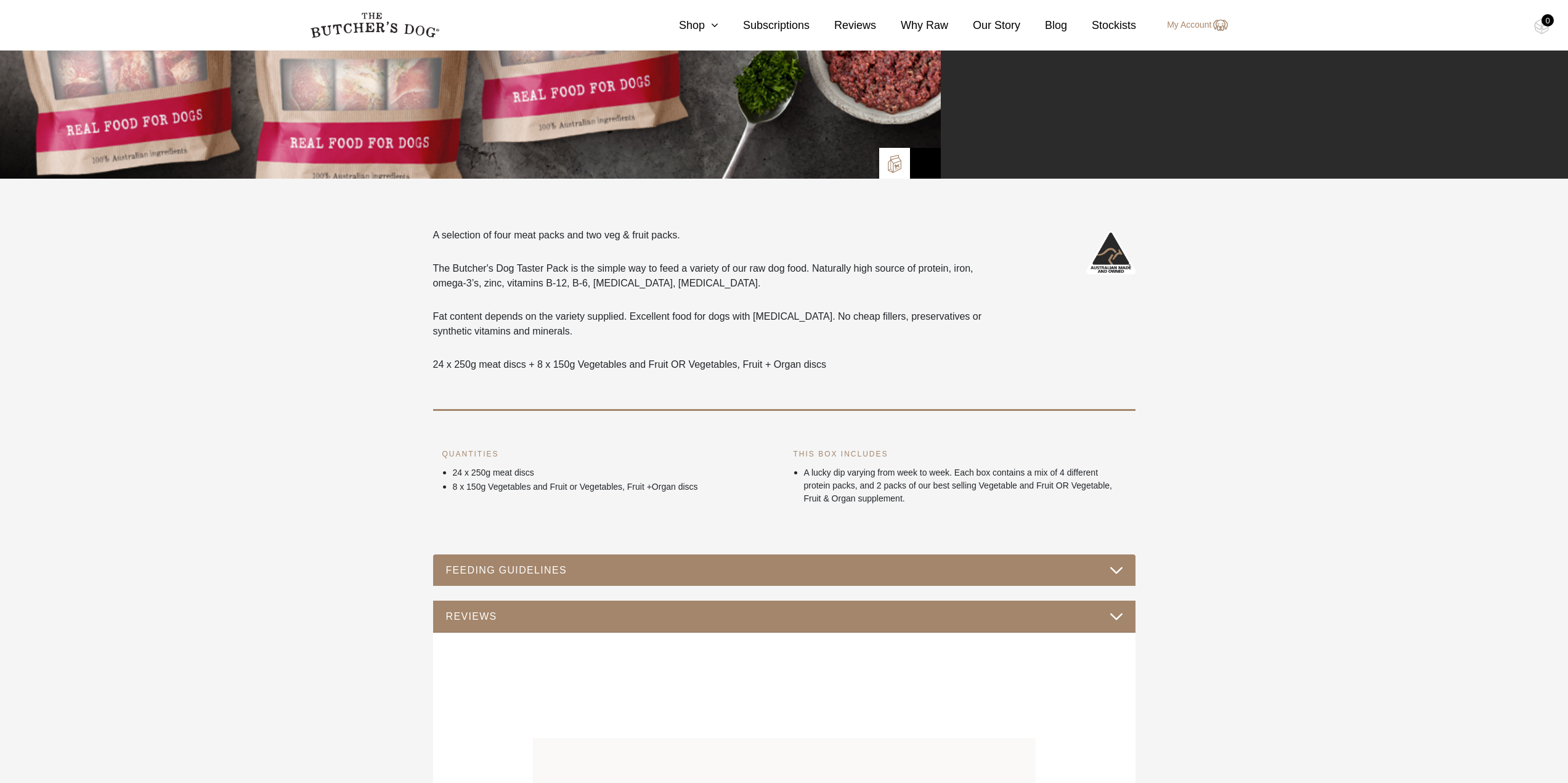
click at [1121, 571] on button "FEEDING GUIDELINES" at bounding box center [784, 570] width 677 height 17
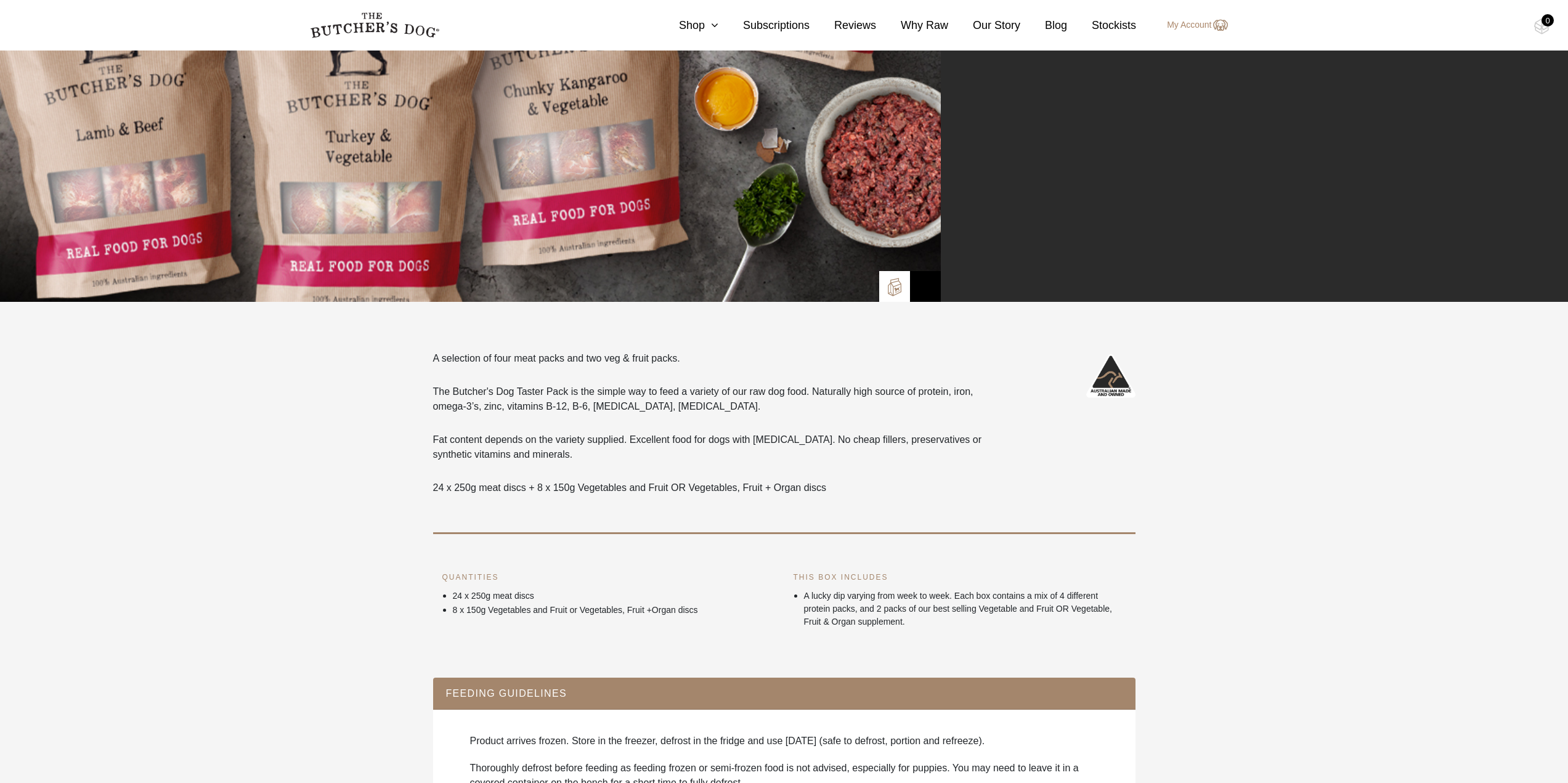
scroll to position [0, 0]
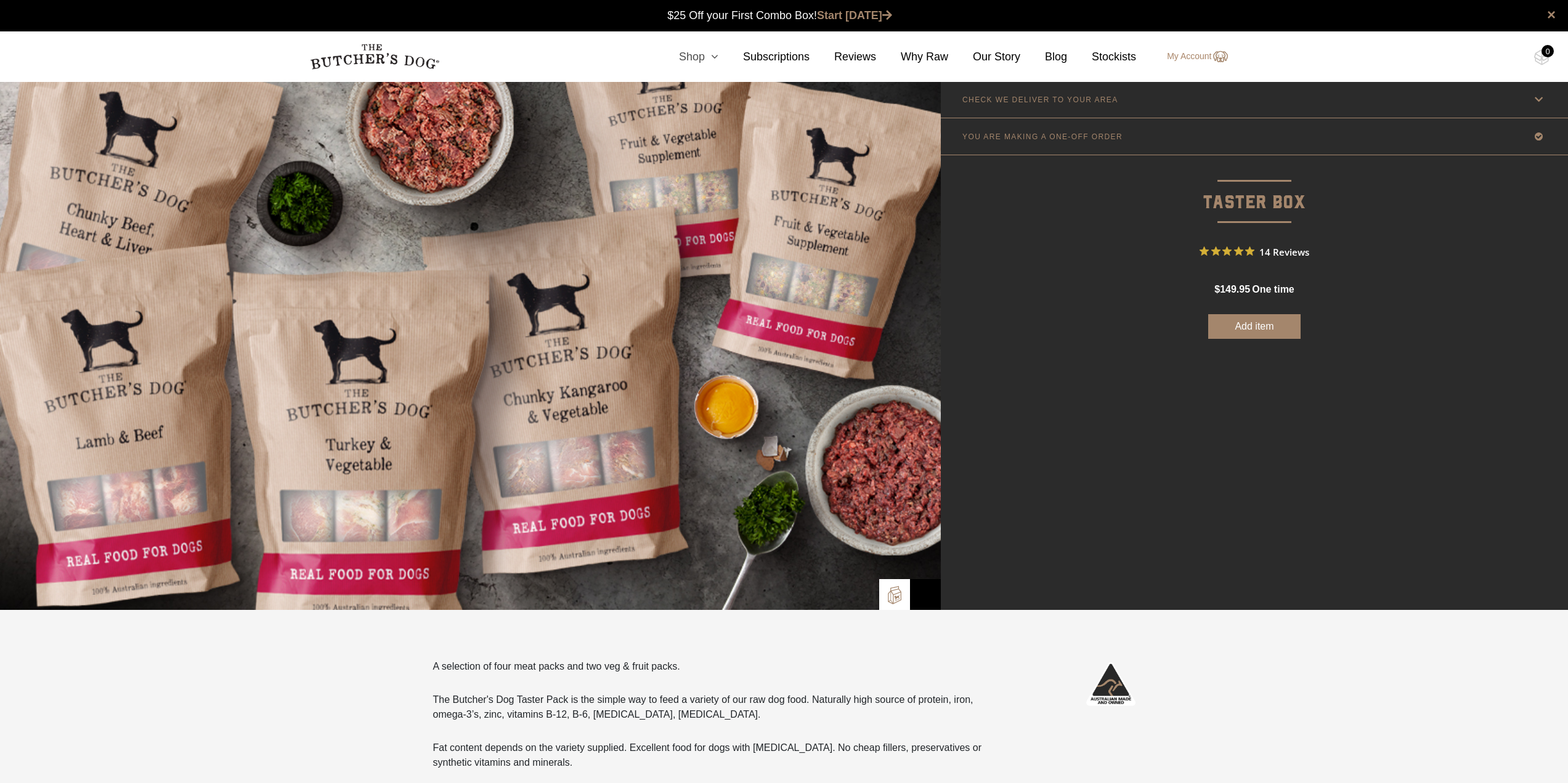
click at [714, 58] on icon at bounding box center [711, 56] width 13 height 11
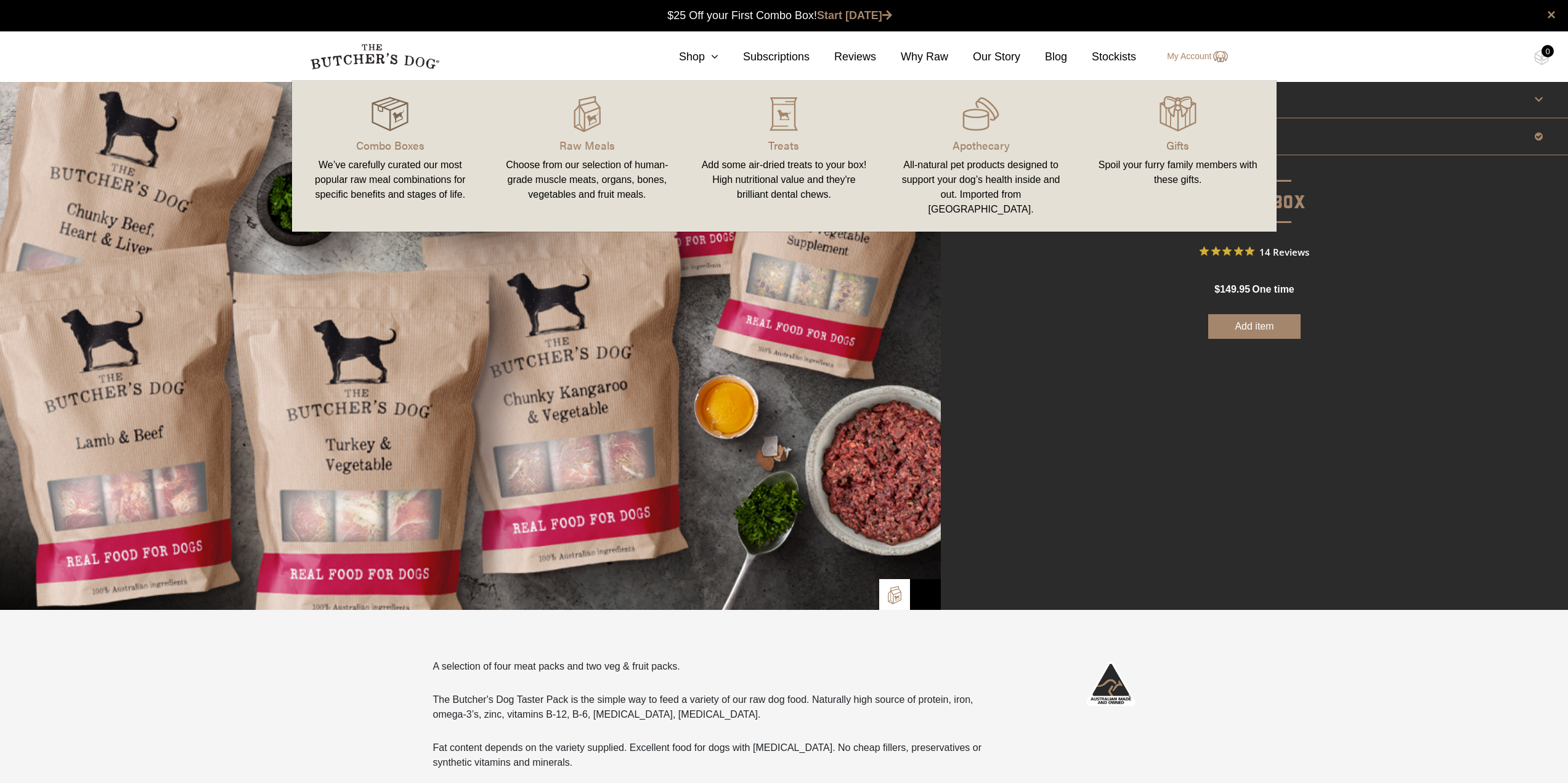
click at [383, 113] on img at bounding box center [390, 114] width 37 height 37
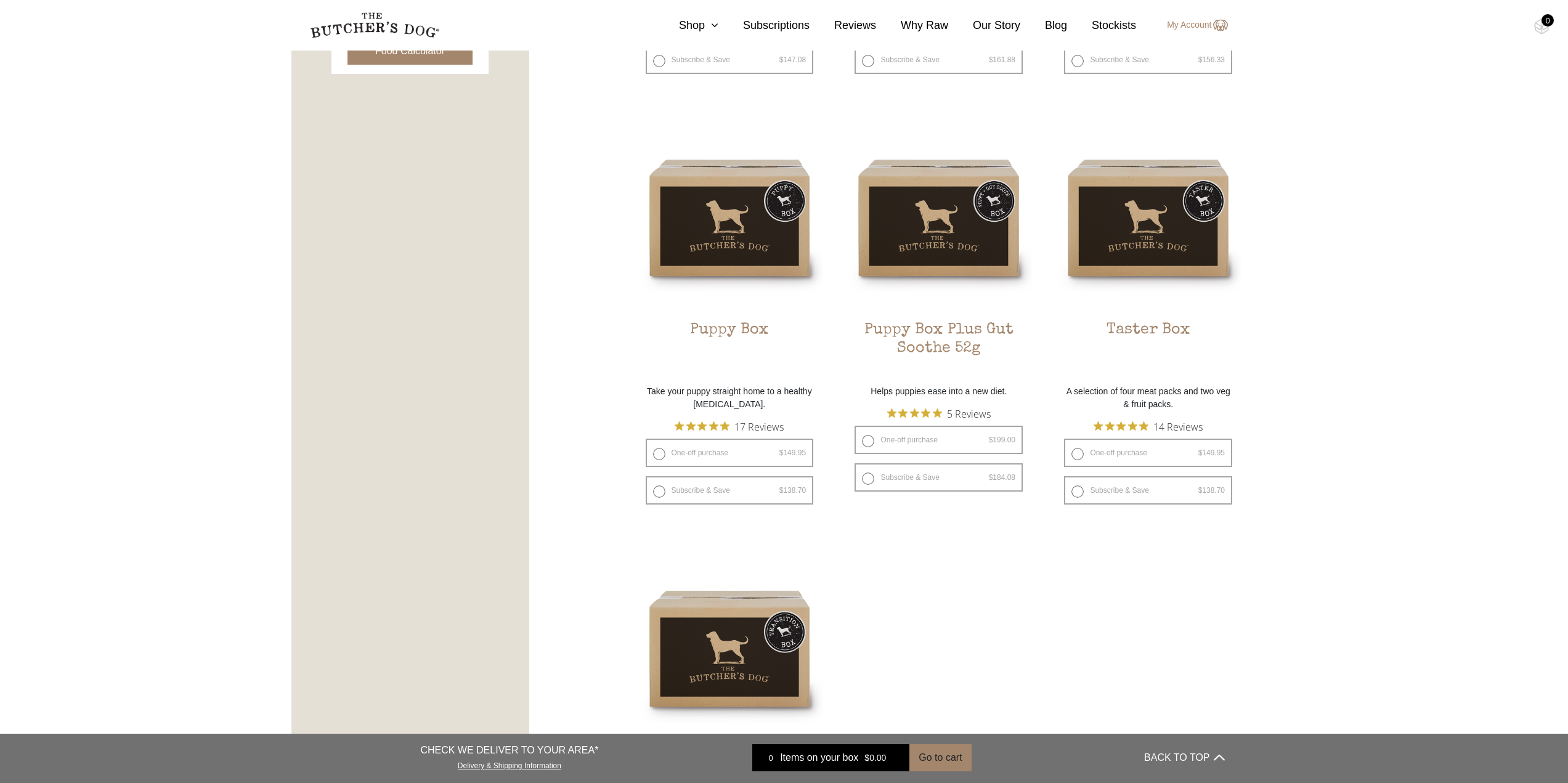
scroll to position [677, 0]
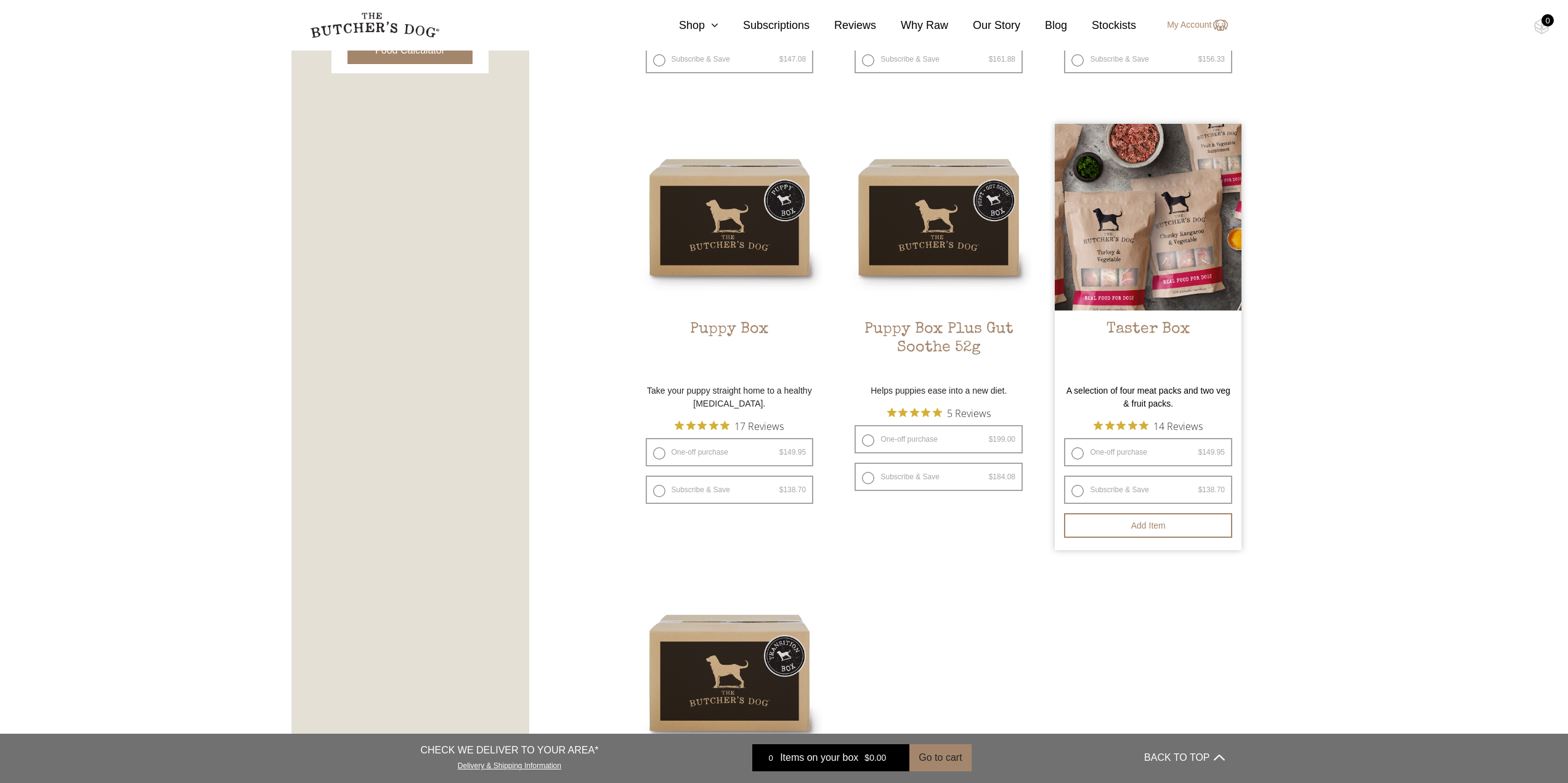
click at [1130, 482] on label "Subscribe & Save $ 149.95 Original price was: $149.95. $ 138.70 Current price i…" at bounding box center [1148, 490] width 168 height 29
radio input "true"
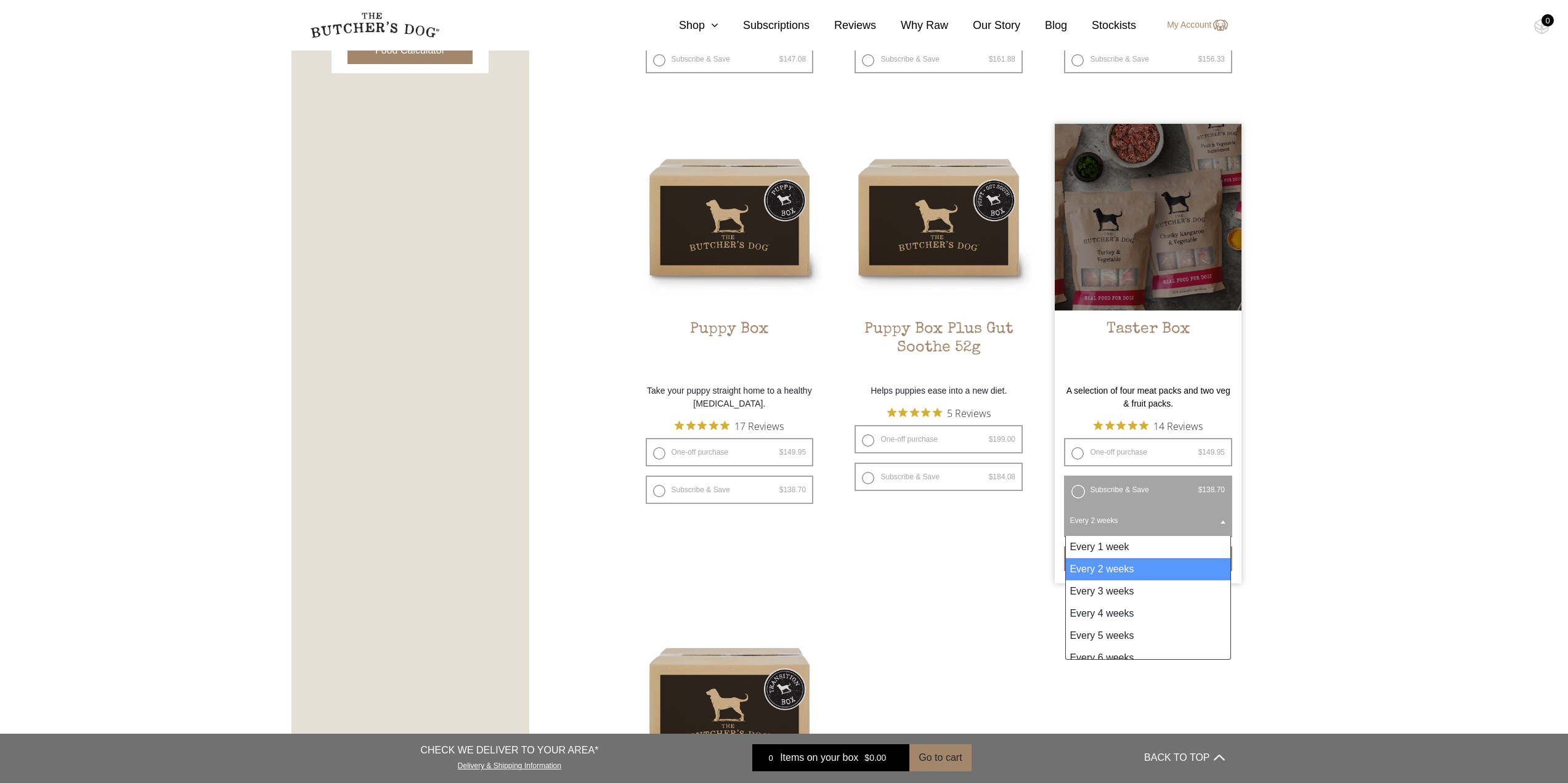
click at [1221, 520] on span at bounding box center [1223, 521] width 13 height 29
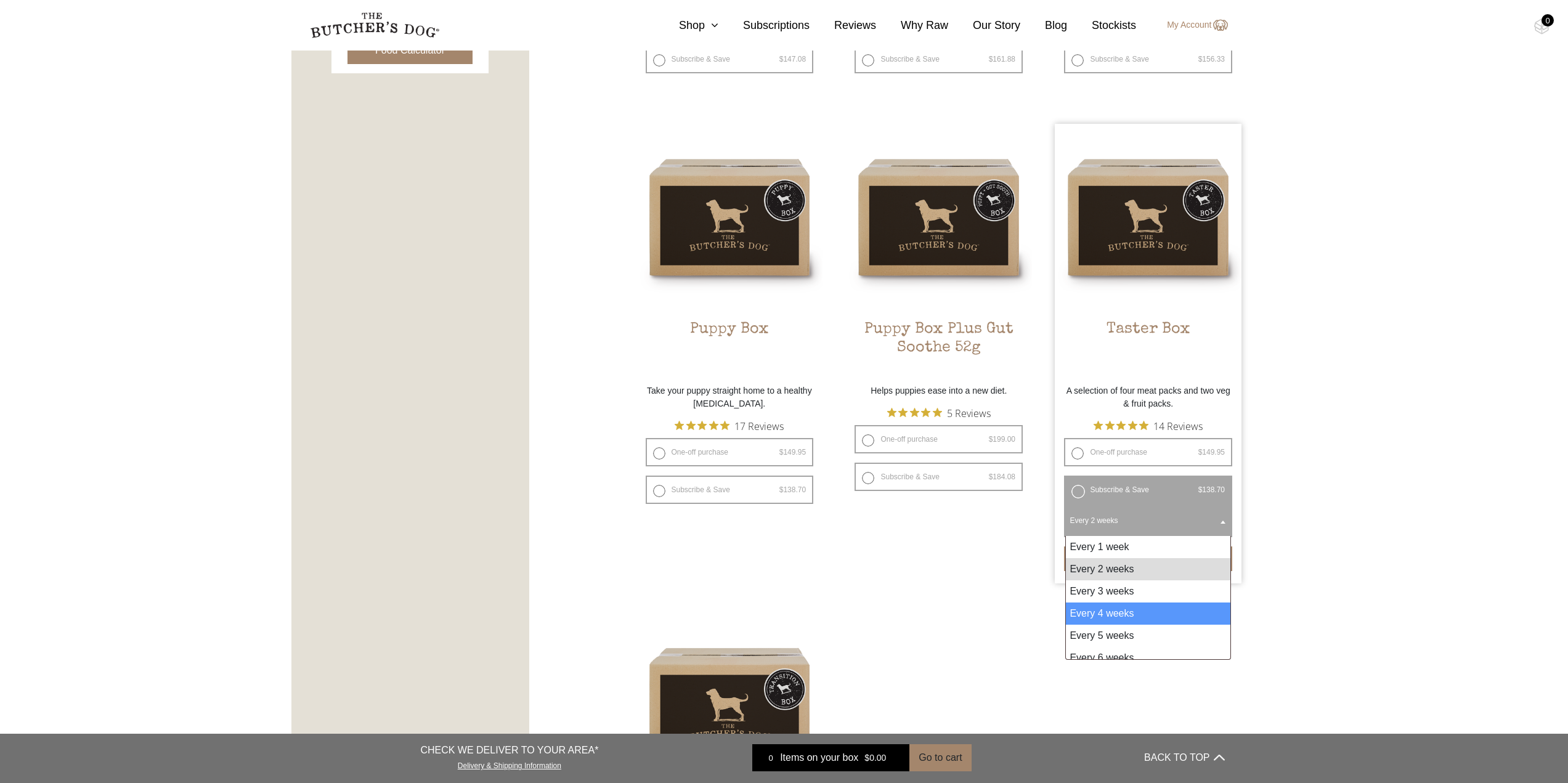
select select "4_week"
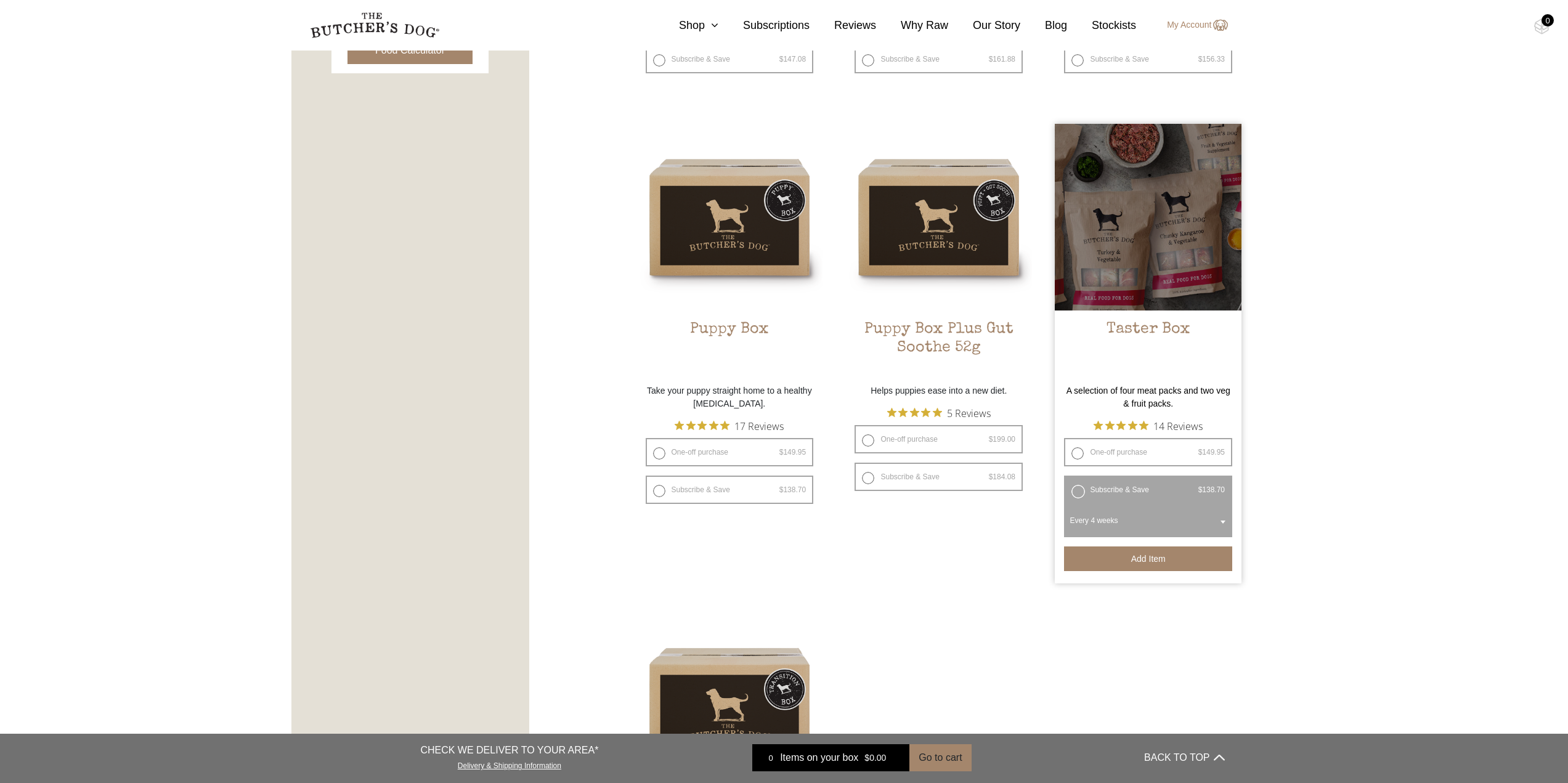
click at [1202, 552] on button "Add item" at bounding box center [1148, 558] width 168 height 24
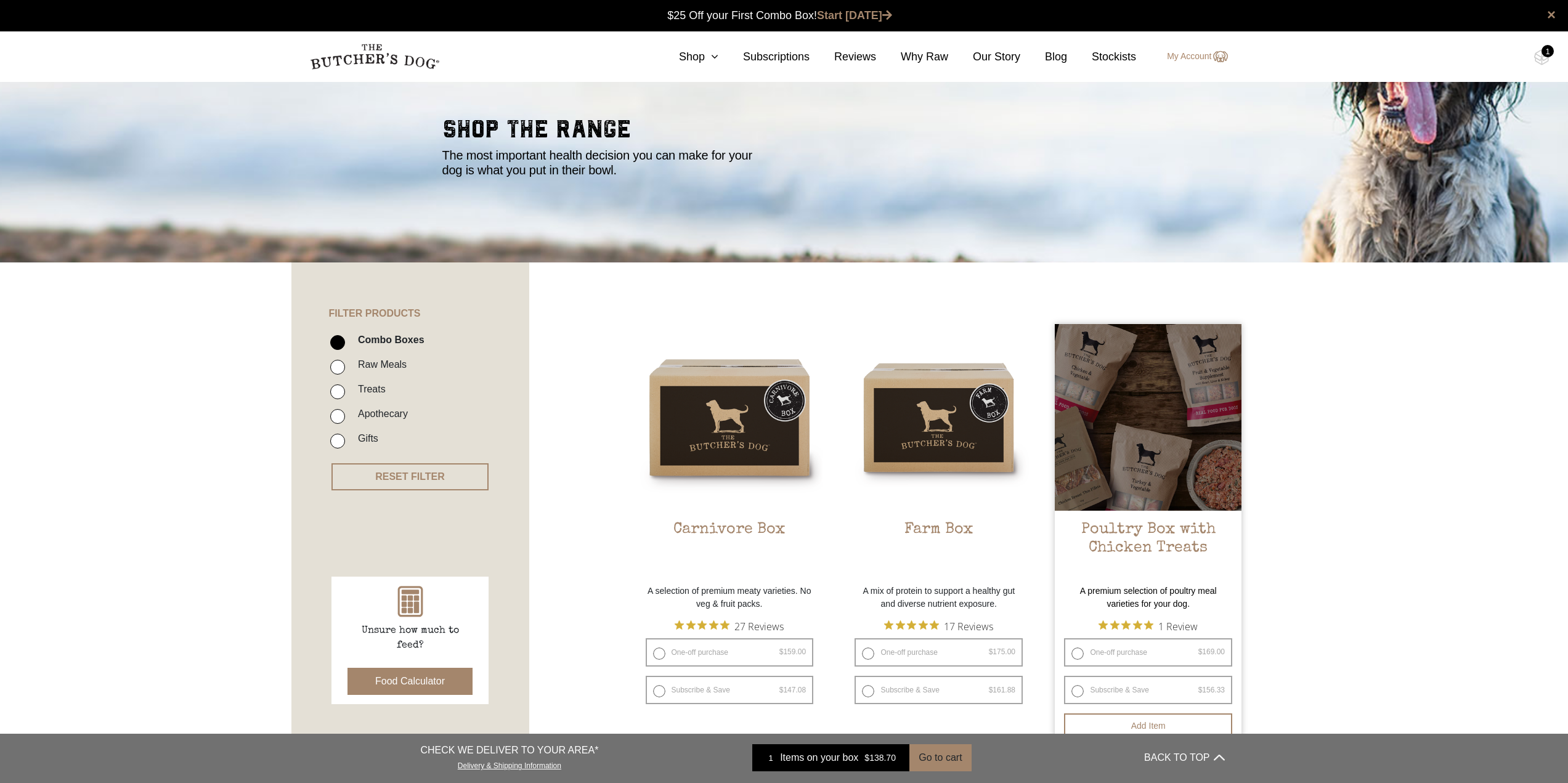
scroll to position [0, 0]
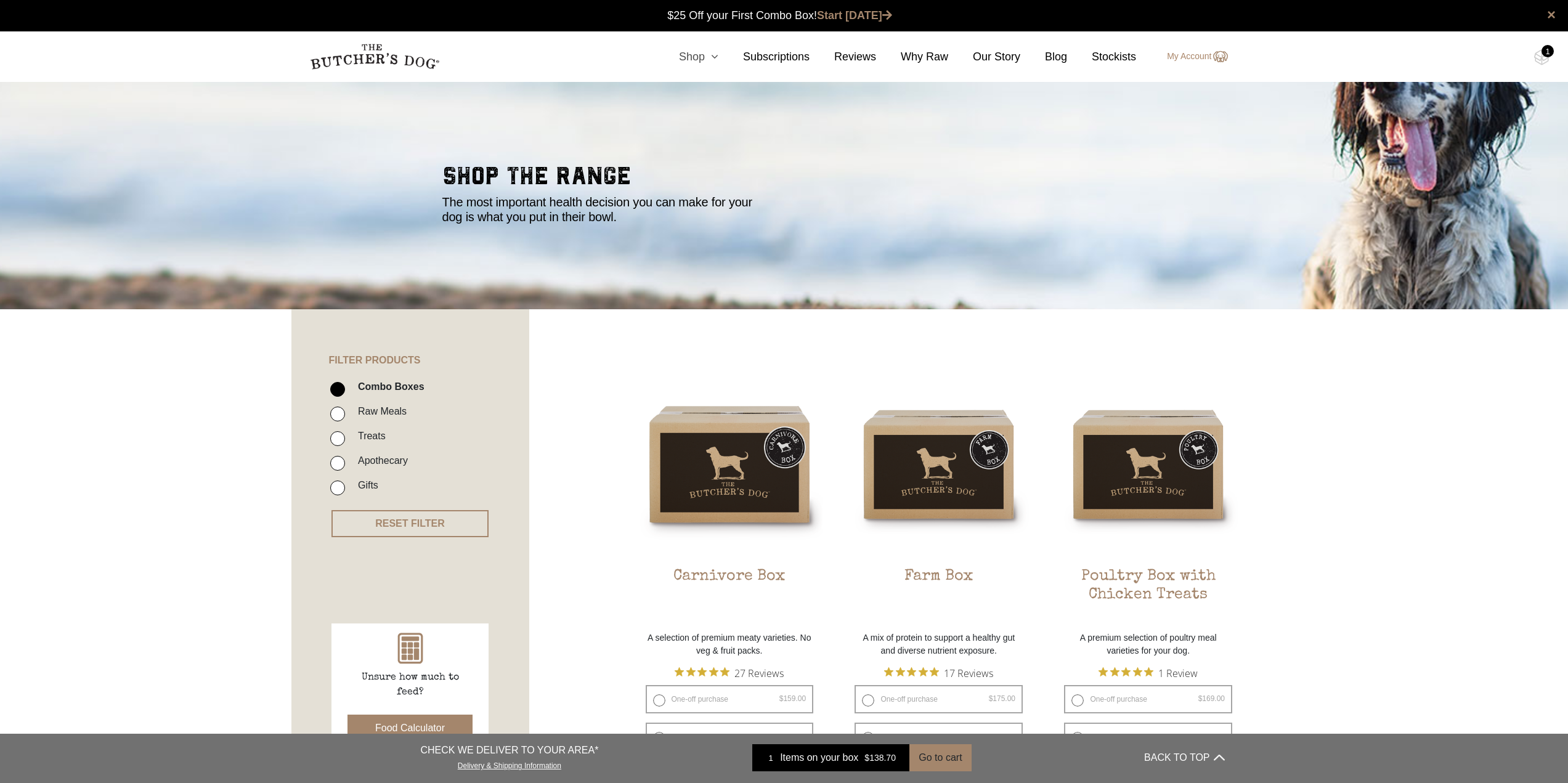
click at [708, 59] on link "Shop" at bounding box center [685, 56] width 64 height 17
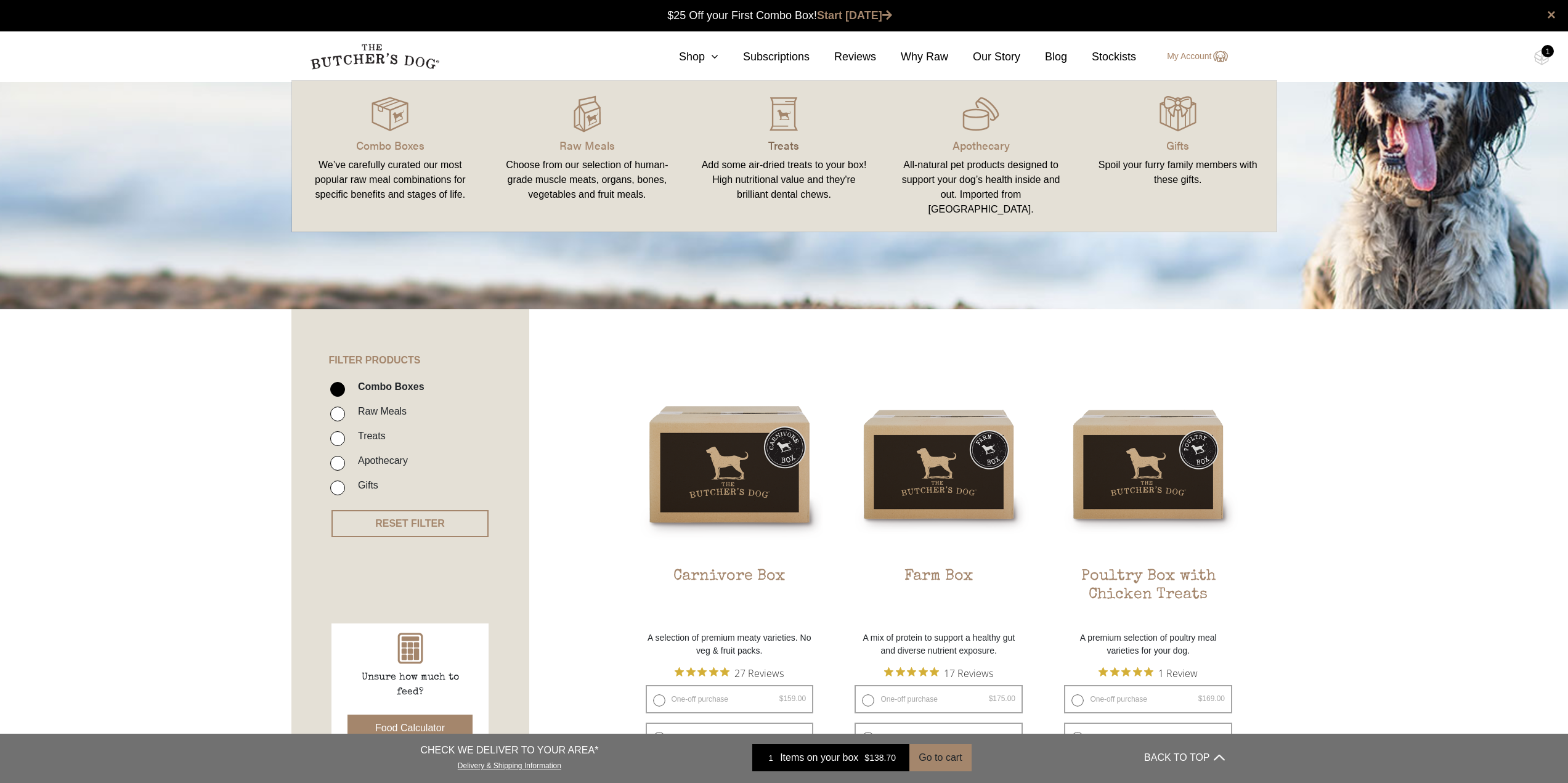
click at [787, 140] on p "Treats" at bounding box center [784, 145] width 168 height 17
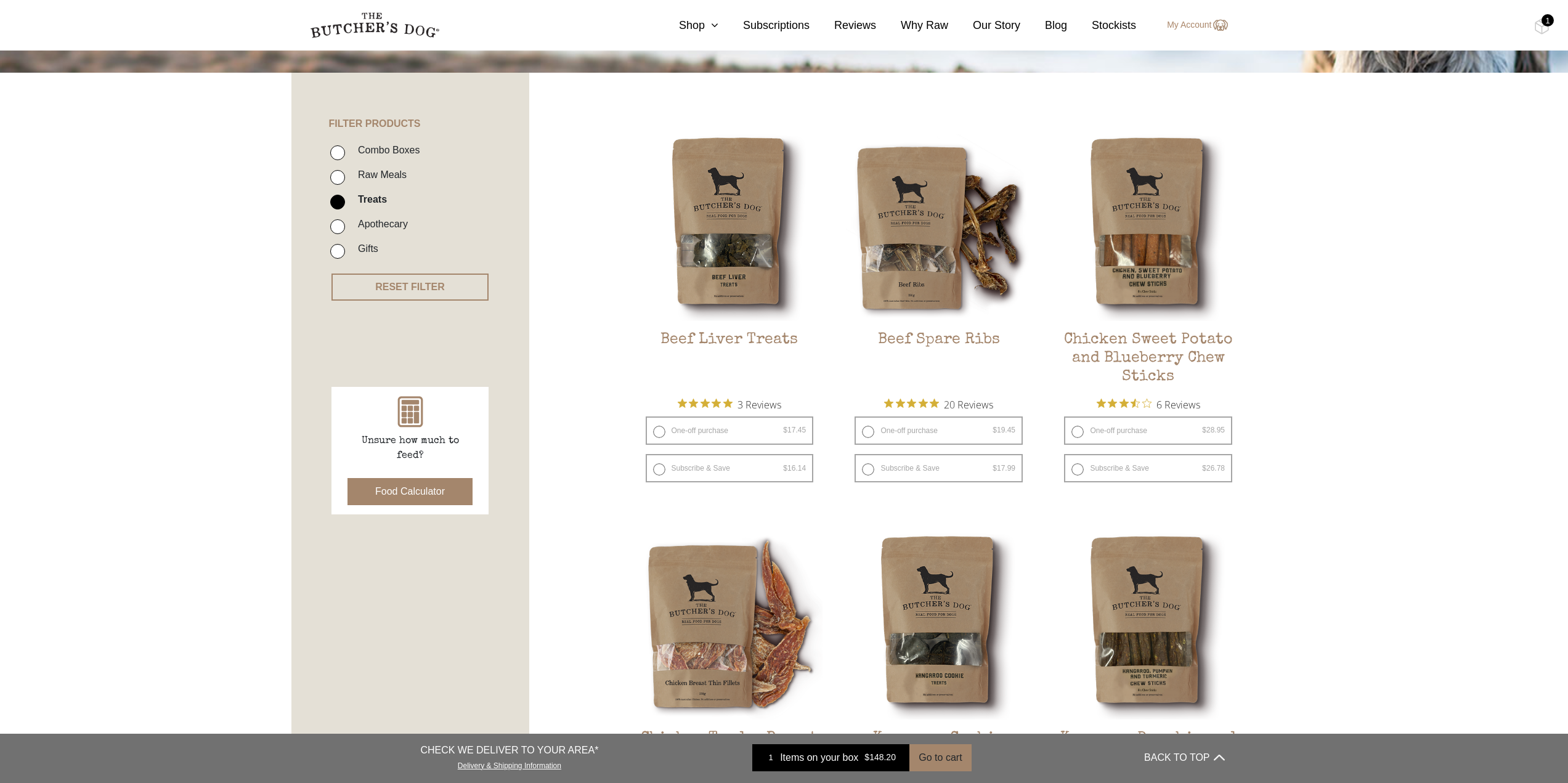
scroll to position [246, 0]
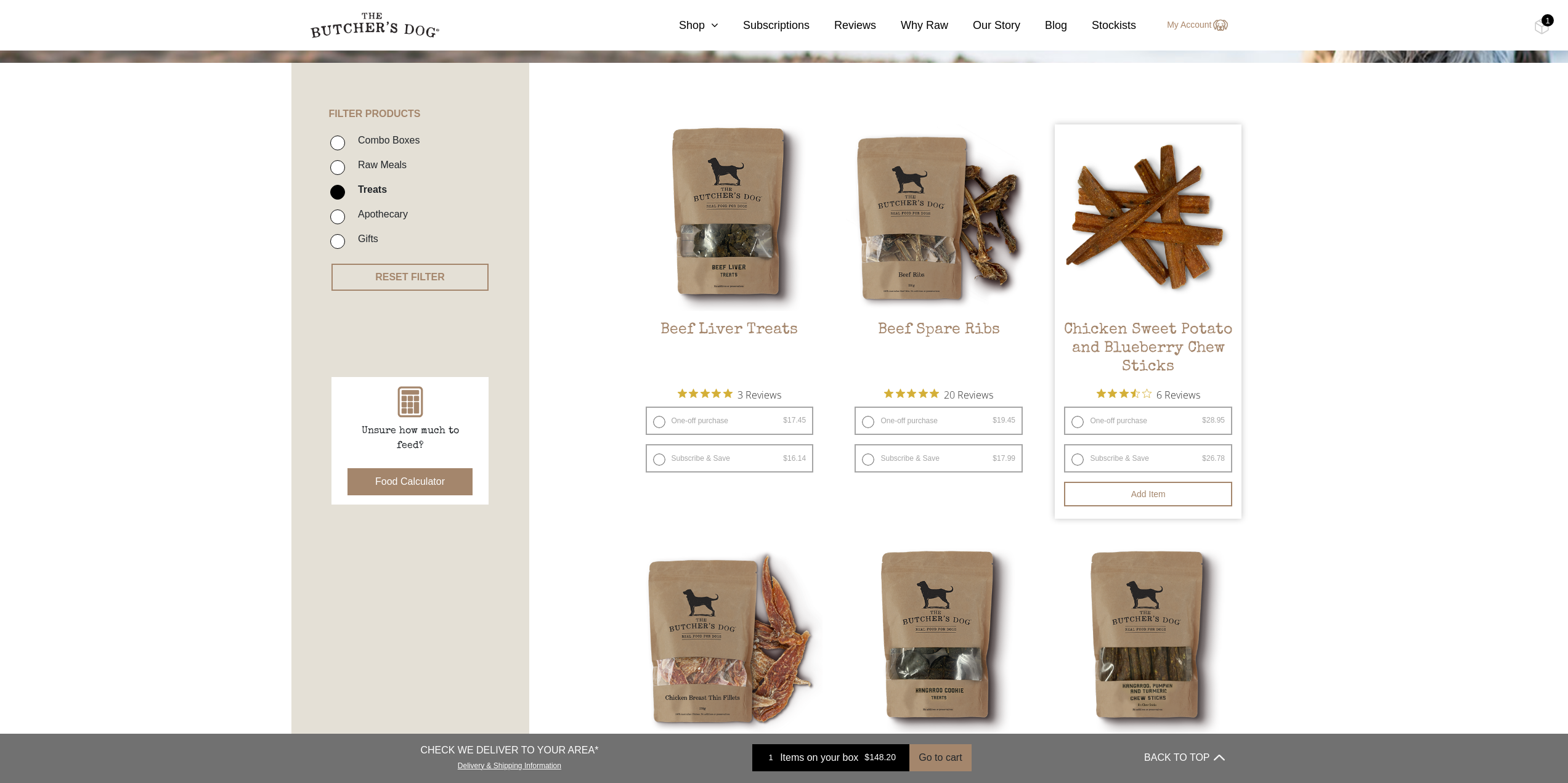
click at [1213, 455] on bdi "$ 26.78" at bounding box center [1212, 459] width 22 height 9
radio input "true"
select select "4_week"
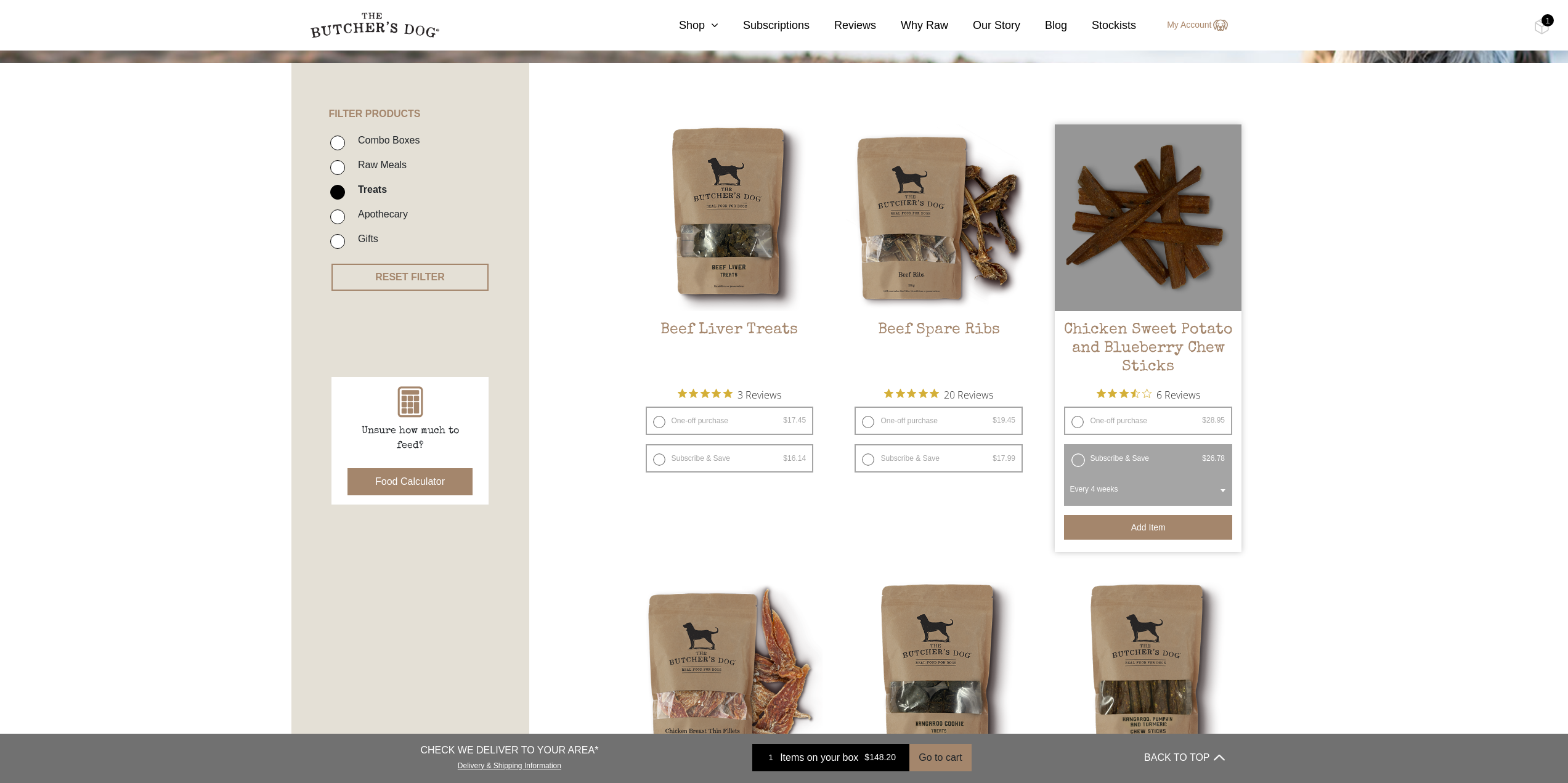
click at [1150, 523] on button "Add item" at bounding box center [1148, 527] width 168 height 24
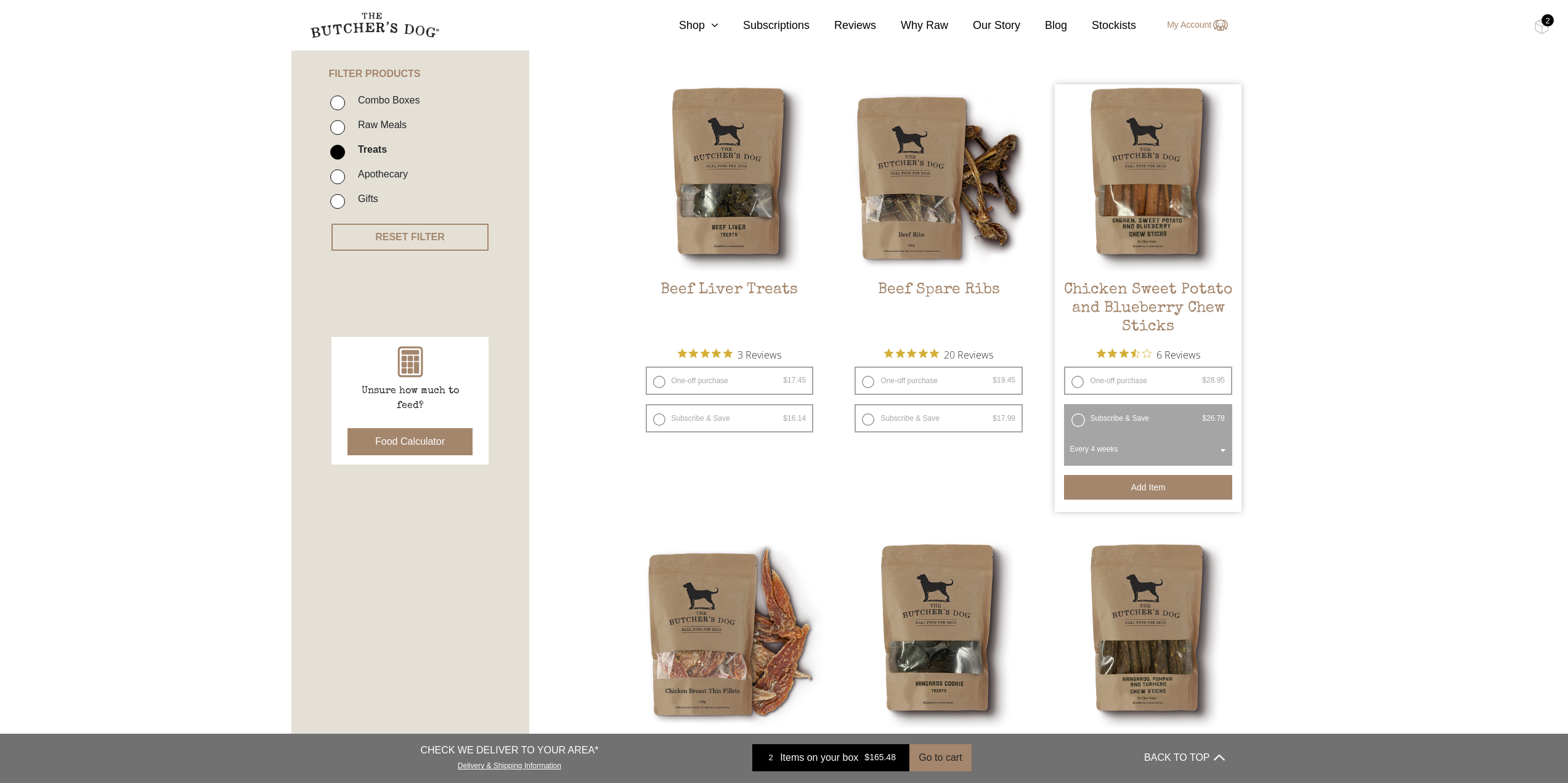
scroll to position [308, 0]
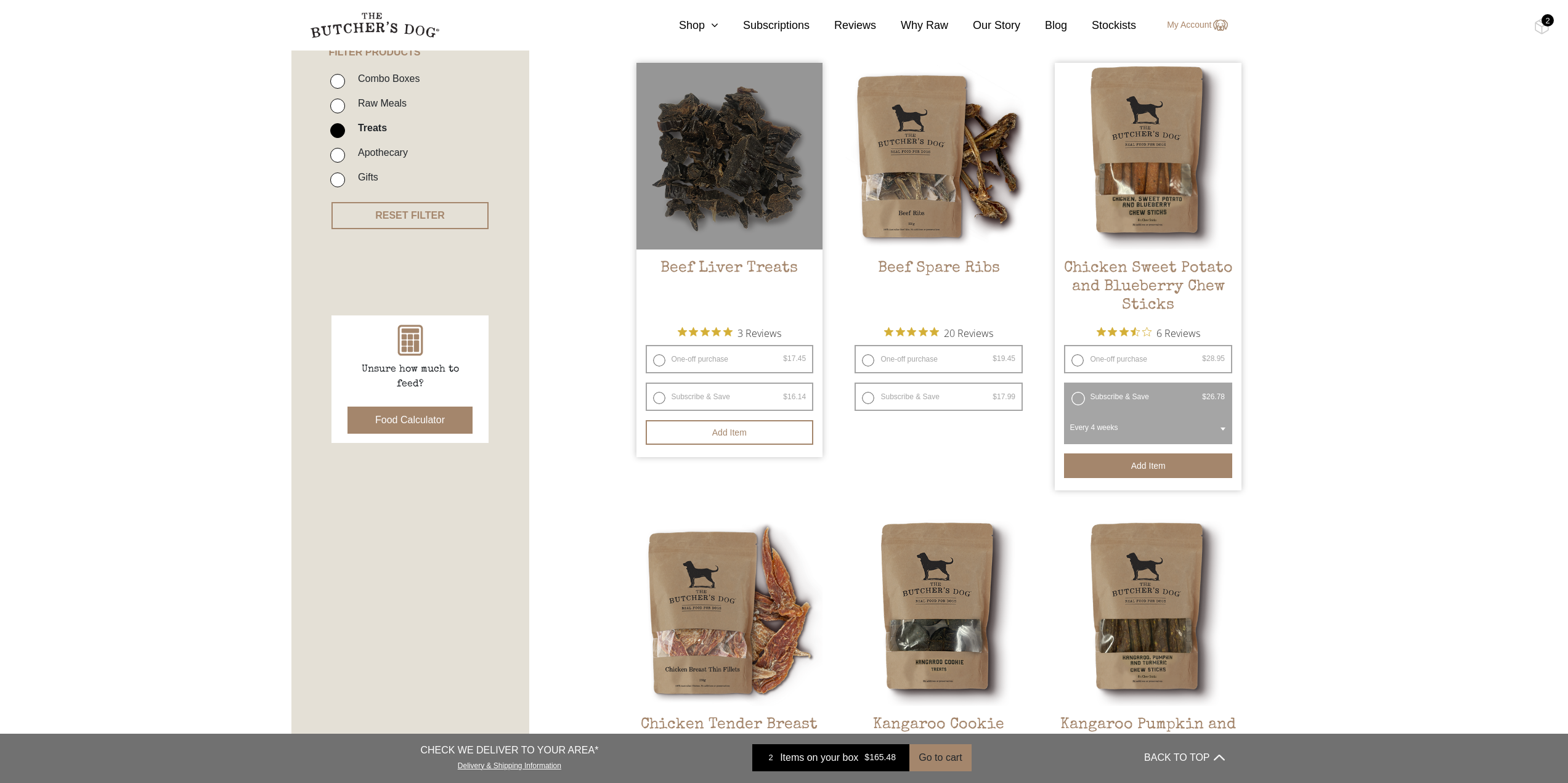
click at [750, 392] on label "Subscribe & Save $ 17.45 Original price was: $17.45. $ 16.14 Current price is: …" at bounding box center [729, 397] width 168 height 29
radio input "true"
select select "4_week"
radio input "false"
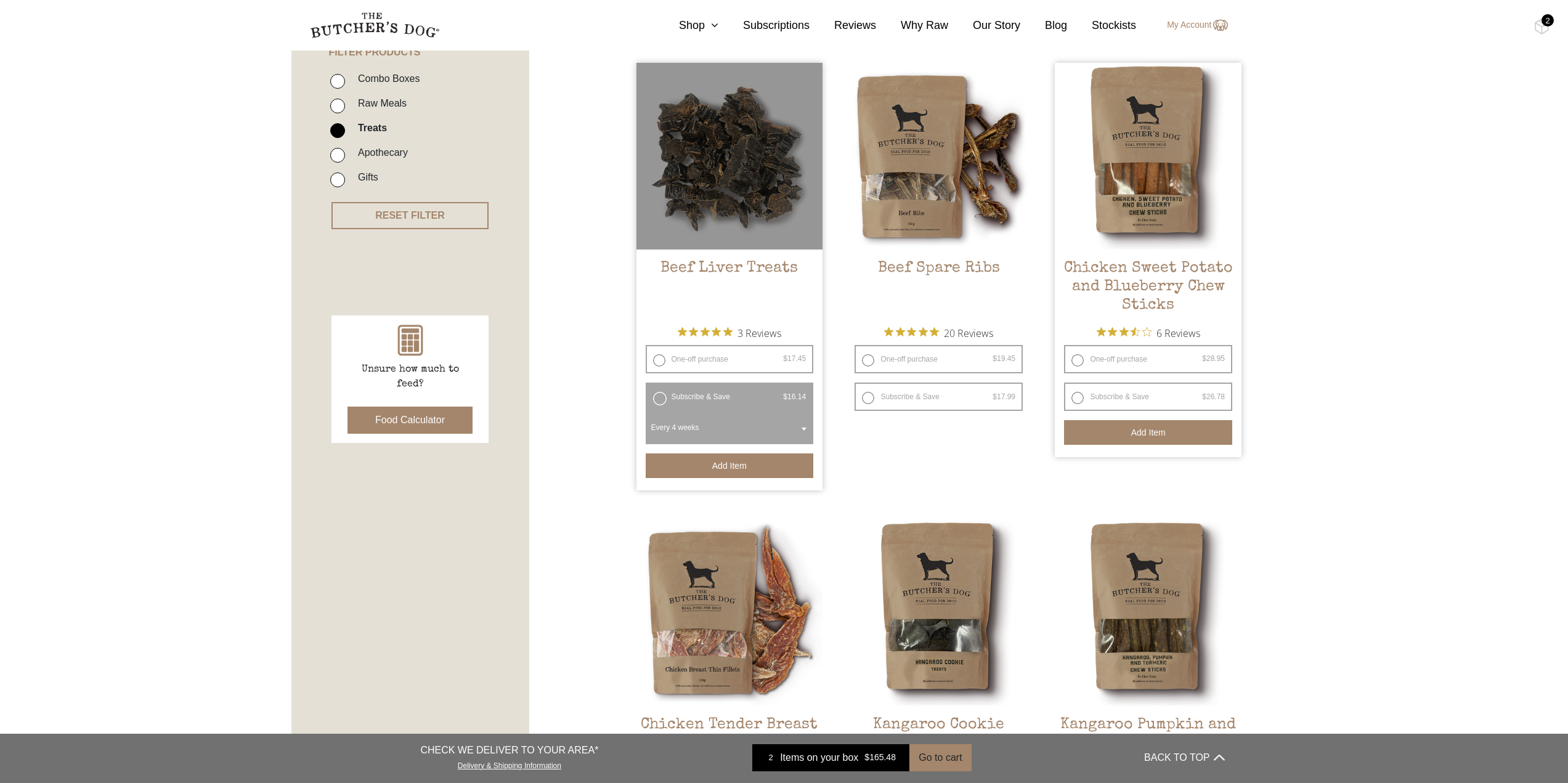
click at [746, 466] on button "Add item" at bounding box center [729, 465] width 168 height 24
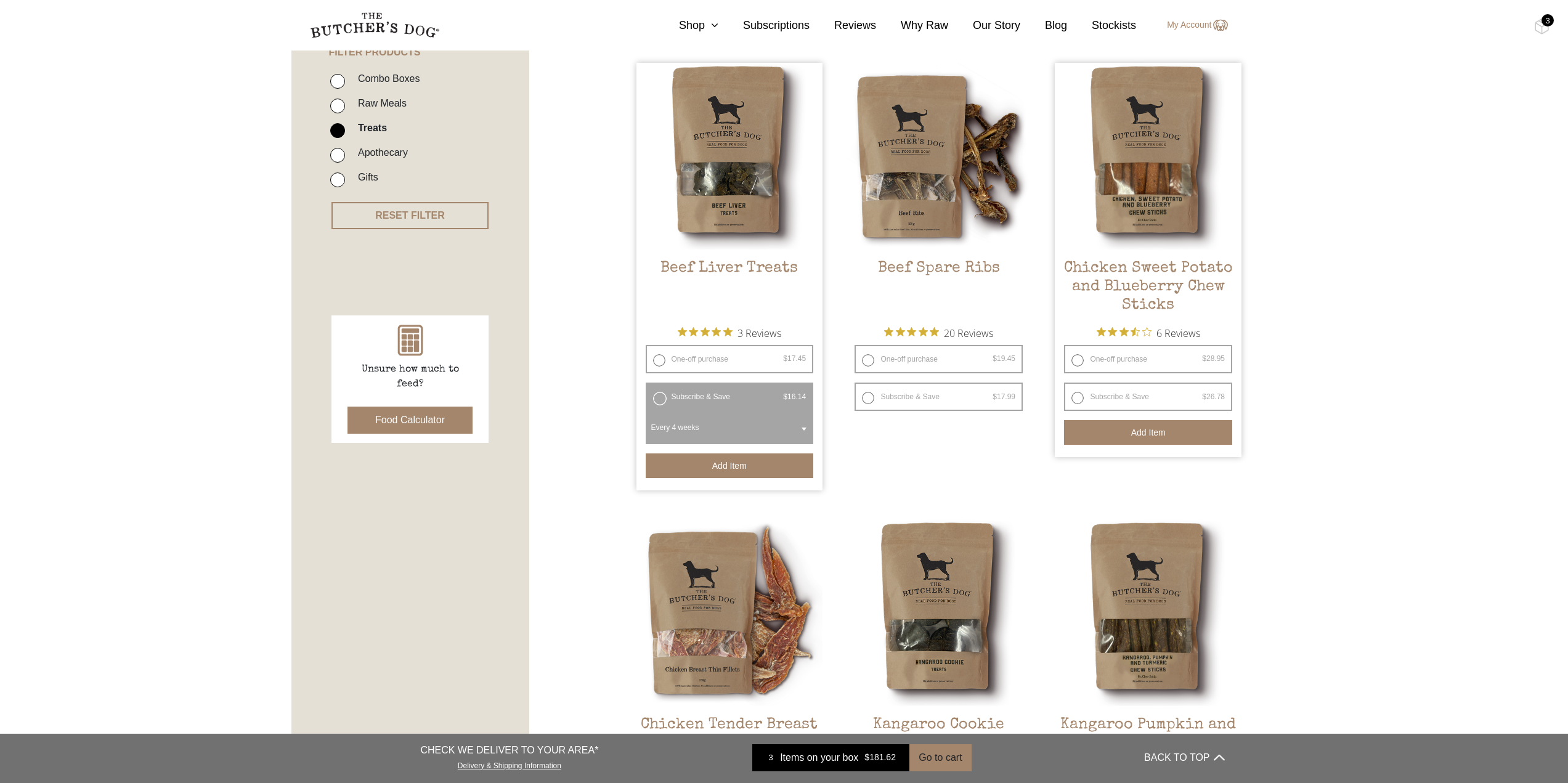
click at [1544, 22] on div "3" at bounding box center [1547, 21] width 13 height 13
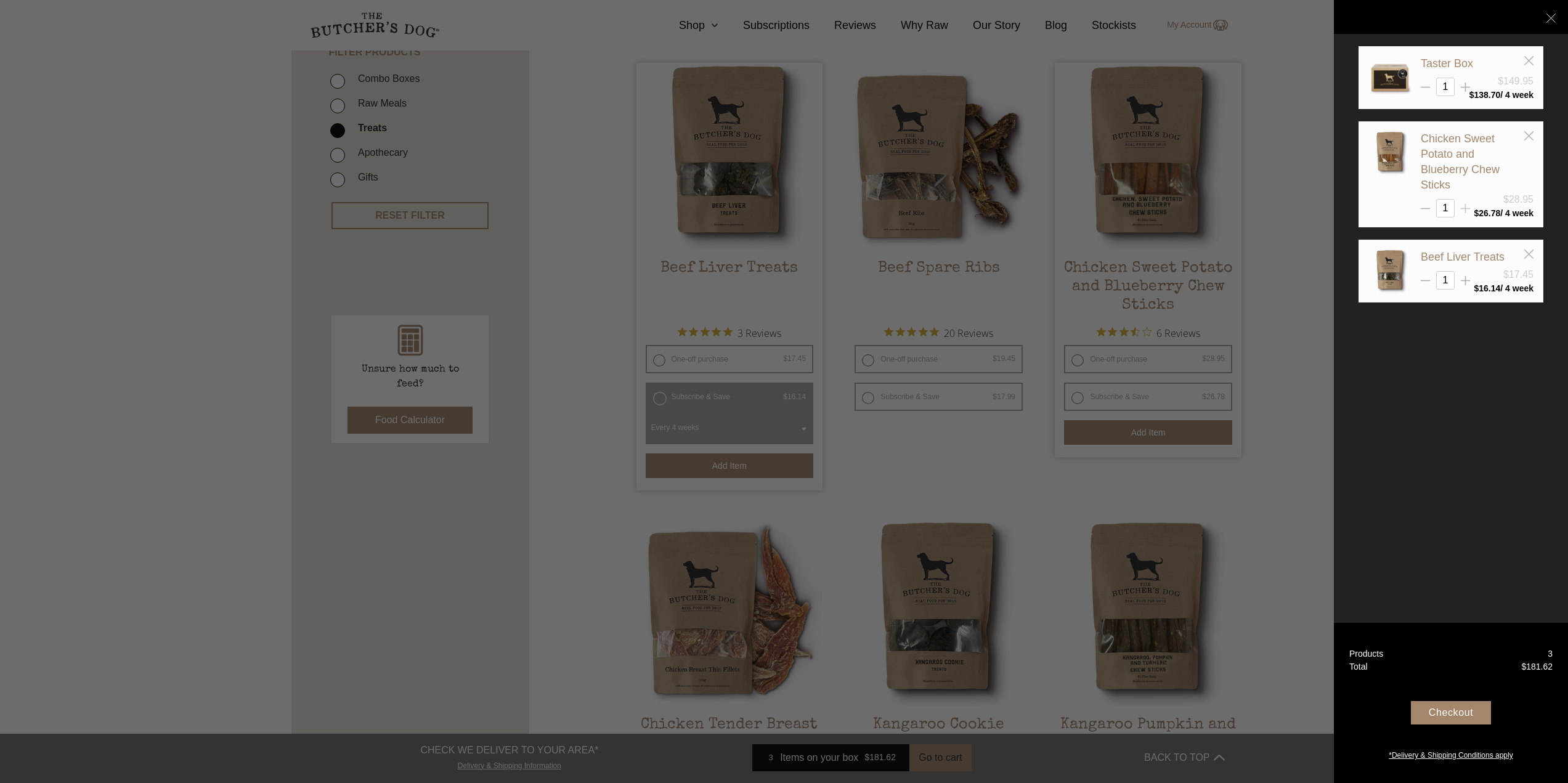
click at [1464, 209] on line at bounding box center [1465, 209] width 9 height 0
type input "2"
click at [1529, 134] on icon at bounding box center [1529, 135] width 9 height 9
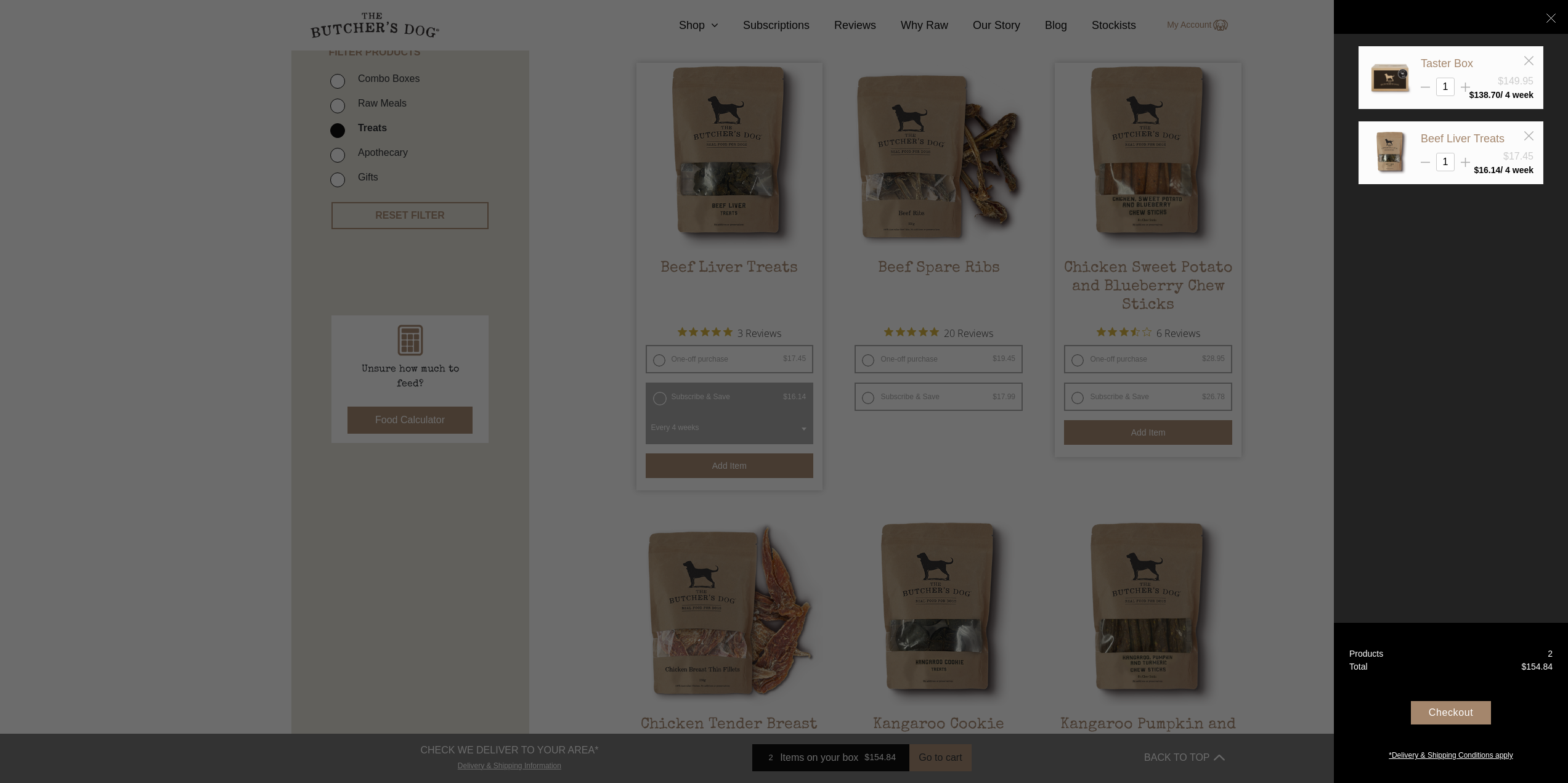
click at [1276, 293] on div at bounding box center [784, 392] width 1568 height 783
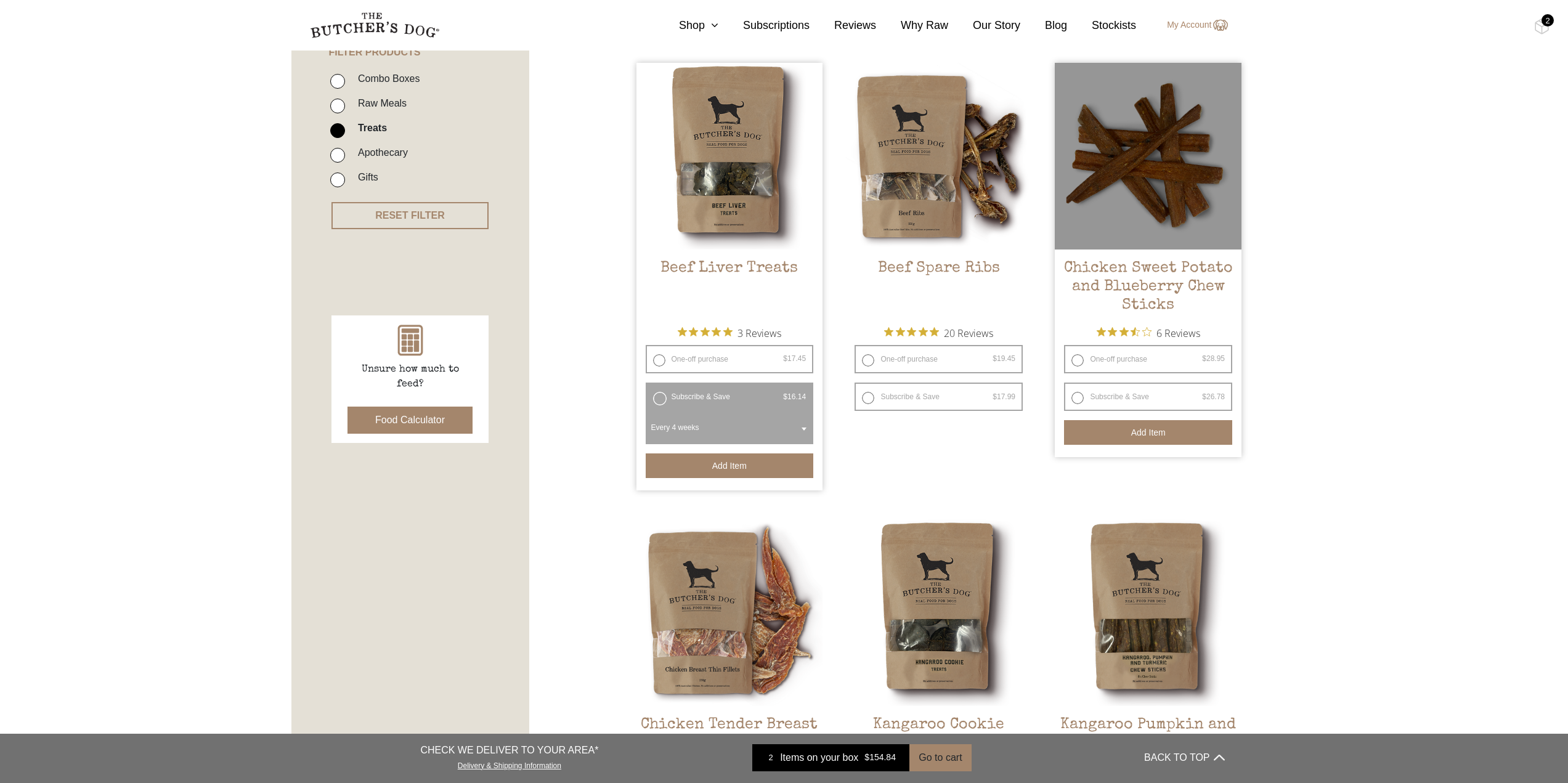
click at [1137, 396] on label "Subscribe & Save $ 28.95 Original price was: $28.95. $ 26.78 Current price is: …" at bounding box center [1148, 397] width 168 height 29
radio input "true"
radio input "false"
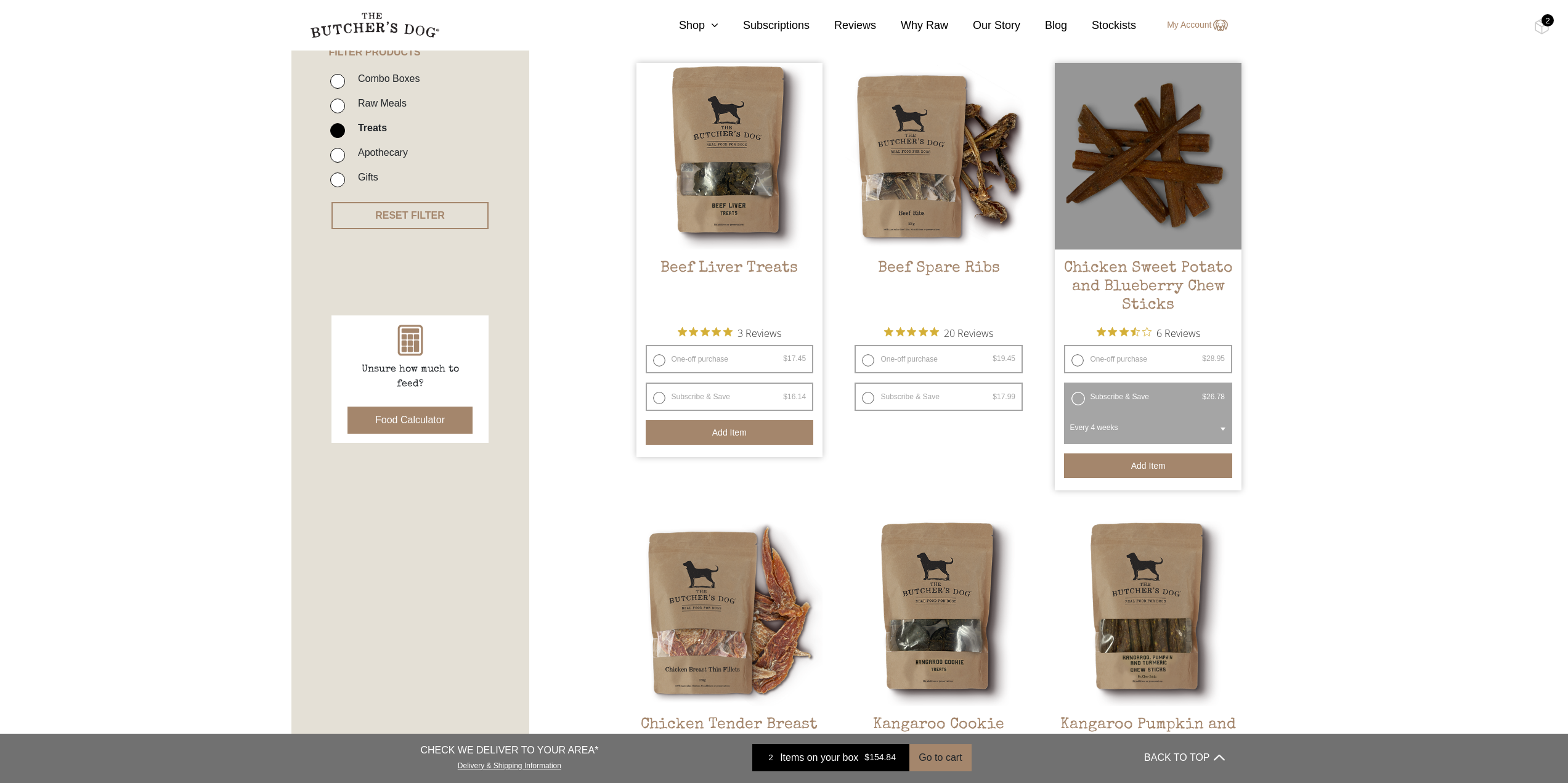
click at [1105, 396] on label "Subscribe & Save $ 28.95 Original price was: $28.95. $ 26.78 Current price is: …" at bounding box center [1148, 397] width 168 height 29
click at [1153, 462] on button "Add item" at bounding box center [1148, 465] width 168 height 24
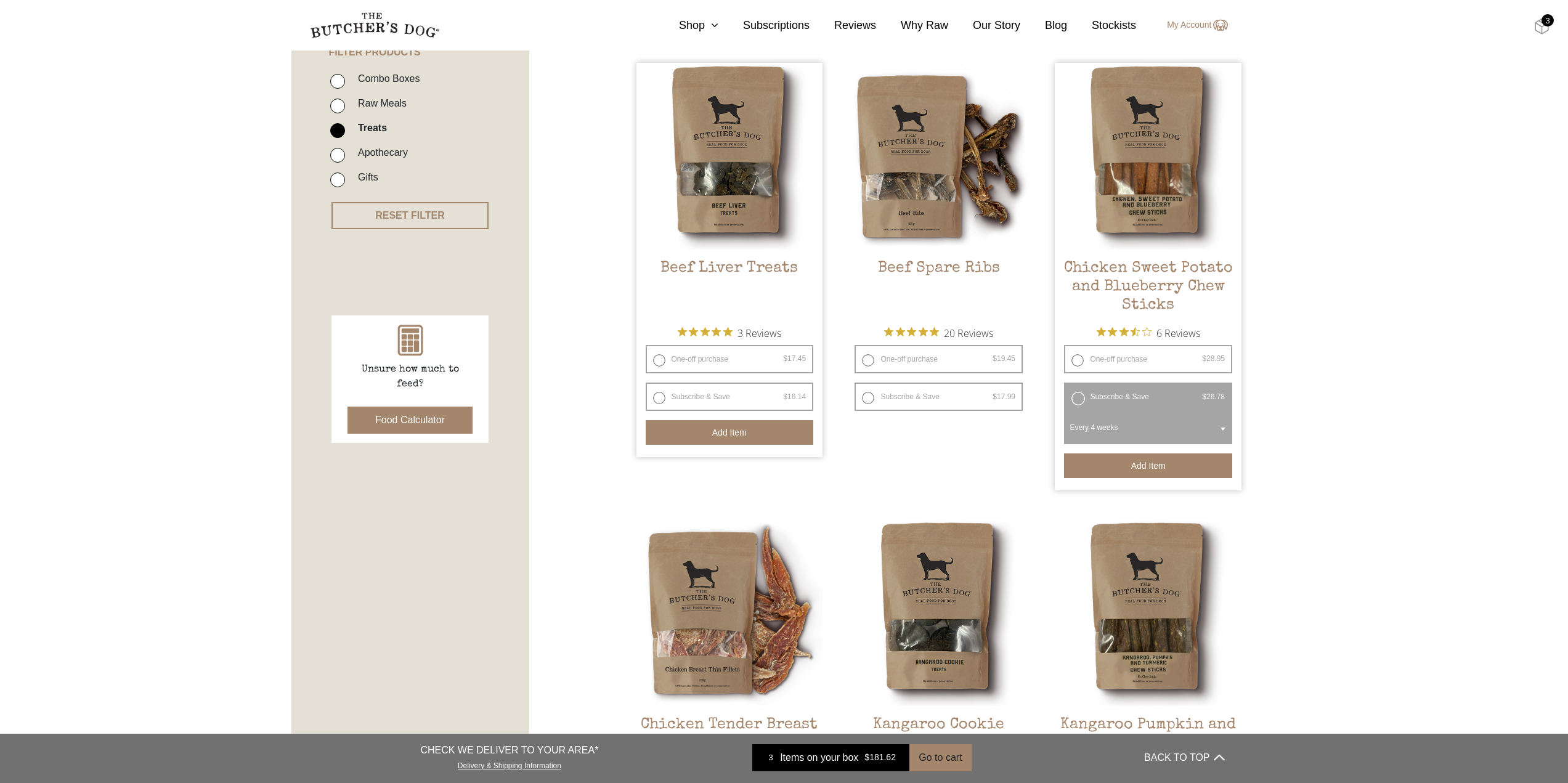
click at [1544, 28] on img at bounding box center [1541, 27] width 15 height 16
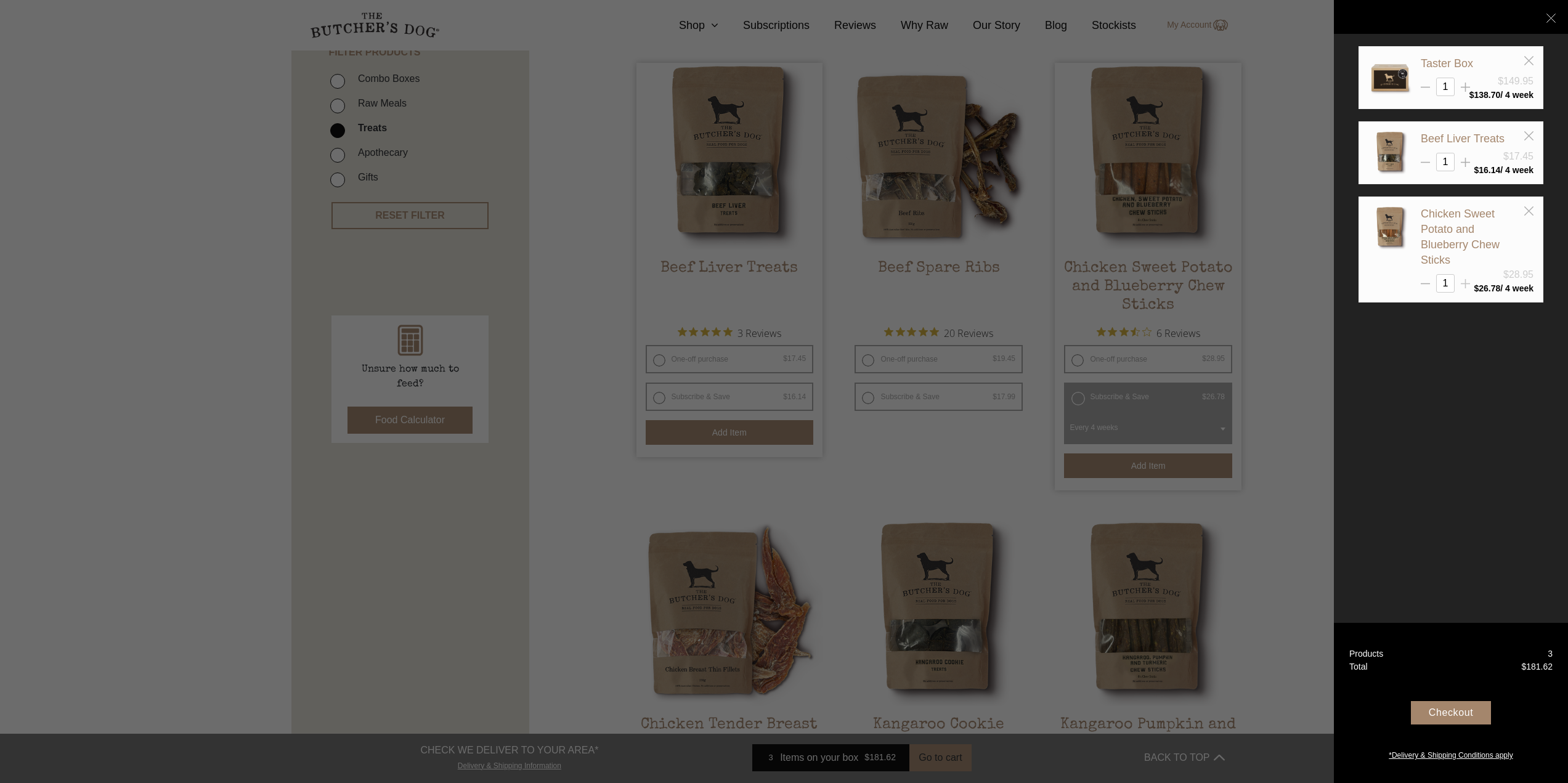
click at [1463, 279] on icon at bounding box center [1465, 283] width 9 height 9
type input "2"
click at [1412, 425] on div "Taster Box $149.95 1 $" at bounding box center [1450, 392] width 234 height 783
click at [1463, 159] on icon at bounding box center [1465, 162] width 9 height 9
type input "2"
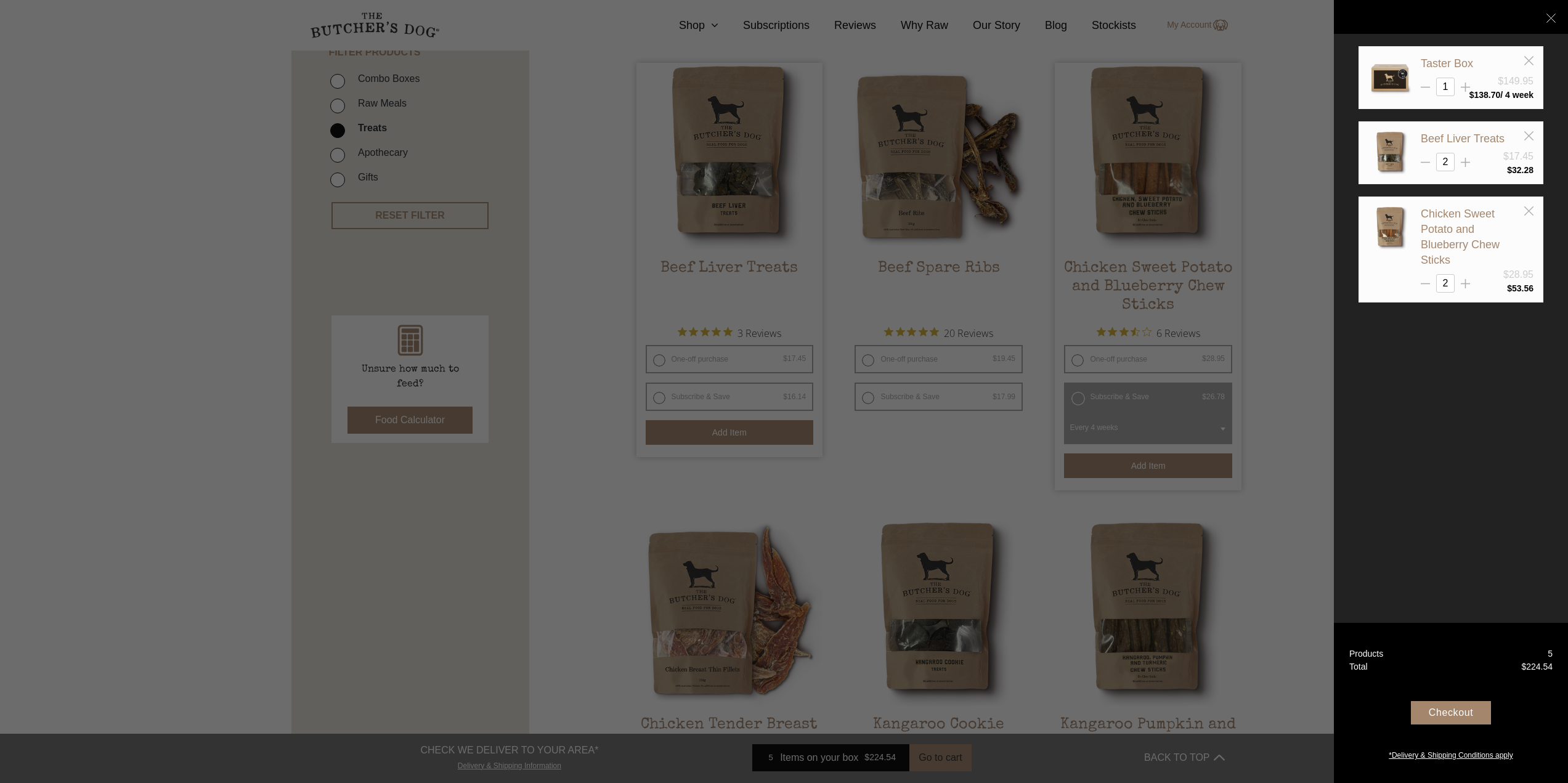
click at [1461, 712] on div "Checkout" at bounding box center [1450, 712] width 80 height 23
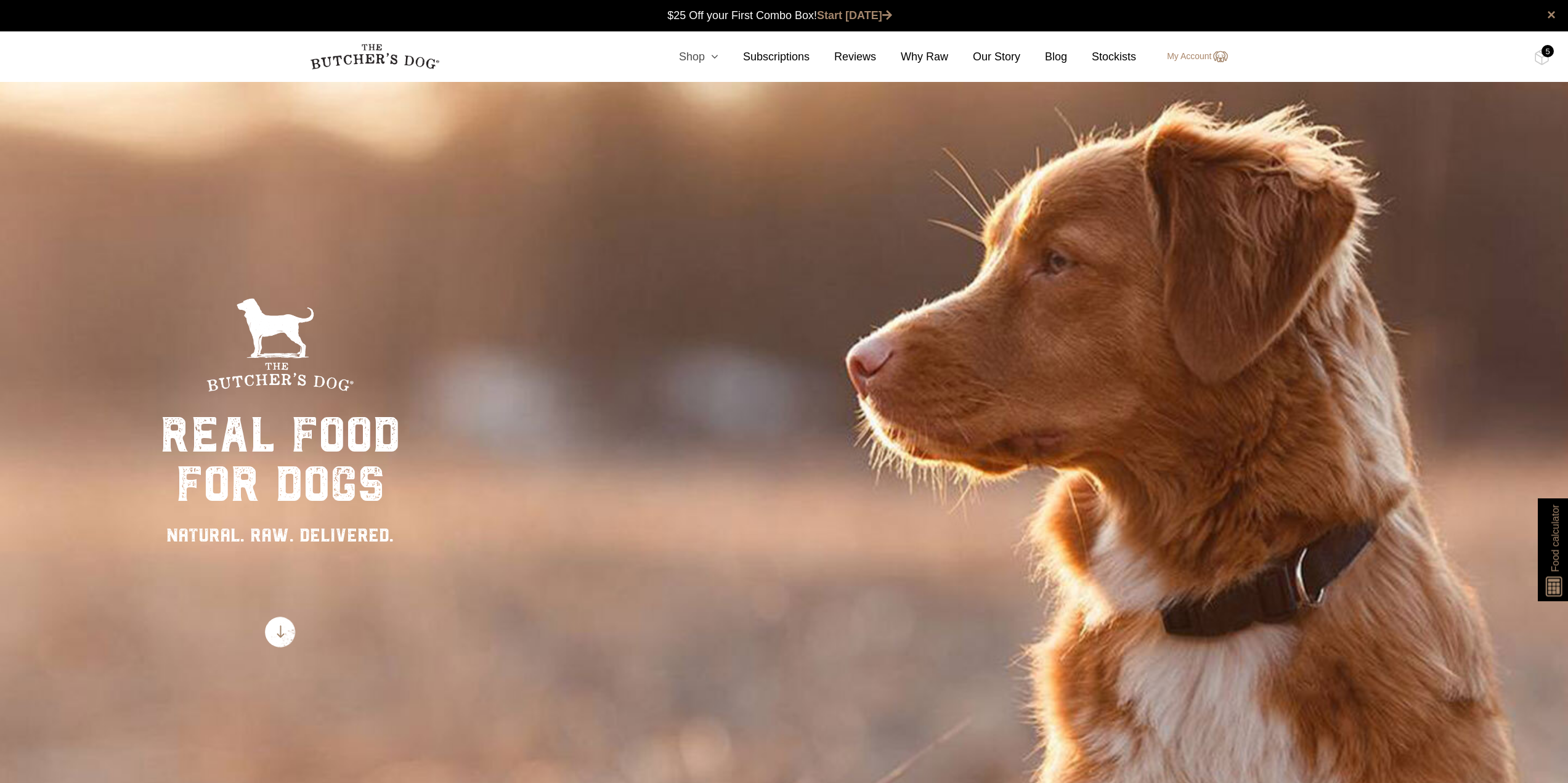
click at [719, 54] on icon at bounding box center [711, 56] width 13 height 11
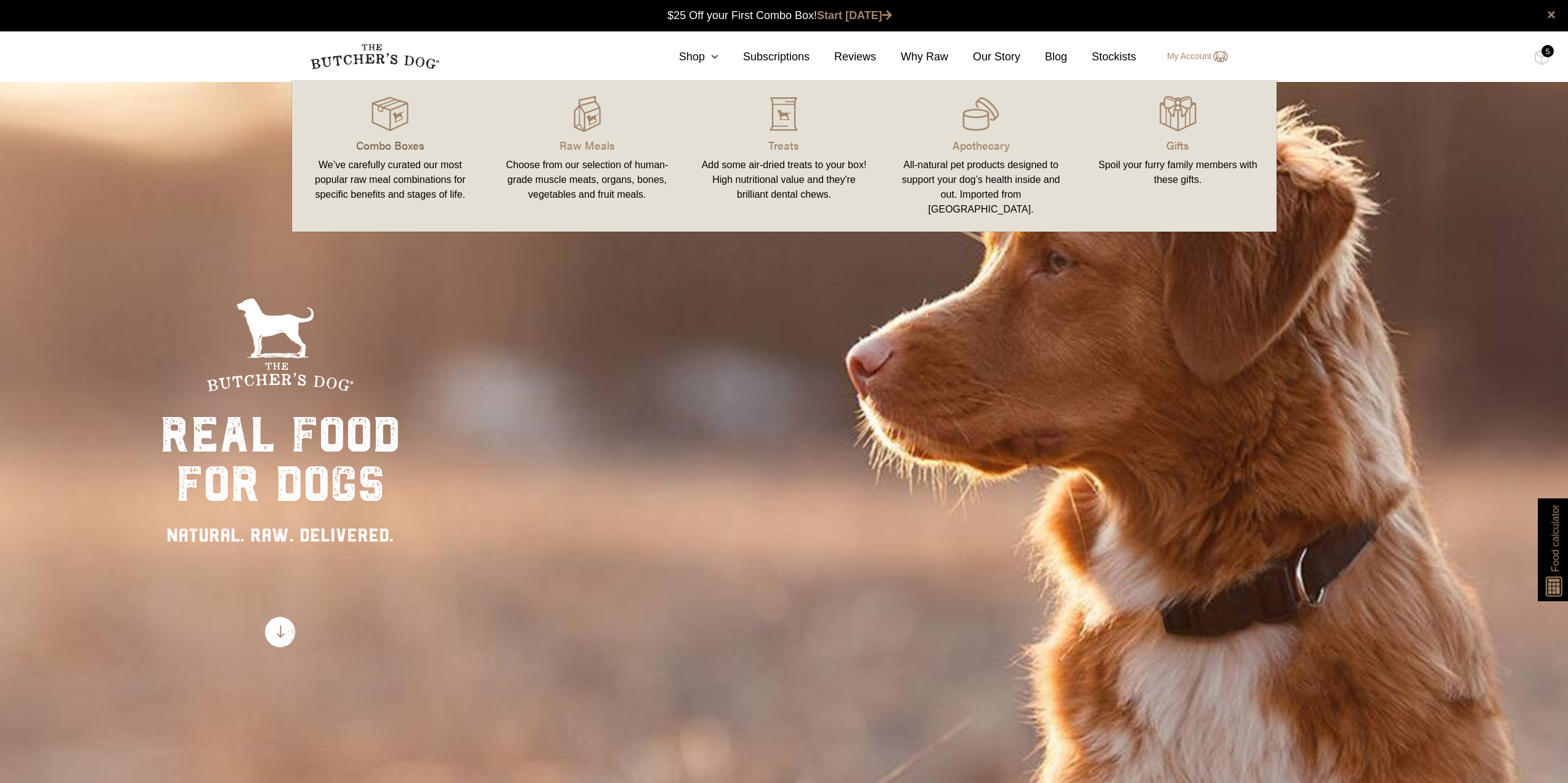
click at [389, 137] on p "Combo Boxes" at bounding box center [390, 145] width 168 height 17
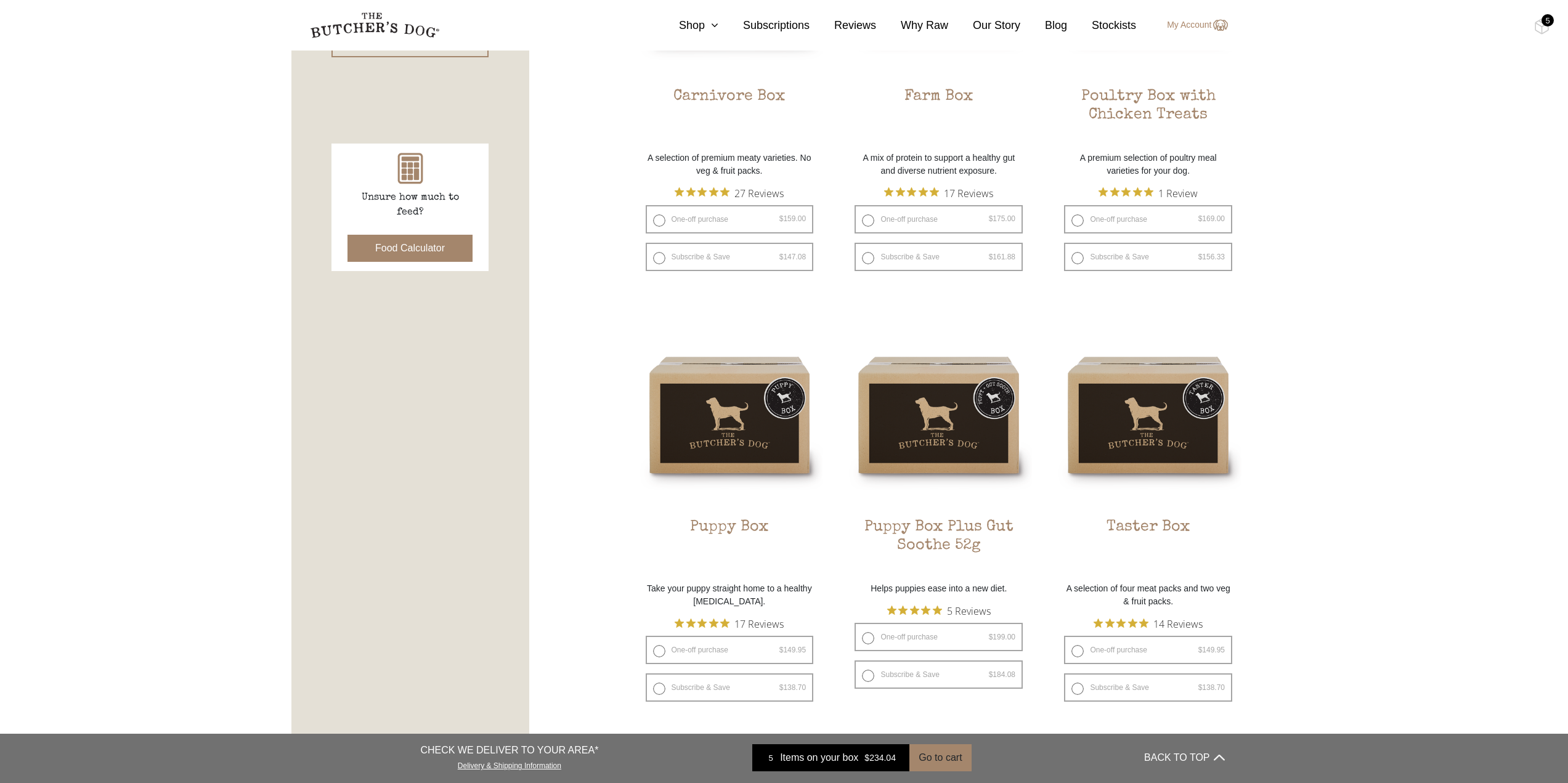
scroll to position [297, 0]
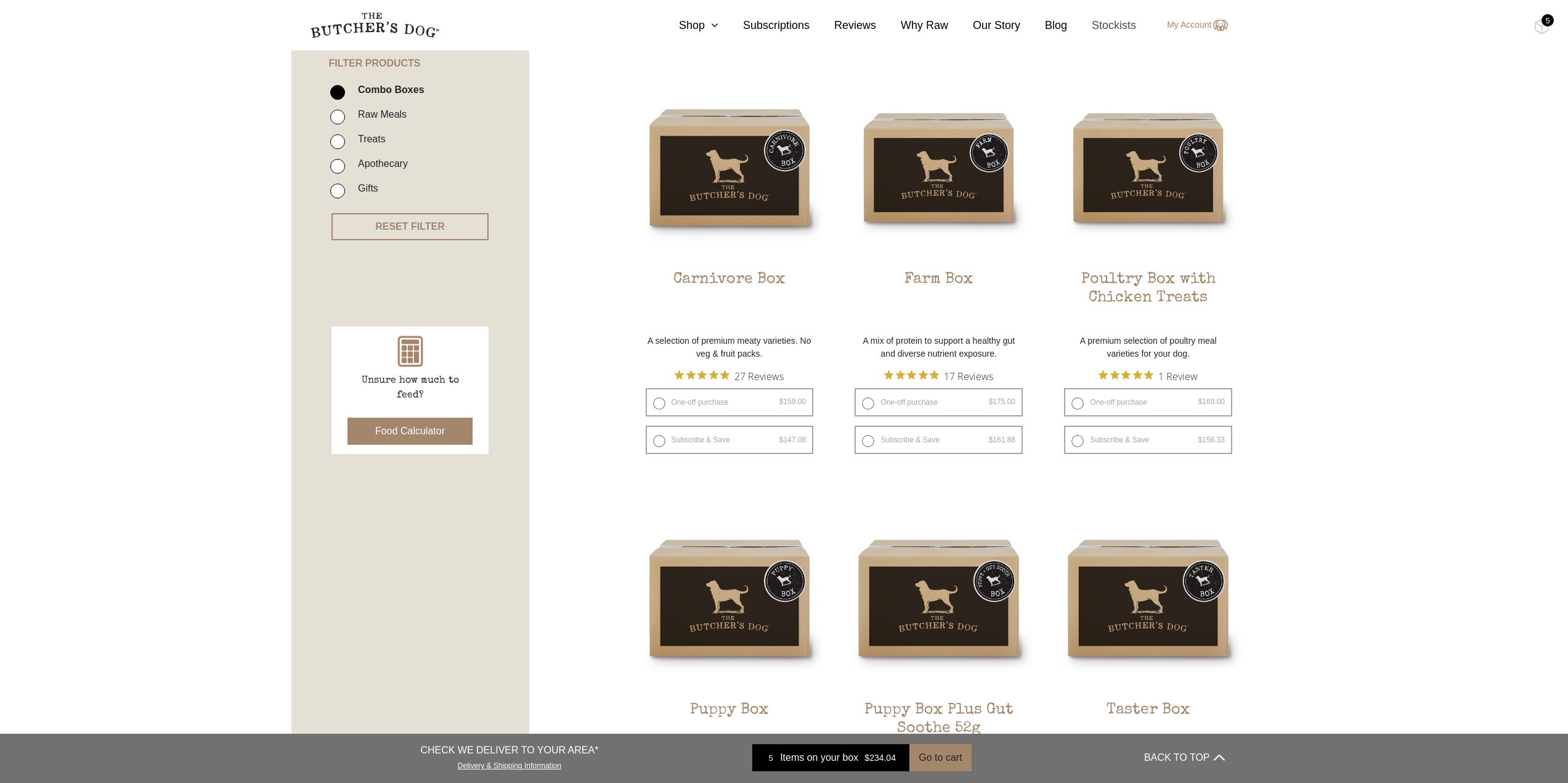
click at [1117, 23] on link "Stockists" at bounding box center [1101, 25] width 69 height 17
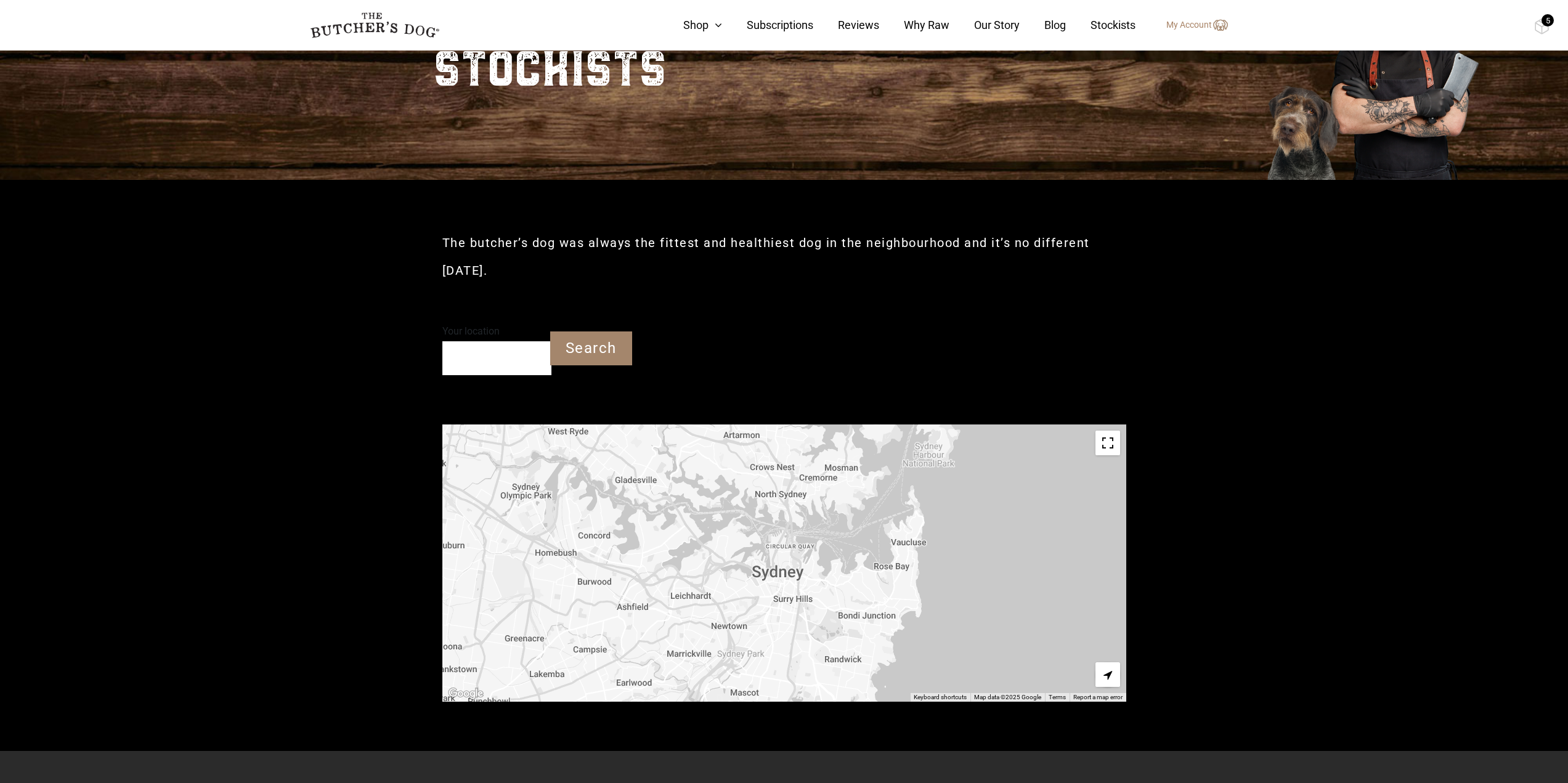
scroll to position [185, 0]
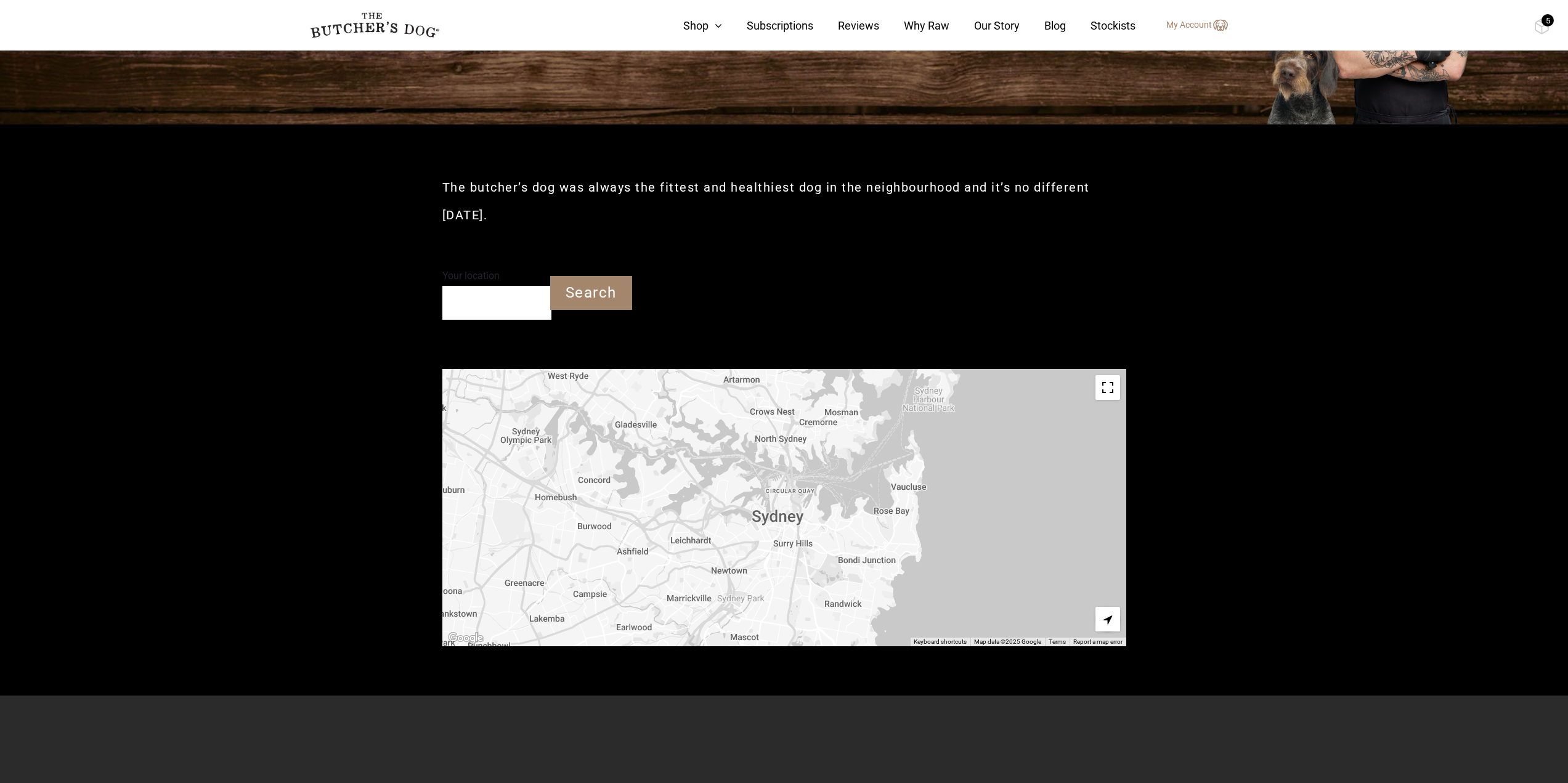
click at [510, 305] on input "Your location" at bounding box center [497, 303] width 109 height 34
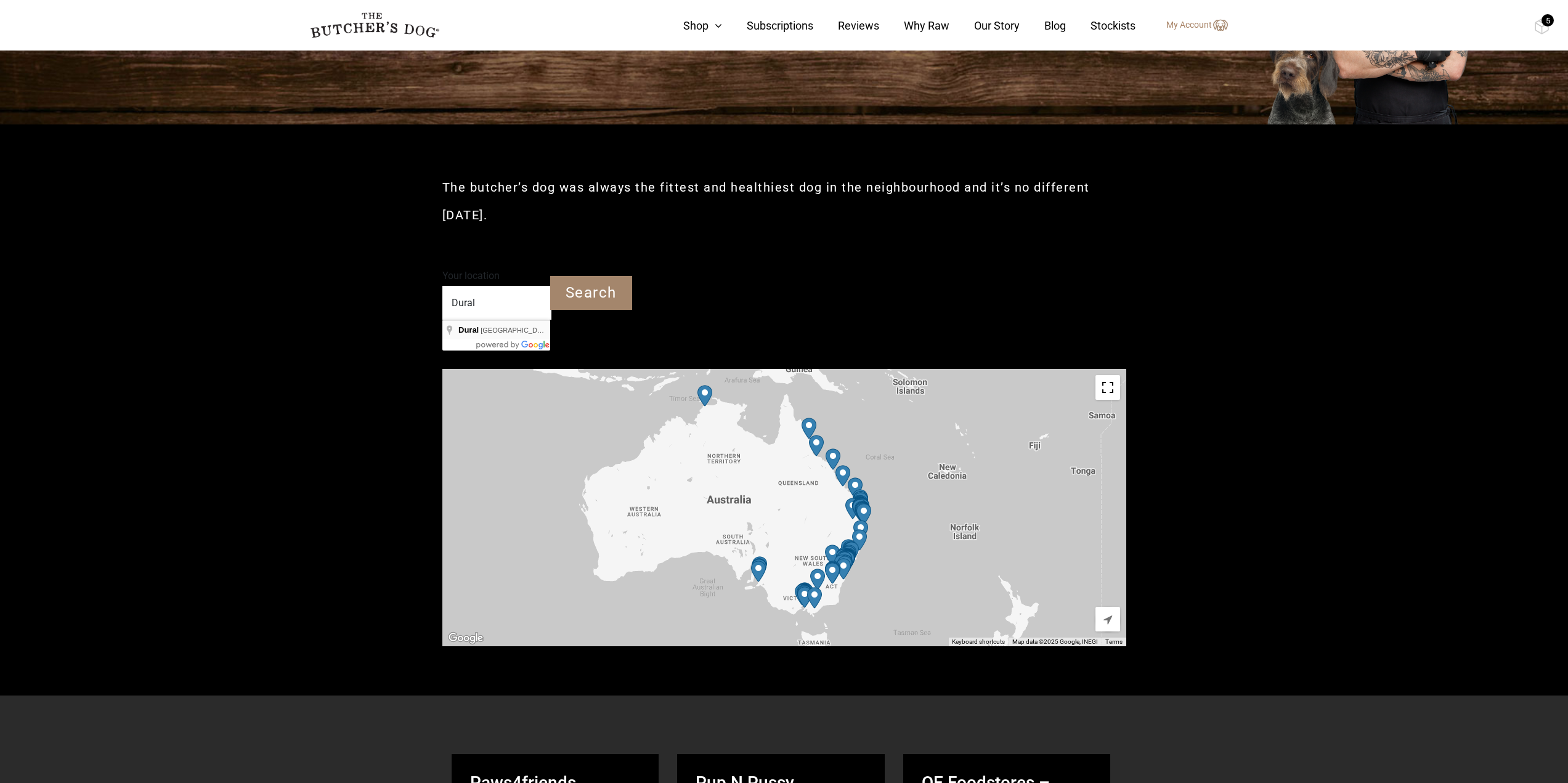
type input "Dural NSW"
click at [582, 292] on input "Search" at bounding box center [590, 293] width 82 height 34
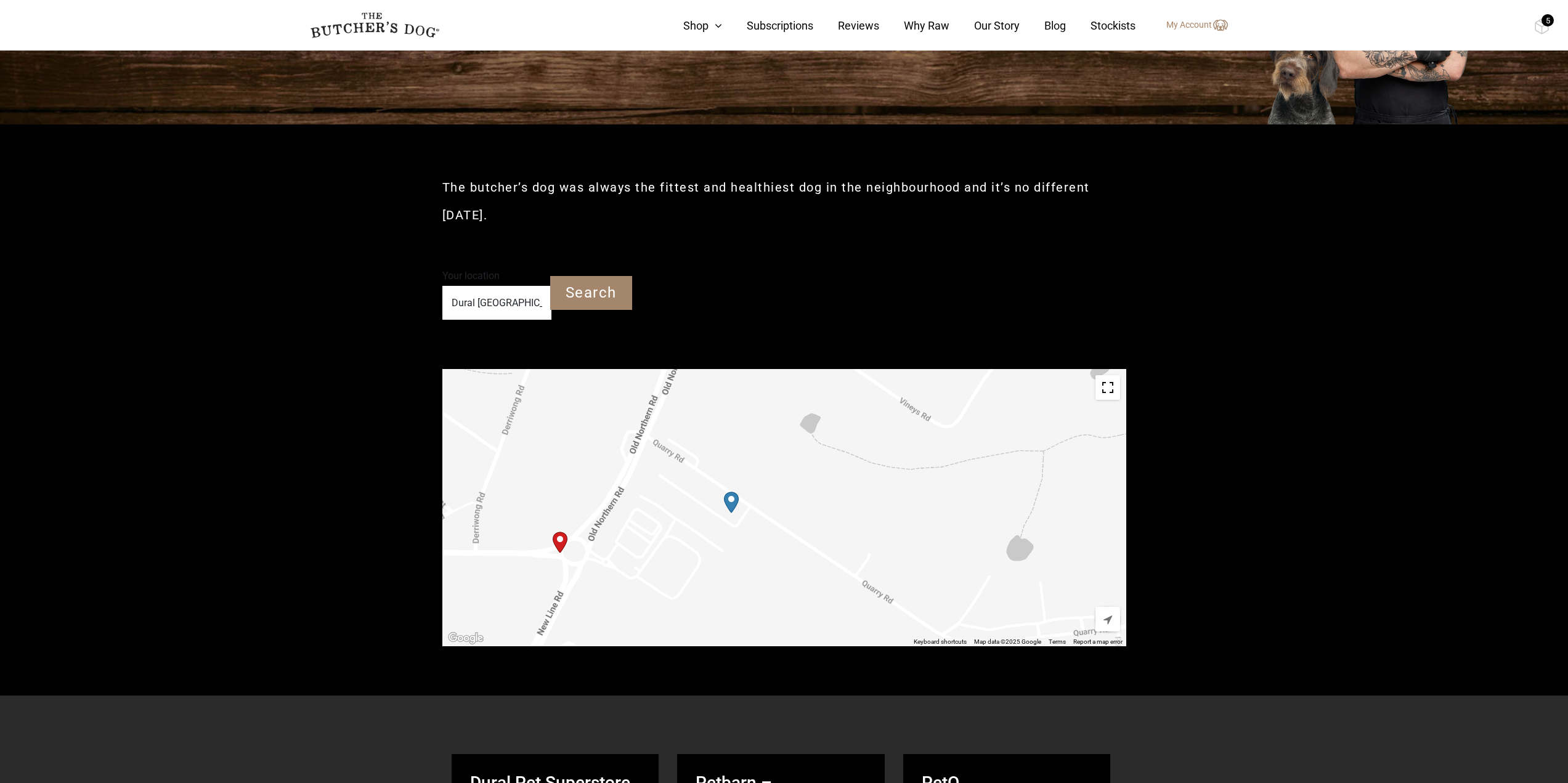
click at [732, 500] on img "Dural Pet Superstore" at bounding box center [731, 503] width 14 height 22
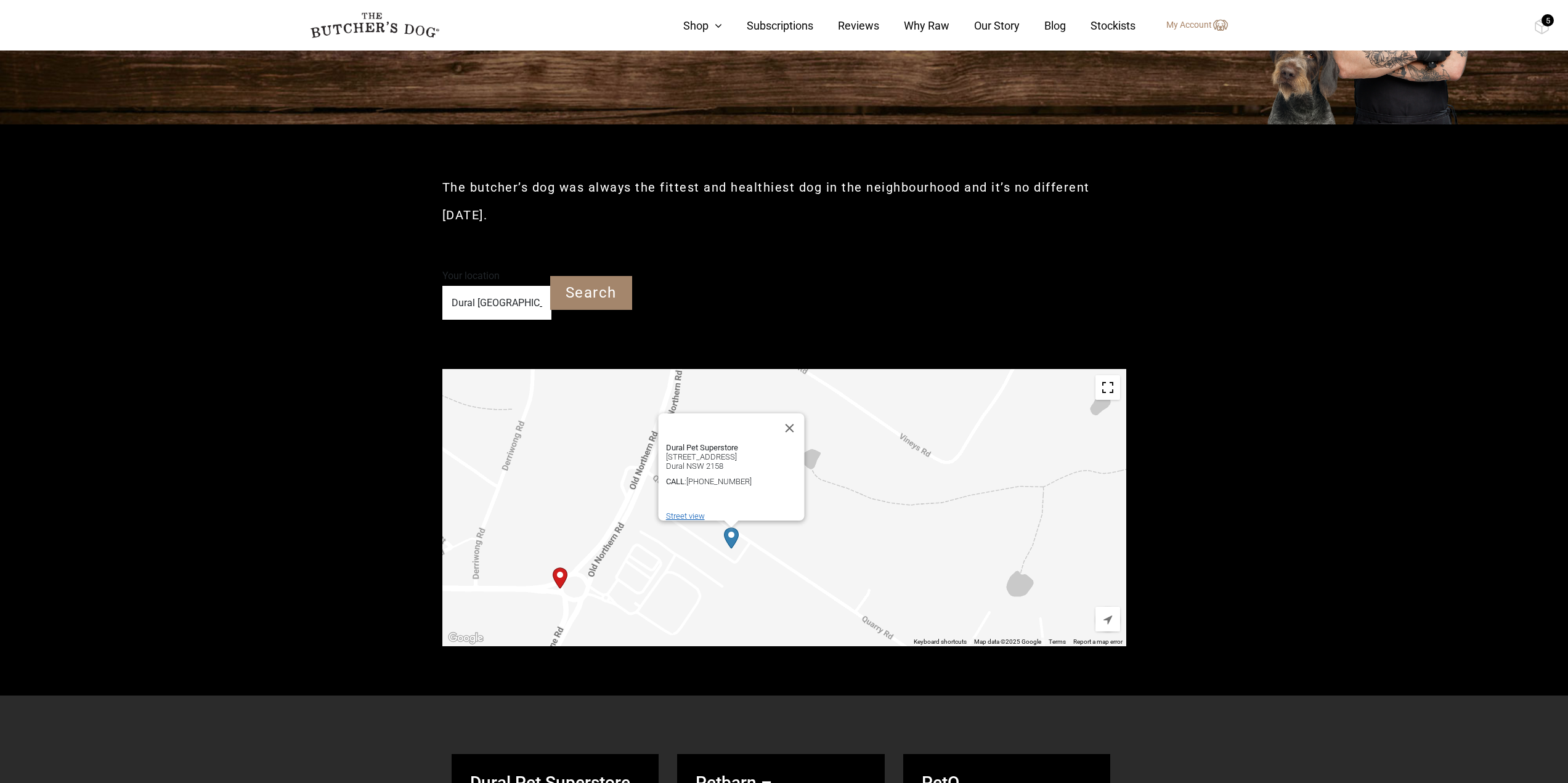
click at [693, 512] on link "Street view" at bounding box center [684, 516] width 39 height 9
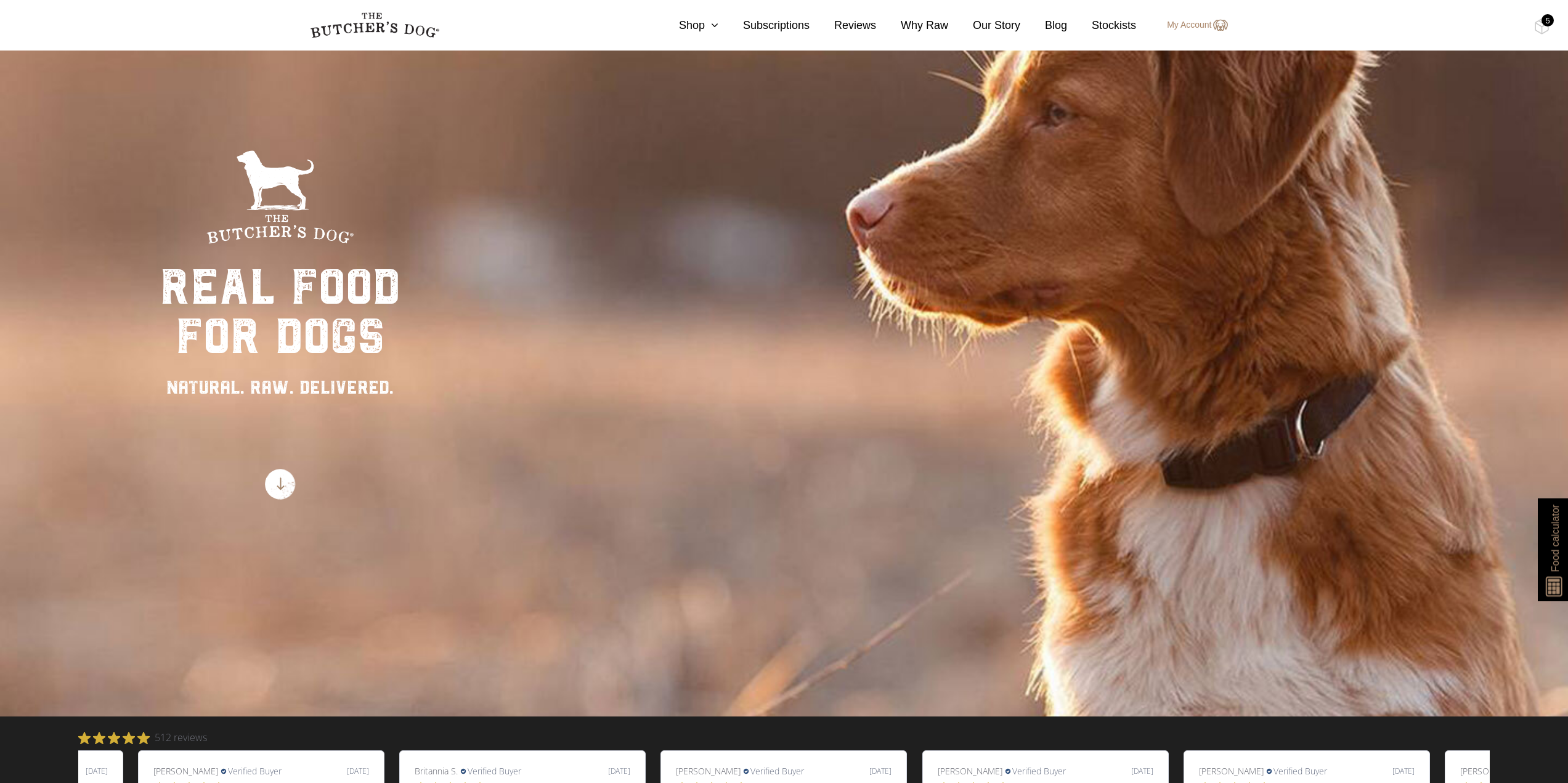
scroll to position [308, 0]
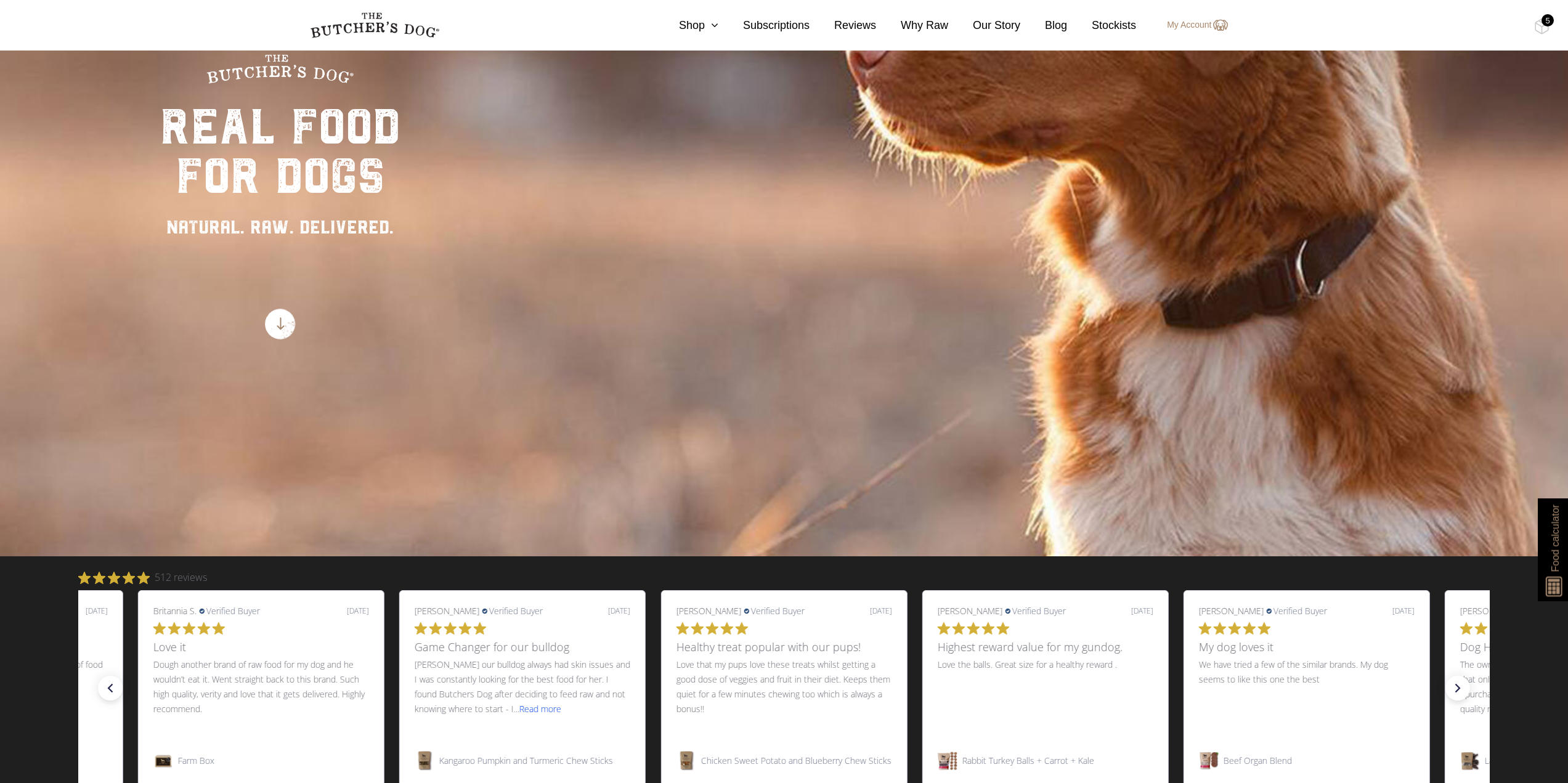
click at [1555, 579] on img at bounding box center [1555, 583] width 23 height 27
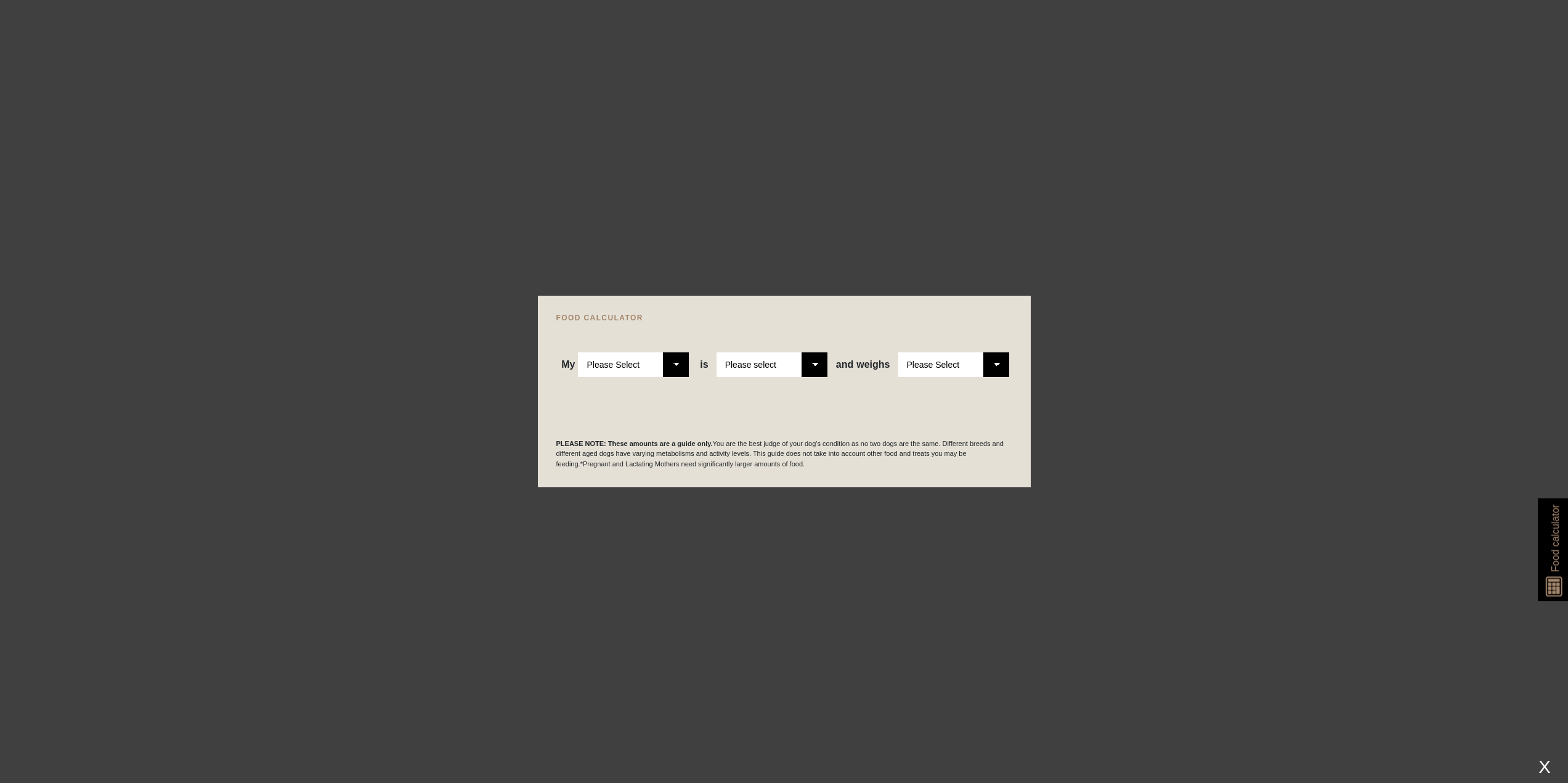
click at [685, 366] on select "Please Select Adult Dog Puppy" at bounding box center [633, 364] width 111 height 24
select select "adult"
click at [579, 352] on select "Please Select Adult Dog Puppy" at bounding box center [633, 364] width 111 height 24
click at [822, 366] on select "Please select a healthy weight overweight" at bounding box center [772, 364] width 111 height 24
select select "0"
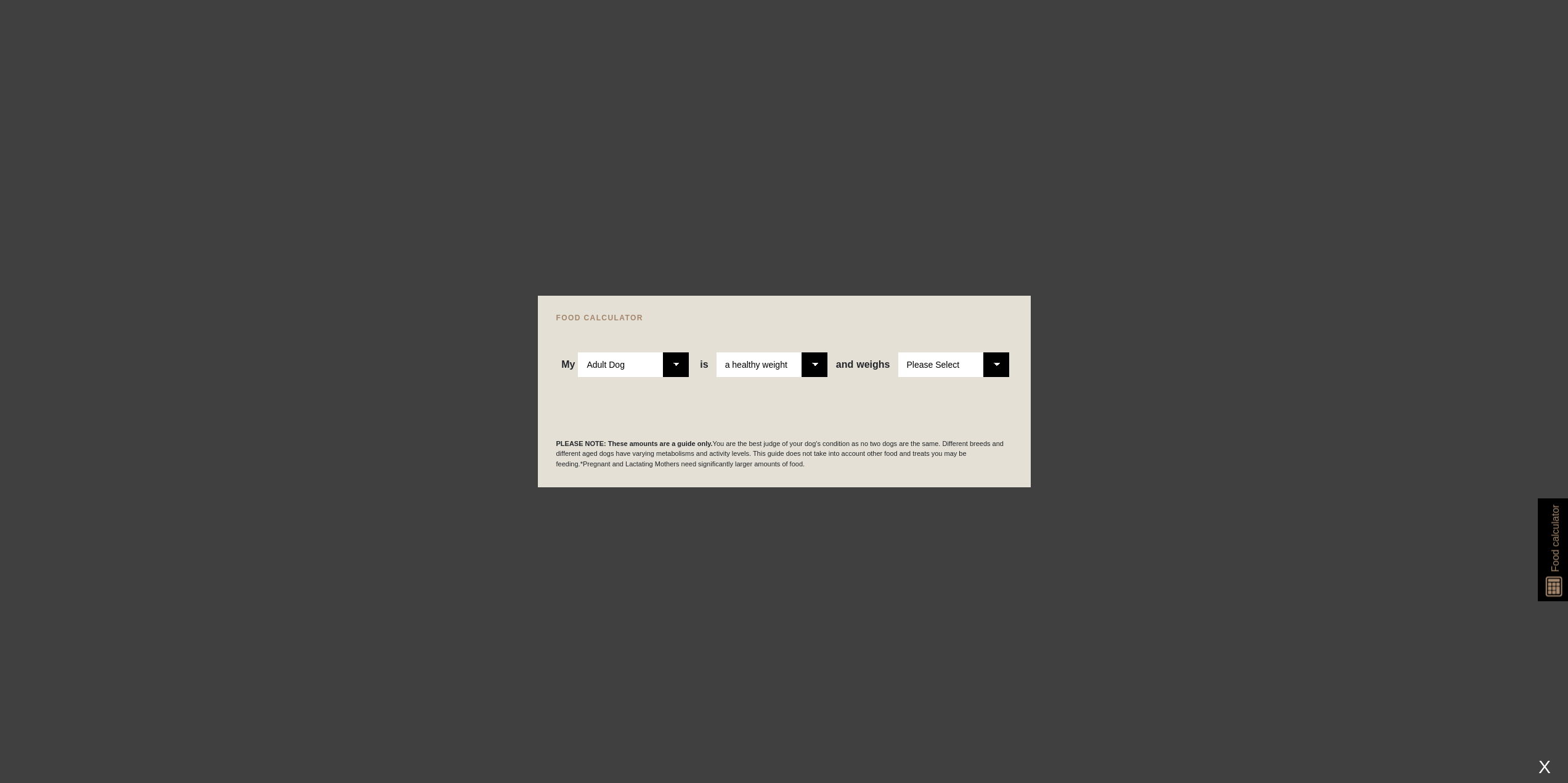
click at [718, 352] on select "Please select a healthy weight overweight" at bounding box center [772, 364] width 111 height 24
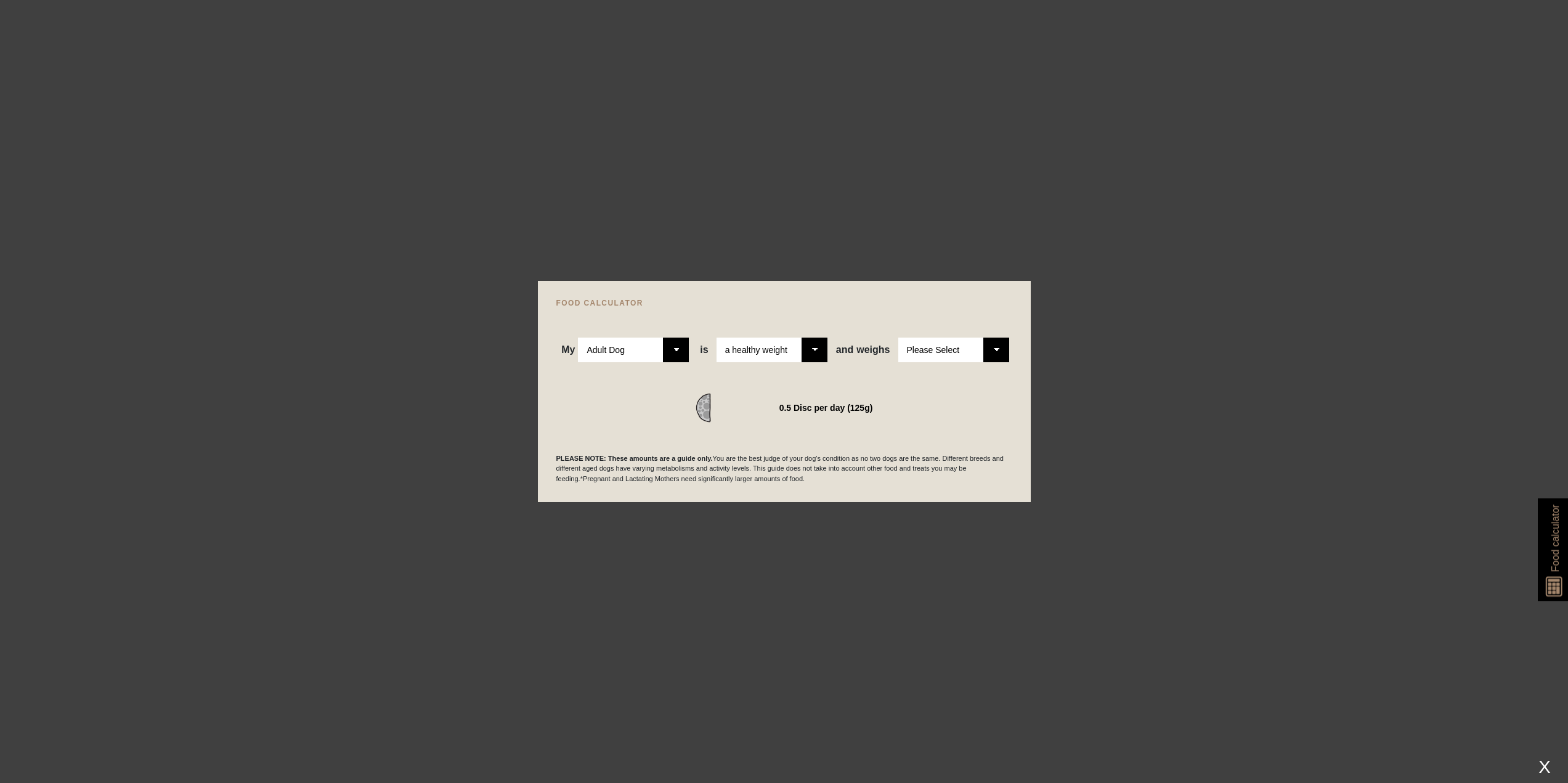
click at [992, 344] on select "Please Select 1kg 2kg 3kg 4kg 5kg 6kg 7kg 8kg 9kg 10kg 11kg 12kg 13kg 14kg 15kg…" at bounding box center [953, 349] width 111 height 24
click at [898, 338] on select "Please Select 1kg 2kg 3kg 4kg 5kg 6kg 7kg 8kg 9kg 10kg 11kg 12kg 13kg 14kg 15kg…" at bounding box center [953, 349] width 111 height 24
click at [996, 351] on select "Please Select 1kg 2kg 3kg 4kg 5kg 6kg 7kg 8kg 9kg 10kg 11kg 12kg 13kg 14kg 15kg…" at bounding box center [953, 349] width 111 height 24
select select "9"
click at [898, 338] on select "Please Select 1kg 2kg 3kg 4kg 5kg 6kg 7kg 8kg 9kg 10kg 11kg 12kg 13kg 14kg 15kg…" at bounding box center [953, 349] width 111 height 24
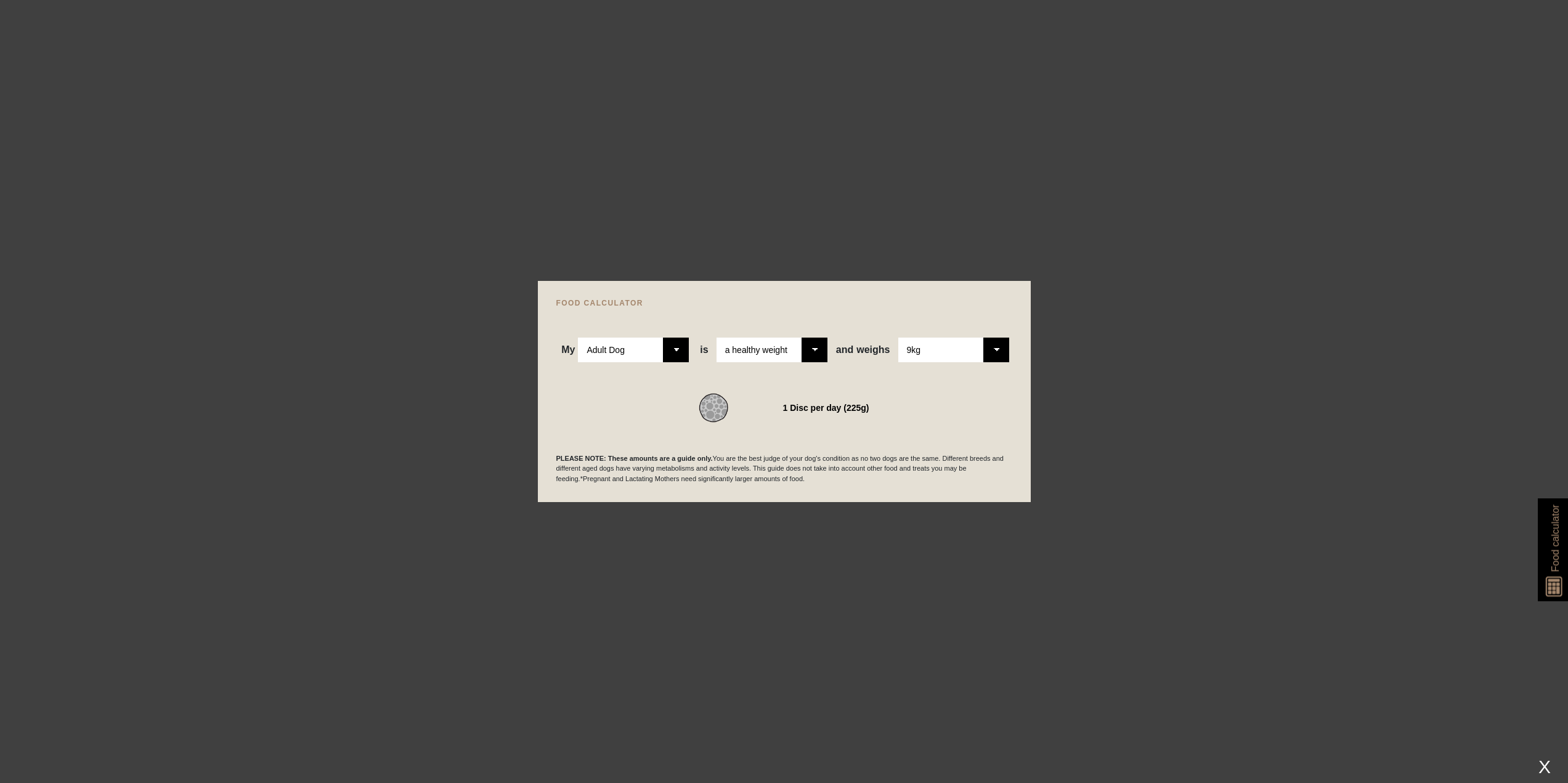
click at [1542, 763] on div "X" at bounding box center [1544, 766] width 22 height 21
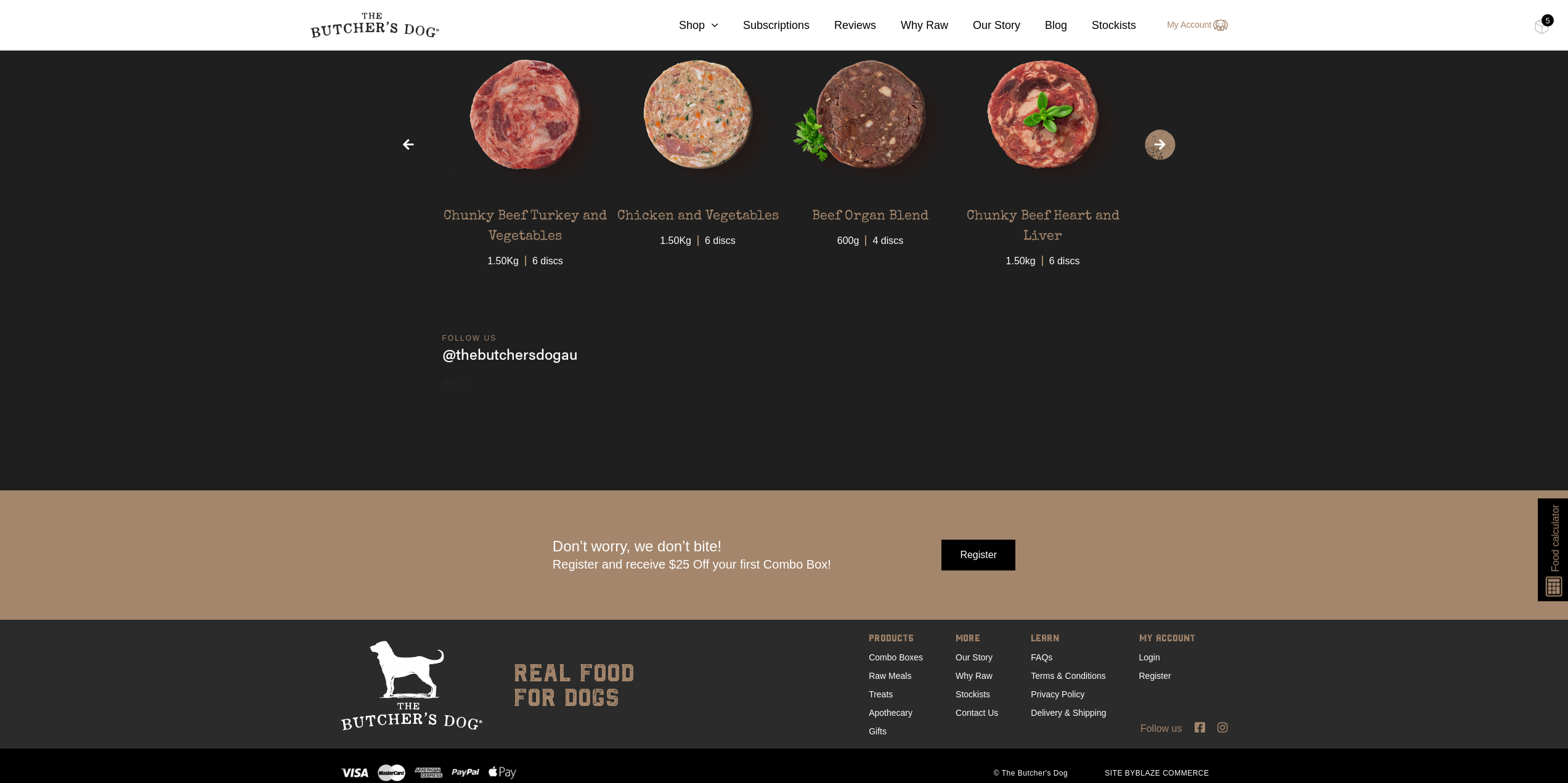
scroll to position [4517, 0]
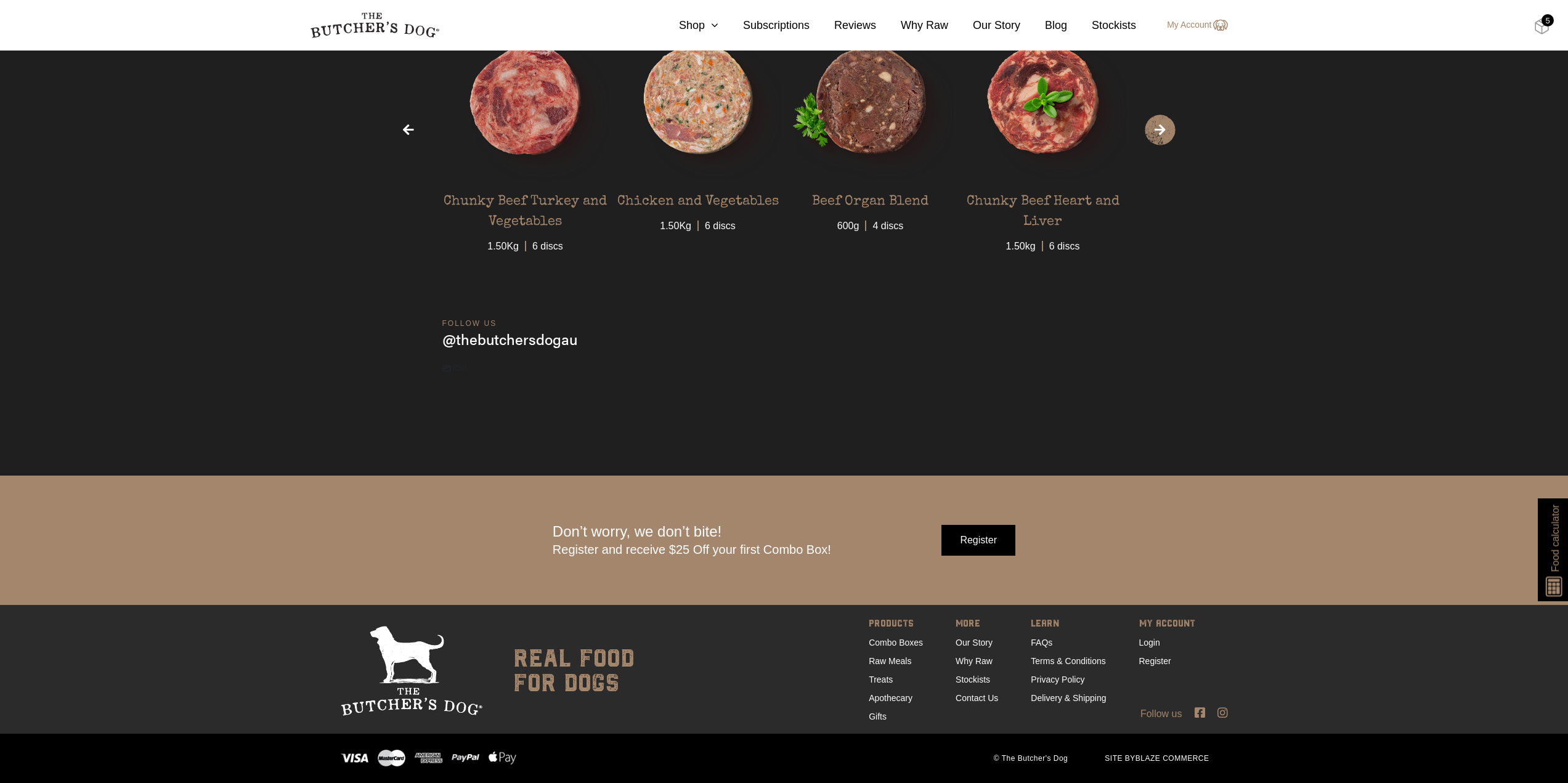
click at [1542, 27] on img at bounding box center [1541, 27] width 15 height 16
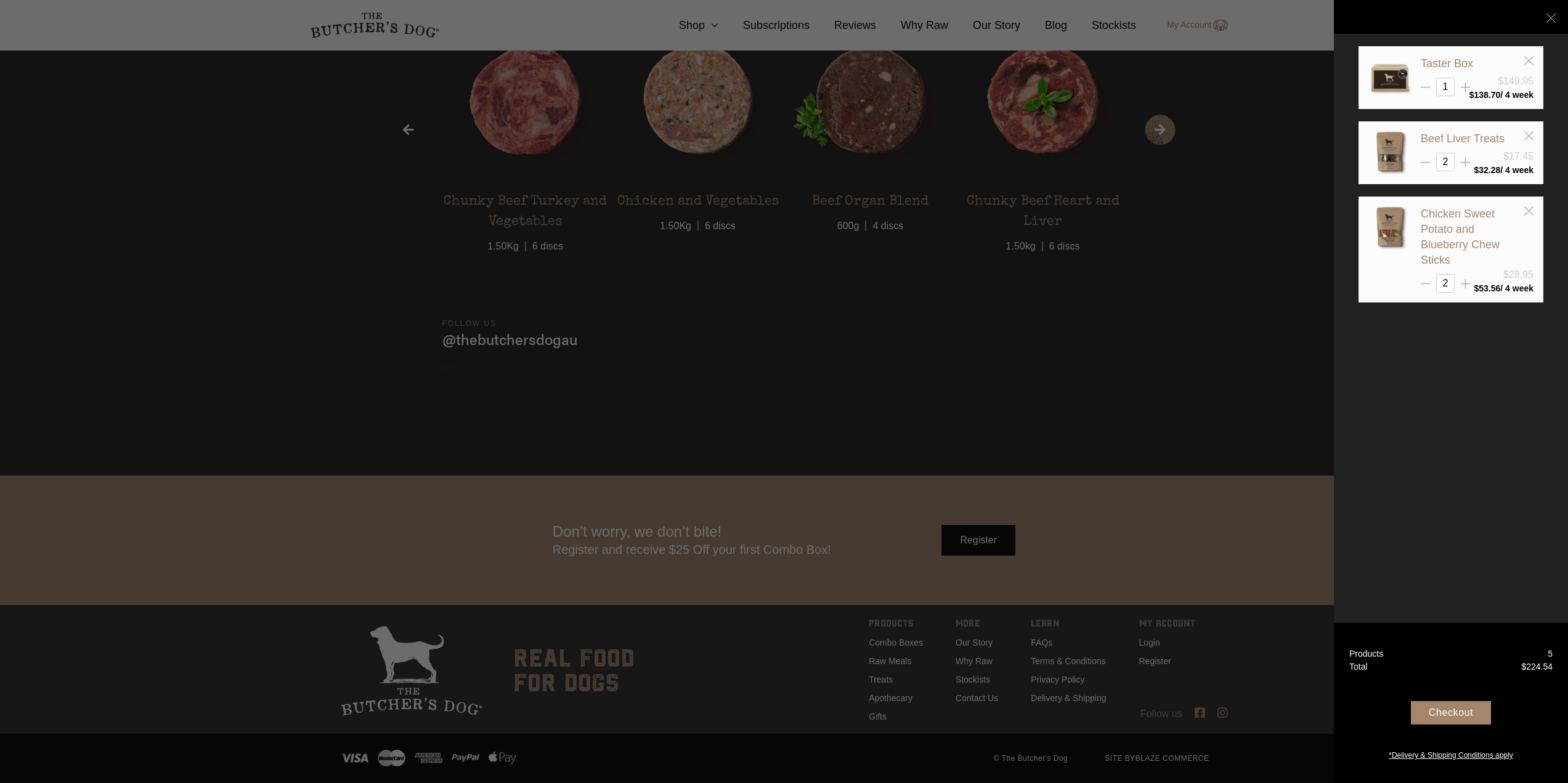
click at [1110, 352] on div at bounding box center [784, 392] width 1568 height 783
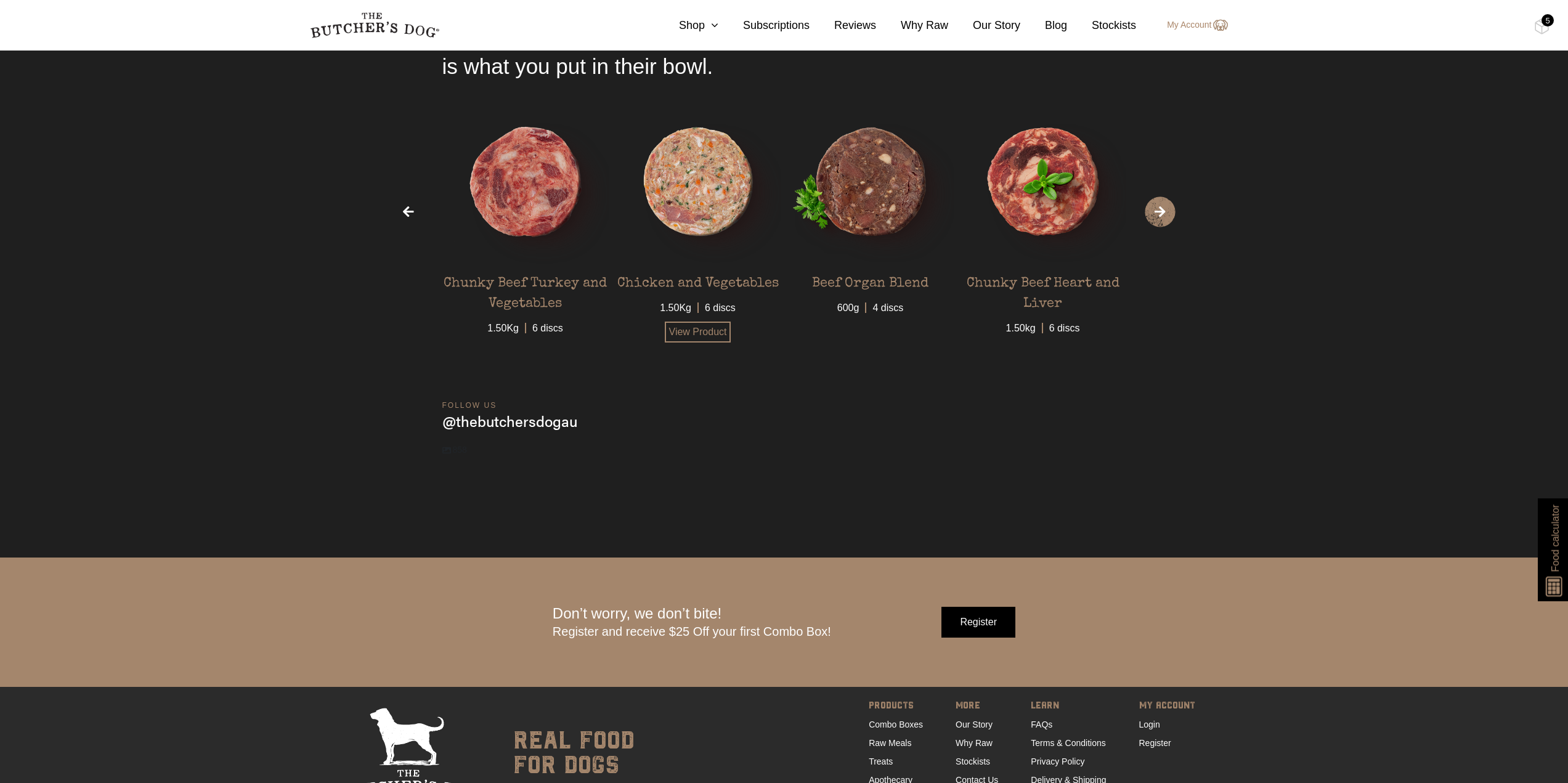
scroll to position [4271, 0]
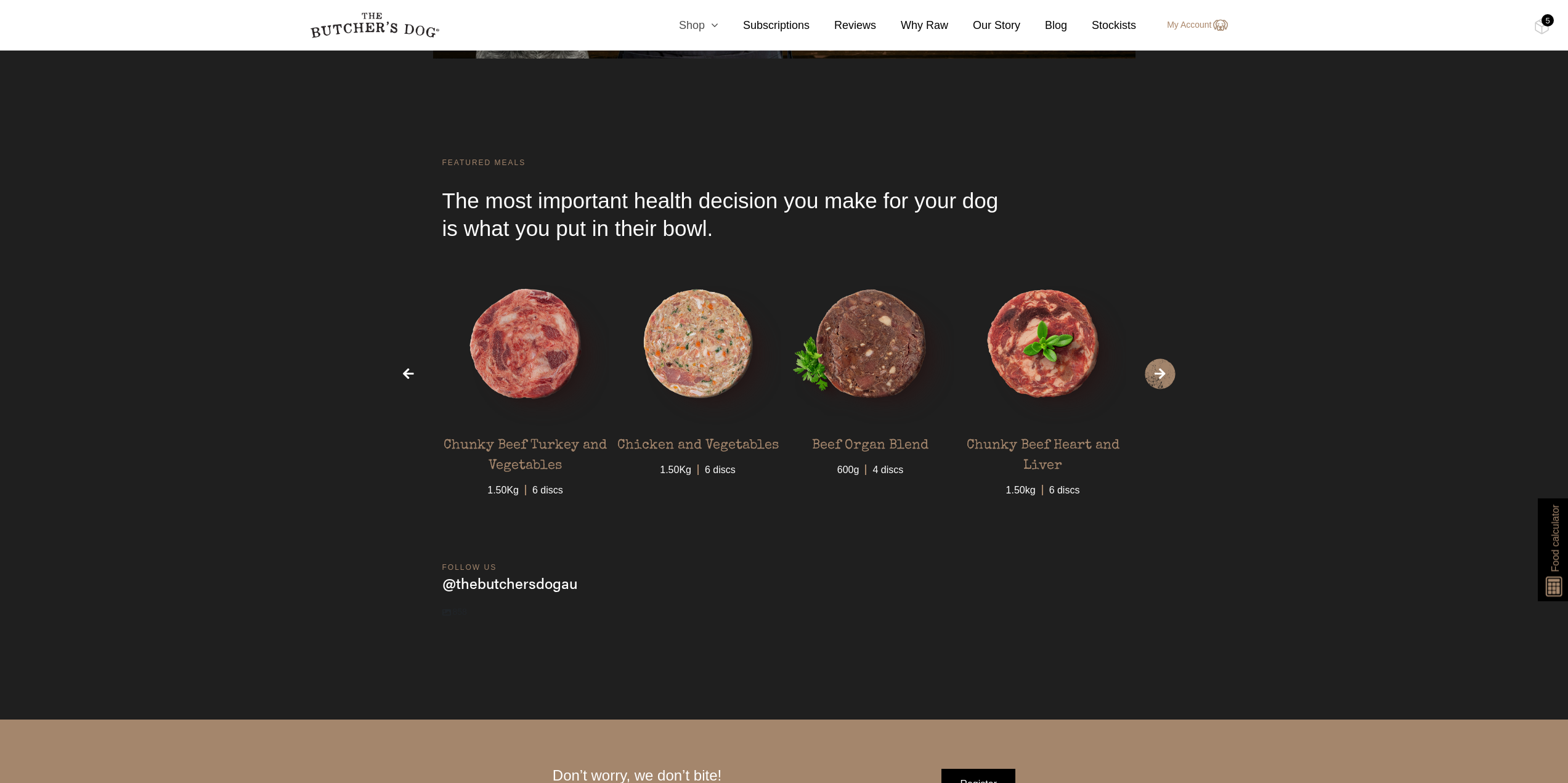
click at [715, 29] on icon at bounding box center [711, 25] width 13 height 11
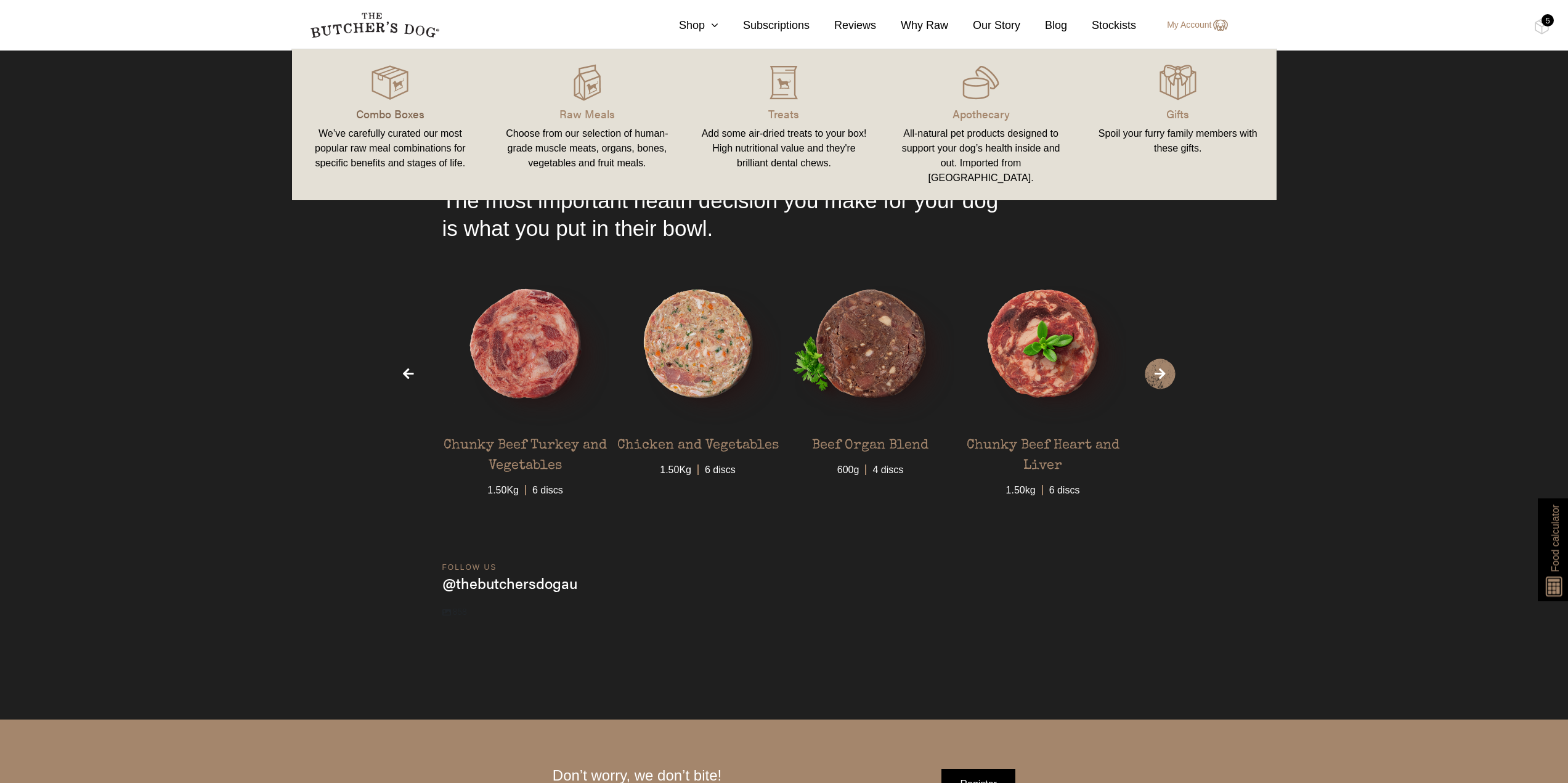
click at [407, 113] on p "Combo Boxes" at bounding box center [390, 114] width 168 height 17
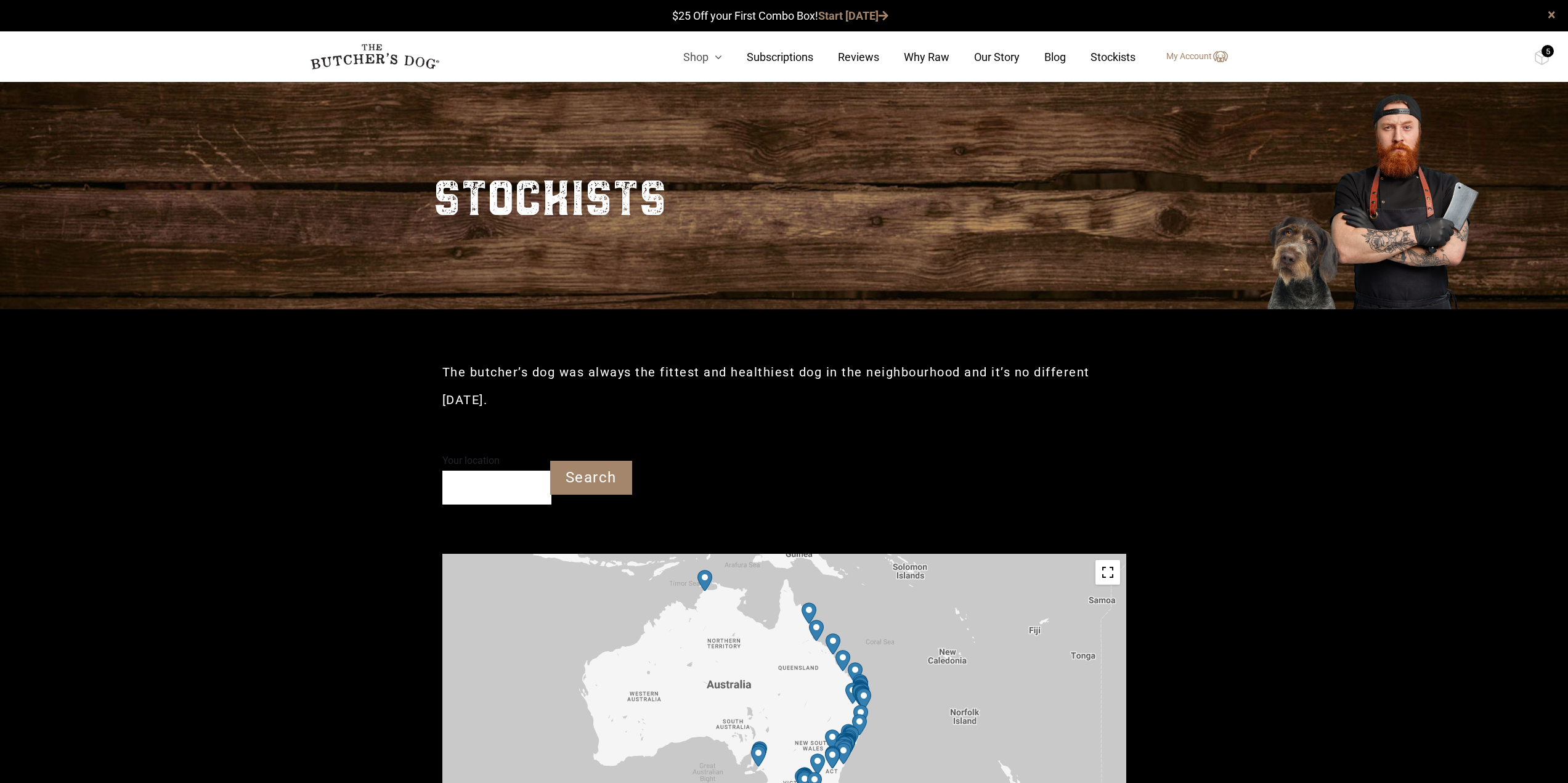
click at [722, 54] on icon at bounding box center [715, 57] width 13 height 11
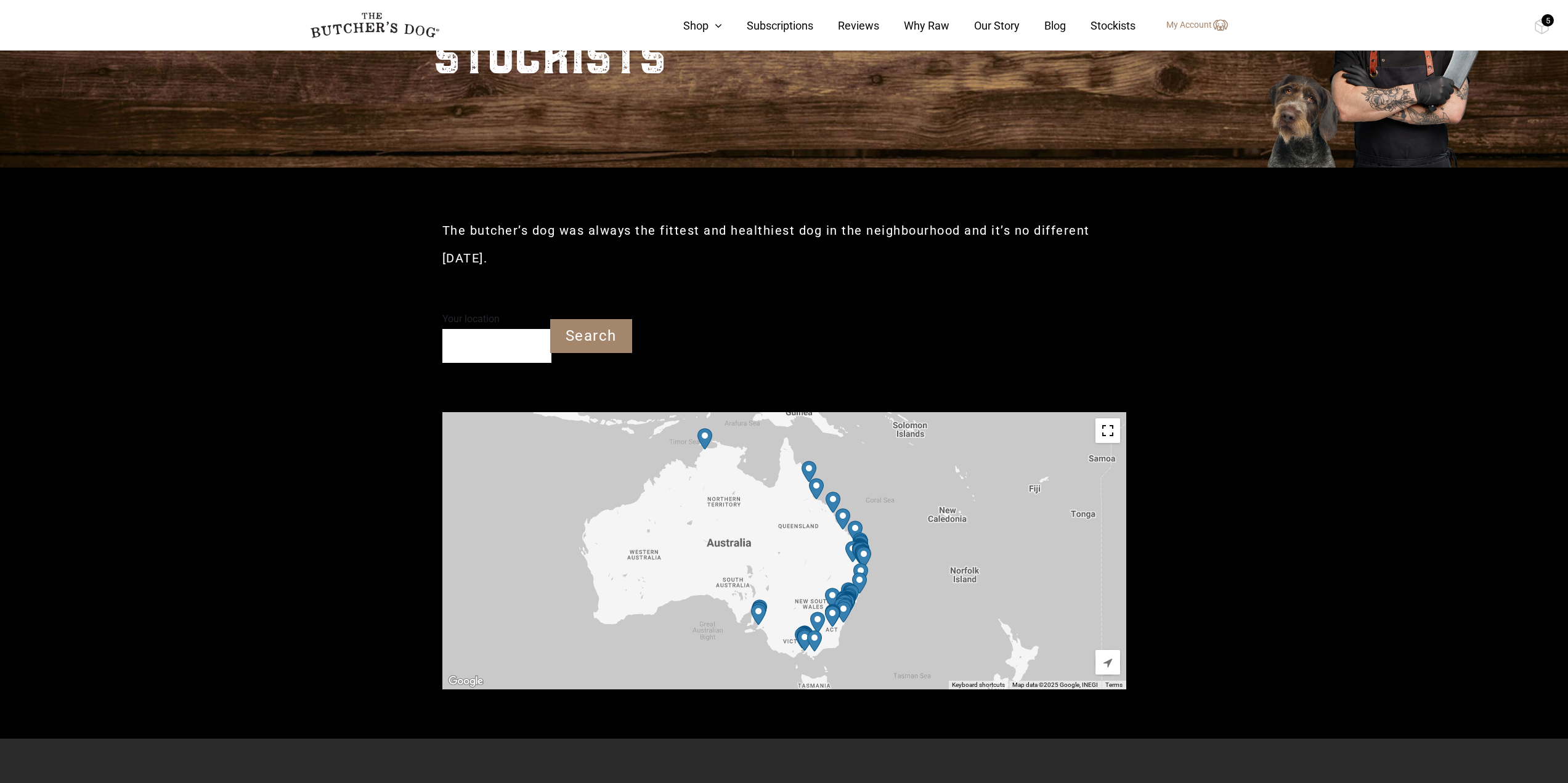
scroll to position [185, 0]
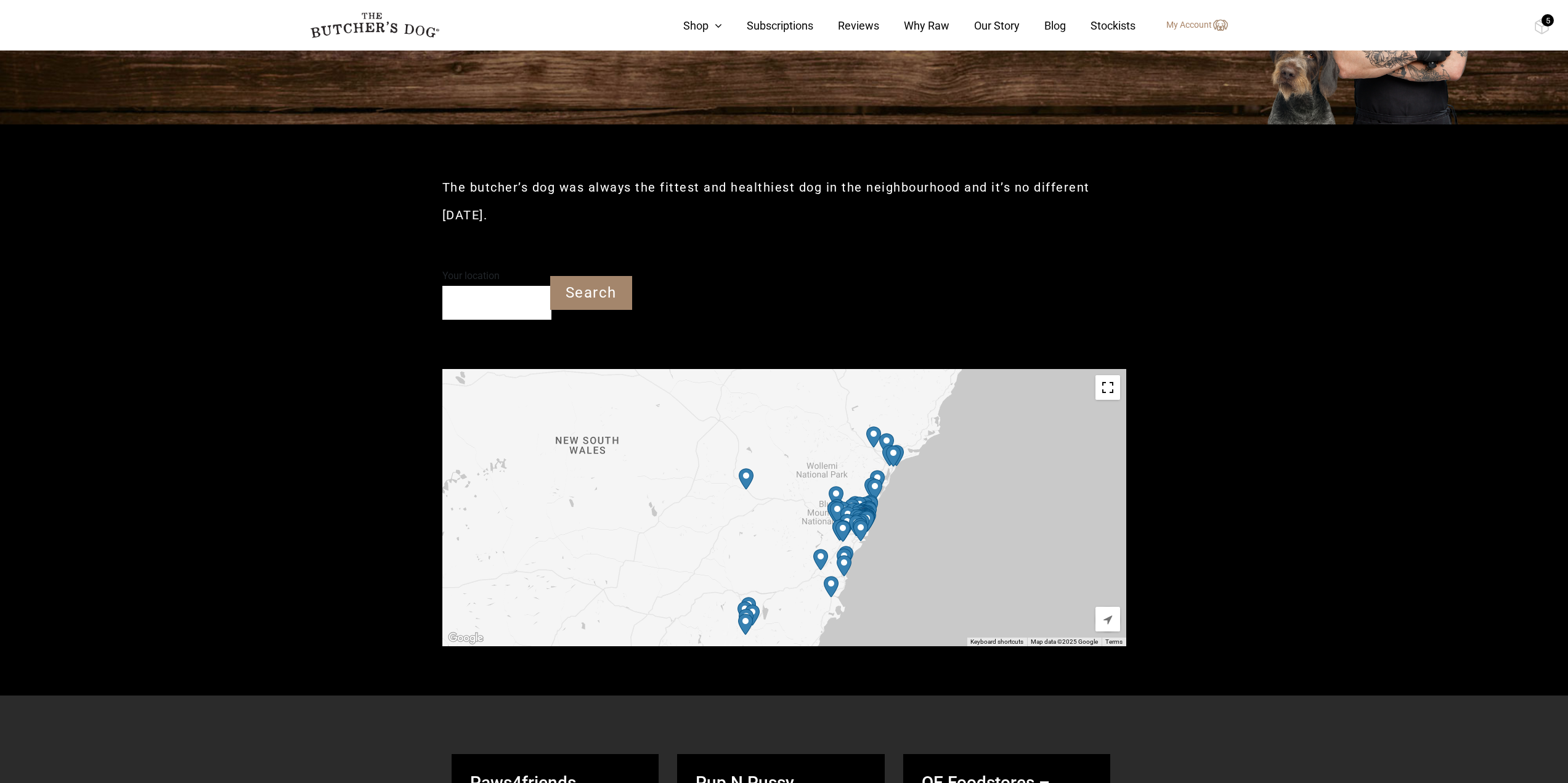
drag, startPoint x: 927, startPoint y: 584, endPoint x: 977, endPoint y: 446, distance: 146.8
click at [977, 446] on div at bounding box center [784, 507] width 684 height 277
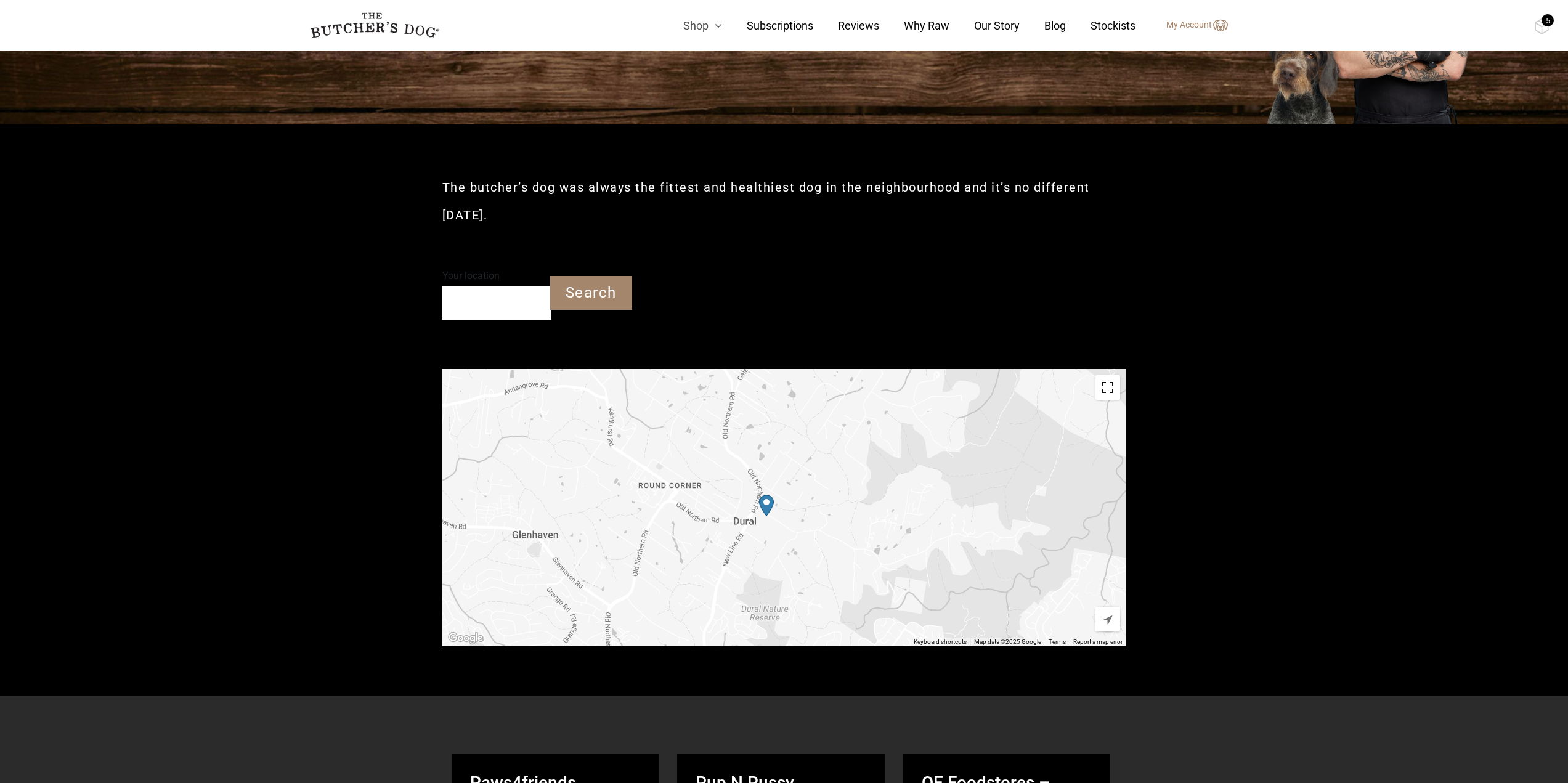
click at [716, 22] on icon at bounding box center [715, 26] width 13 height 11
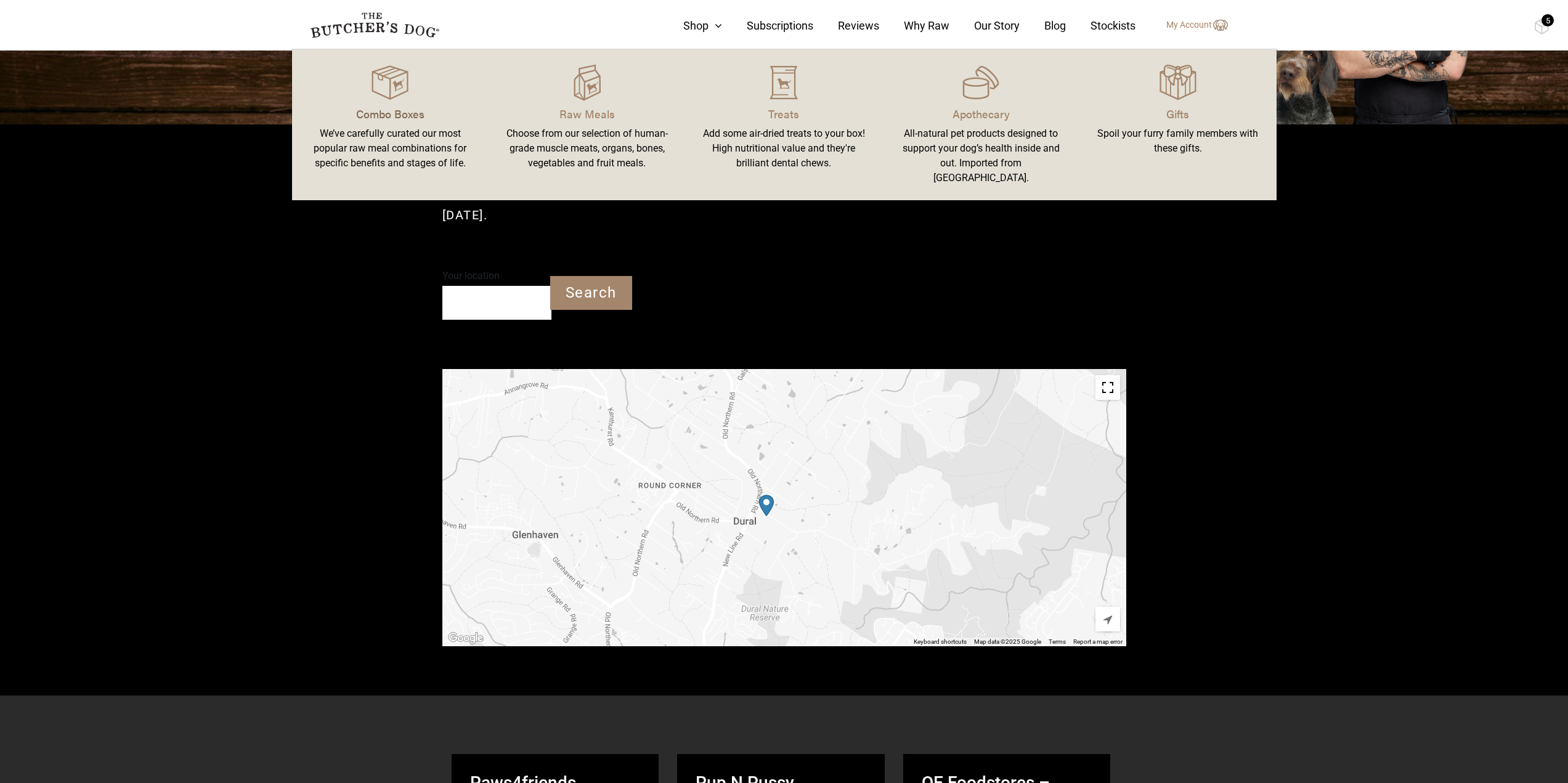
click at [417, 119] on p "Combo Boxes" at bounding box center [390, 114] width 168 height 17
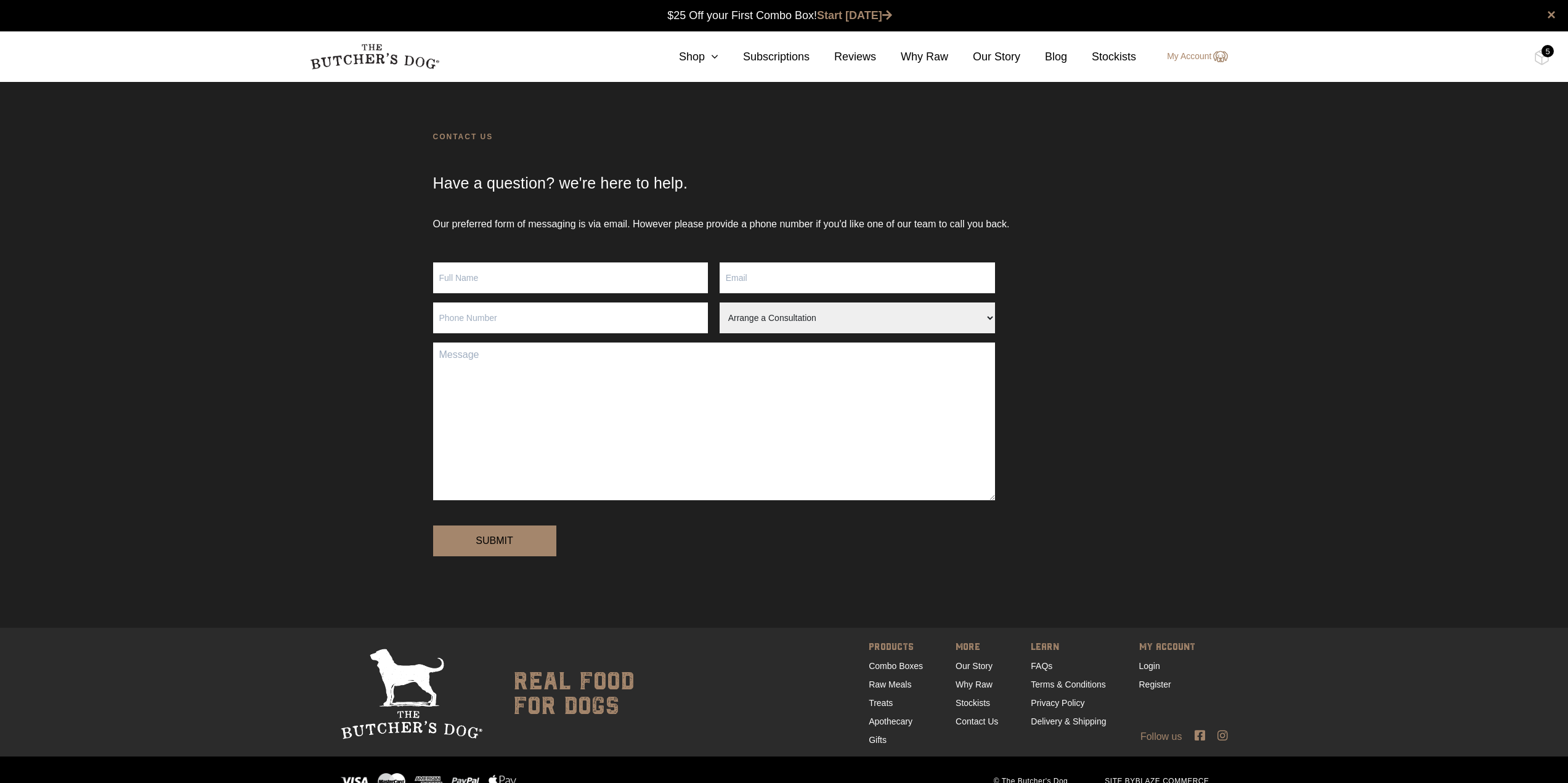
click at [454, 276] on input "Contact form" at bounding box center [570, 278] width 275 height 30
type input "Katherine Collins"
type input "terinekah@yahoo.com.au"
type input "0415447313"
click at [732, 279] on input "terinekah@yahoo.com.au" at bounding box center [857, 278] width 275 height 30
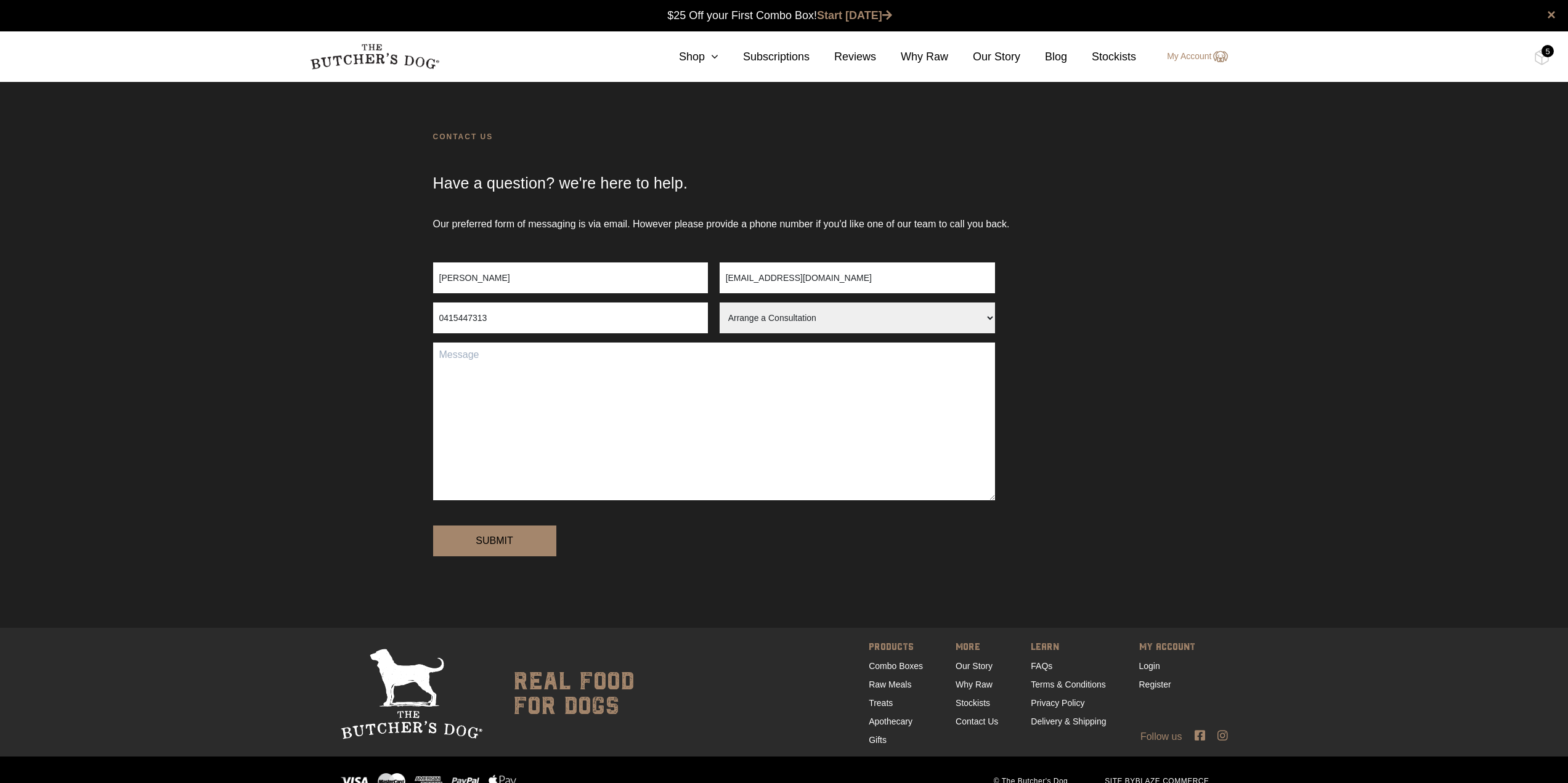
drag, startPoint x: 722, startPoint y: 277, endPoint x: 951, endPoint y: 297, distance: 229.9
click at [951, 297] on div "Katherine Collins terinekah@yahoo.com.au" at bounding box center [713, 282] width 562 height 40
type input "collins_kath@yahoo.com.au"
drag, startPoint x: 559, startPoint y: 314, endPoint x: 375, endPoint y: 295, distance: 185.0
click at [375, 295] on div "Our preferred form of messaging is via email. However please provide a phone nu…" at bounding box center [784, 422] width 1568 height 411
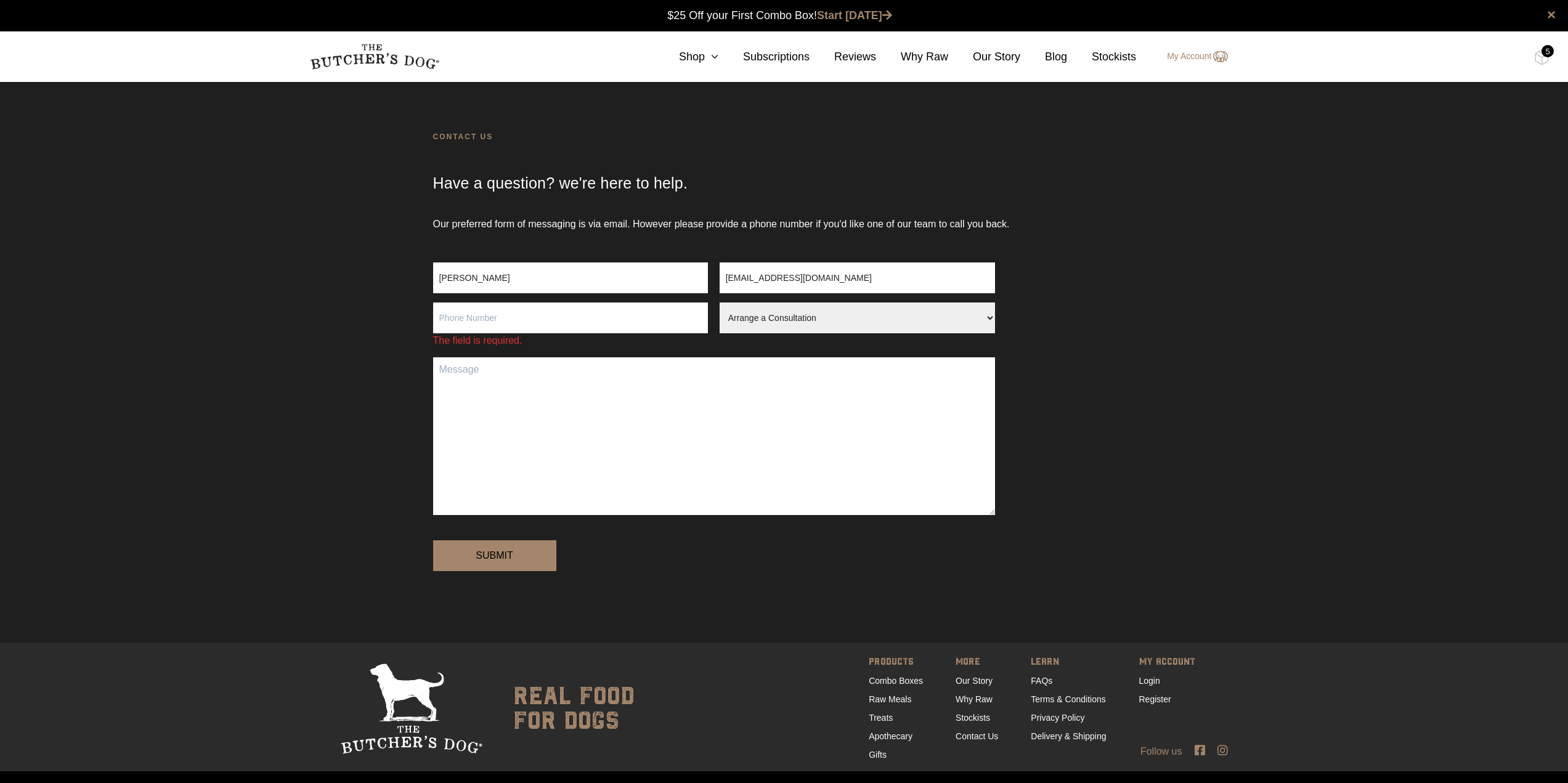
click at [988, 315] on select "Arrange a Consultation Become a Stockist Order Query Stock Enquiry" at bounding box center [857, 318] width 275 height 30
select select "Order Query"
click at [719, 303] on select "Arrange a Consultation Become a Stockist Order Query Stock Enquiry" at bounding box center [857, 318] width 275 height 30
click at [531, 373] on textarea "Contact form" at bounding box center [713, 436] width 562 height 158
click at [536, 319] on input "Contact form" at bounding box center [570, 318] width 275 height 30
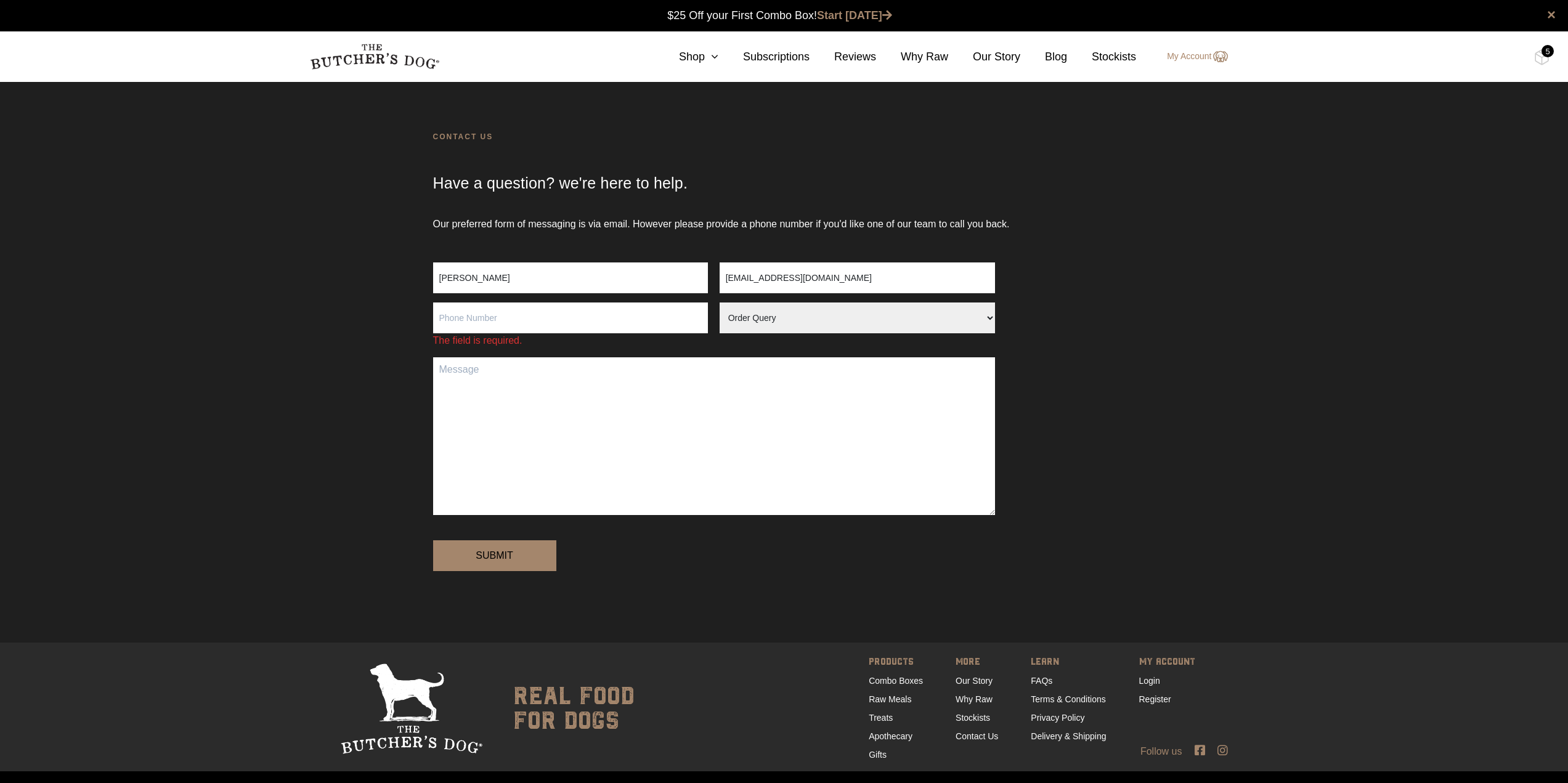
type input "0415447313"
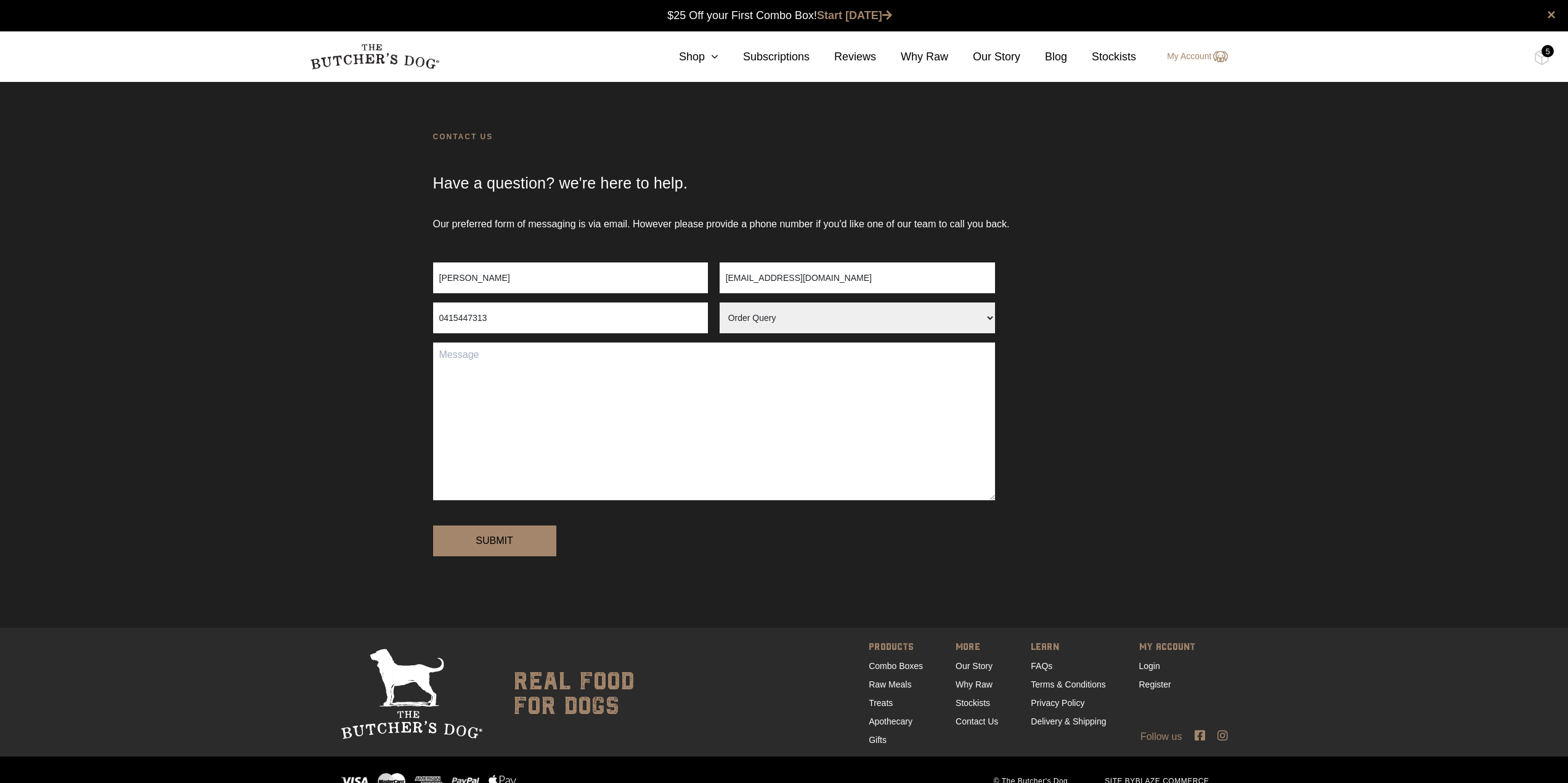
click at [450, 364] on textarea "Contact form" at bounding box center [713, 421] width 562 height 158
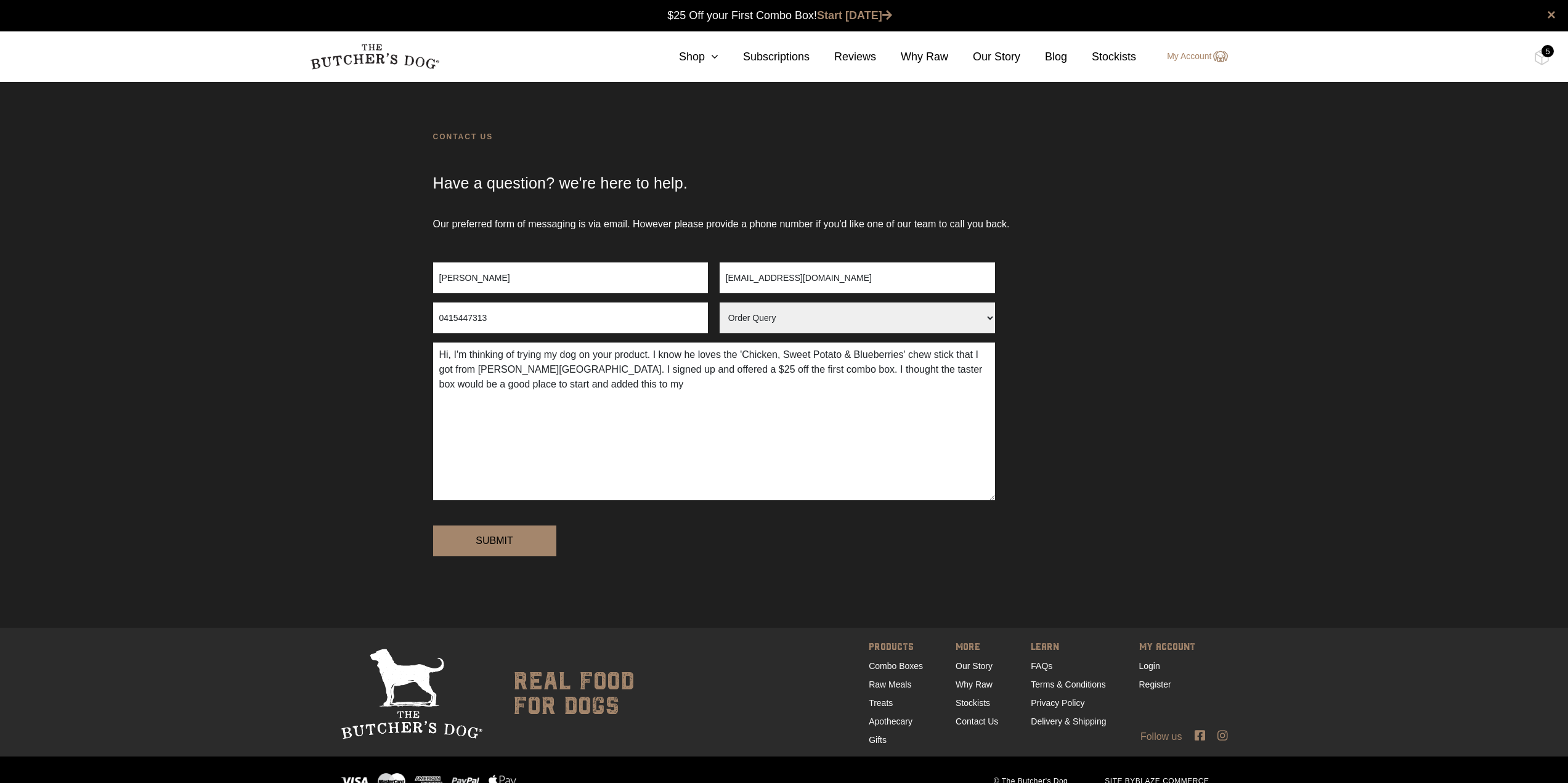
click at [569, 383] on textarea "Hi, I'm thinking of trying my dog on your product. I know he loves the 'Chicken…" at bounding box center [713, 421] width 562 height 158
click at [581, 399] on textarea "Hi, I'm thinking of trying my dog on your product. I know he loves the 'Chicken…" at bounding box center [713, 421] width 562 height 158
drag, startPoint x: 581, startPoint y: 399, endPoint x: 633, endPoint y: 399, distance: 52.0
click at [633, 399] on textarea "Hi, I'm thinking of trying my dog on your product. I know he loves the 'Chicken…" at bounding box center [713, 421] width 562 height 158
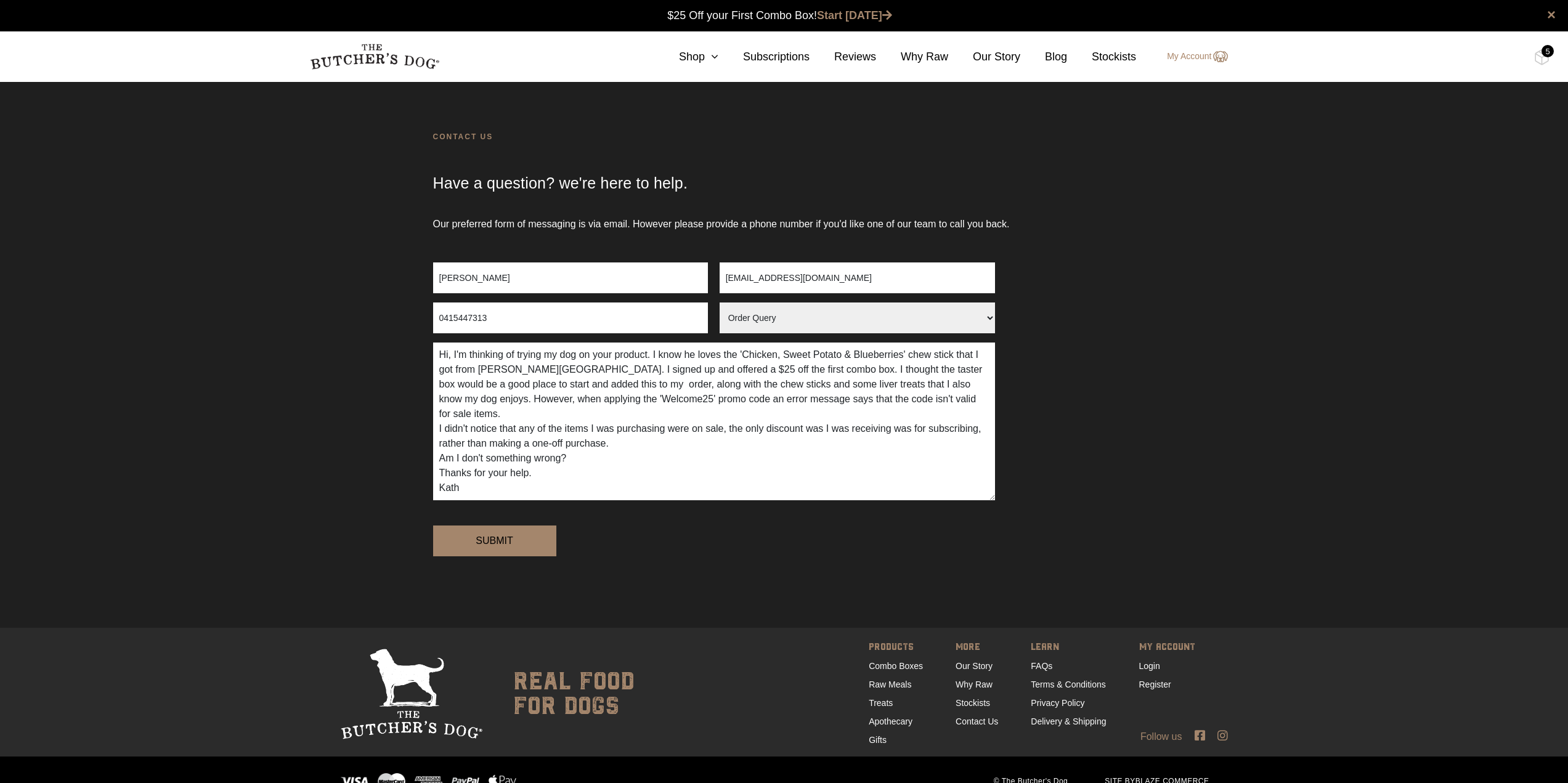
click at [443, 370] on textarea "Hi, I'm thinking of trying my dog on your product. I know he loves the 'Chicken…" at bounding box center [713, 421] width 562 height 158
click at [620, 368] on textarea "Hi, I'm thinking of trying my dog on your product. I know he loves the 'Chicken…" at bounding box center [713, 421] width 562 height 158
click at [867, 383] on textarea "Hi, I'm thinking of trying my dog on your product. I know he loves the 'Chicken…" at bounding box center [713, 421] width 562 height 158
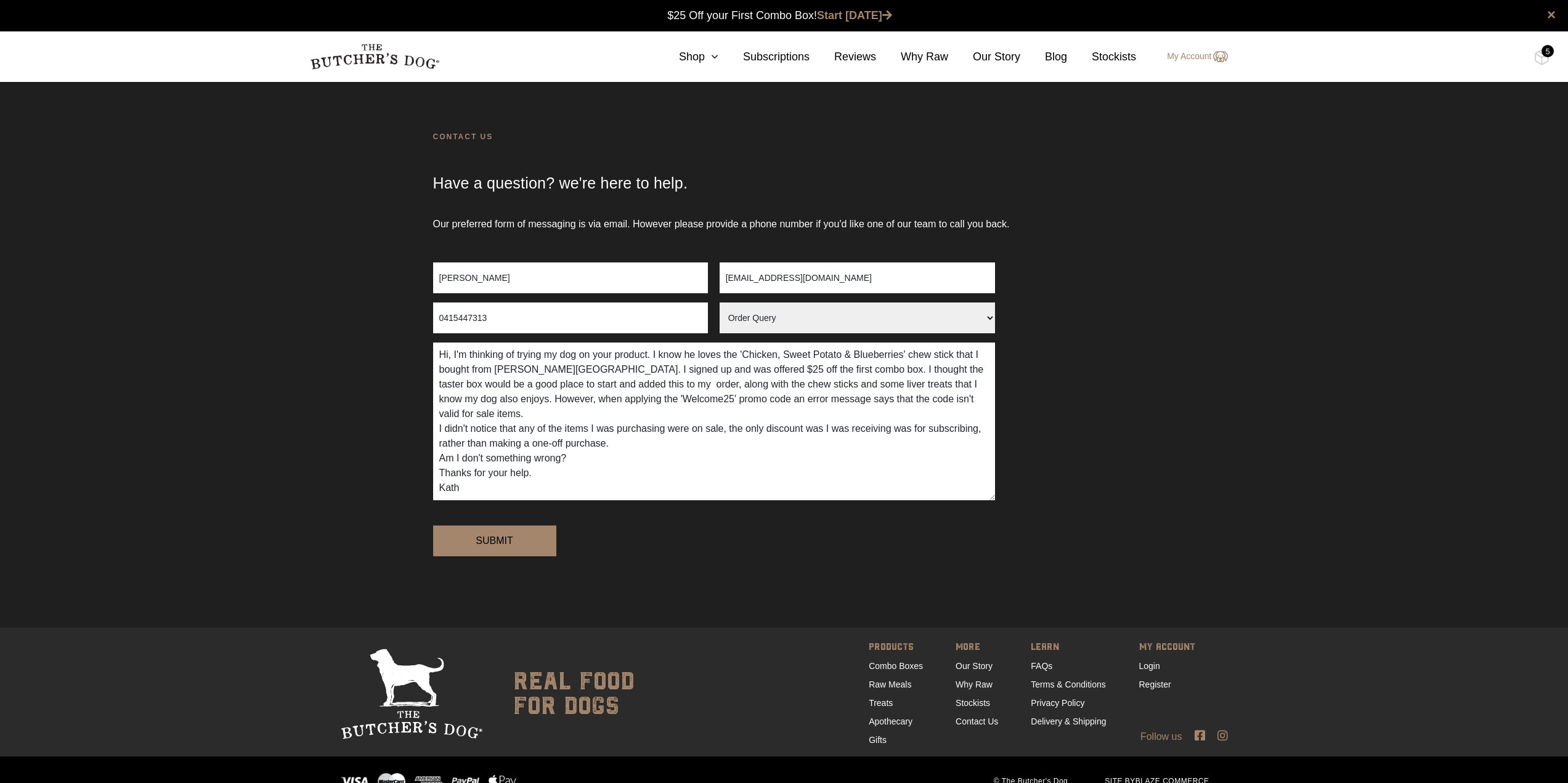
type textarea "Hi, I'm thinking of trying my dog on your product. I know he loves the 'Chicken…"
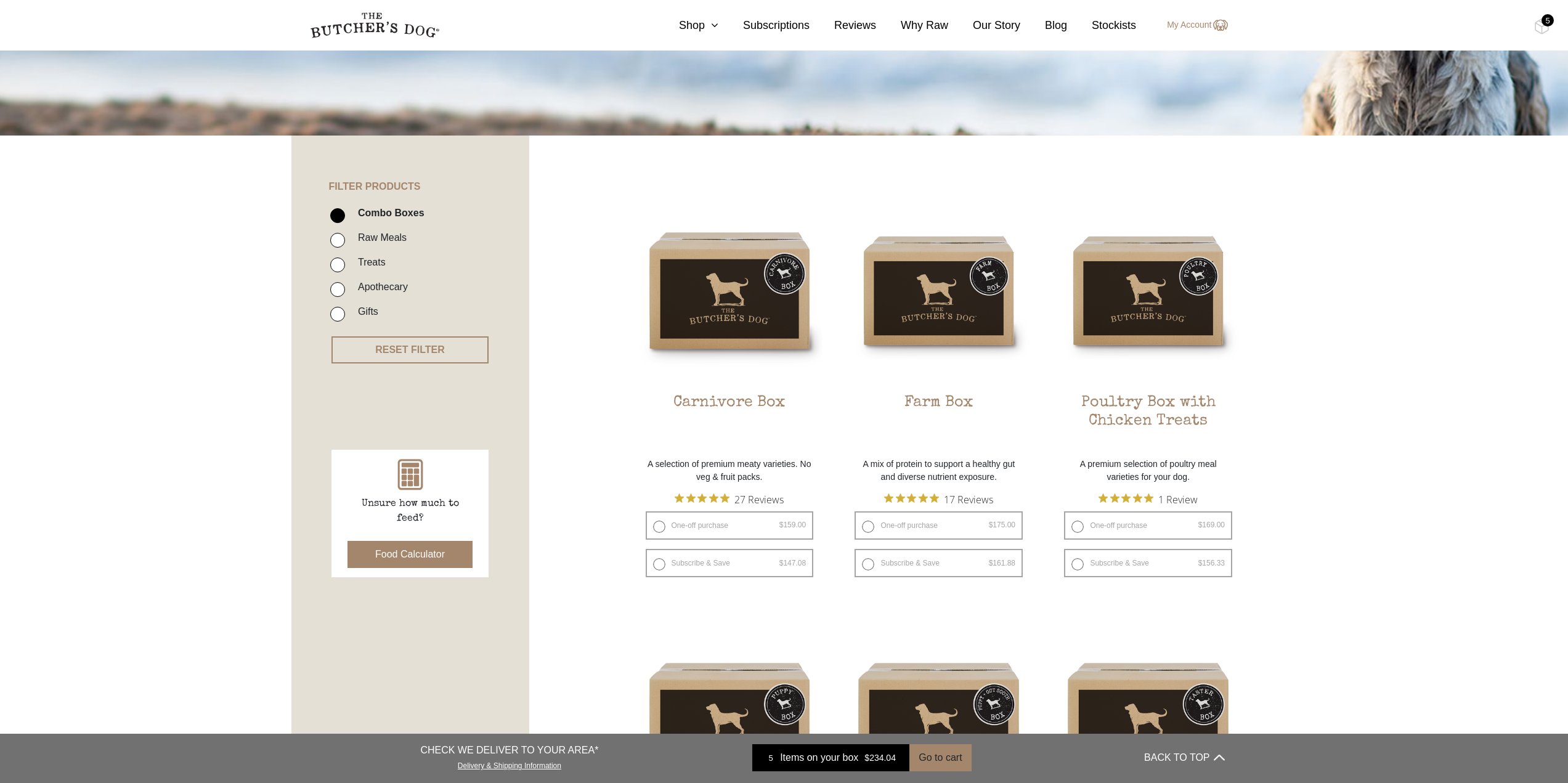
scroll to position [185, 0]
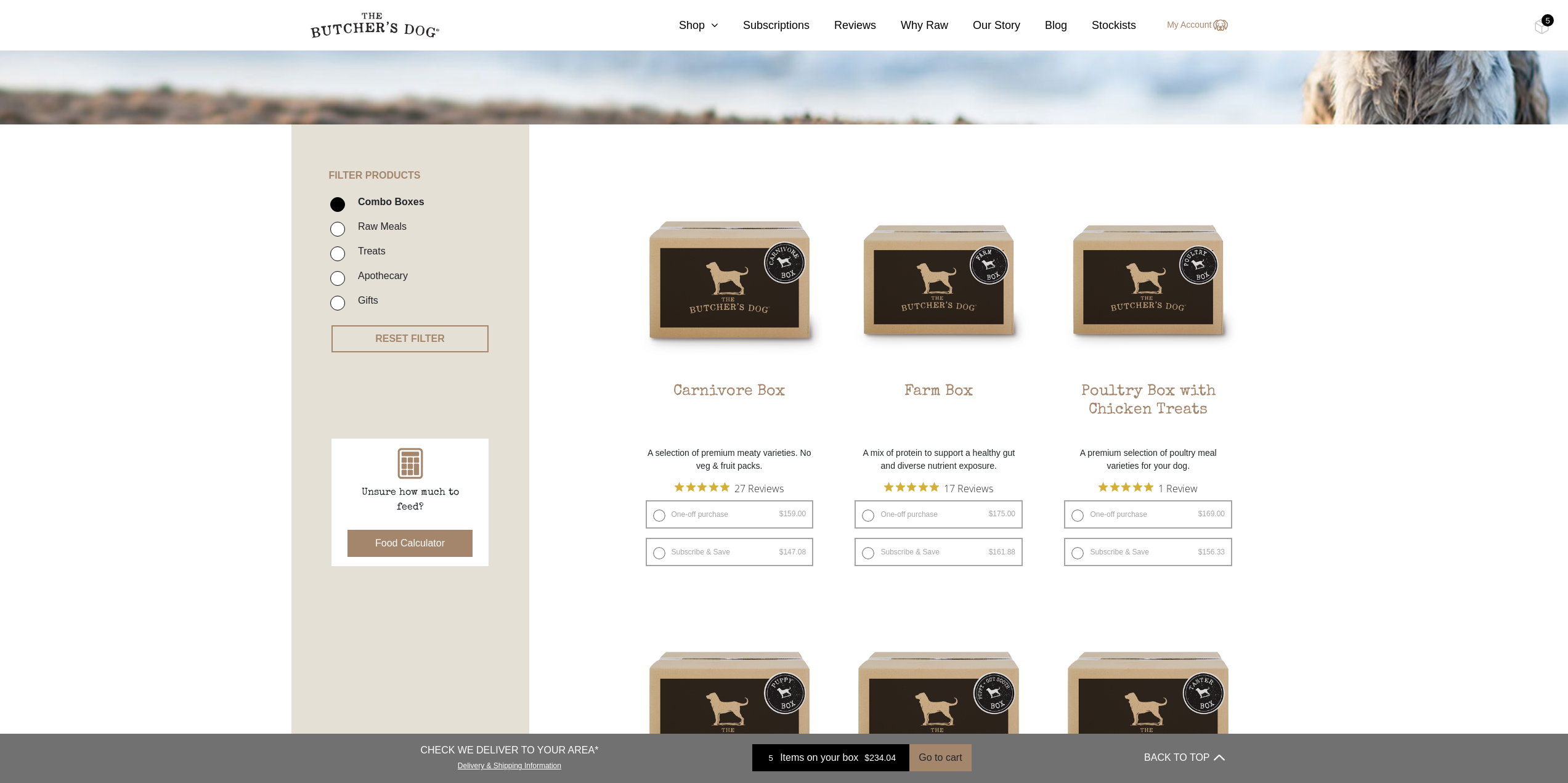
click at [1544, 22] on div "5" at bounding box center [1547, 21] width 13 height 13
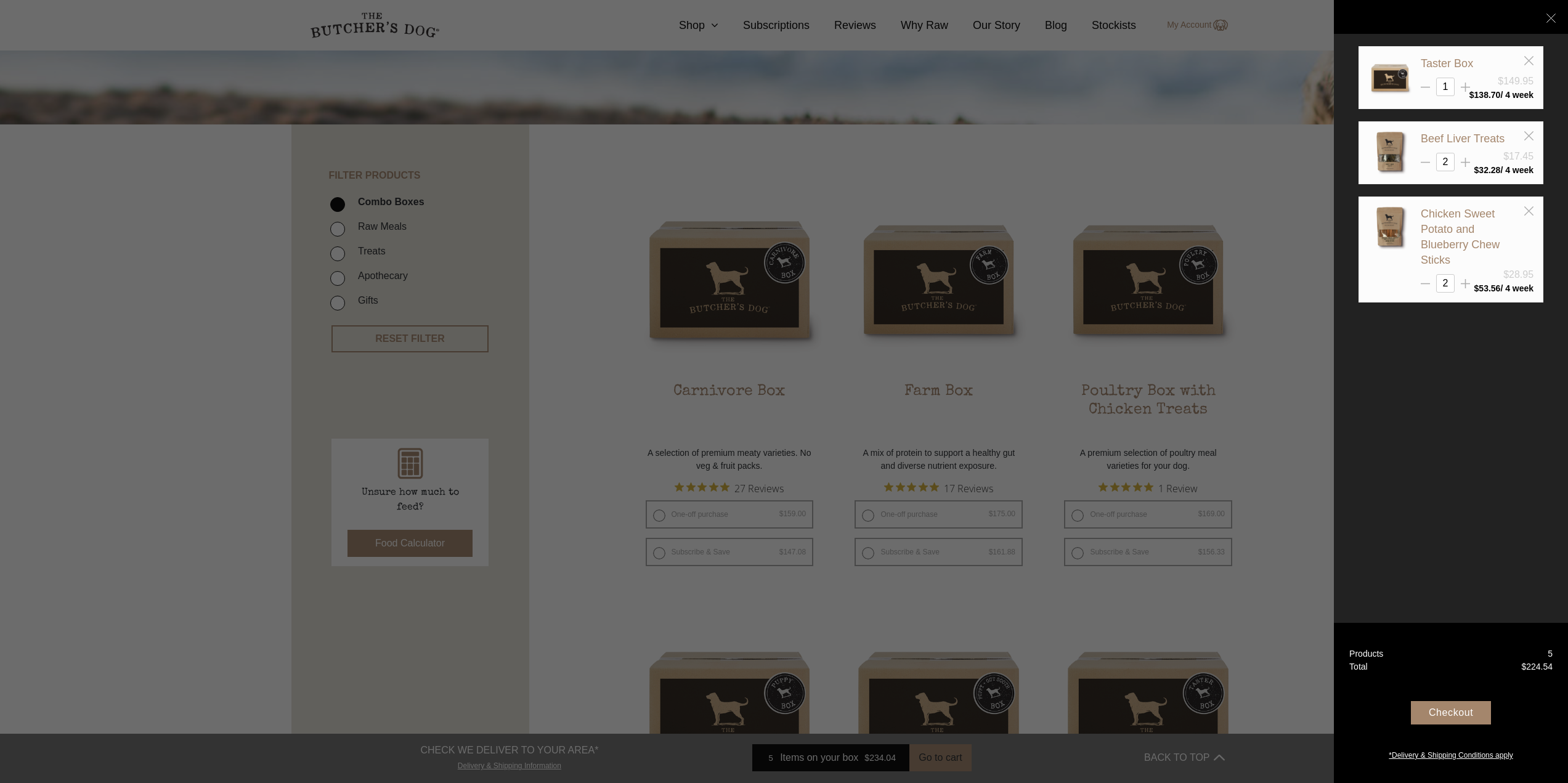
click at [1450, 713] on div "Checkout" at bounding box center [1450, 712] width 80 height 23
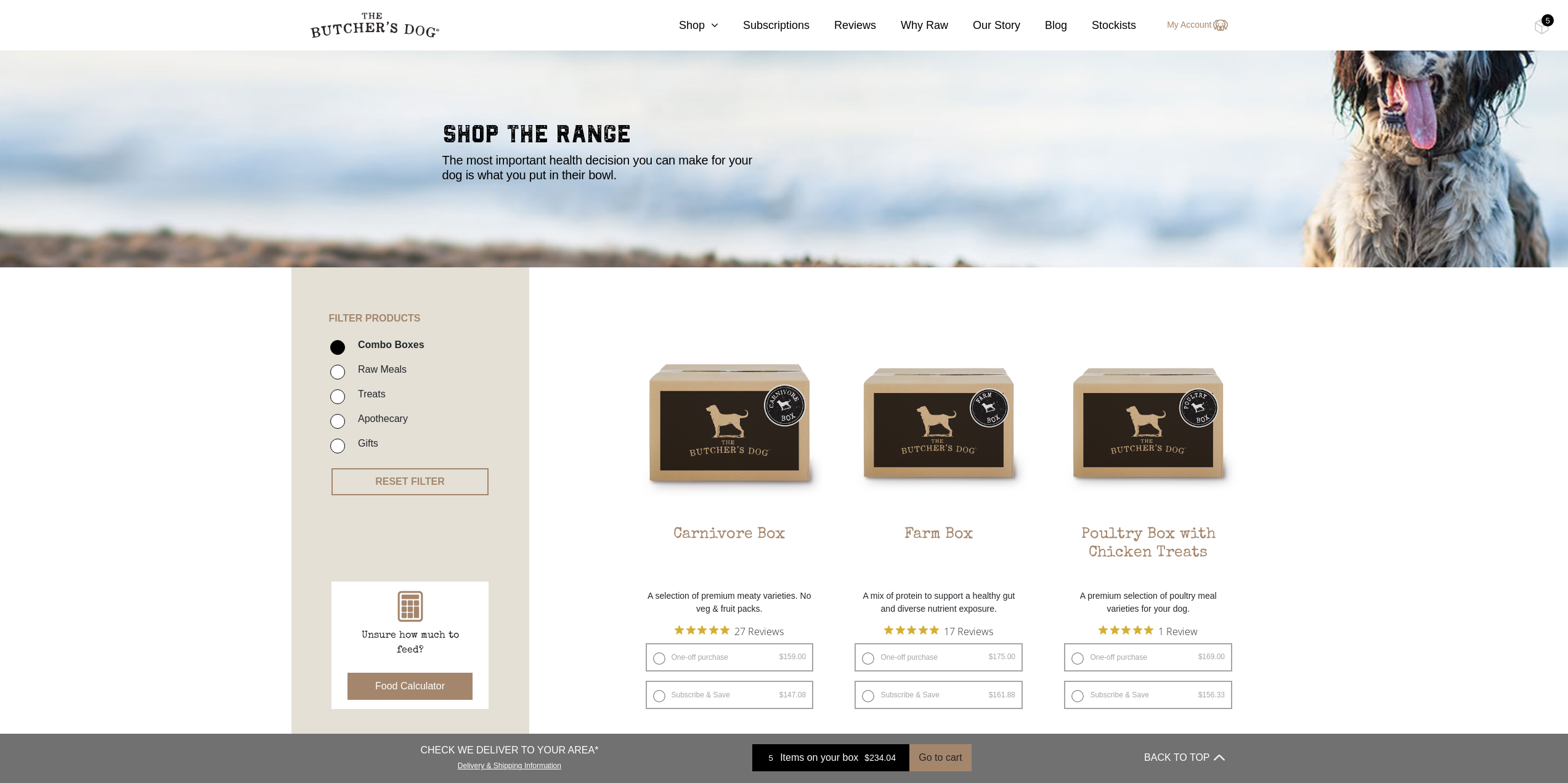
scroll to position [123, 0]
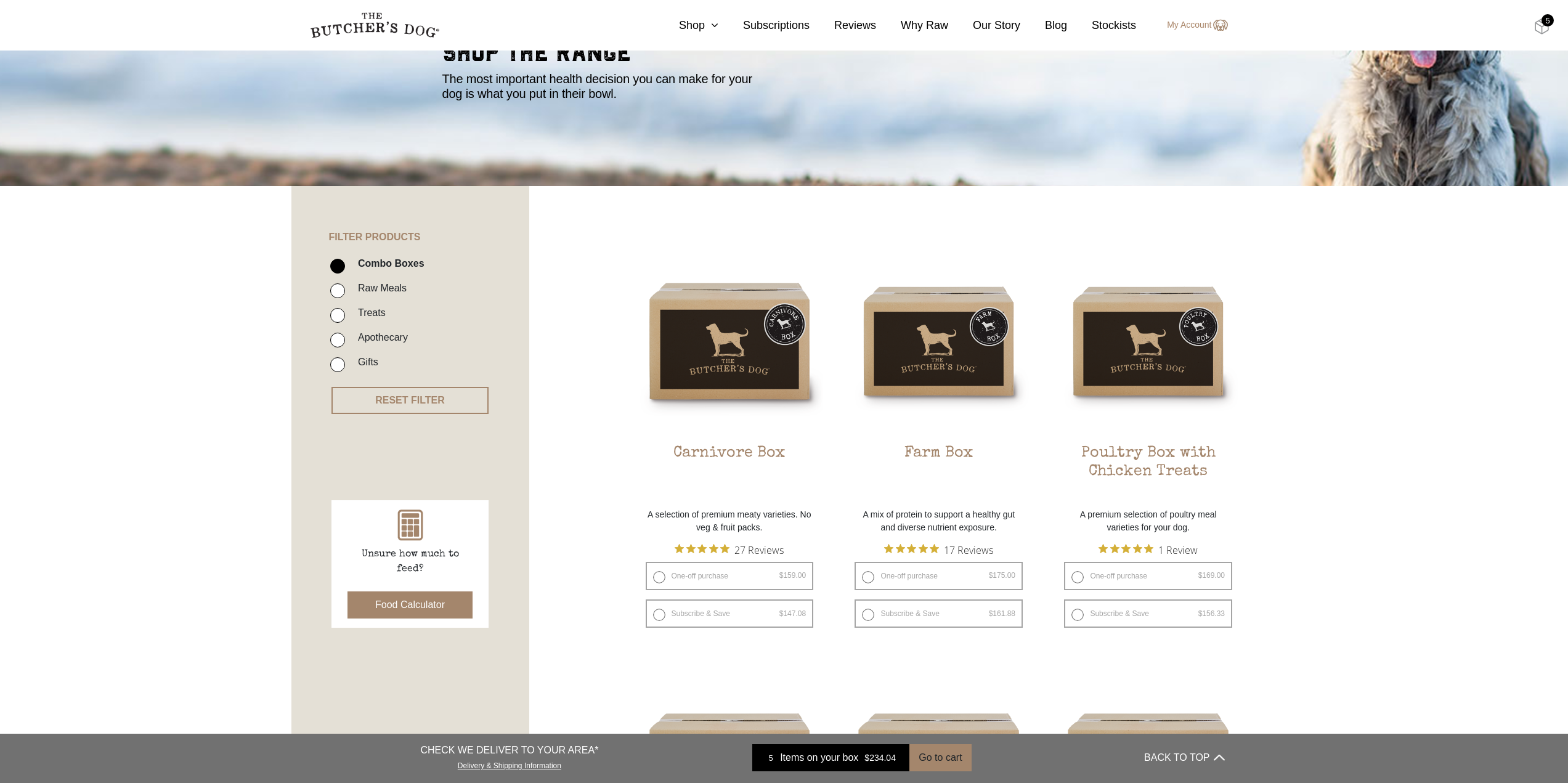
click at [1537, 24] on img at bounding box center [1541, 27] width 15 height 16
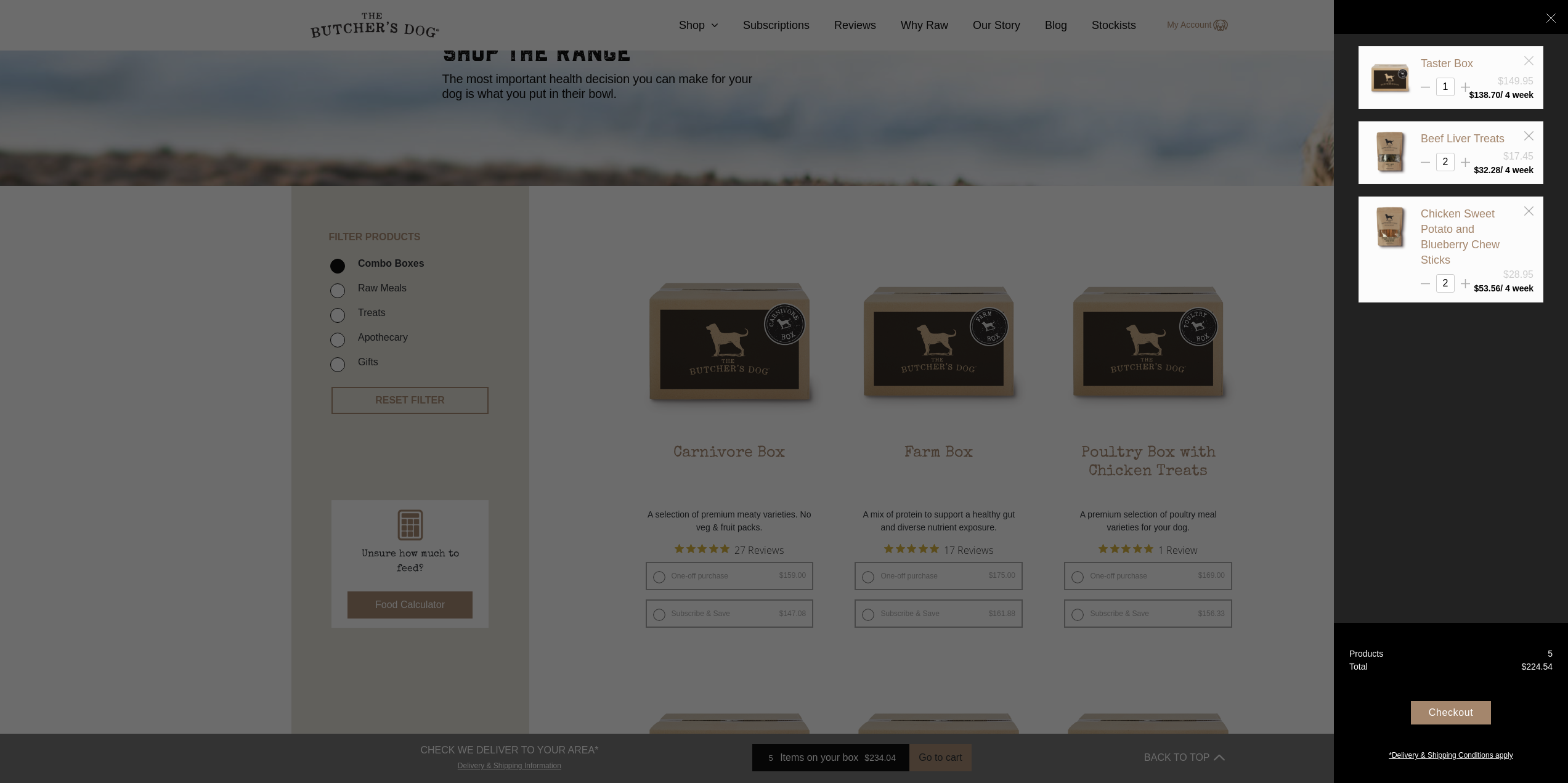
click at [1529, 57] on icon at bounding box center [1529, 61] width 9 height 9
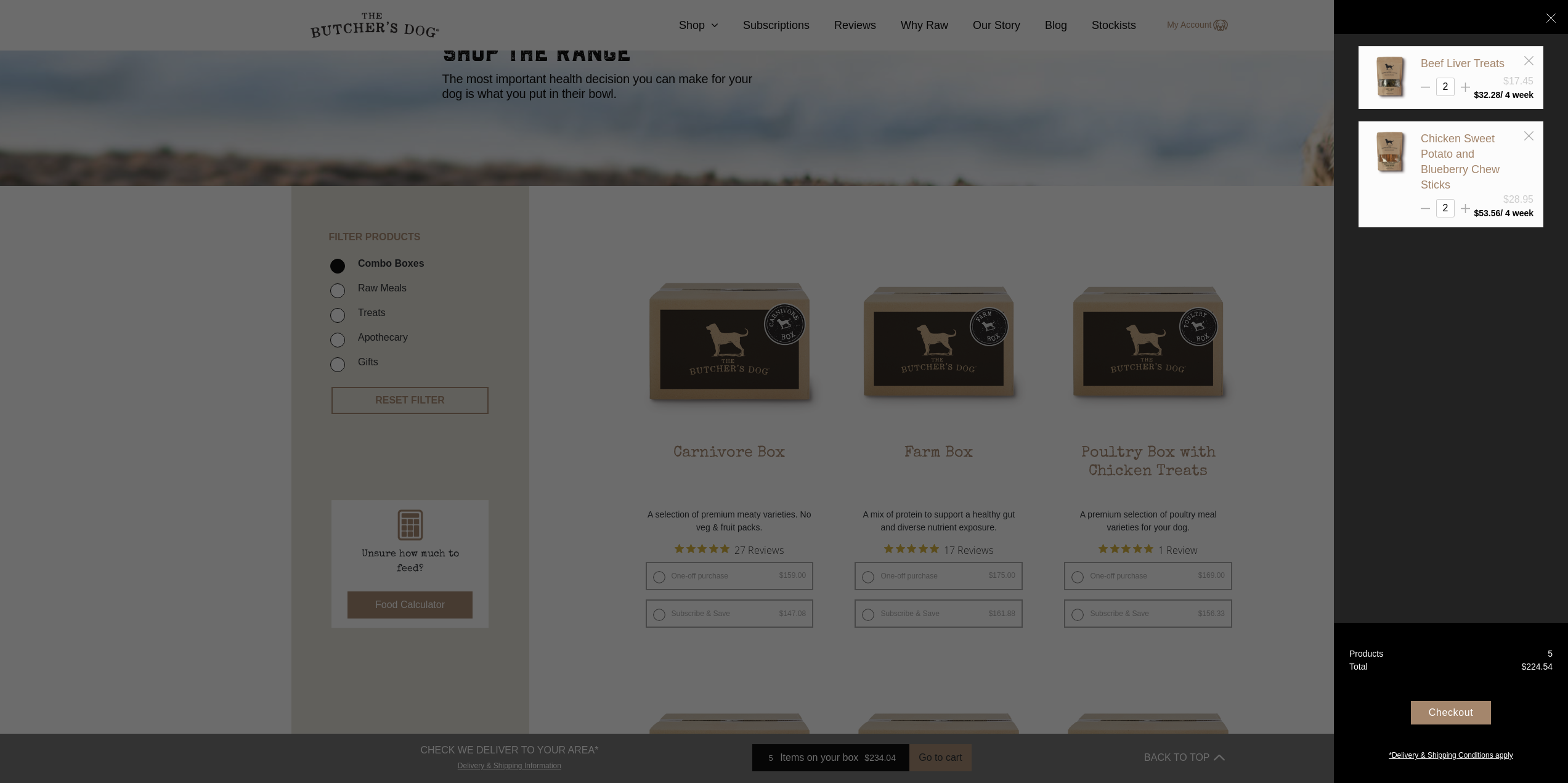
click at [1529, 57] on icon at bounding box center [1529, 61] width 9 height 9
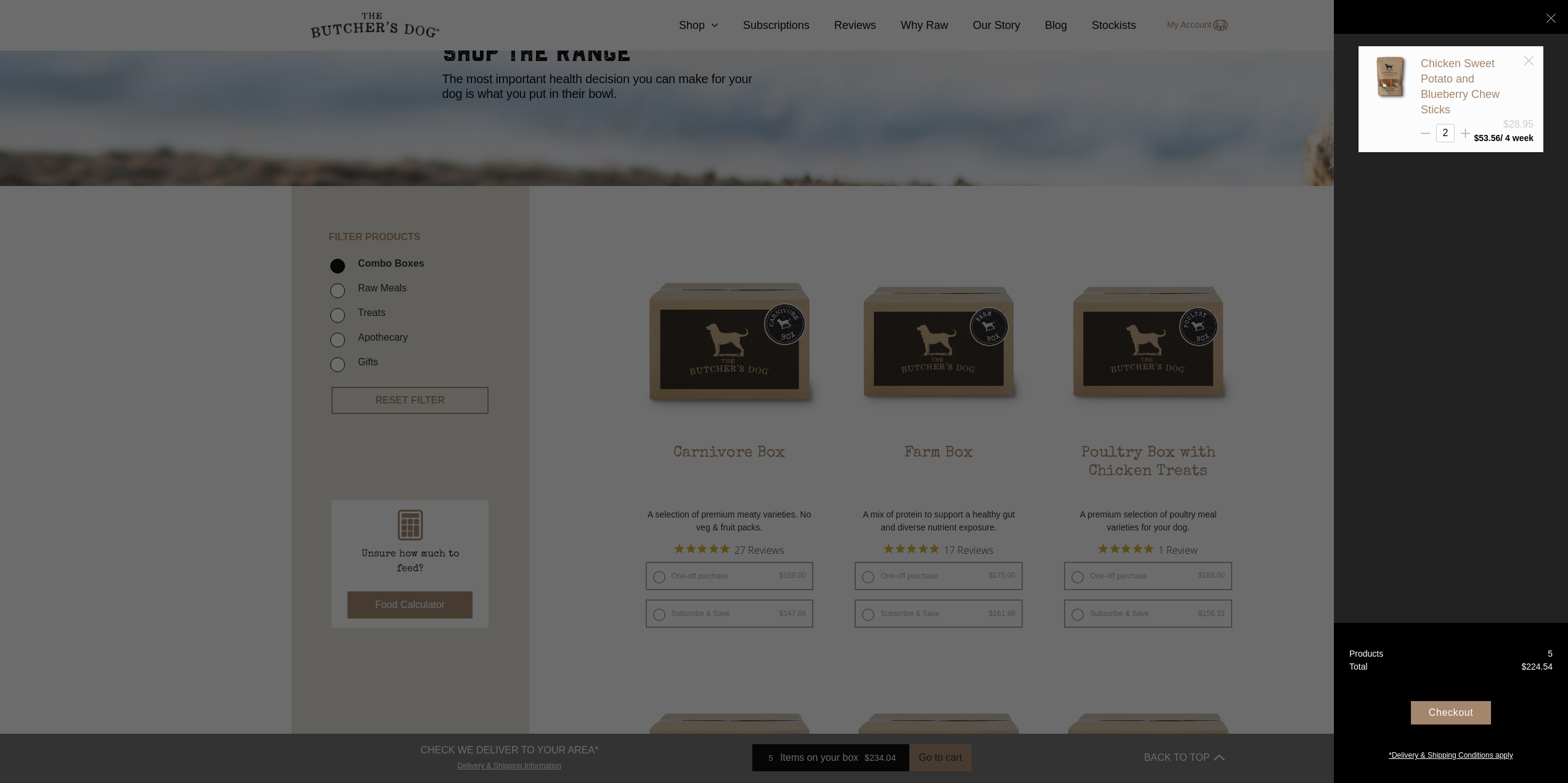
click at [1529, 57] on icon at bounding box center [1529, 61] width 9 height 9
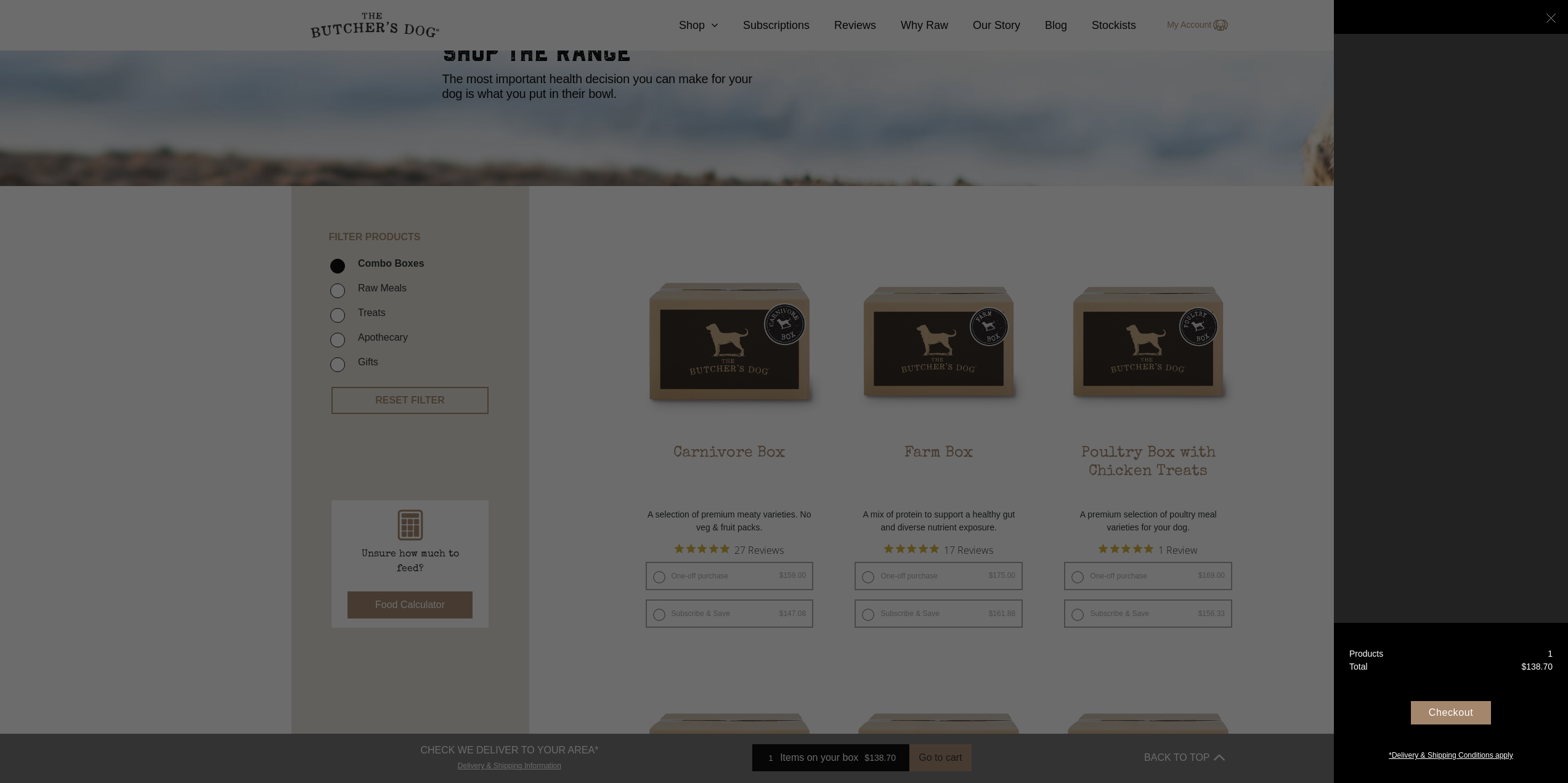
click at [1548, 16] on icon at bounding box center [1551, 18] width 9 height 9
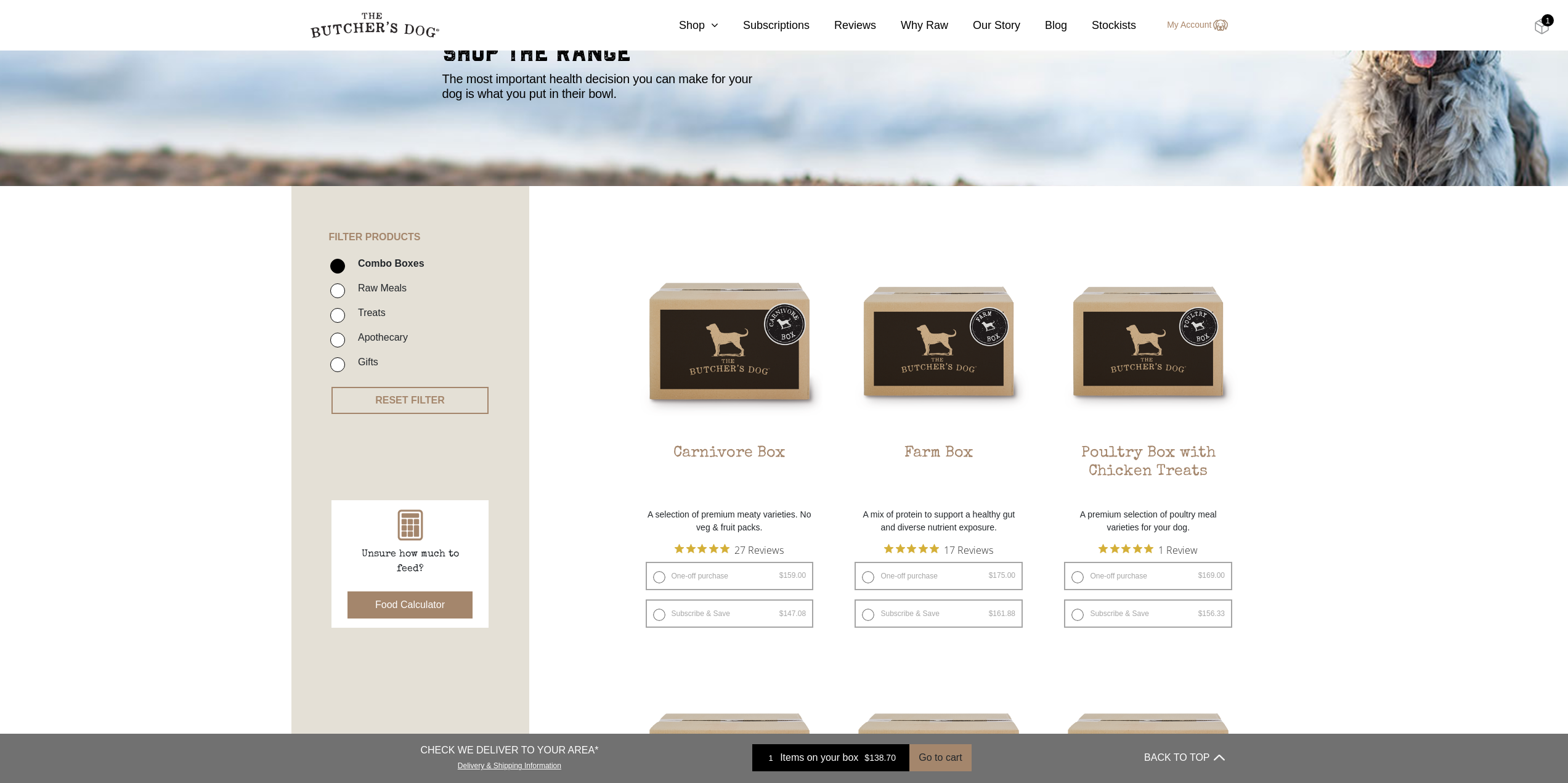
click at [1540, 21] on img at bounding box center [1541, 27] width 15 height 16
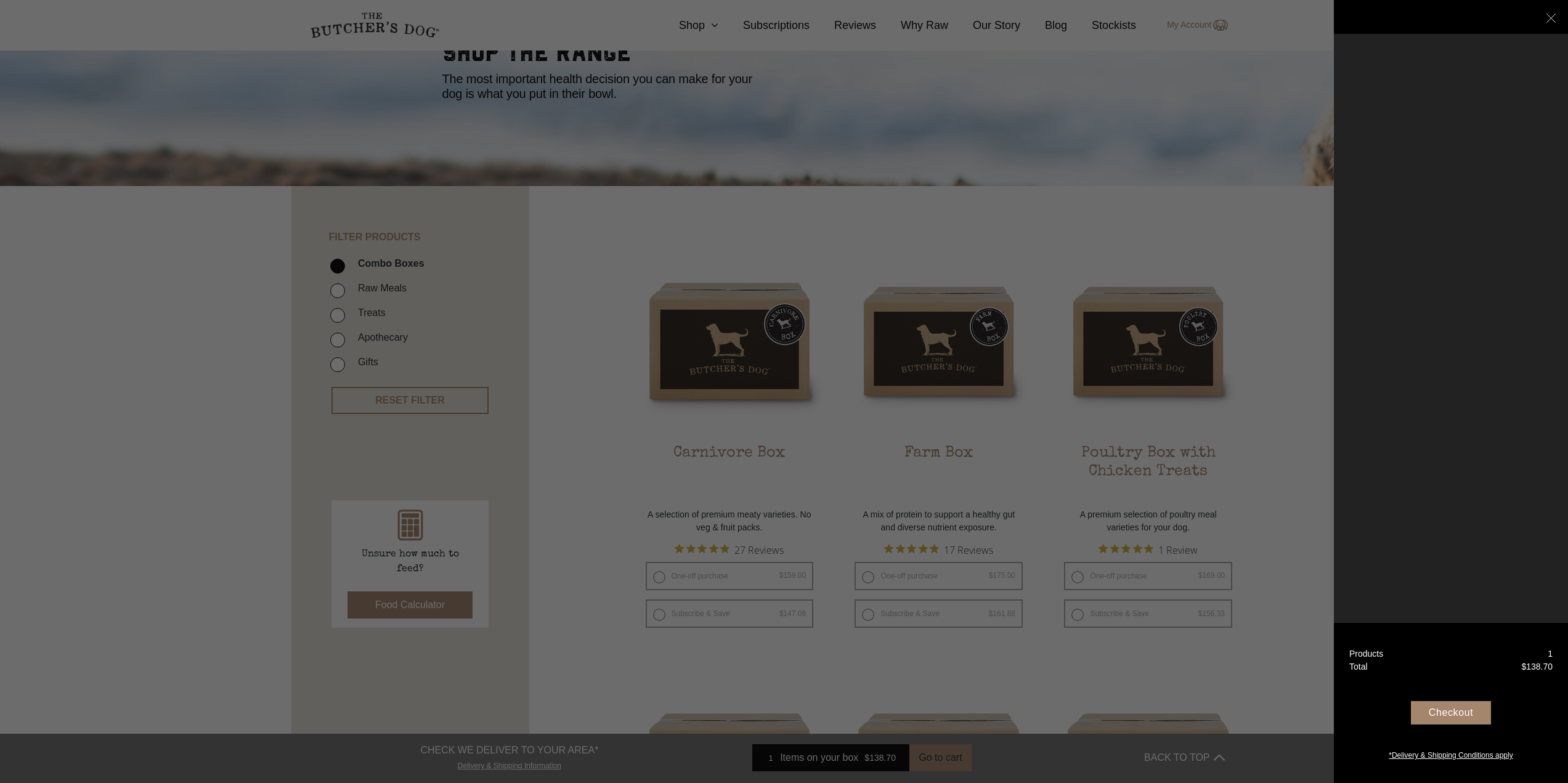
click at [1469, 210] on div at bounding box center [1450, 392] width 234 height 783
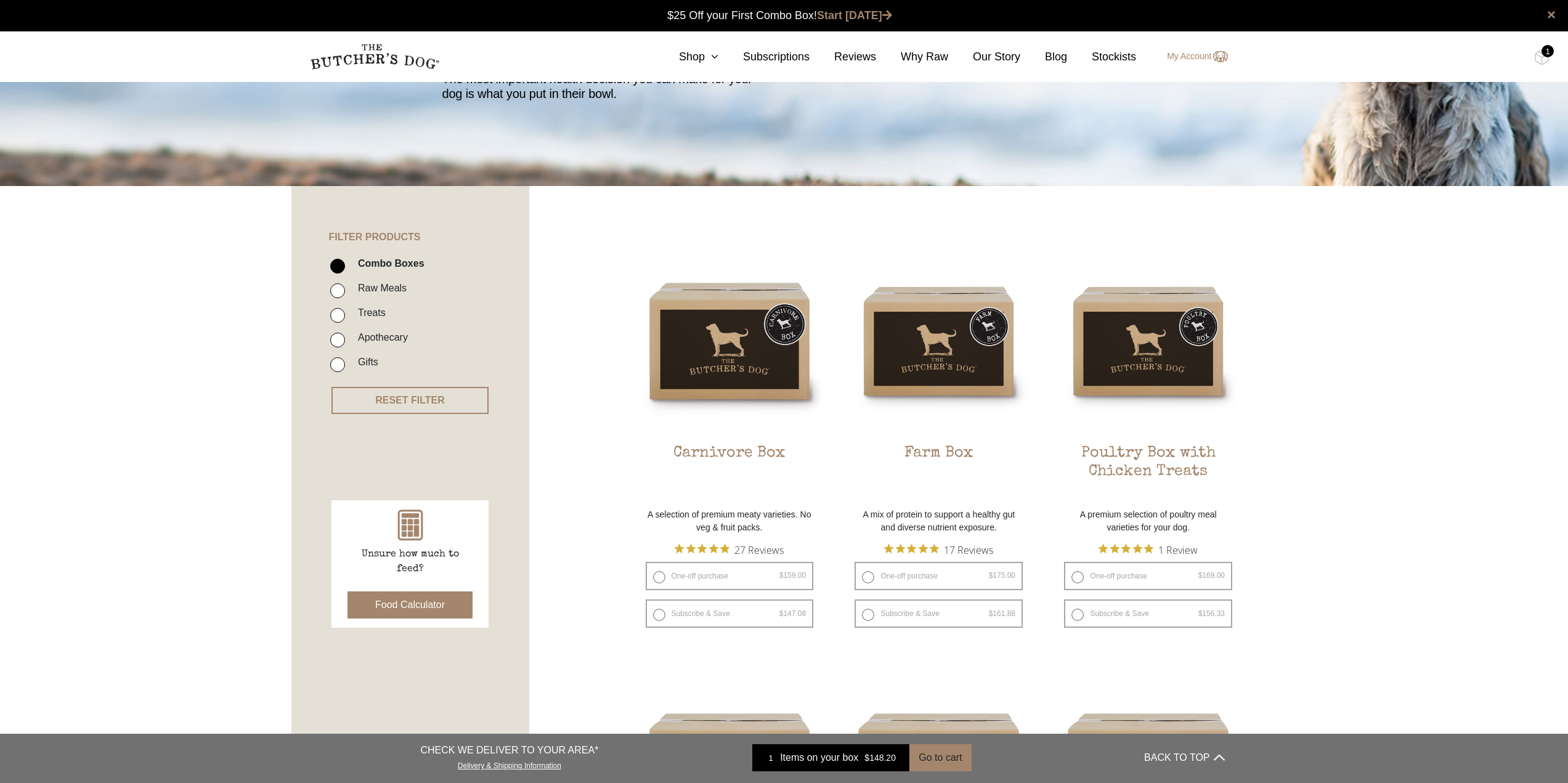
click at [1544, 54] on div "1" at bounding box center [1547, 51] width 13 height 13
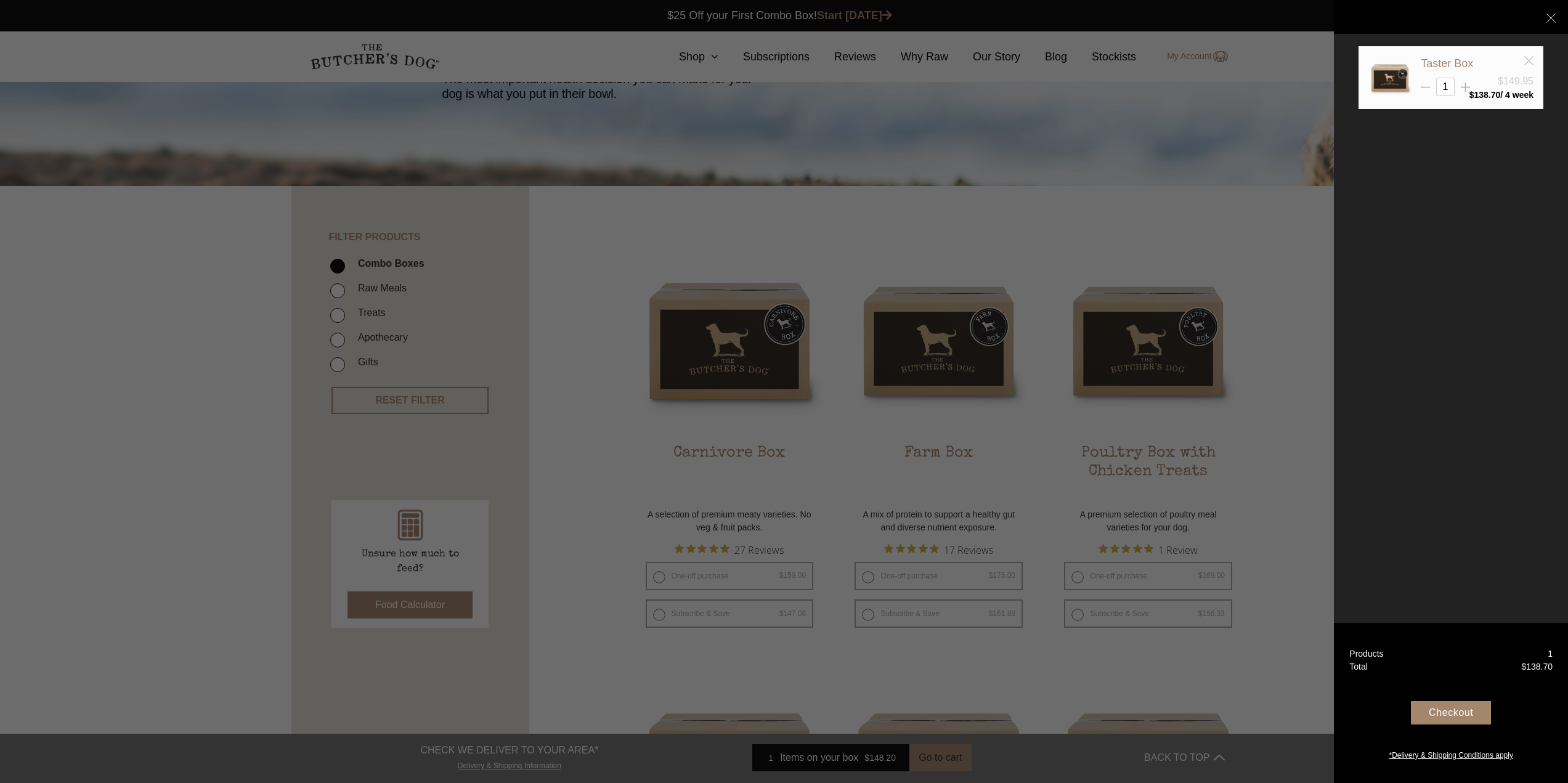
click at [1530, 60] on icon at bounding box center [1529, 61] width 9 height 9
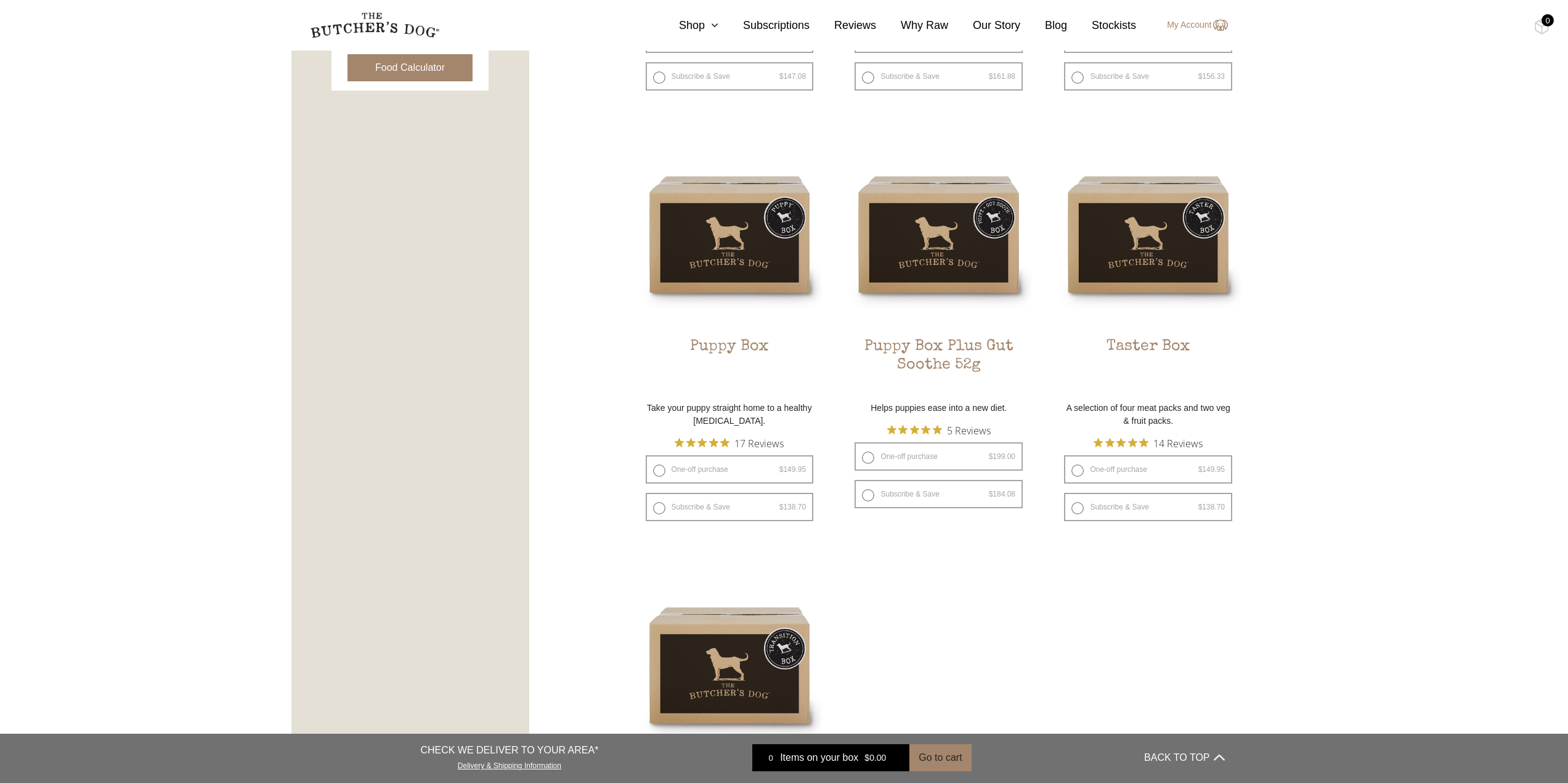
scroll to position [677, 0]
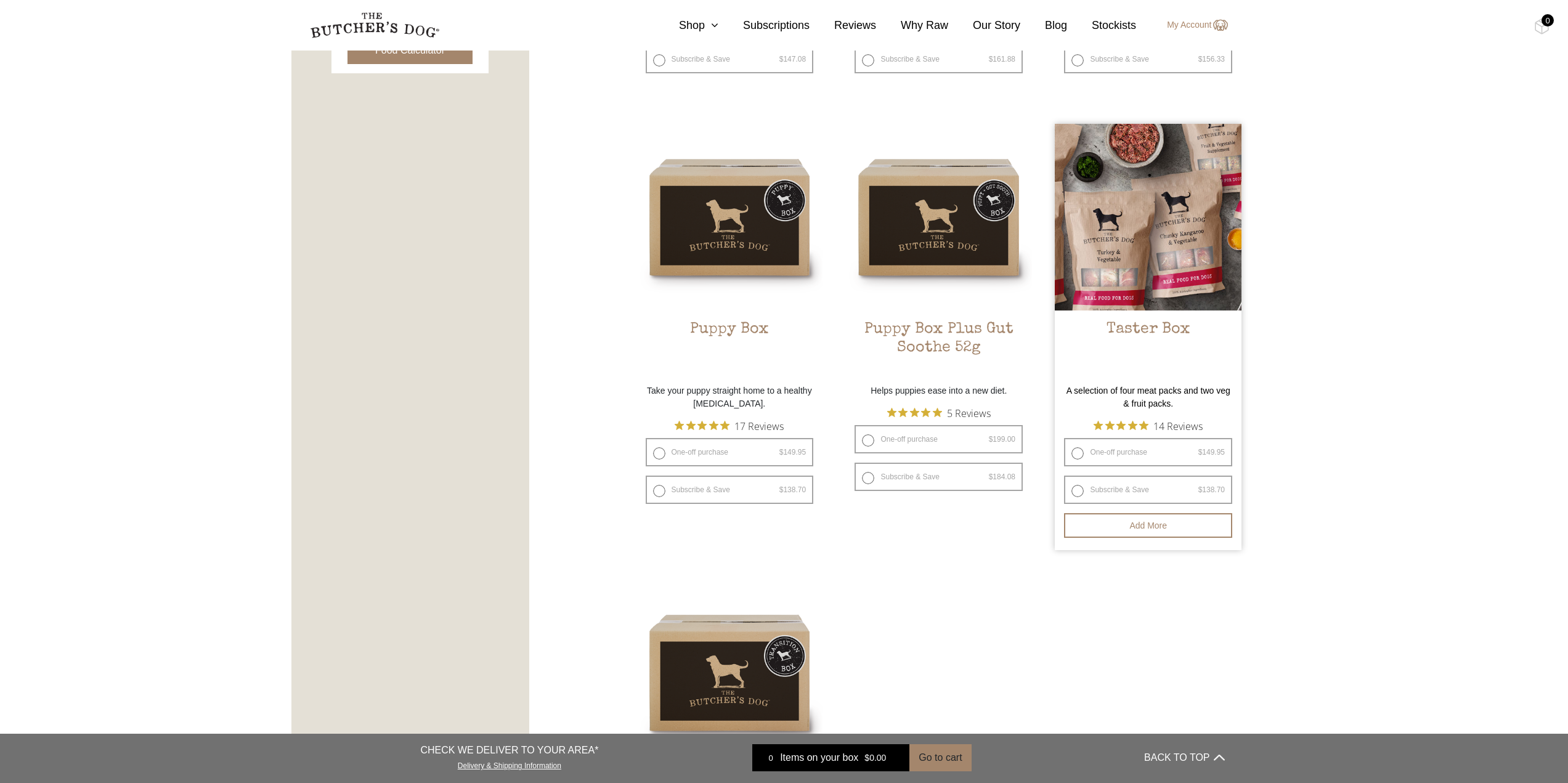
click at [1133, 444] on label "One-off purchase $ 149.95 — or subscribe and save 7.5%" at bounding box center [1148, 452] width 168 height 29
radio input "true"
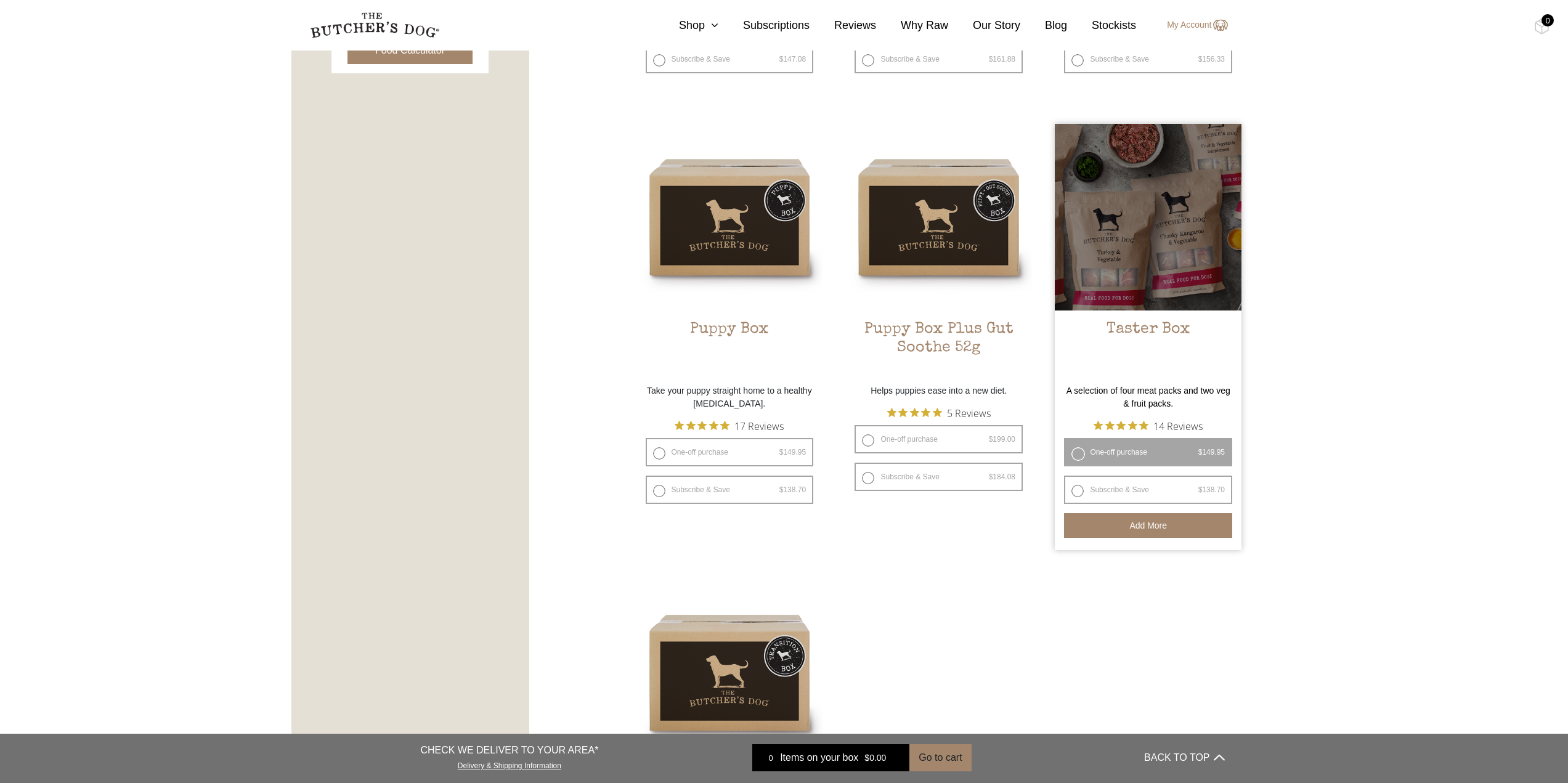
click at [1141, 523] on button "Add more" at bounding box center [1148, 525] width 168 height 24
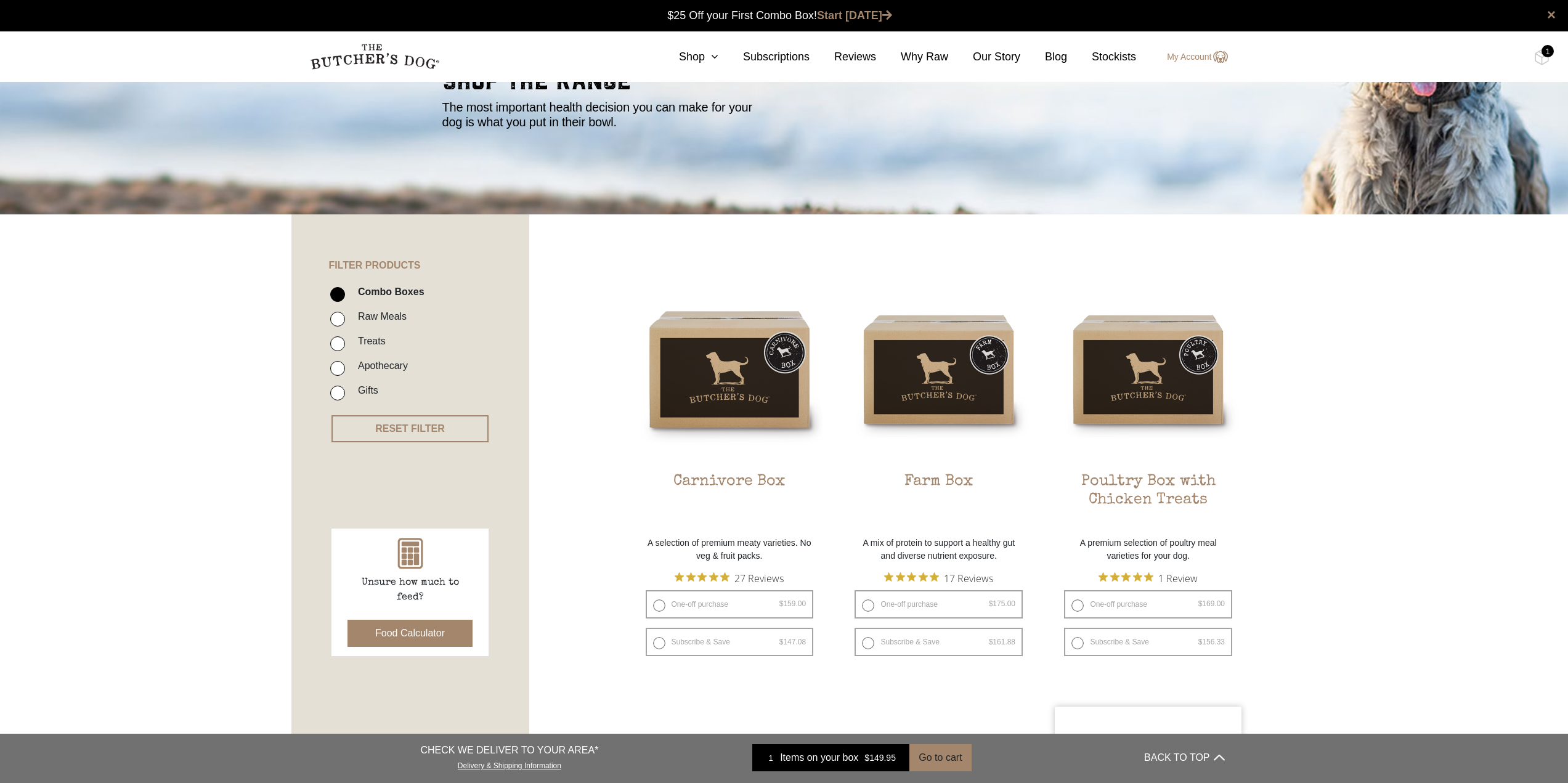
scroll to position [0, 0]
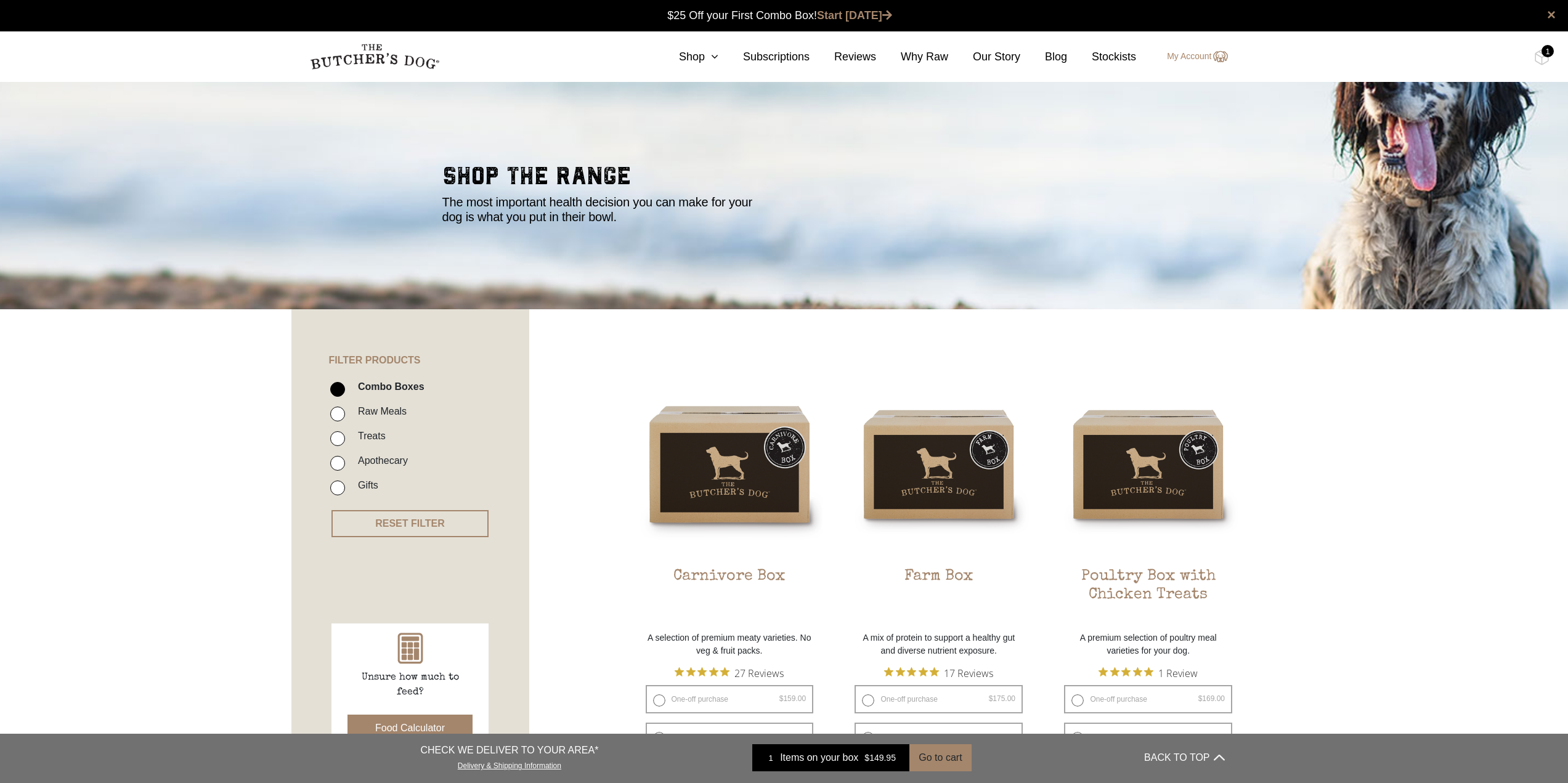
click at [337, 438] on input "Treats" at bounding box center [337, 438] width 14 height 14
checkbox input "true"
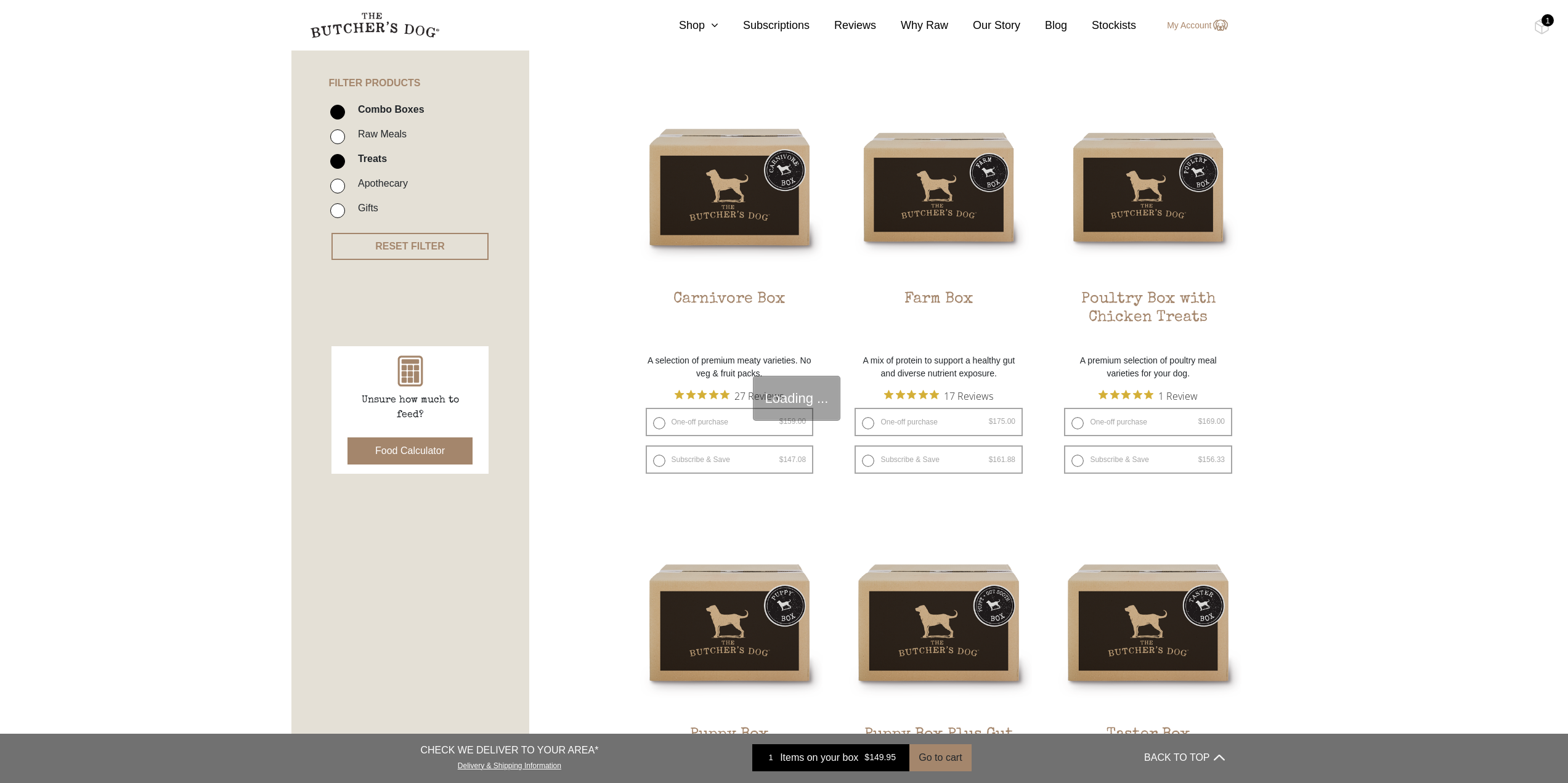
scroll to position [279, 0]
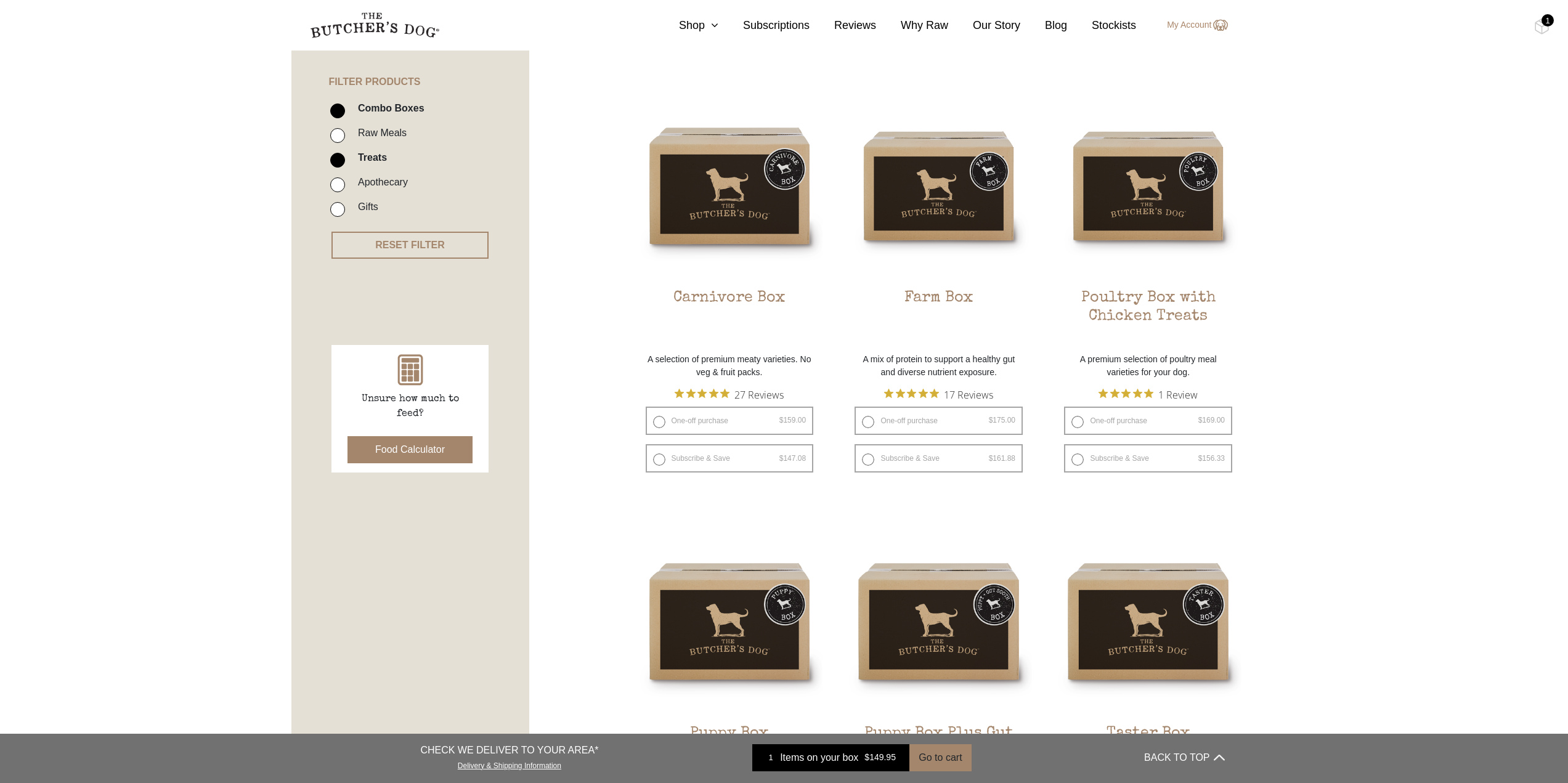
click at [334, 110] on input "Combo Boxes" at bounding box center [337, 110] width 14 height 14
checkbox input "false"
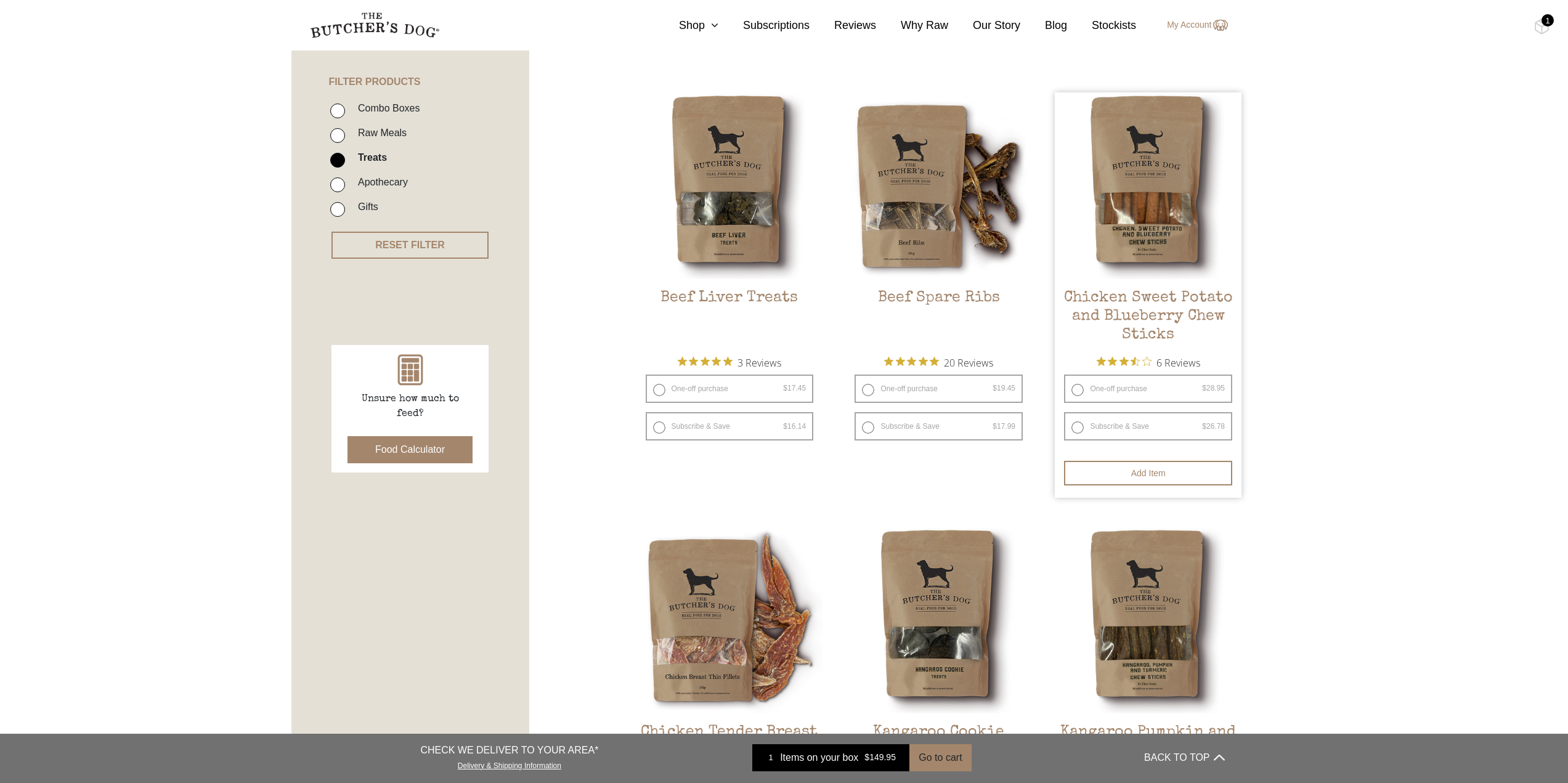
click at [1112, 387] on label "One-off purchase $ 28.95 — or subscribe and save 7.5%" at bounding box center [1148, 389] width 168 height 29
radio input "true"
click at [734, 388] on label "One-off purchase $ 17.45 — or subscribe and save 7.5%" at bounding box center [729, 389] width 168 height 29
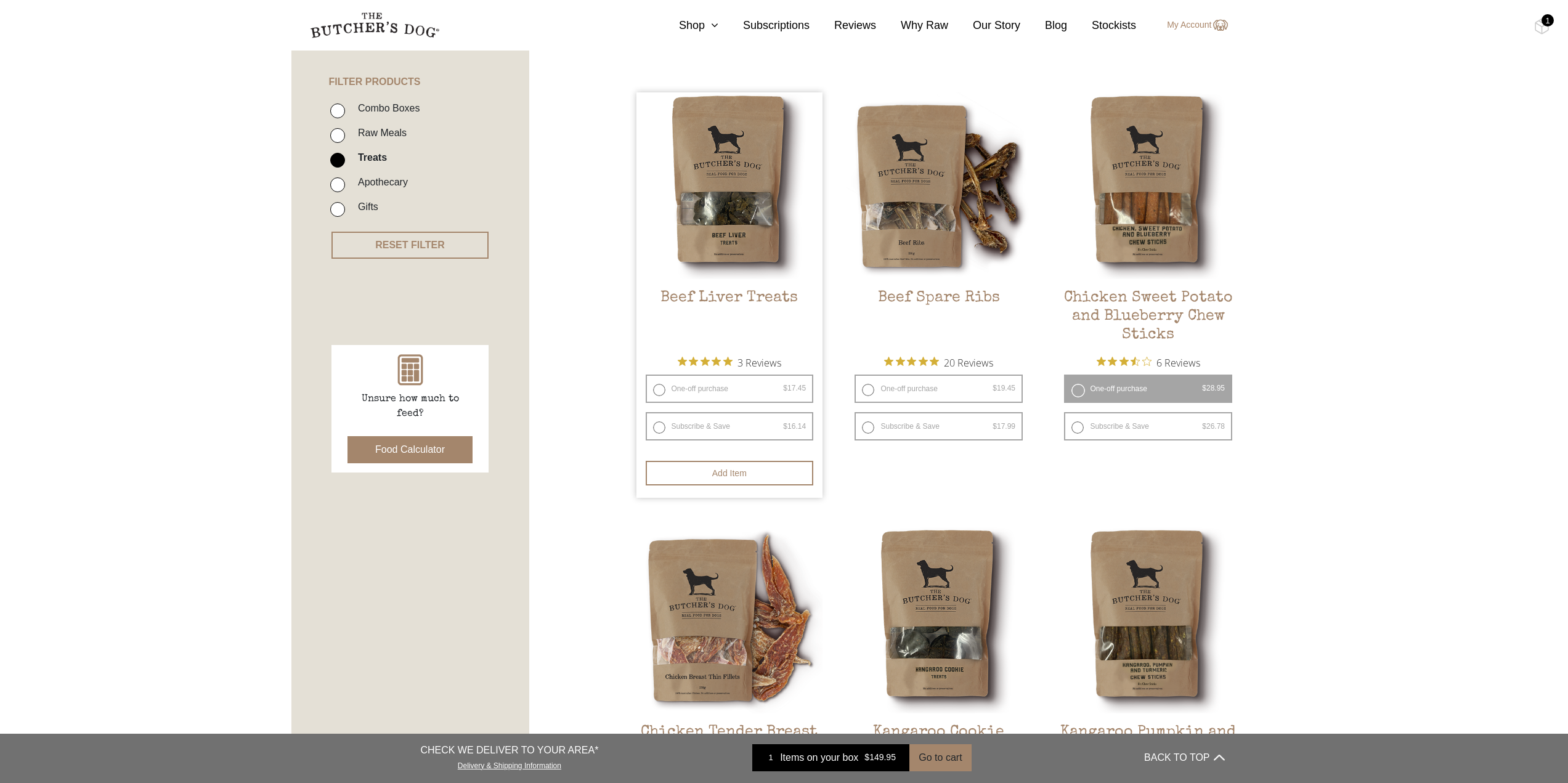
radio input "true"
click at [722, 471] on button "Add item" at bounding box center [729, 472] width 168 height 24
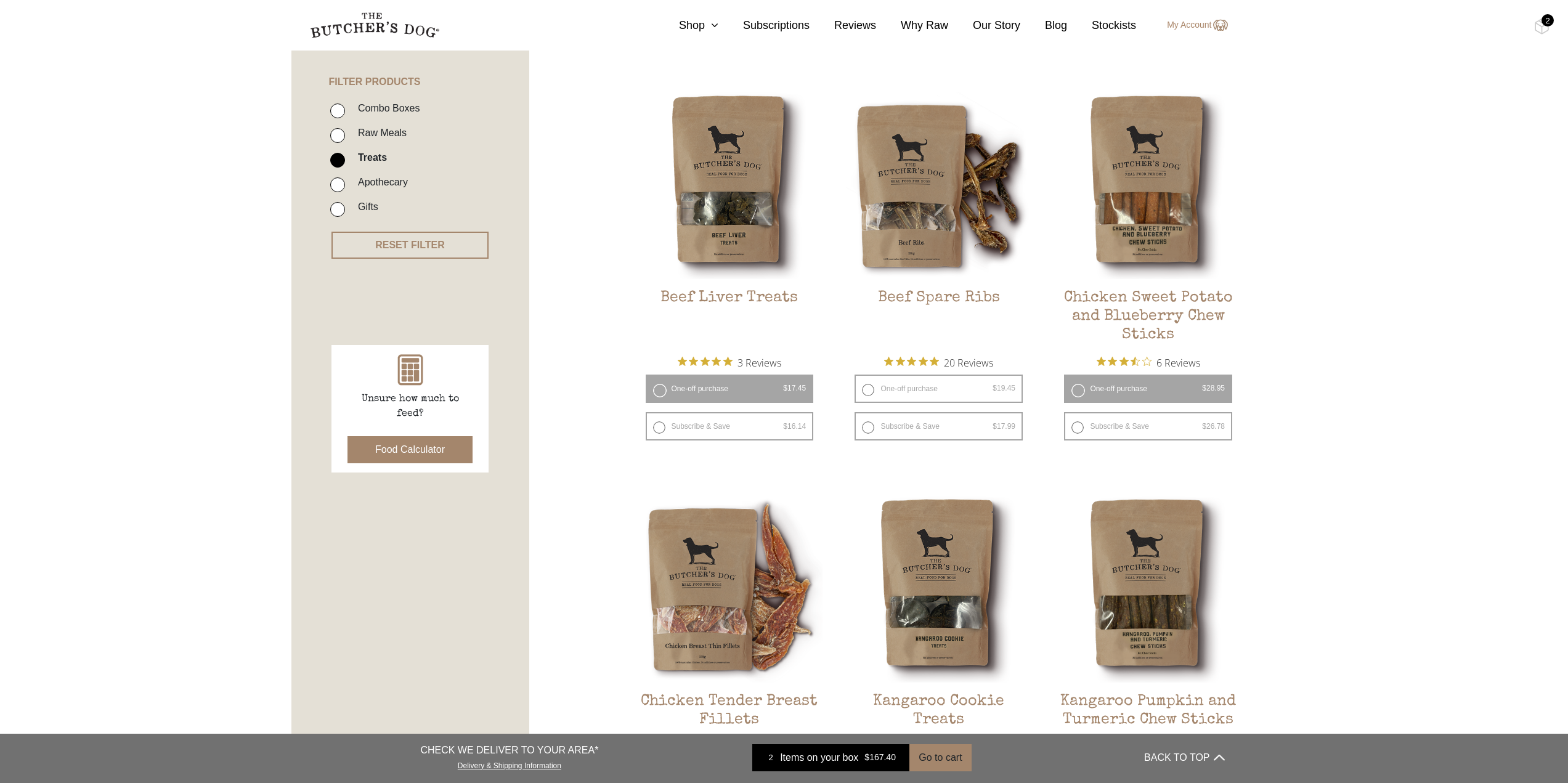
click at [1529, 22] on section "0 Shop Combo Boxes Raw Meals Treats Gifts" at bounding box center [784, 25] width 1568 height 50
click at [1542, 23] on div "2" at bounding box center [1547, 21] width 13 height 13
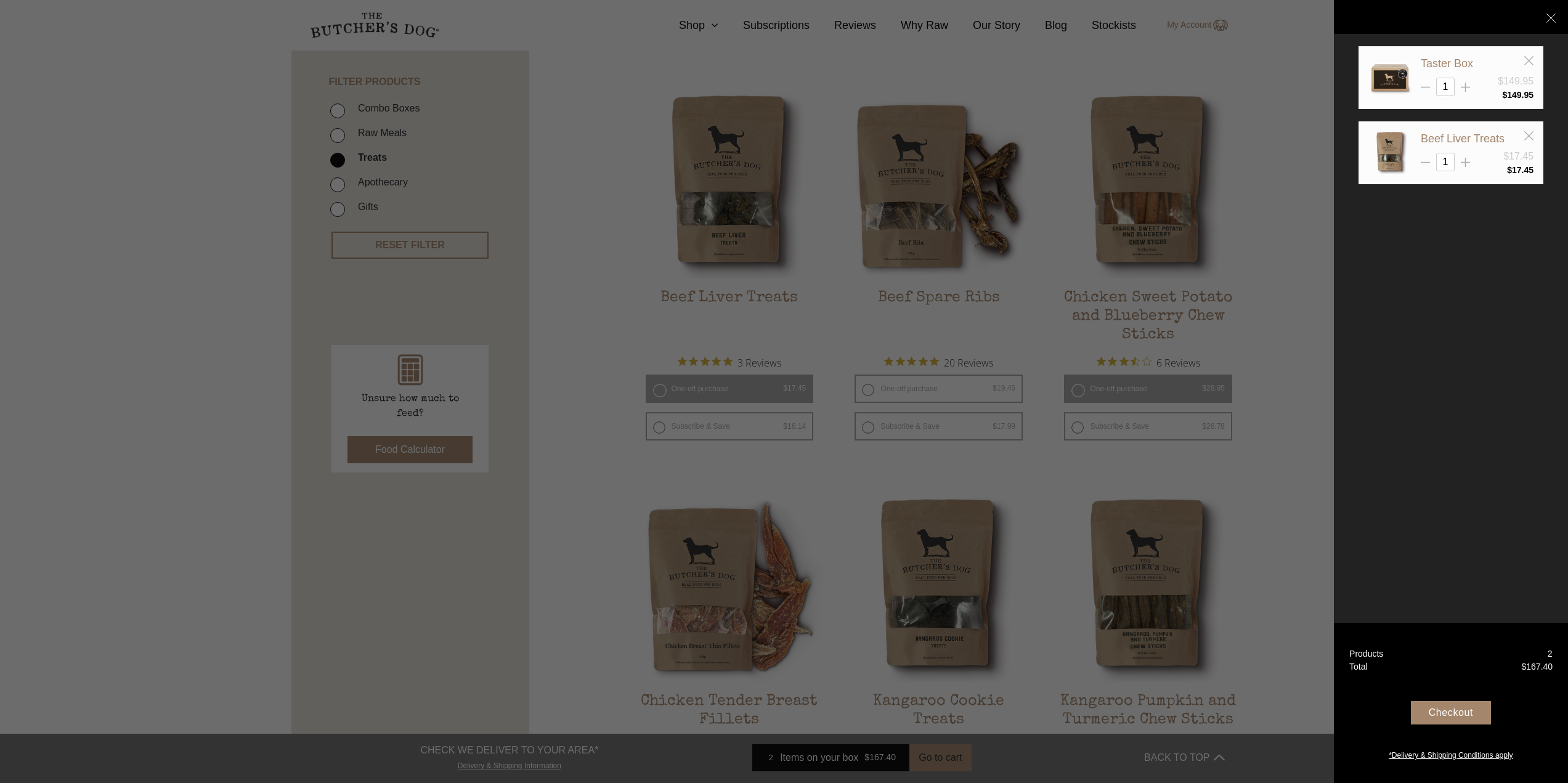
click at [1304, 112] on div at bounding box center [784, 392] width 1568 height 783
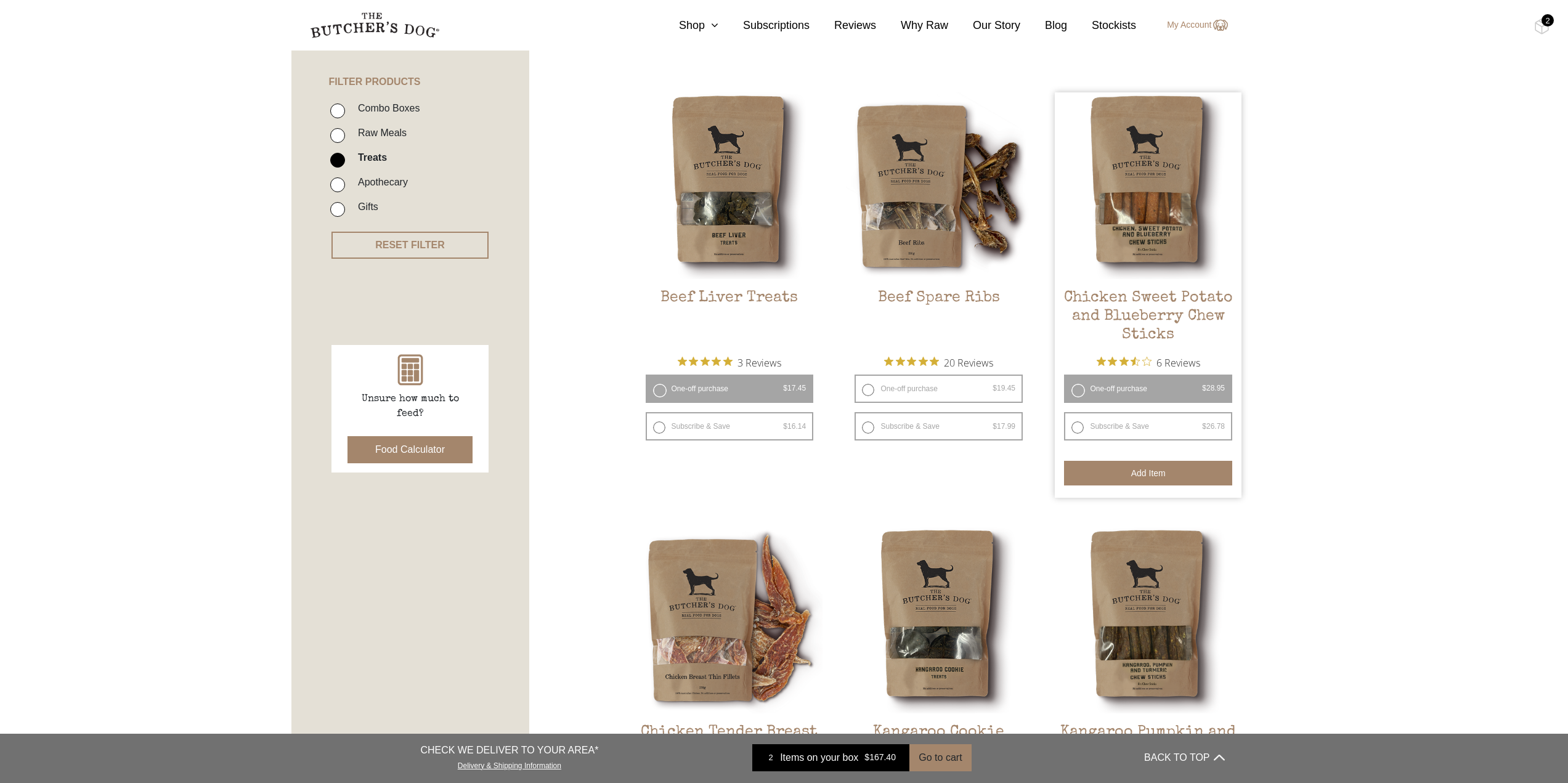
click at [1133, 473] on button "Add item" at bounding box center [1148, 472] width 168 height 24
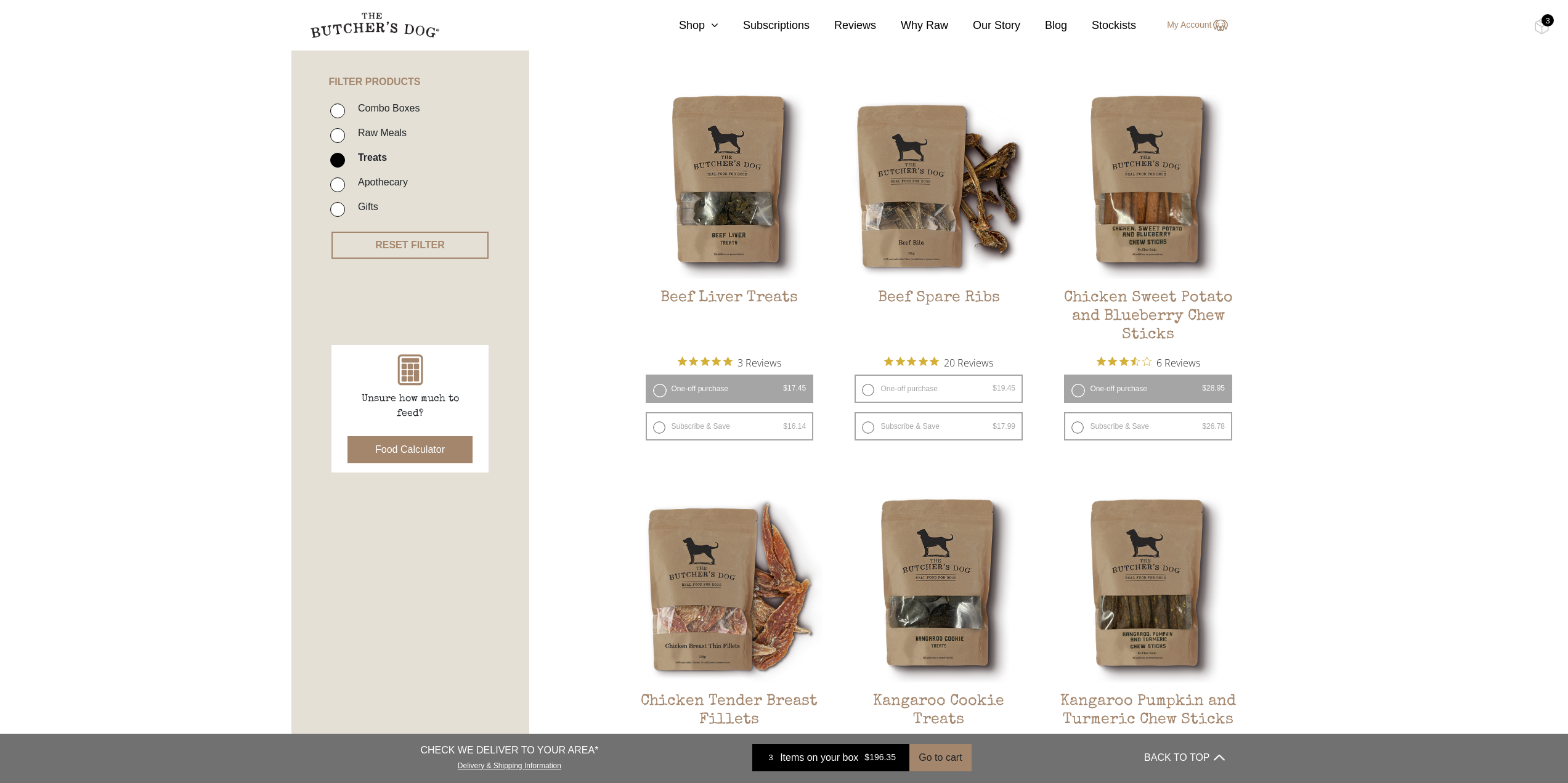
click at [1542, 19] on div "3" at bounding box center [1547, 21] width 13 height 13
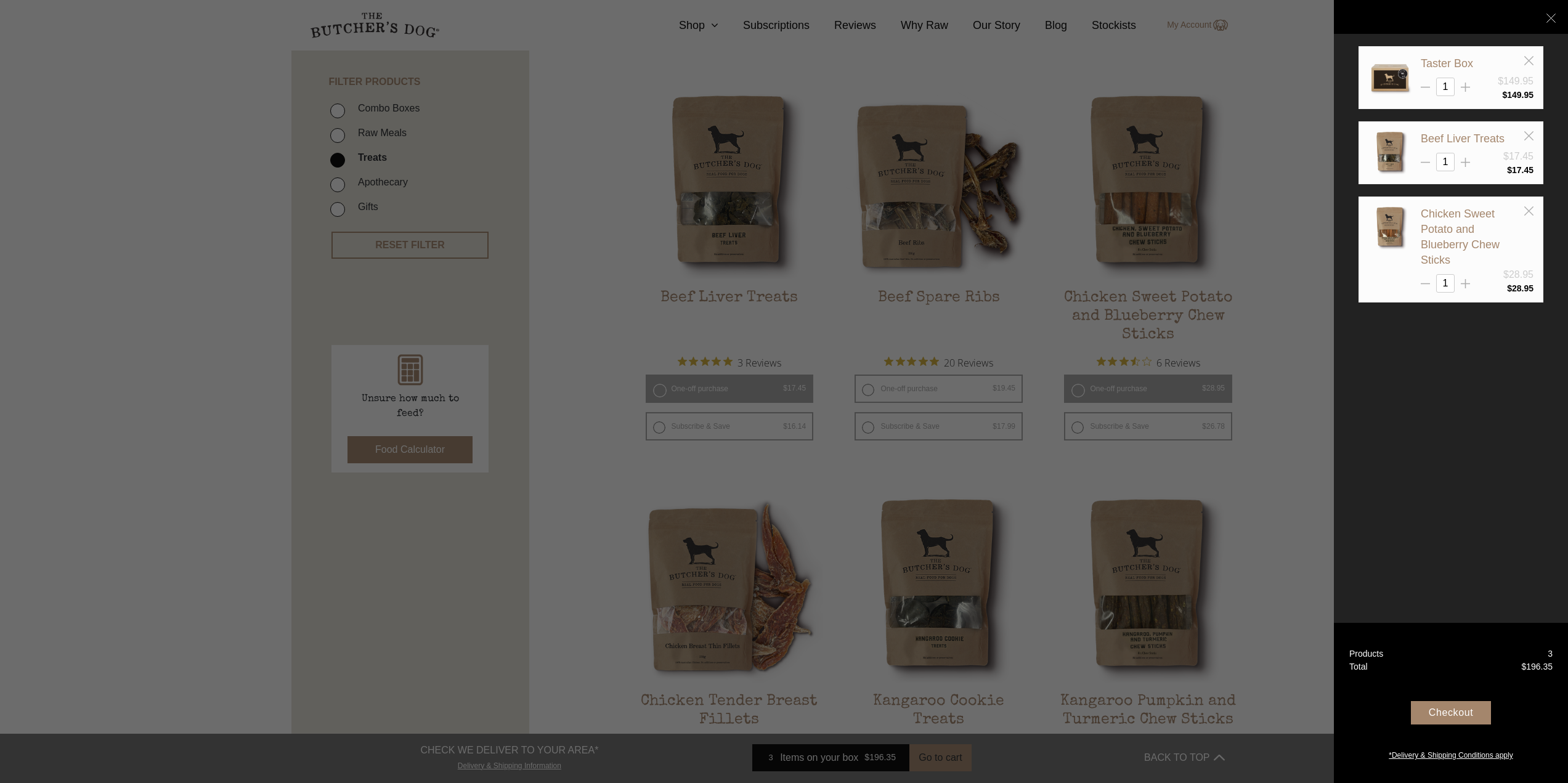
click at [1447, 710] on div "Checkout" at bounding box center [1450, 712] width 80 height 23
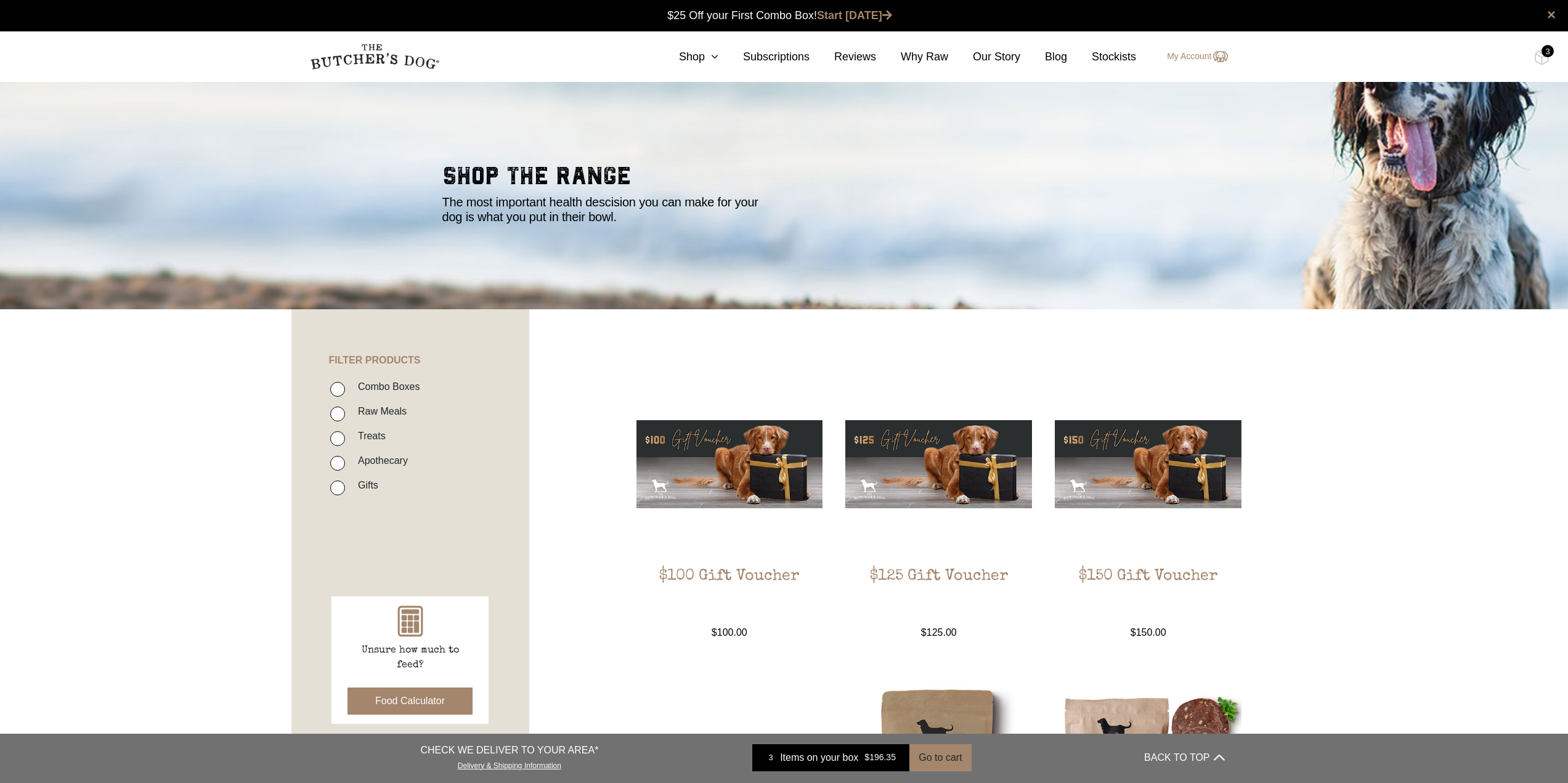
click at [1543, 56] on div "3" at bounding box center [1547, 51] width 13 height 13
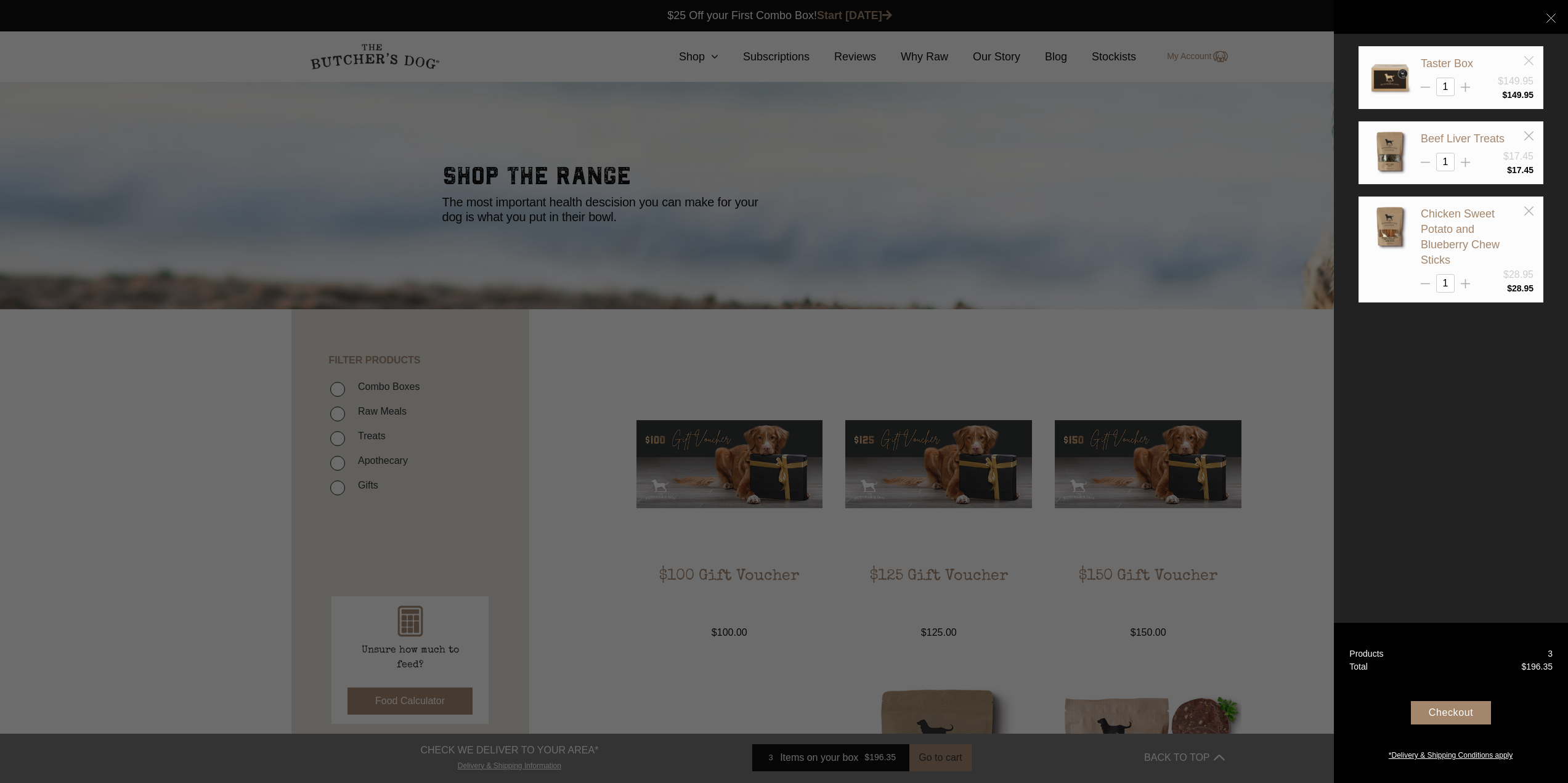
click at [1529, 58] on icon at bounding box center [1529, 61] width 9 height 9
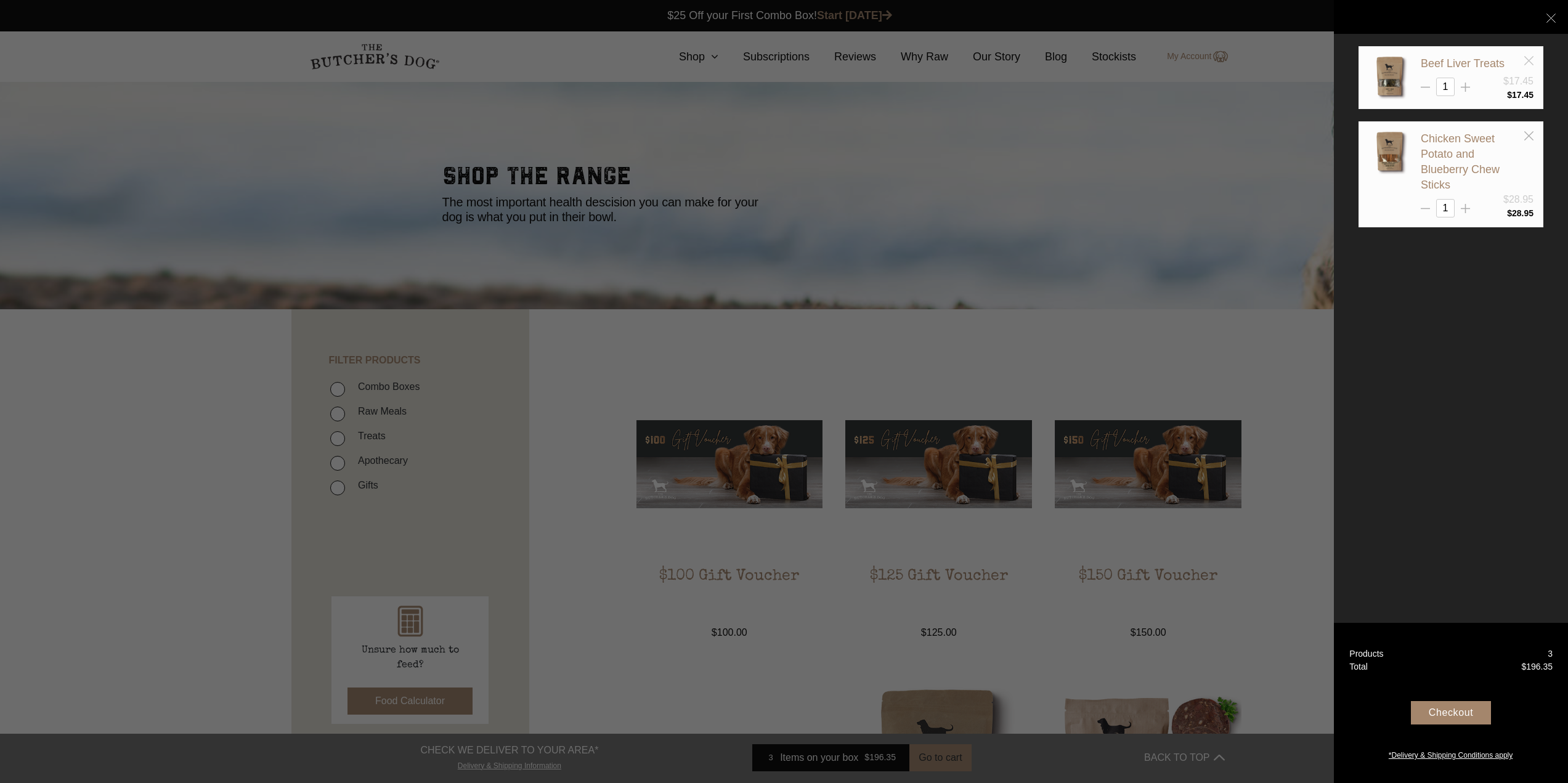
click at [1531, 57] on icon at bounding box center [1529, 61] width 9 height 9
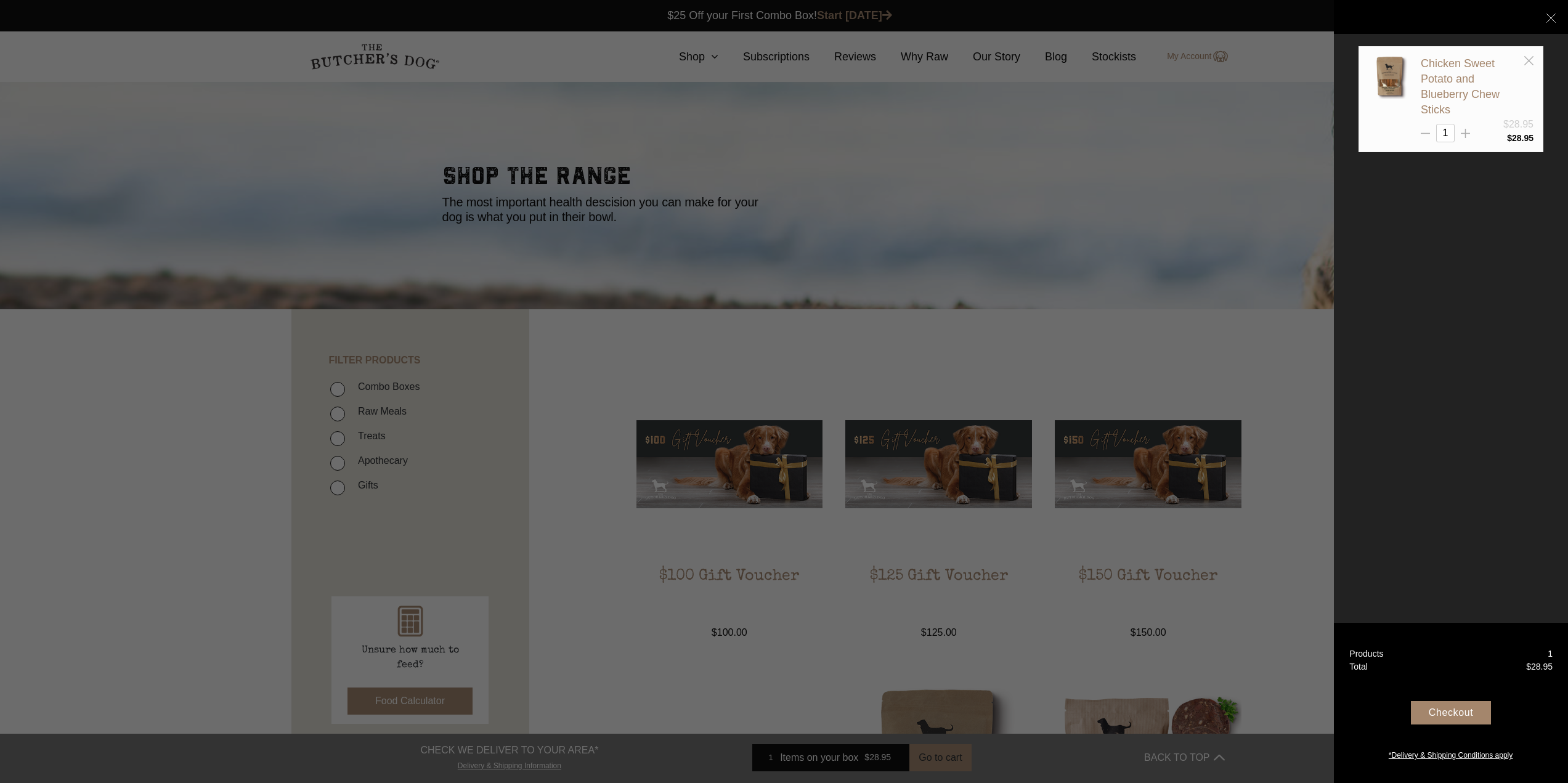
click at [1533, 59] on div "Chicken Sweet Potato and Blueberry Chew Sticks $28.95 1 $ 28.95" at bounding box center [1451, 99] width 185 height 106
click at [1524, 59] on icon at bounding box center [1529, 61] width 9 height 9
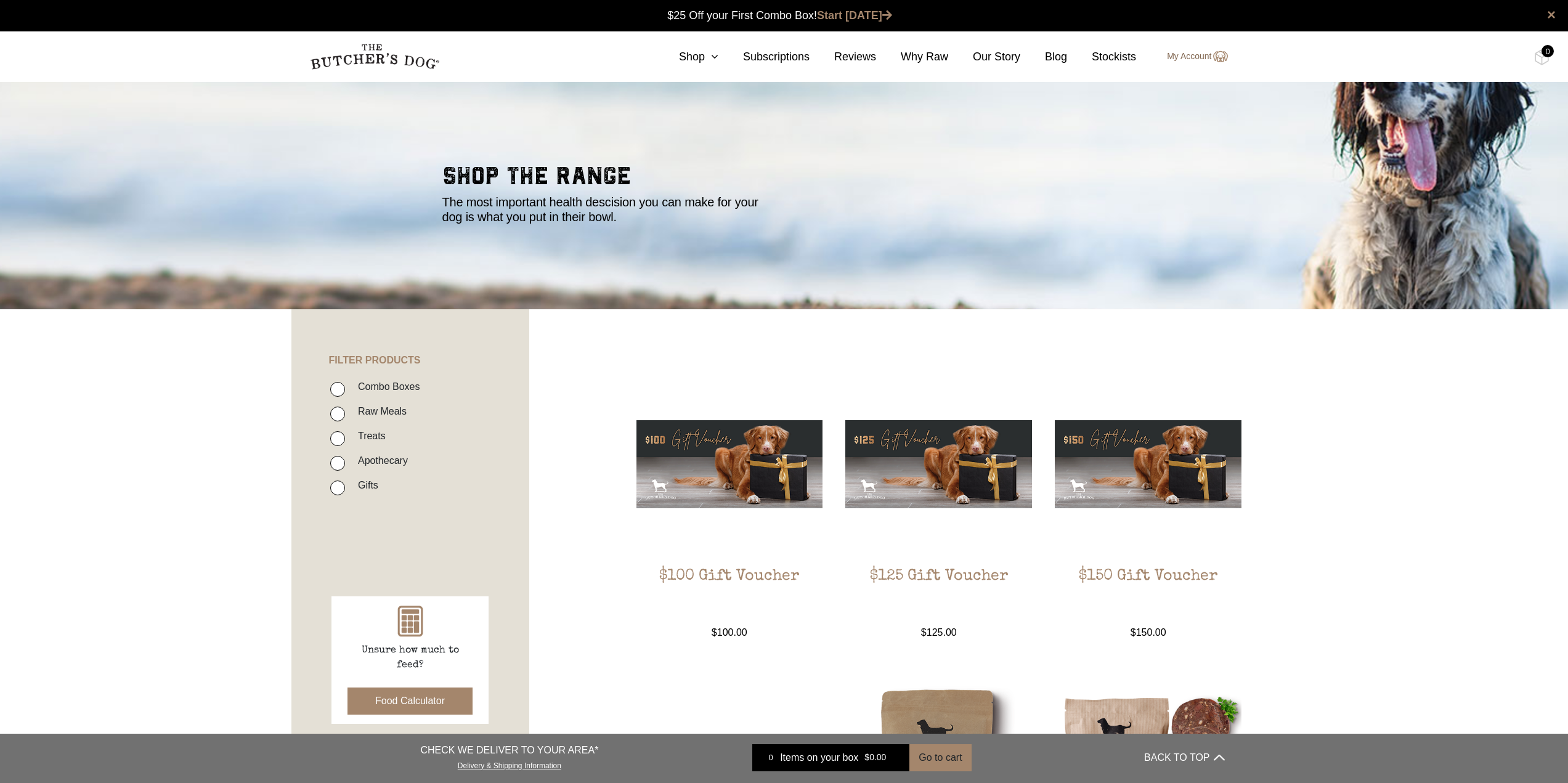
click at [1203, 55] on link "My Account" at bounding box center [1190, 56] width 73 height 14
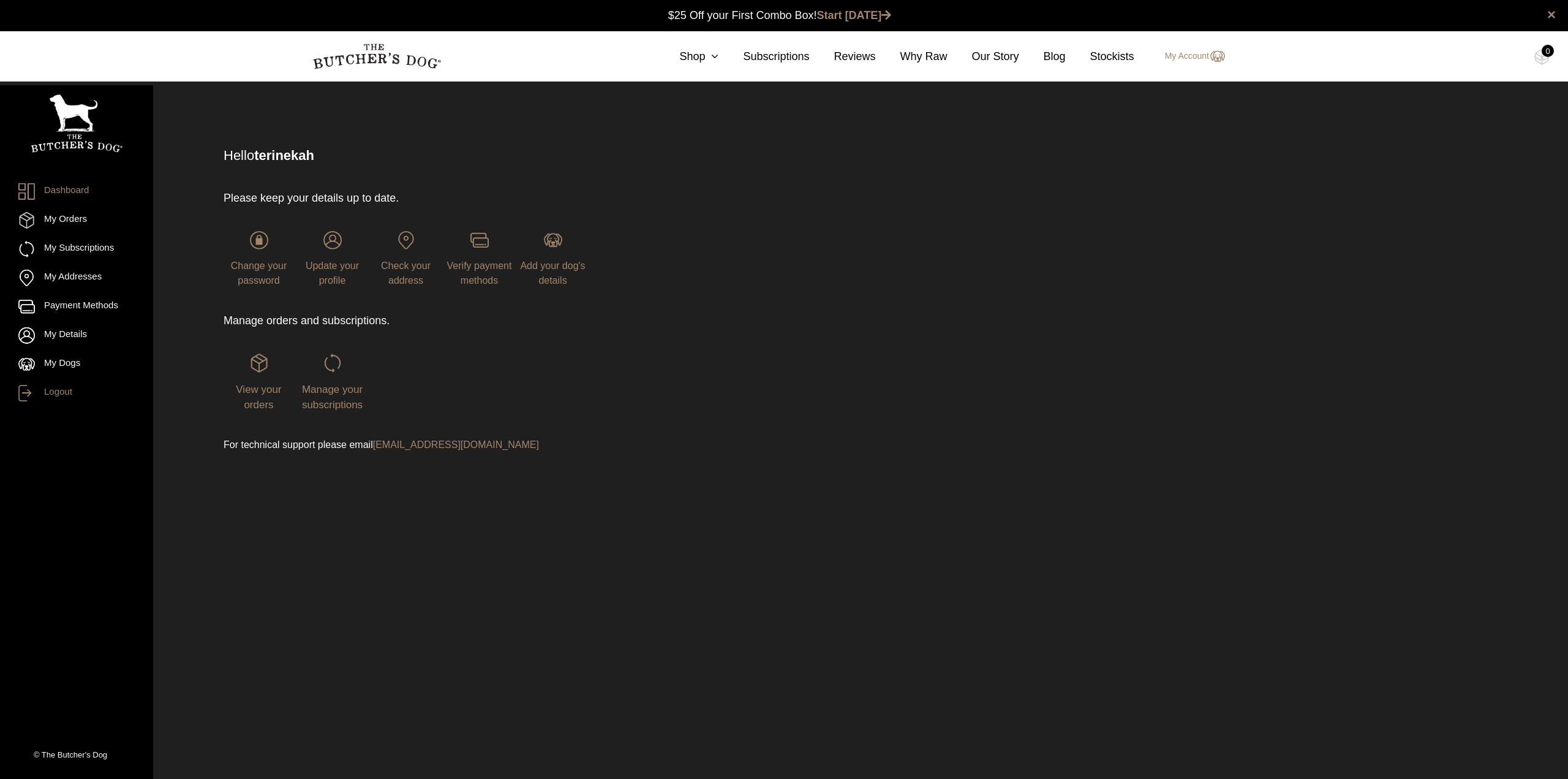
click at [50, 390] on link "Logout" at bounding box center [77, 393] width 117 height 17
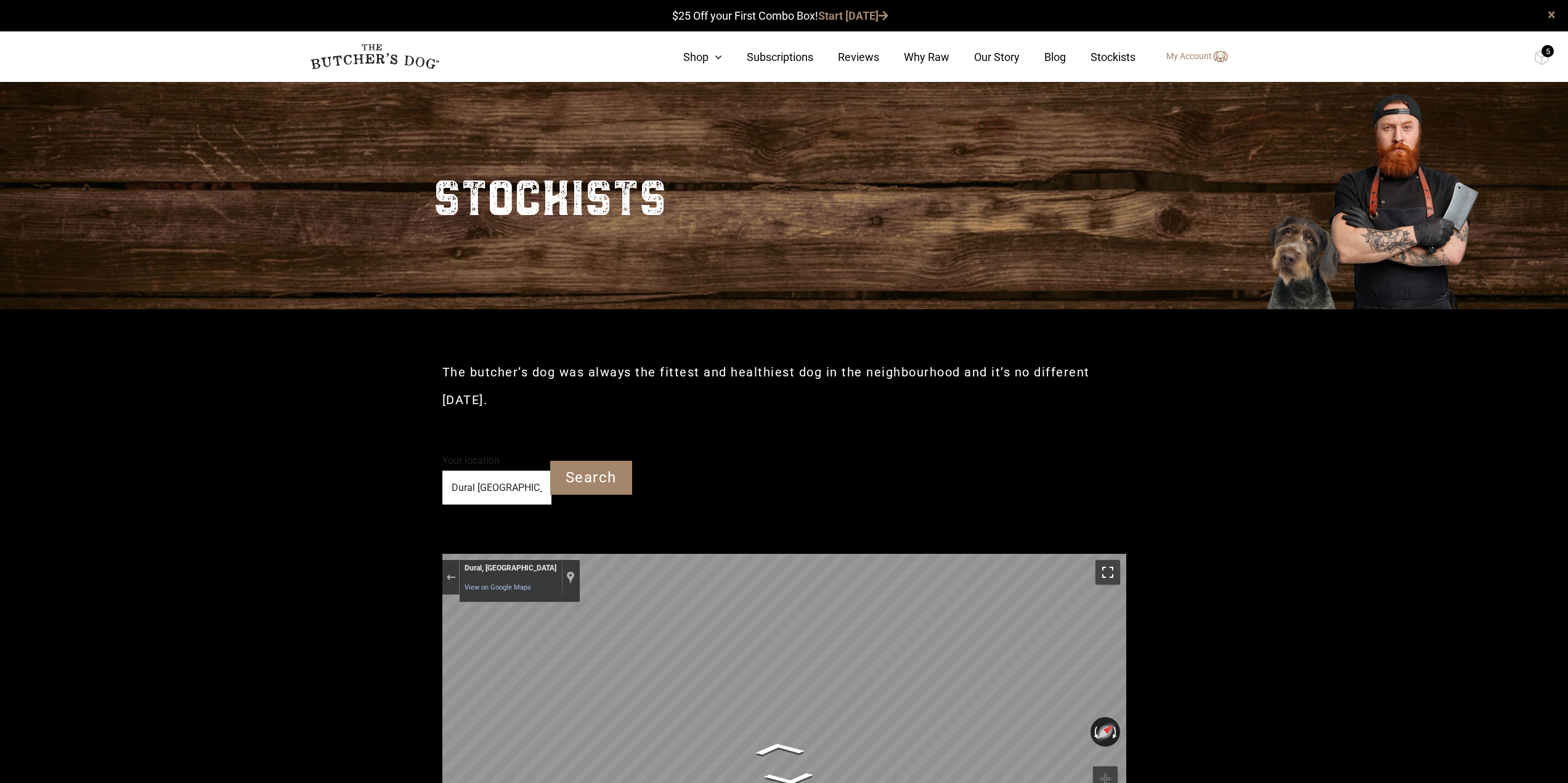
click at [423, 58] on img at bounding box center [375, 56] width 129 height 26
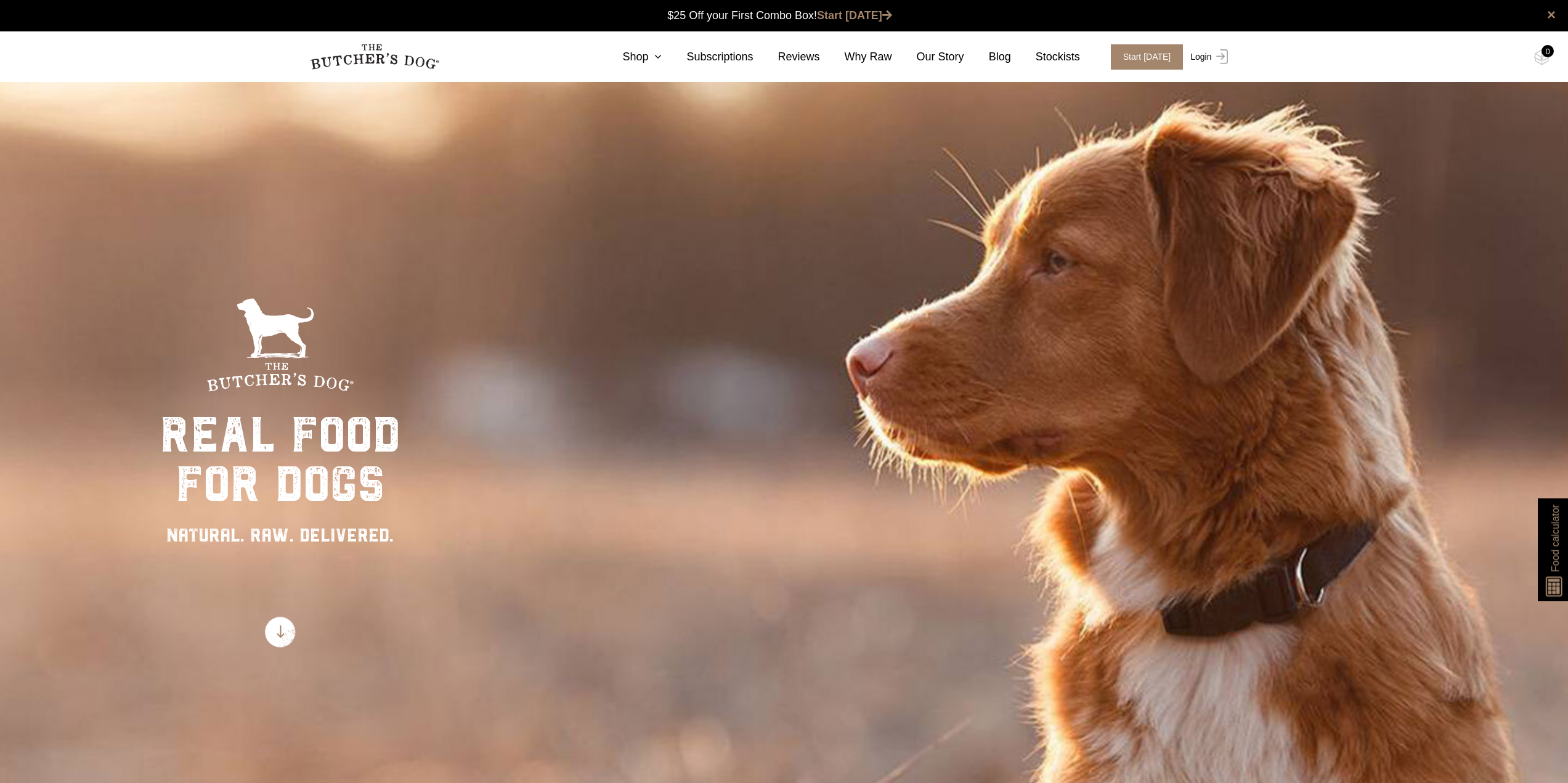
click at [1209, 56] on link "Login" at bounding box center [1207, 56] width 40 height 25
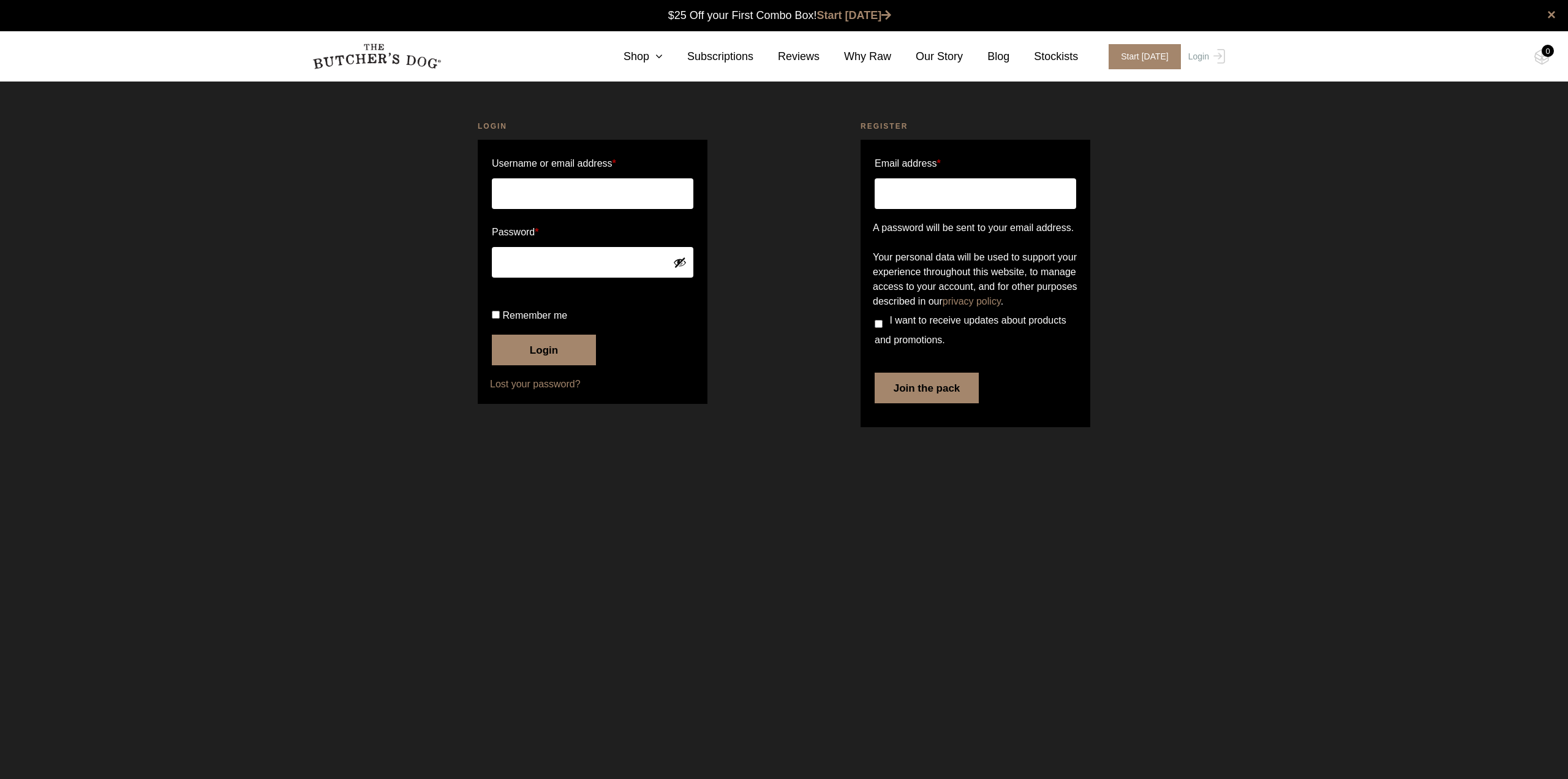
click at [608, 191] on input "Username or email address *" at bounding box center [592, 193] width 201 height 30
type input "[EMAIL_ADDRESS][DOMAIN_NAME]"
click at [495, 318] on input "Remember me" at bounding box center [495, 315] width 8 height 8
checkbox input "true"
click at [548, 391] on link "Lost your password?" at bounding box center [592, 384] width 205 height 14
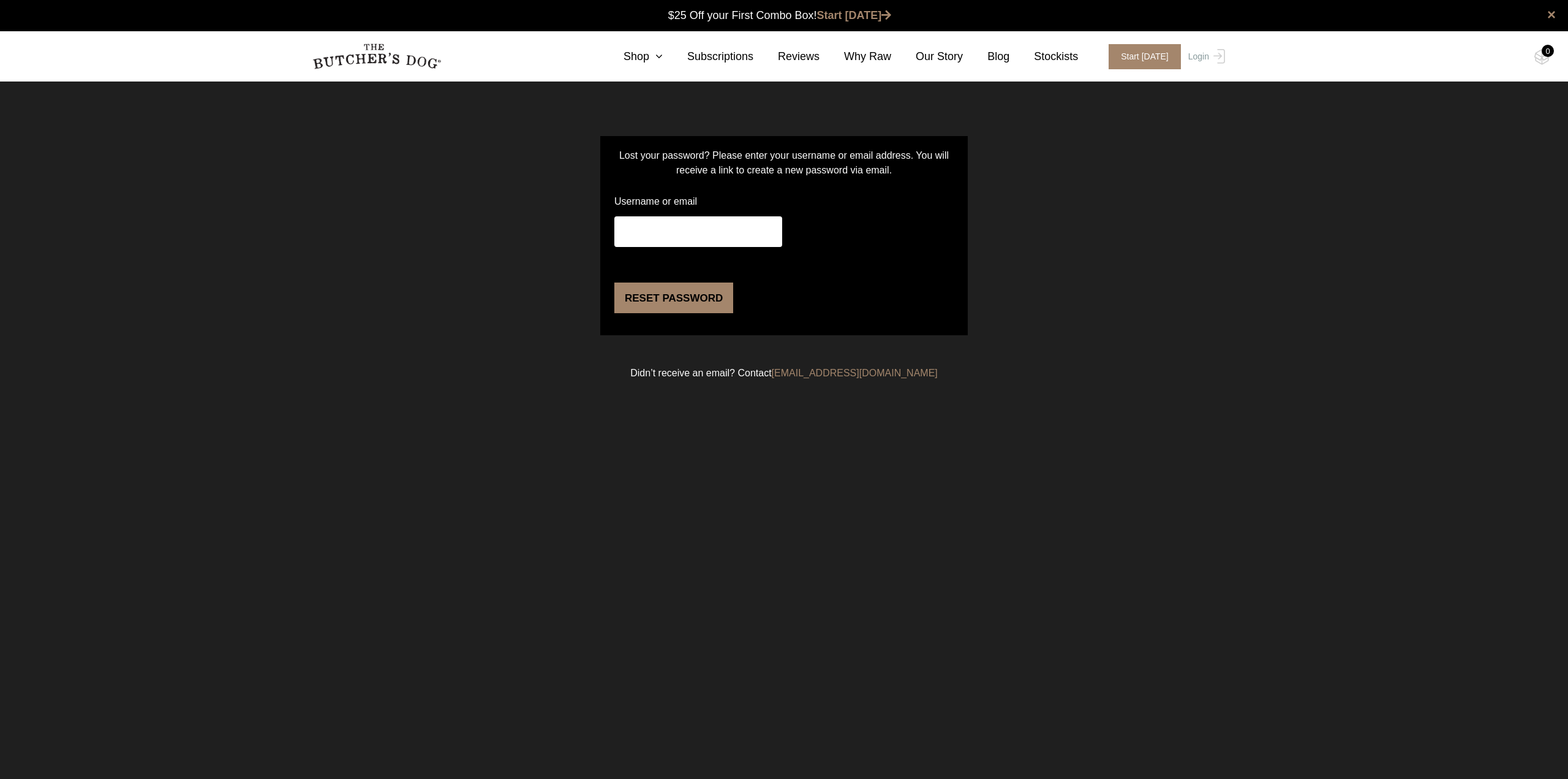
click at [681, 228] on input "Username or email" at bounding box center [698, 232] width 167 height 30
type input "[EMAIL_ADDRESS][DOMAIN_NAME]"
click at [697, 313] on button "Reset password" at bounding box center [674, 298] width 118 height 30
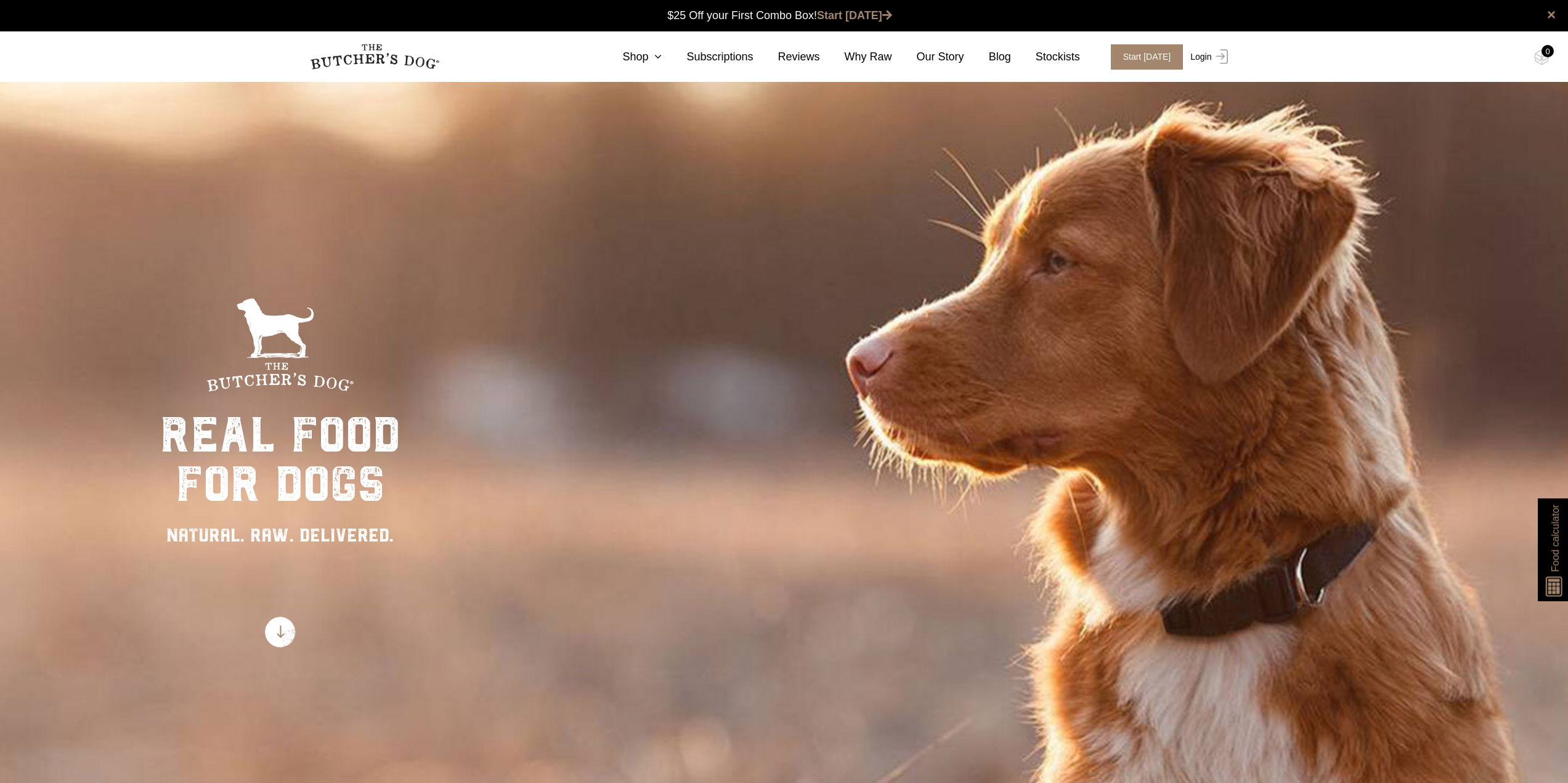
click at [1207, 55] on link "Login" at bounding box center [1207, 56] width 40 height 25
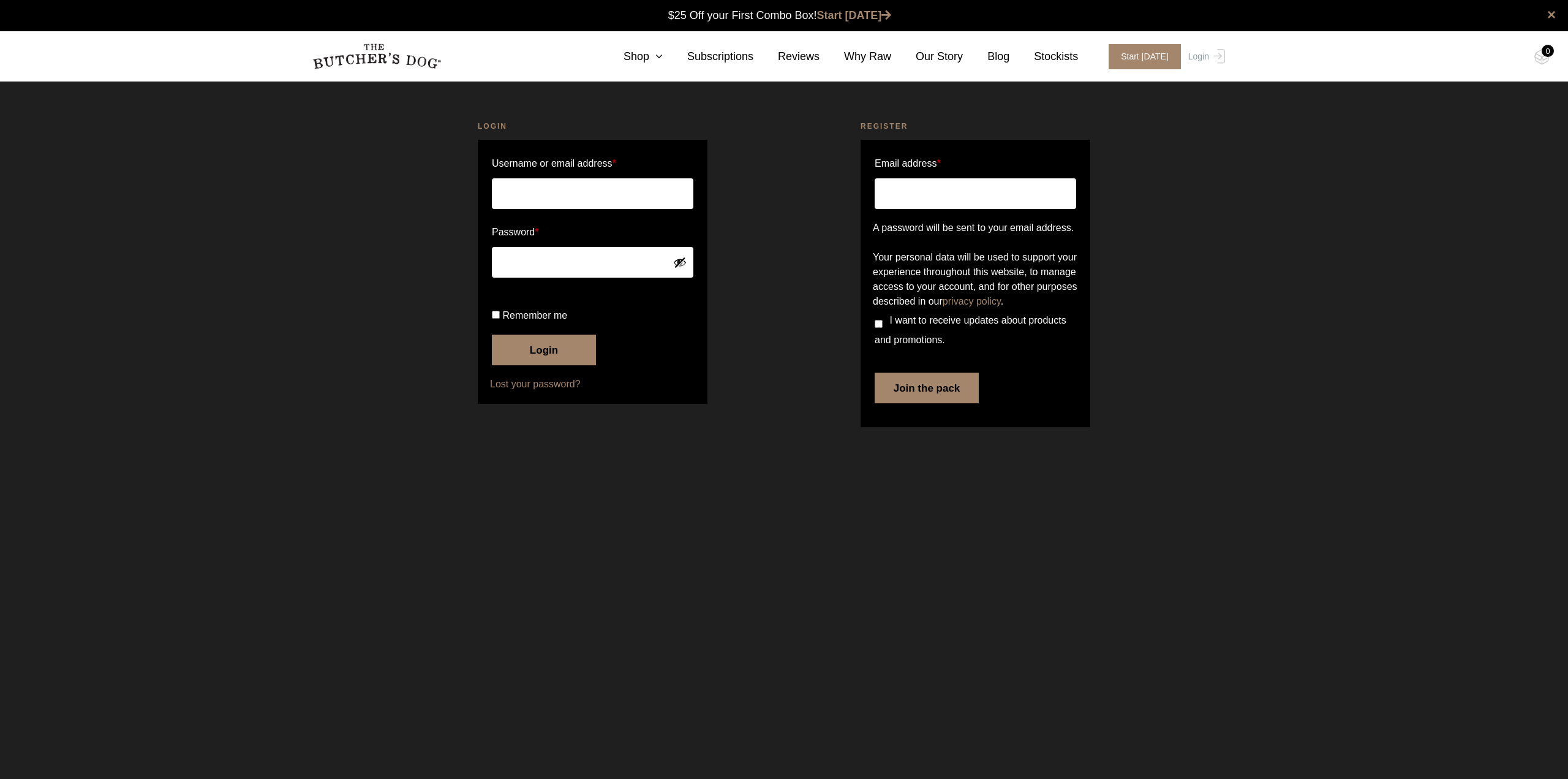
click at [550, 189] on input "Username or email address *" at bounding box center [592, 193] width 201 height 30
click at [632, 199] on input "Username or email address *" at bounding box center [592, 193] width 201 height 30
type input "[EMAIL_ADDRESS][DOMAIN_NAME]"
click at [532, 365] on button "Login" at bounding box center [543, 349] width 104 height 30
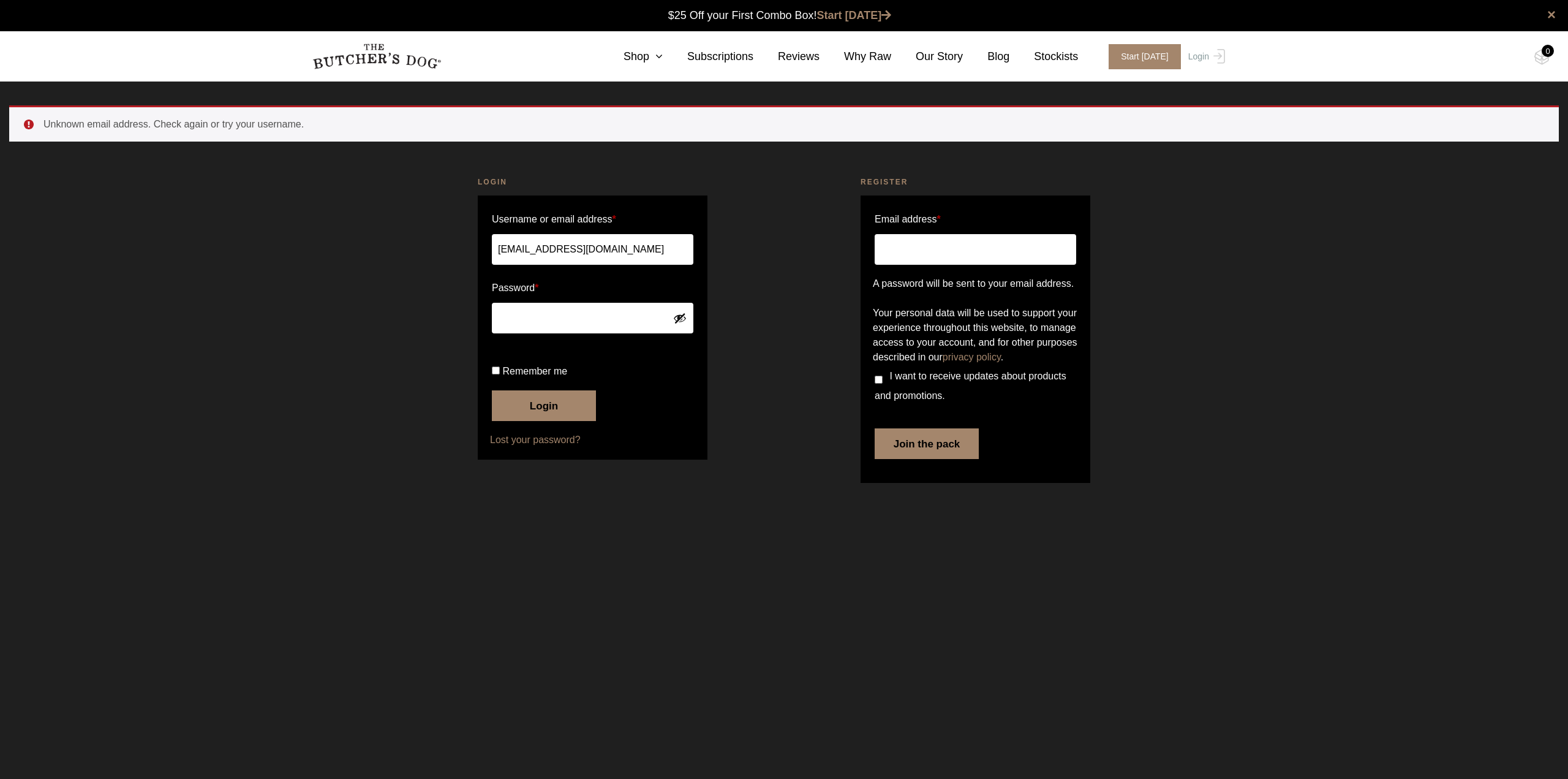
click at [962, 249] on input "Email address *" at bounding box center [976, 250] width 201 height 30
click at [883, 250] on input "Email address *" at bounding box center [976, 250] width 201 height 30
type input "collins_kath@yahoo.com.au"
click at [941, 459] on button "Join the pack" at bounding box center [927, 444] width 104 height 30
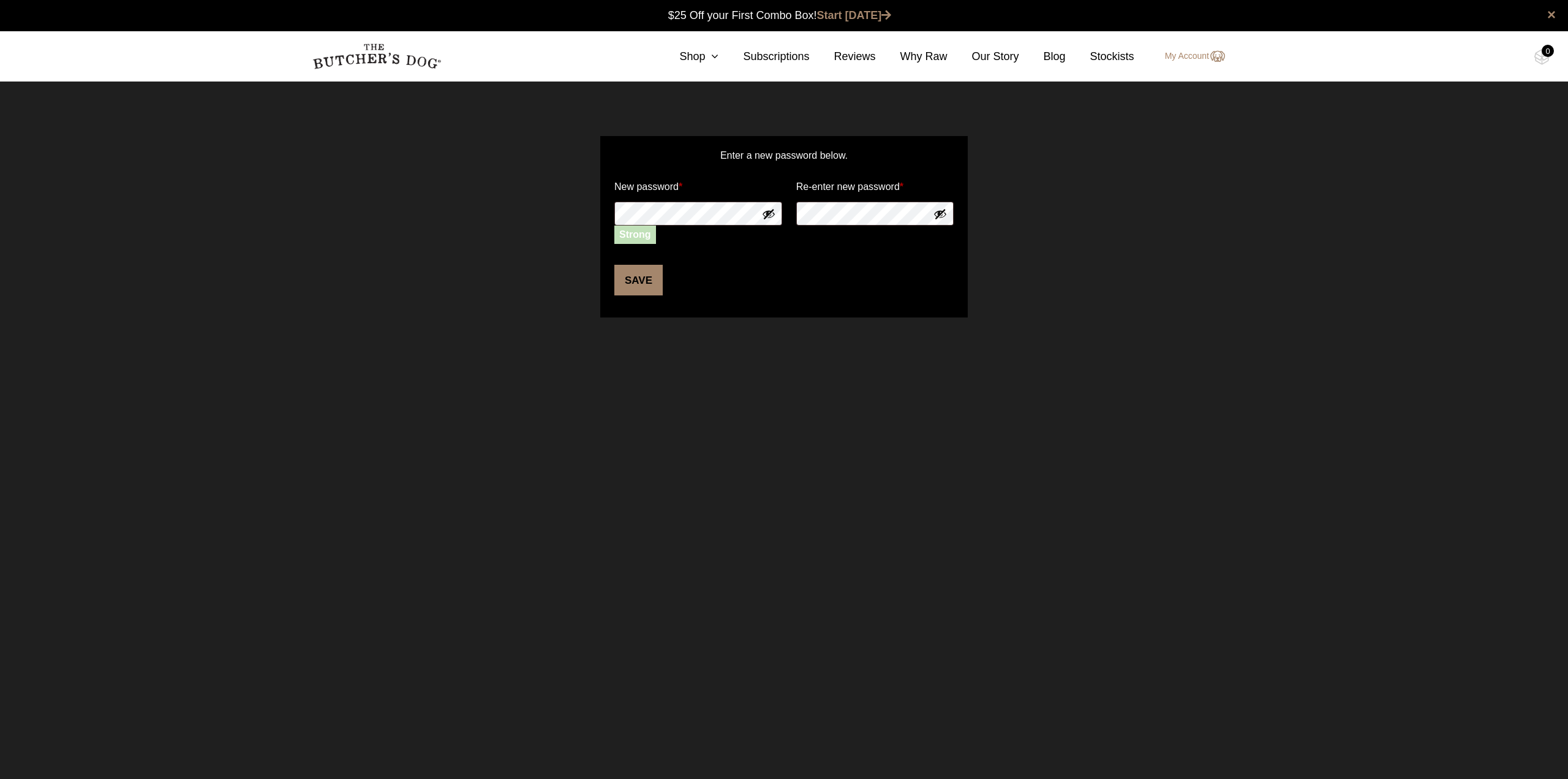
click at [642, 277] on button "Save" at bounding box center [639, 280] width 48 height 30
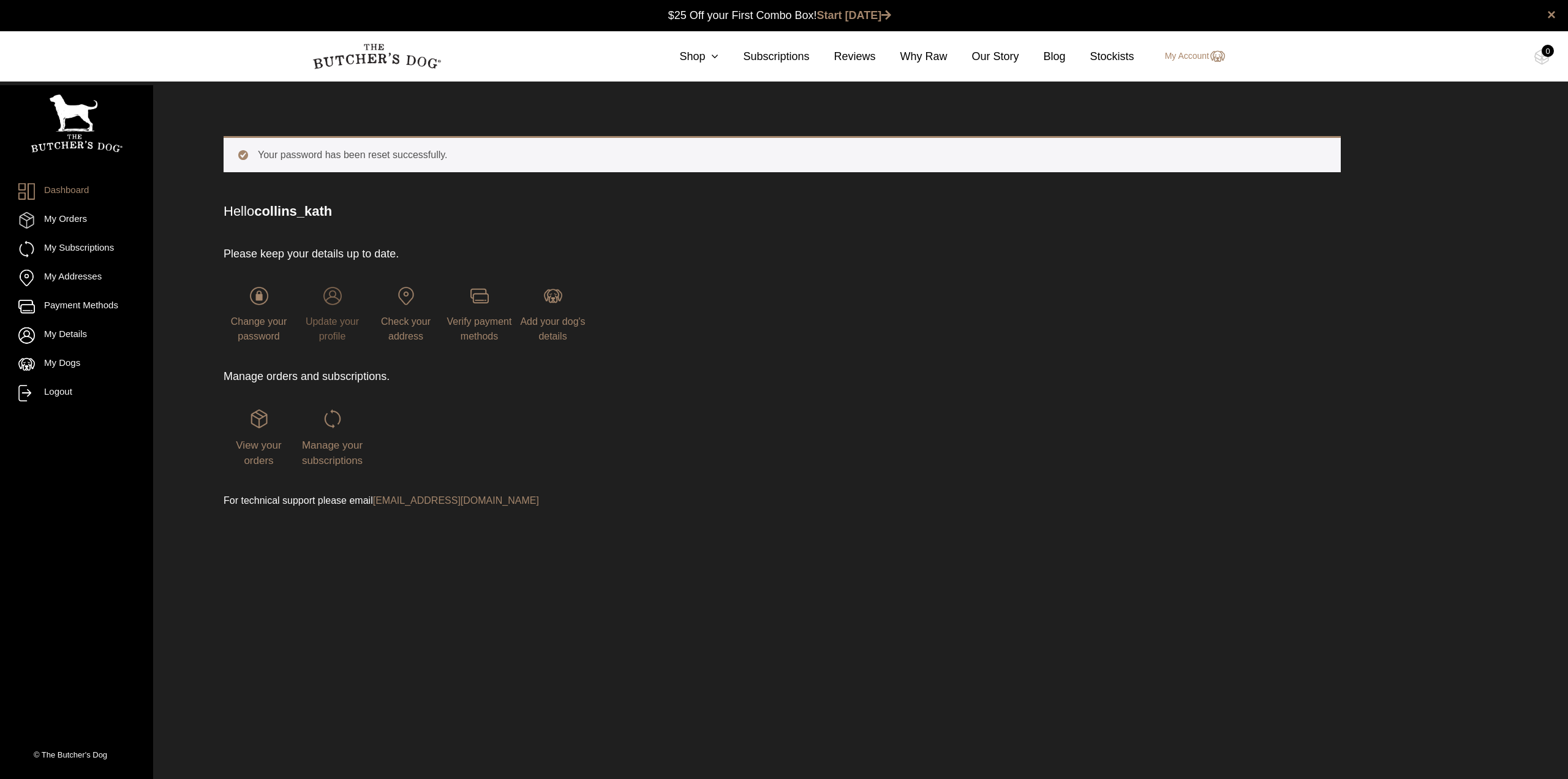
click at [323, 317] on span "Update your profile" at bounding box center [332, 329] width 53 height 25
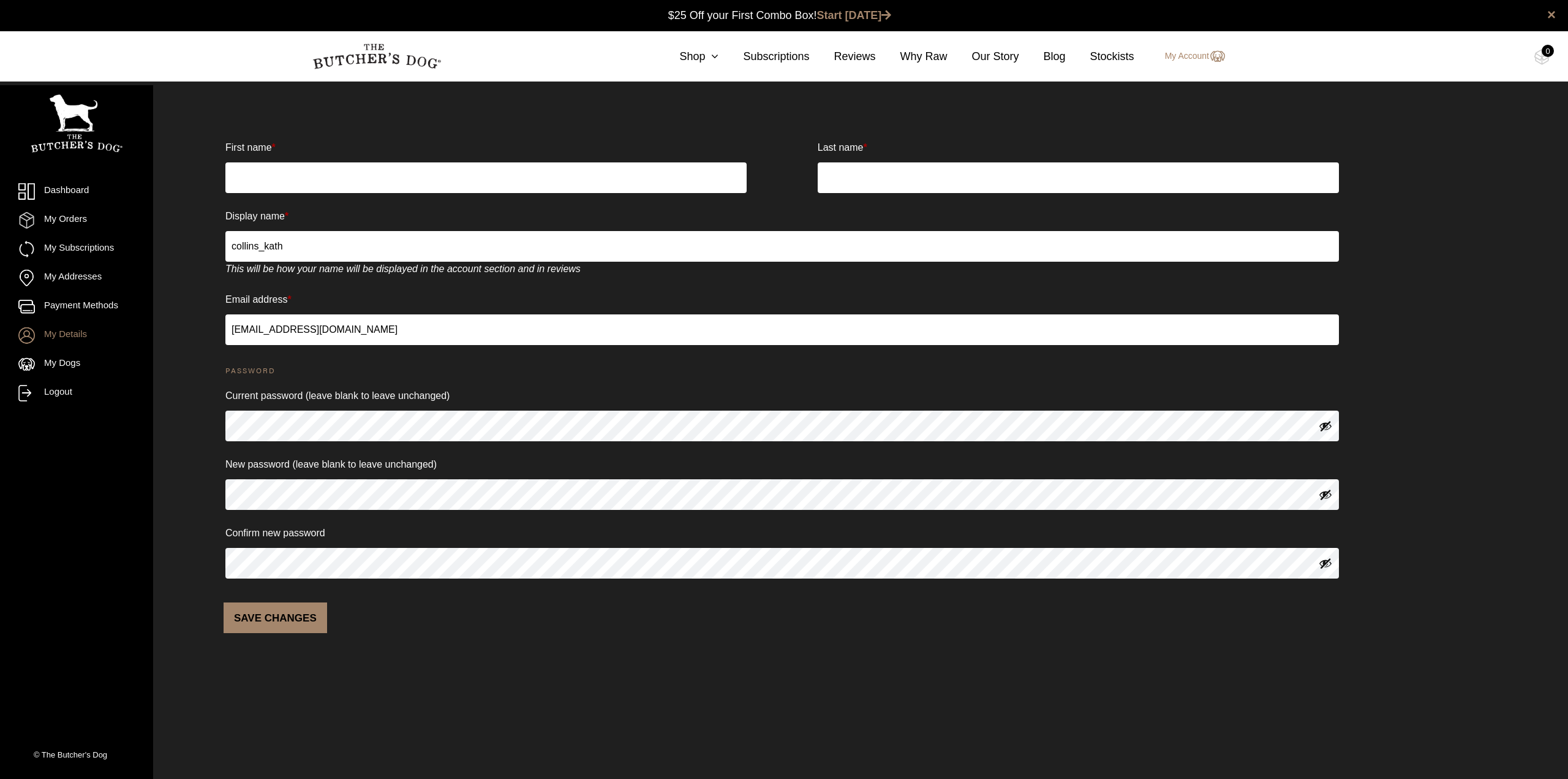
click at [325, 178] on input "First name *" at bounding box center [486, 177] width 521 height 30
type input "Katherine"
type input "Collins"
drag, startPoint x: 332, startPoint y: 246, endPoint x: 157, endPoint y: 244, distance: 175.0
click at [157, 244] on div "Dashboard My Orders My Subscriptions My Addresses Payment Methods My Details My…" at bounding box center [784, 384] width 1568 height 558
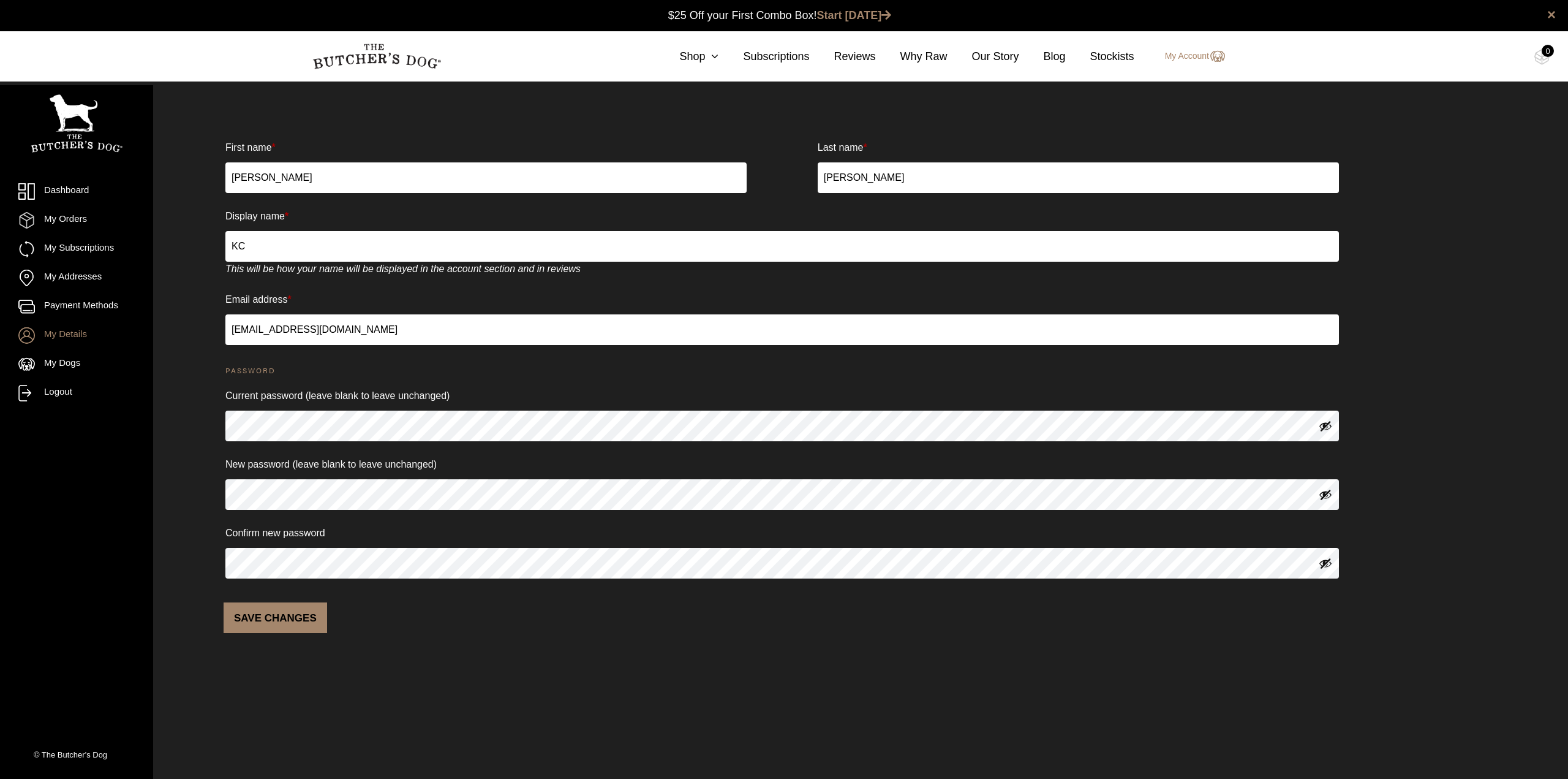
type input "KC"
click at [118, 414] on div "Dashboard My Orders My Subscriptions My Addresses Payment Methods My Details My…" at bounding box center [784, 384] width 1568 height 558
click at [279, 618] on button "Save changes" at bounding box center [275, 618] width 103 height 30
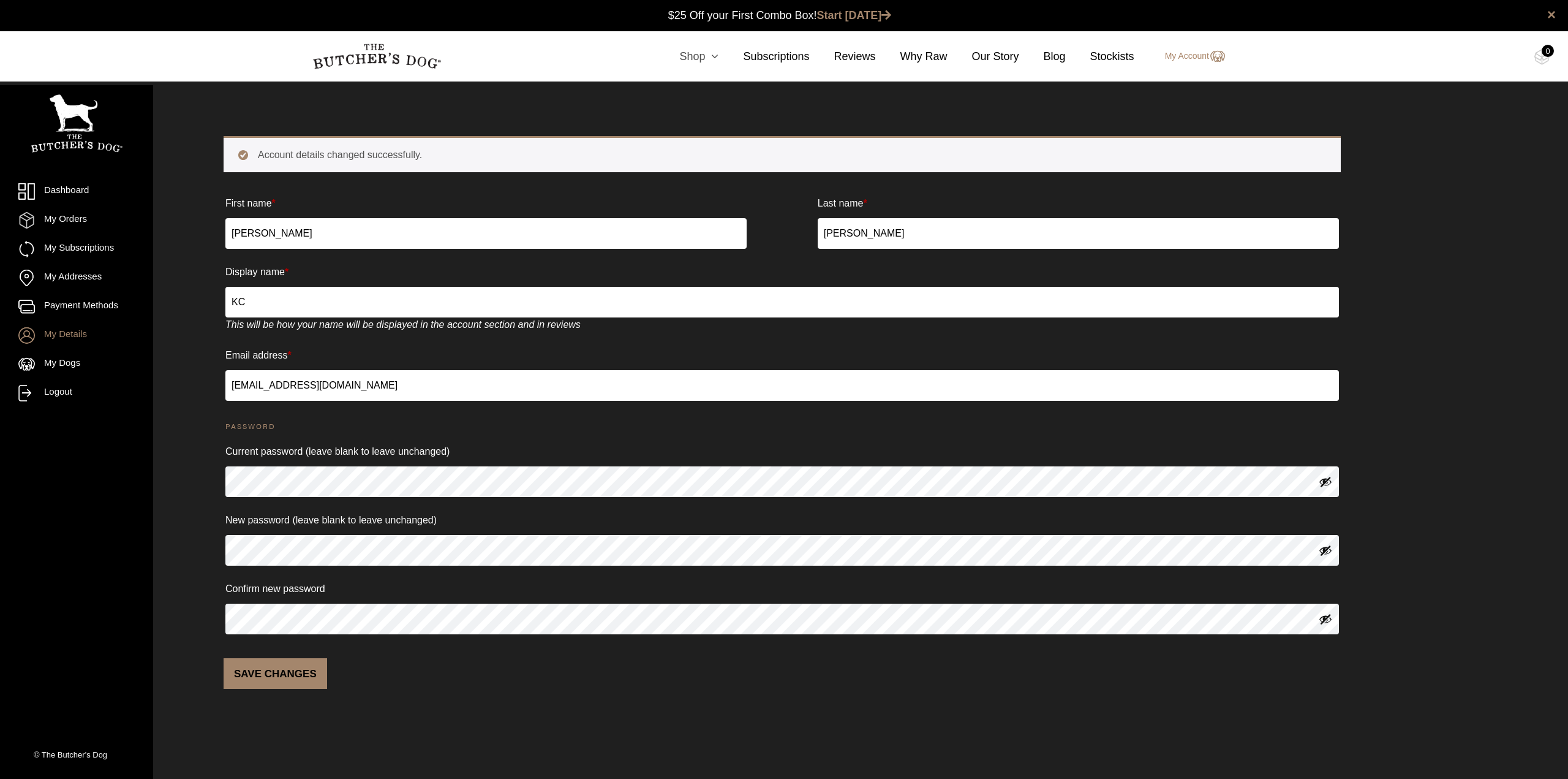
click at [715, 56] on icon at bounding box center [711, 56] width 13 height 11
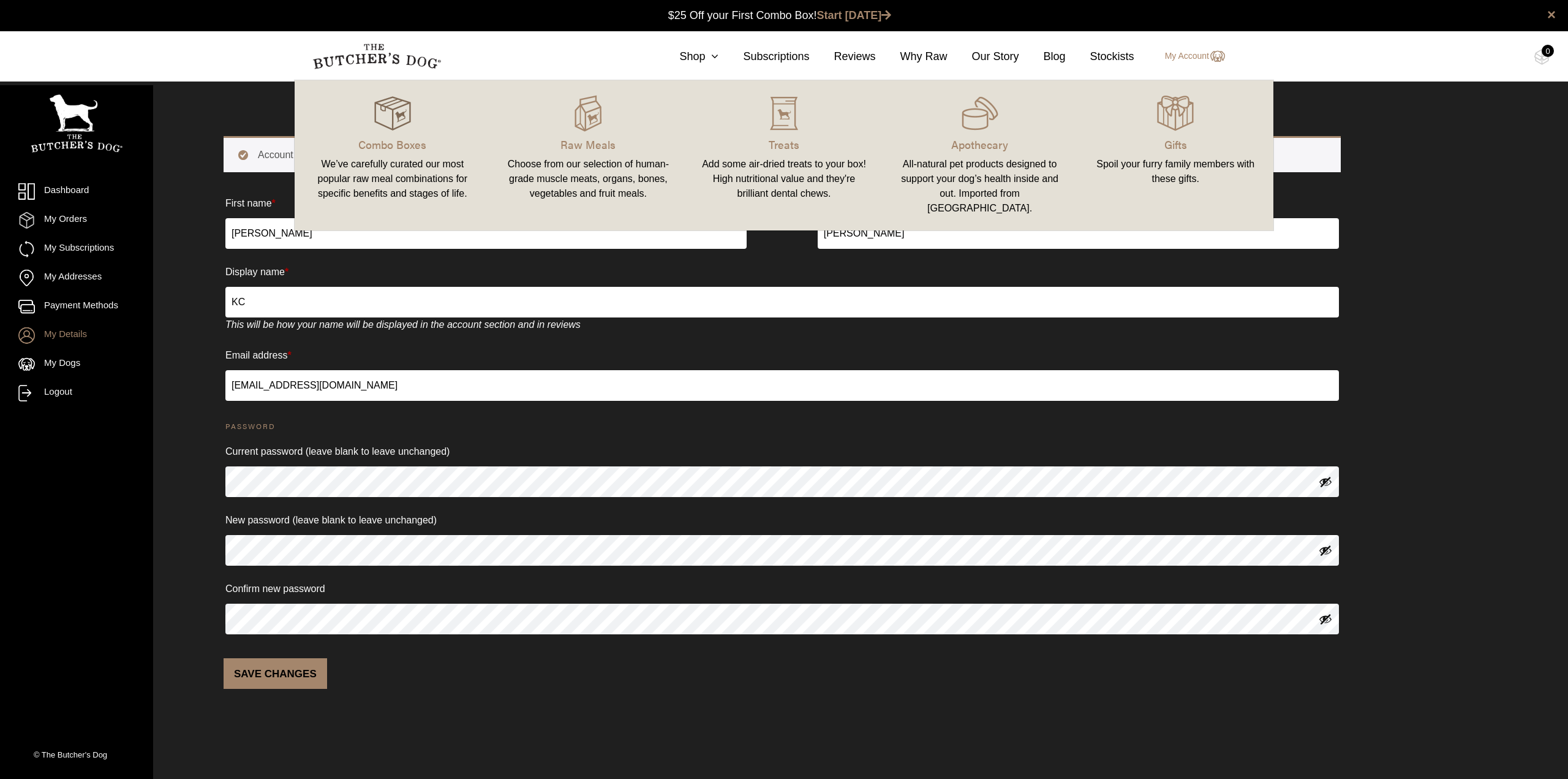
click at [391, 115] on img at bounding box center [392, 113] width 37 height 37
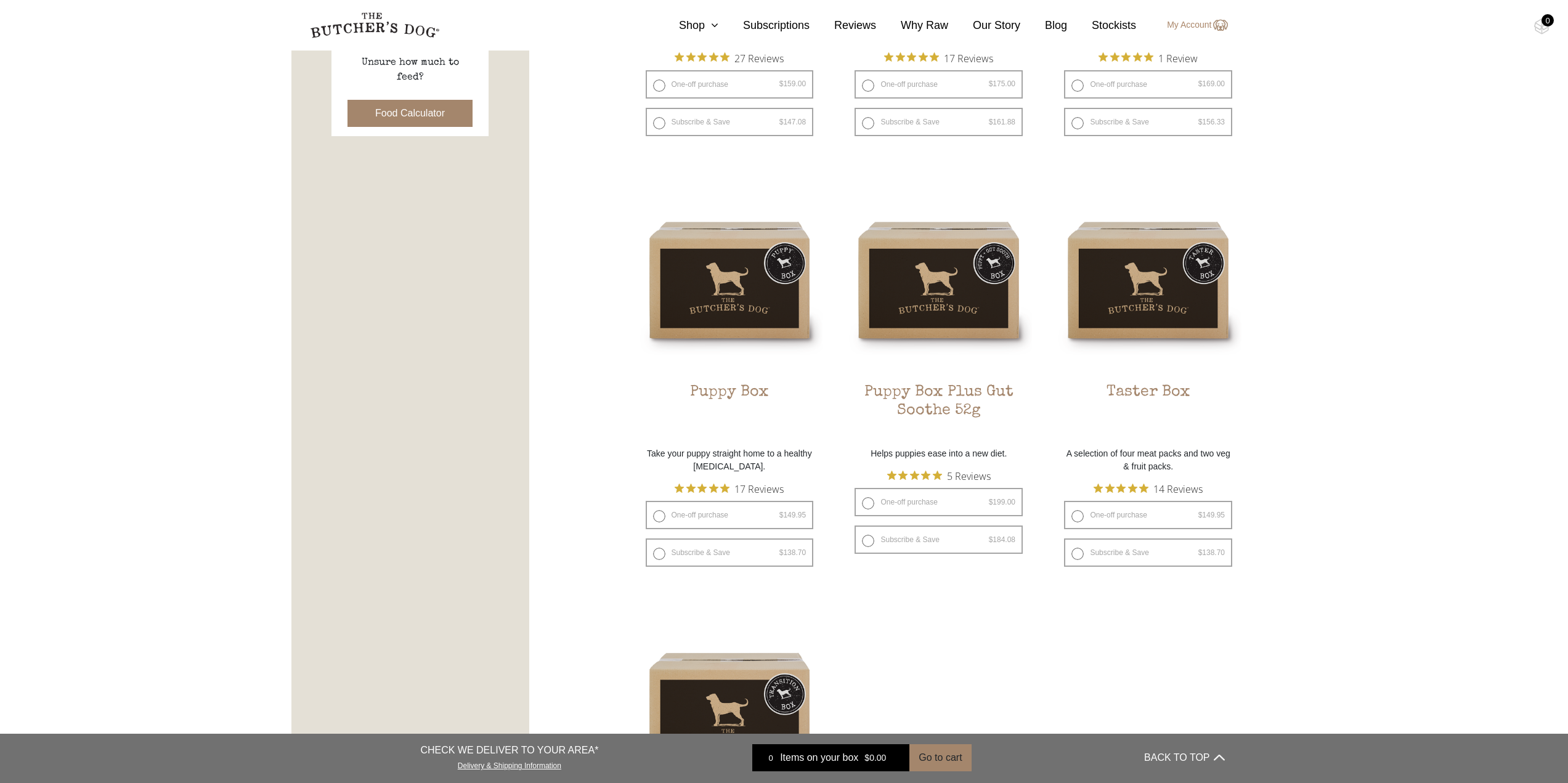
scroll to position [615, 0]
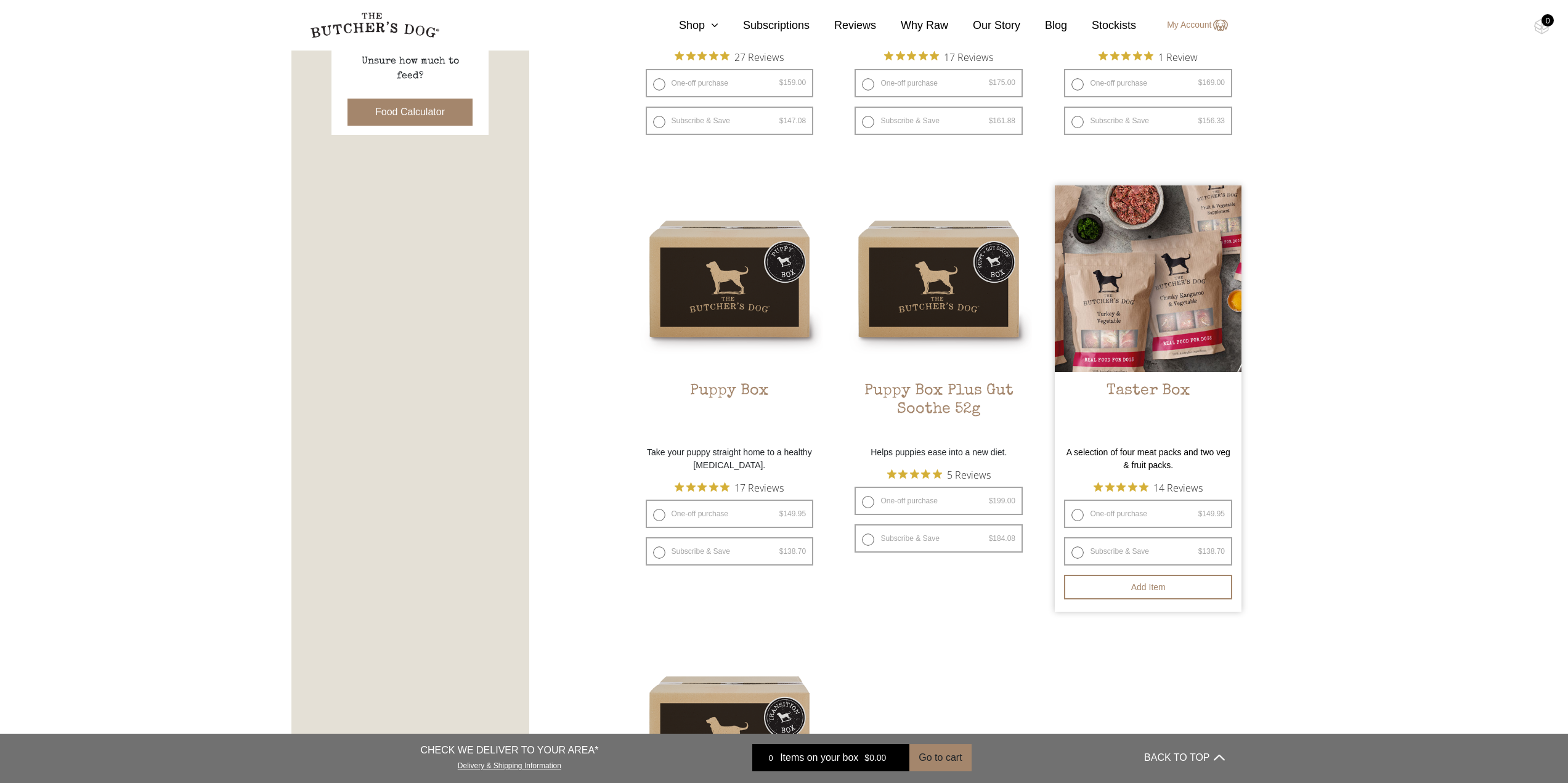
click at [1197, 512] on label "One-off purchase $ 149.95 — or subscribe and save 7.5%" at bounding box center [1148, 514] width 168 height 29
radio input "true"
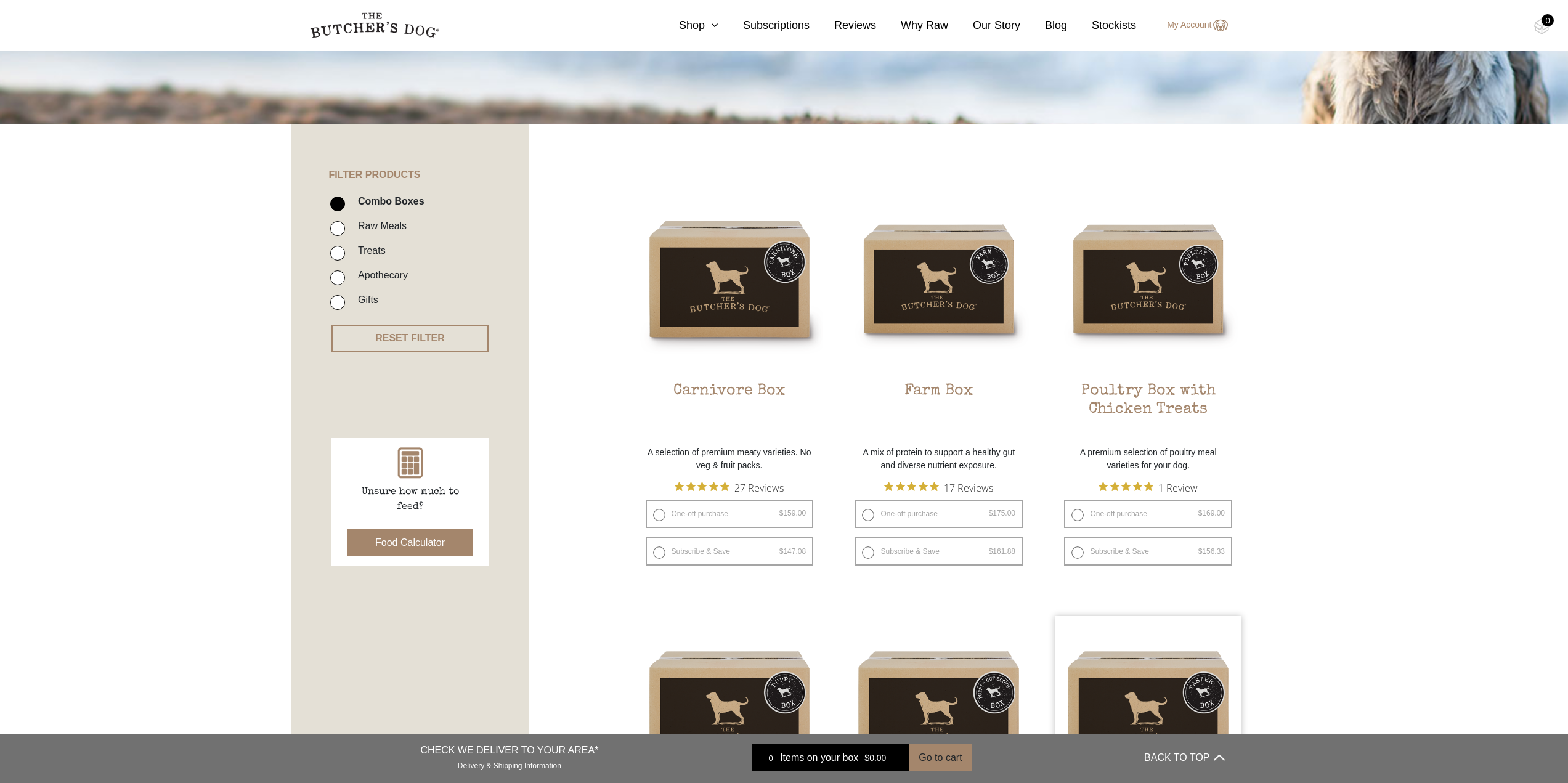
scroll to position [185, 0]
click at [371, 251] on label "Treats" at bounding box center [369, 251] width 34 height 17
click at [345, 251] on input "Treats" at bounding box center [337, 254] width 14 height 14
checkbox input "true"
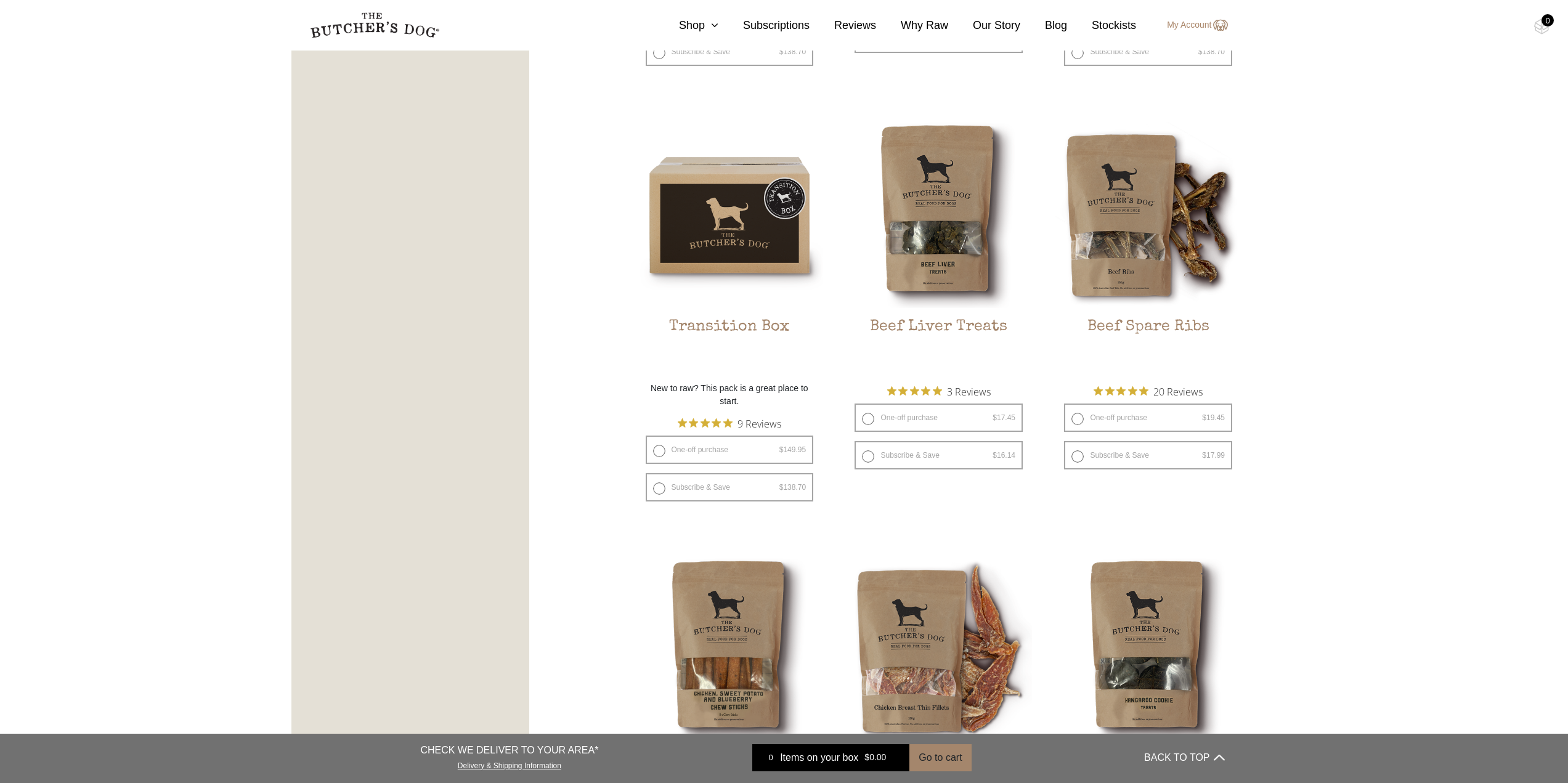
scroll to position [1202, 0]
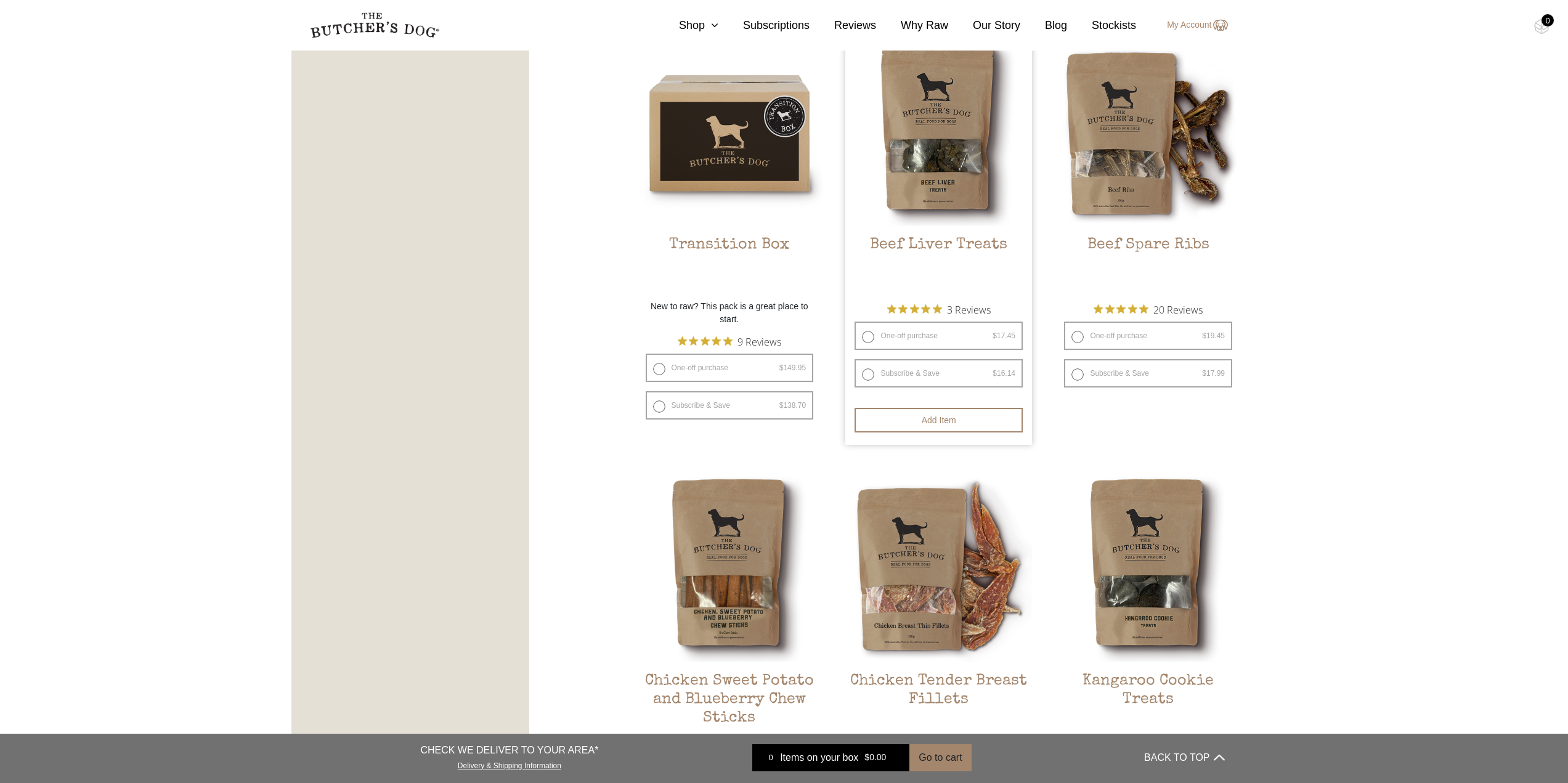
click at [923, 330] on label "One-off purchase $ 17.45 — or subscribe and save 7.5%" at bounding box center [938, 336] width 168 height 29
radio input "true"
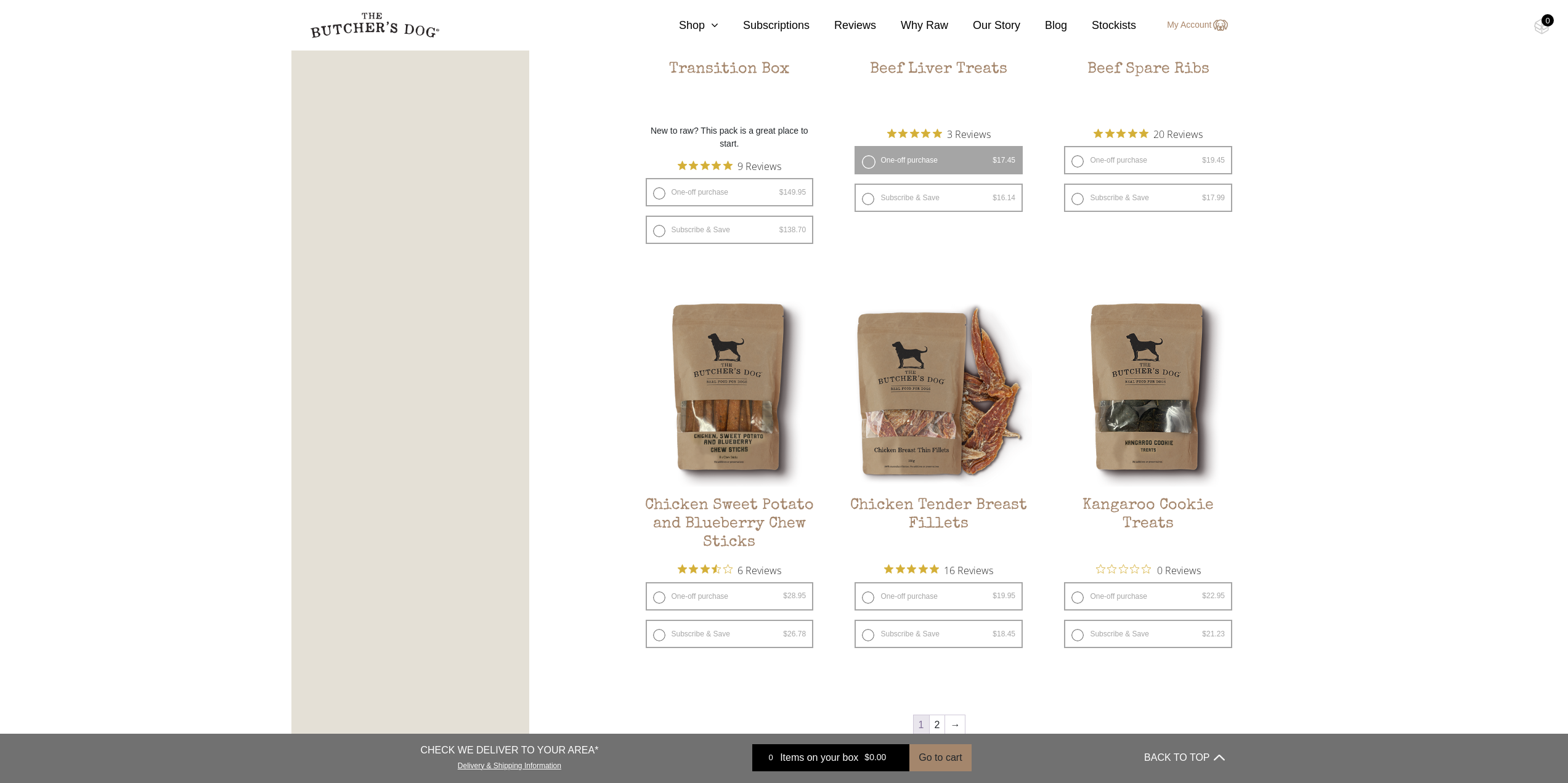
scroll to position [1510, 0]
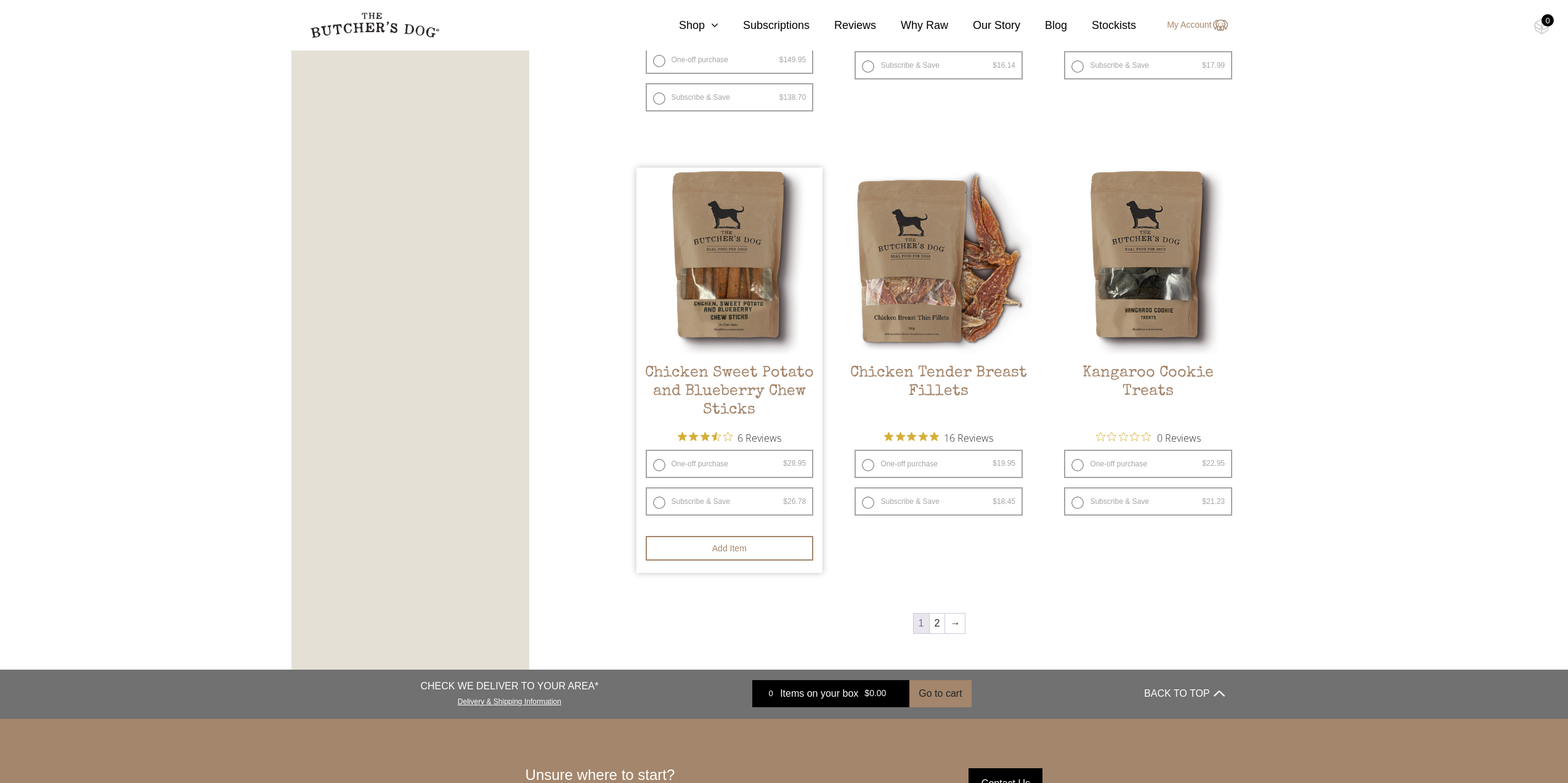
click at [692, 460] on label "One-off purchase $ 28.95 — or subscribe and save 7.5%" at bounding box center [729, 464] width 168 height 29
radio input "true"
click at [720, 545] on button "Add item" at bounding box center [729, 547] width 168 height 24
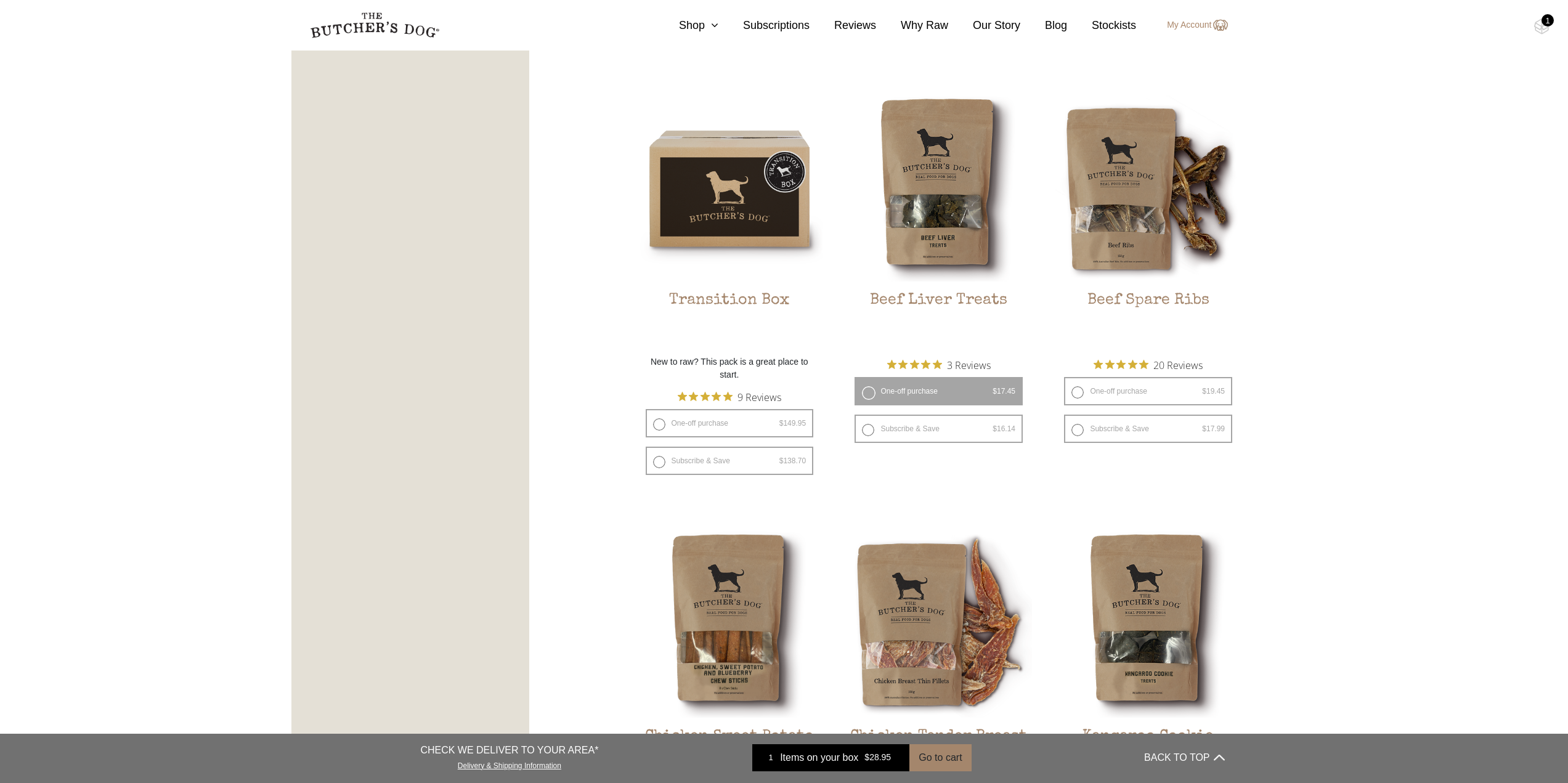
scroll to position [1140, 0]
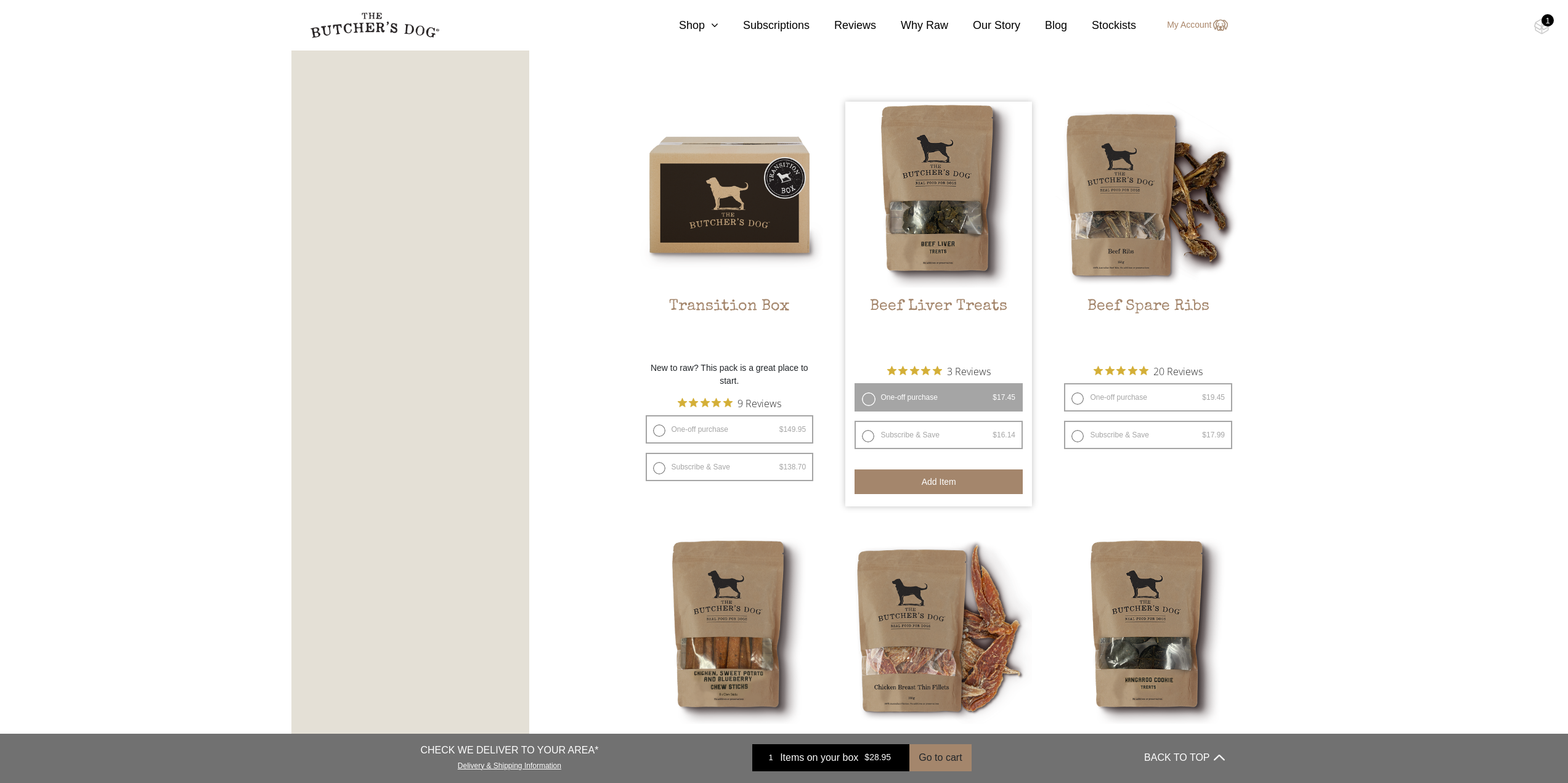
click at [926, 478] on button "Add item" at bounding box center [938, 481] width 168 height 24
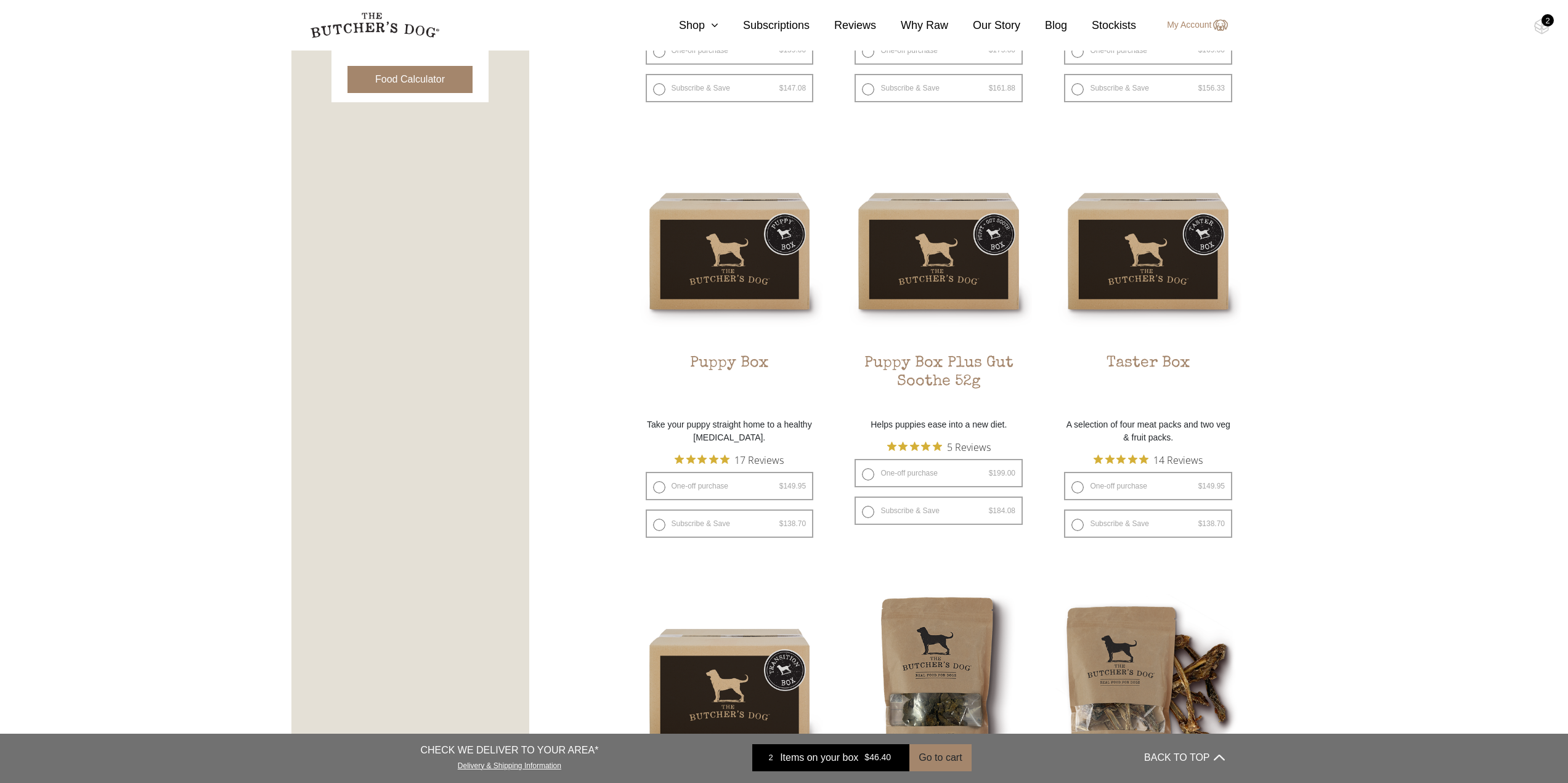
scroll to position [648, 0]
drag, startPoint x: 1105, startPoint y: 569, endPoint x: 1322, endPoint y: 595, distance: 218.6
click at [1334, 612] on section "FILTER PRODUCTS - Combo Boxes Raw Meals Treats -" at bounding box center [784, 581] width 1568 height 1839
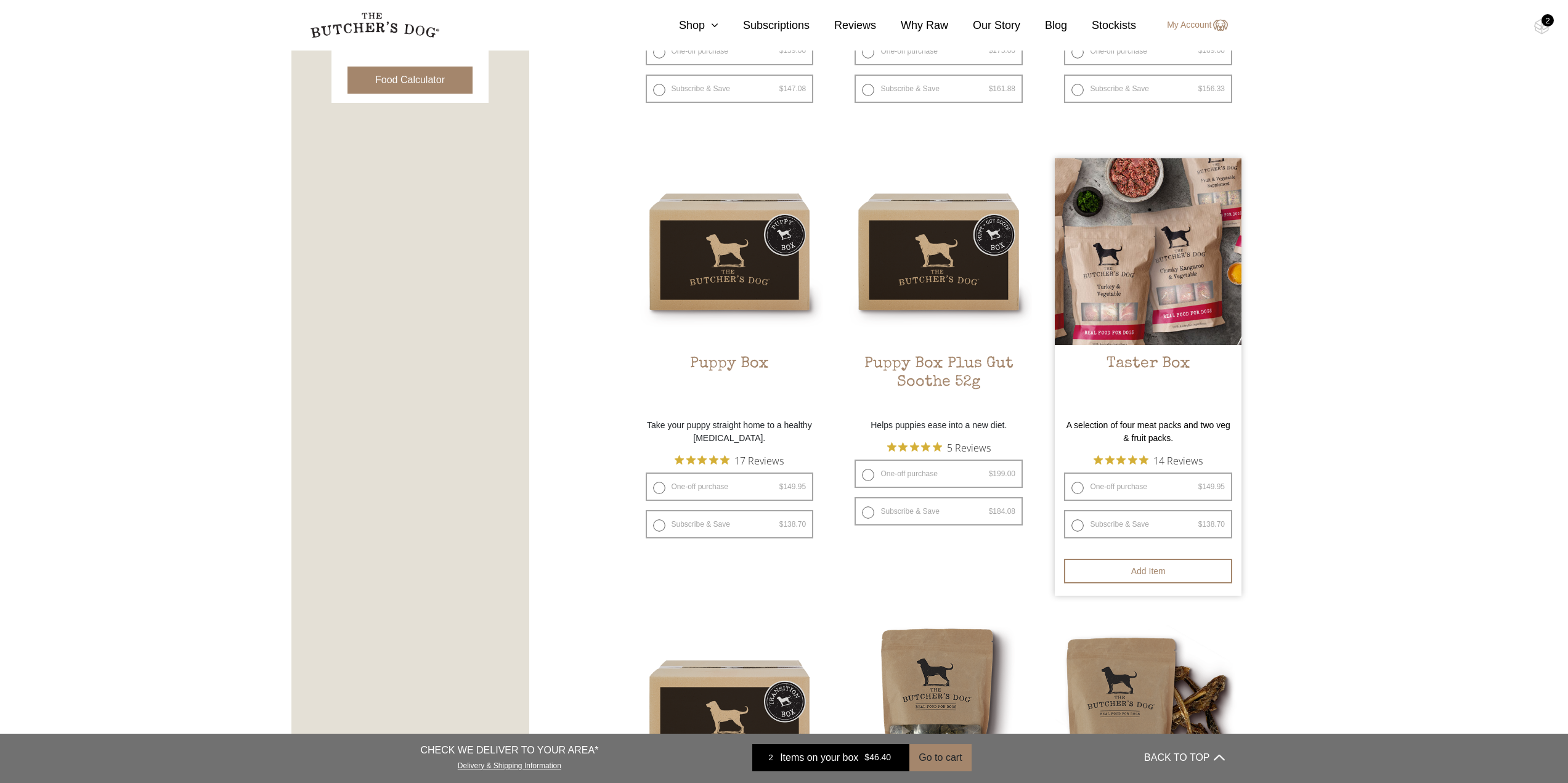
click at [1110, 486] on label "One-off purchase $ 149.95 — or subscribe and save 7.5%" at bounding box center [1148, 486] width 168 height 29
radio input "true"
click at [1114, 566] on button "Add item" at bounding box center [1148, 571] width 168 height 24
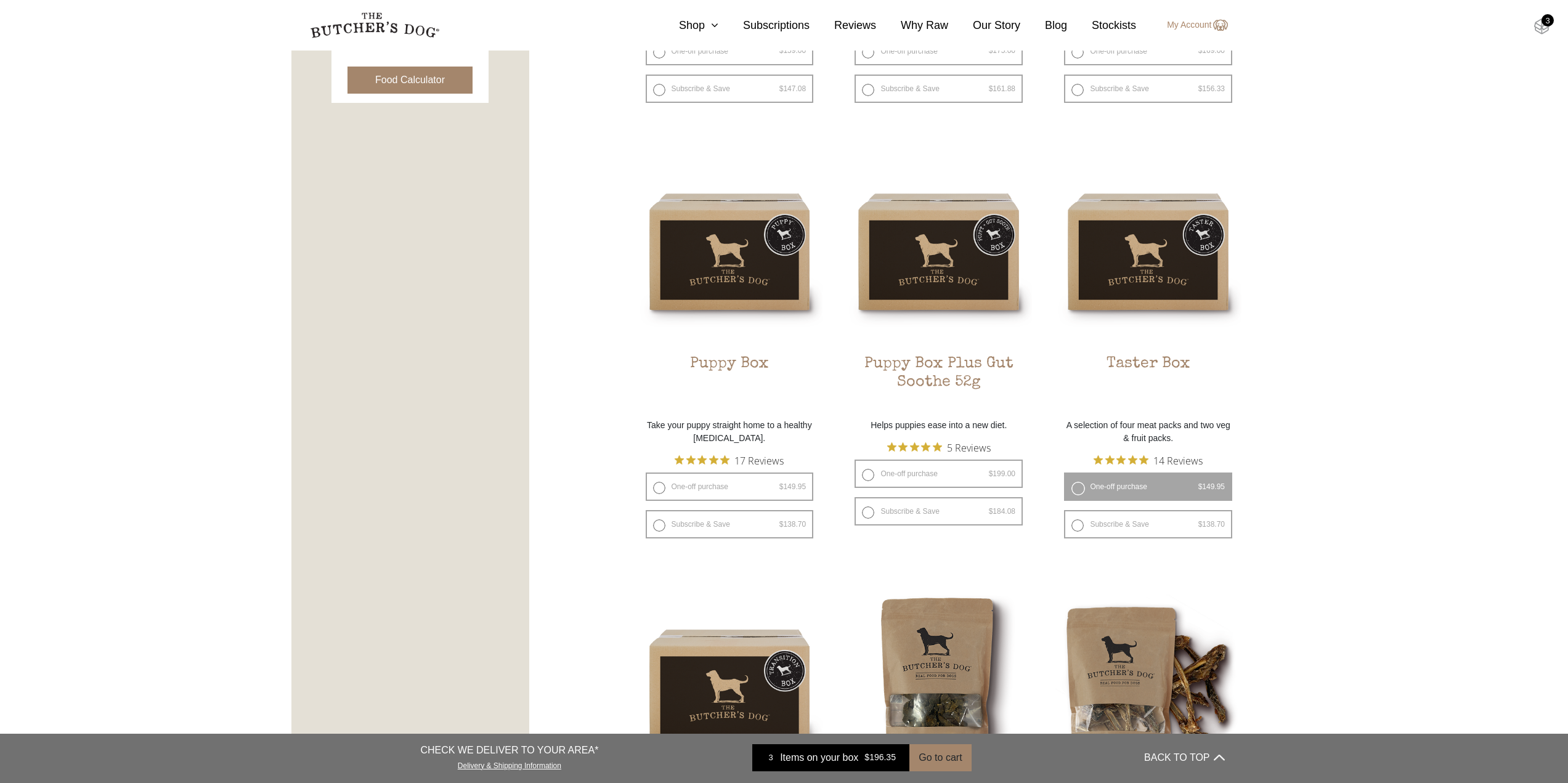
click at [1538, 25] on img at bounding box center [1541, 27] width 15 height 16
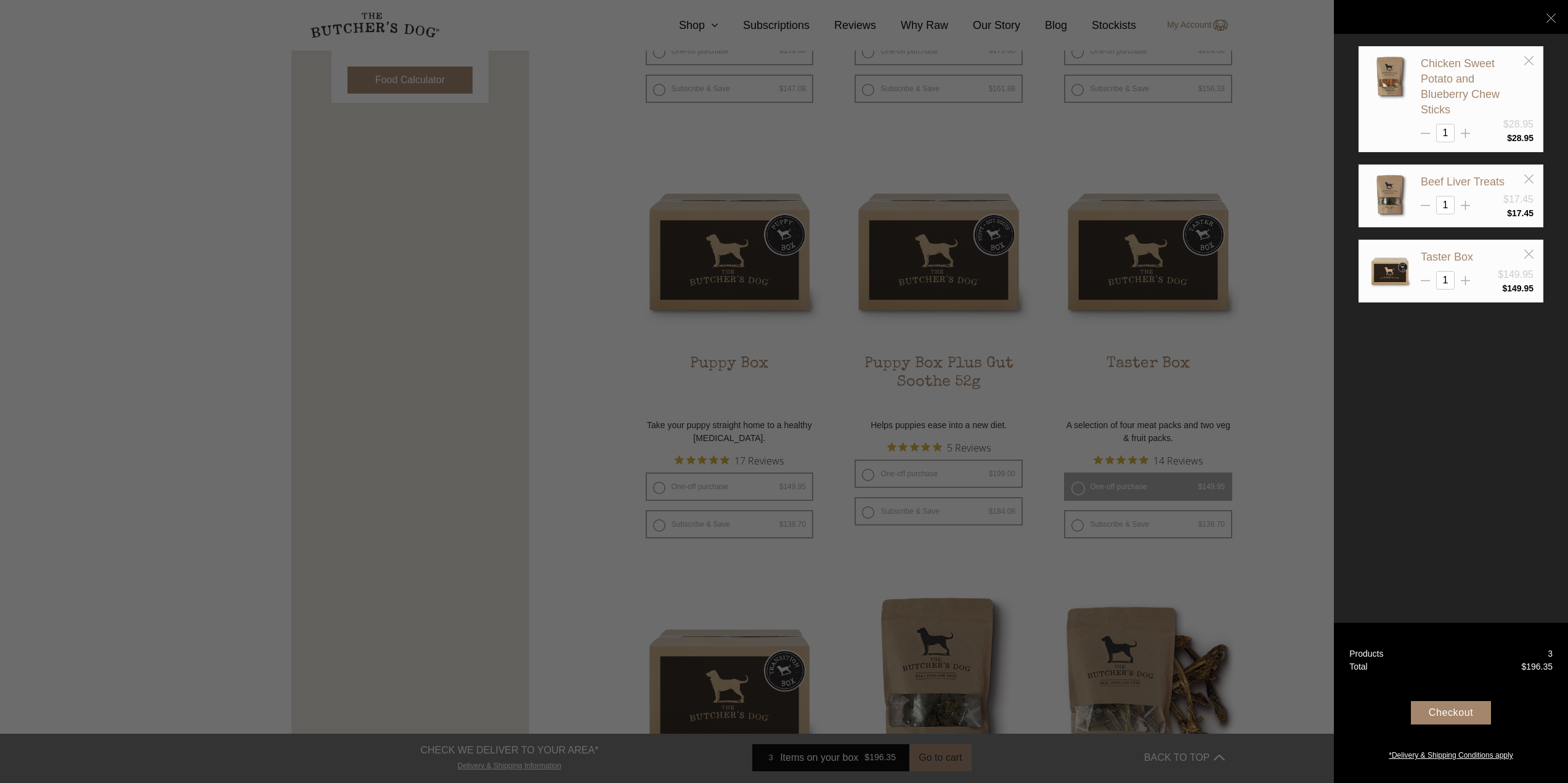
click at [1454, 708] on div "Checkout" at bounding box center [1450, 712] width 80 height 23
